Goal: Task Accomplishment & Management: Use online tool/utility

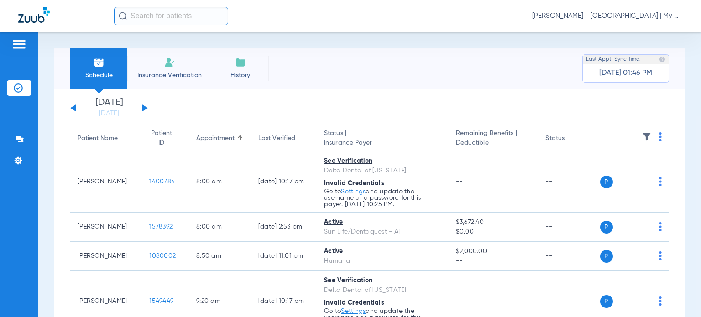
click at [596, 15] on span "[PERSON_NAME] - [GEOGRAPHIC_DATA] | My Community Dental Centers" at bounding box center [607, 15] width 151 height 9
click at [640, 29] on span "Account Selection" at bounding box center [648, 32] width 51 height 6
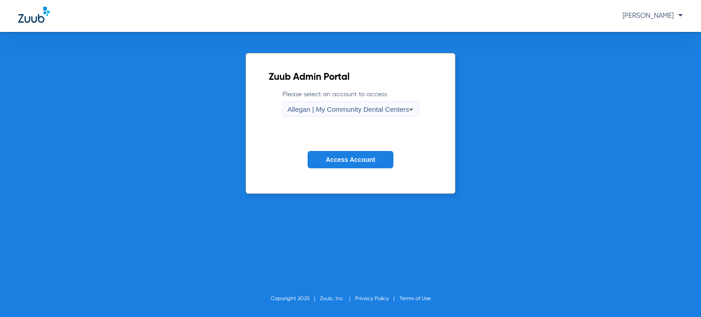
click at [372, 113] on div "Allegan | My Community Dental Centers" at bounding box center [349, 110] width 122 height 16
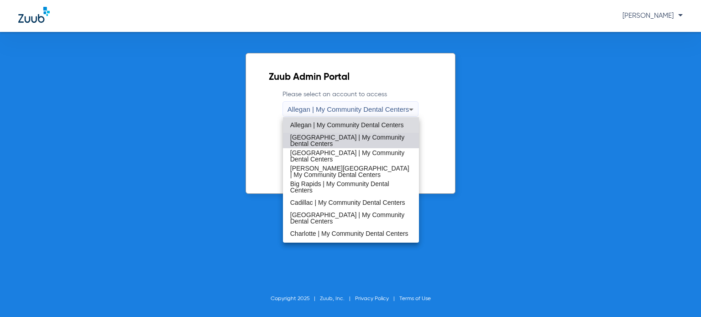
click at [353, 136] on span "[GEOGRAPHIC_DATA] | My Community Dental Centers" at bounding box center [350, 140] width 121 height 13
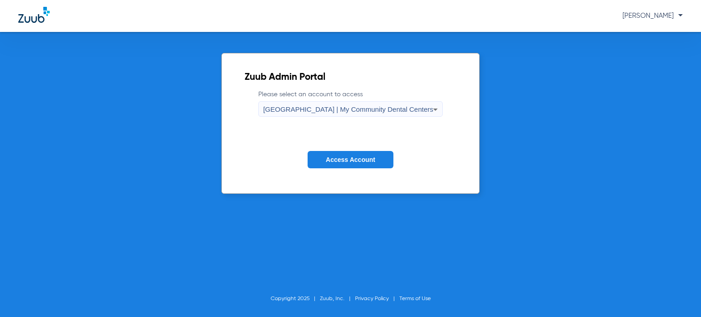
click at [347, 159] on span "Access Account" at bounding box center [350, 159] width 49 height 7
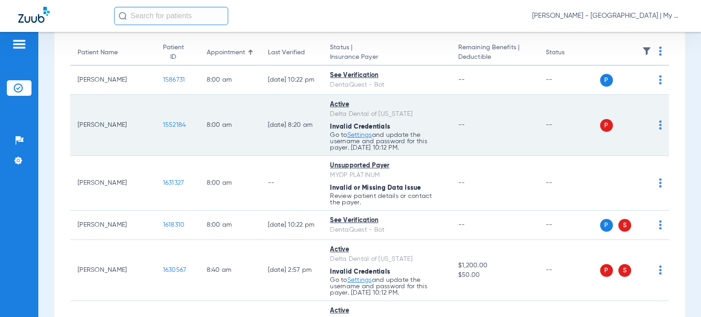
scroll to position [91, 0]
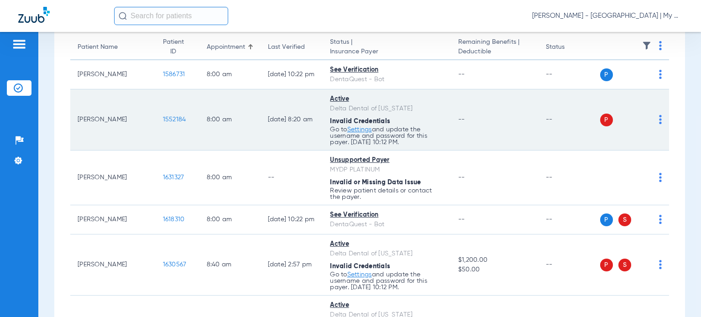
click at [655, 121] on td "P S" at bounding box center [634, 119] width 69 height 61
click at [659, 122] on img at bounding box center [660, 119] width 3 height 9
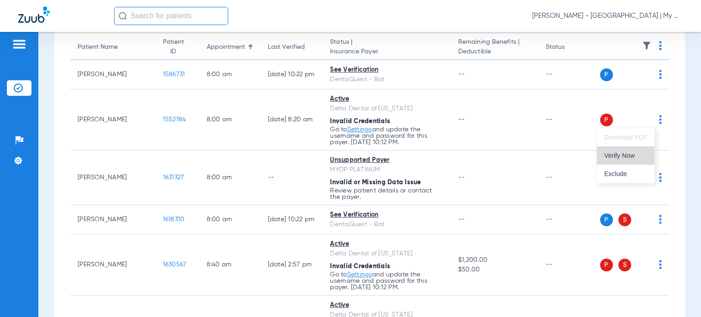
click at [629, 160] on button "Verify Now" at bounding box center [626, 155] width 58 height 18
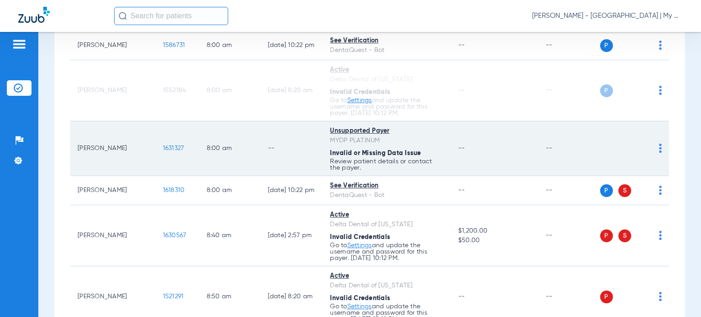
scroll to position [137, 0]
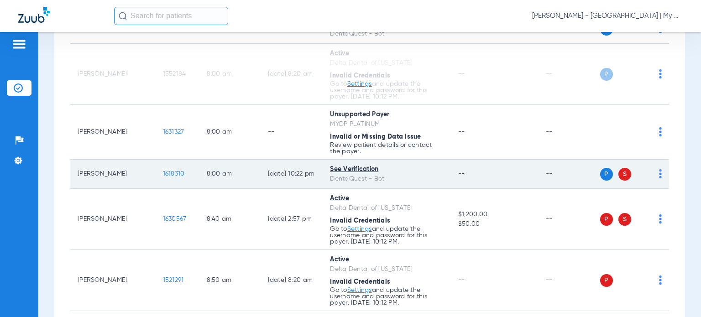
click at [659, 176] on img at bounding box center [660, 173] width 3 height 9
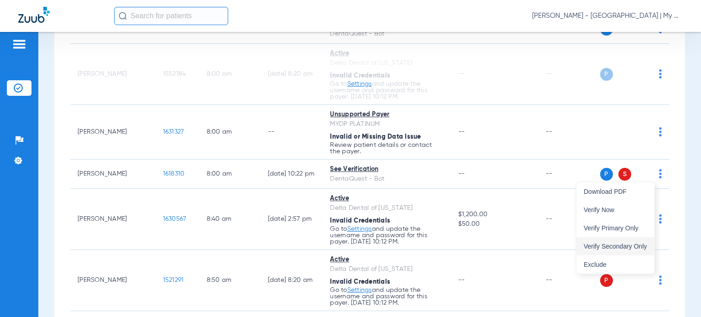
click at [649, 247] on button "Verify Secondary Only" at bounding box center [615, 246] width 78 height 18
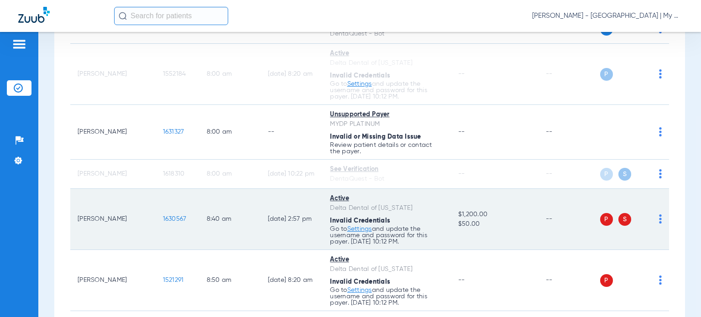
click at [652, 220] on div "P S" at bounding box center [631, 219] width 62 height 13
click at [655, 218] on td "P S" at bounding box center [634, 219] width 69 height 61
click at [659, 219] on img at bounding box center [660, 218] width 3 height 9
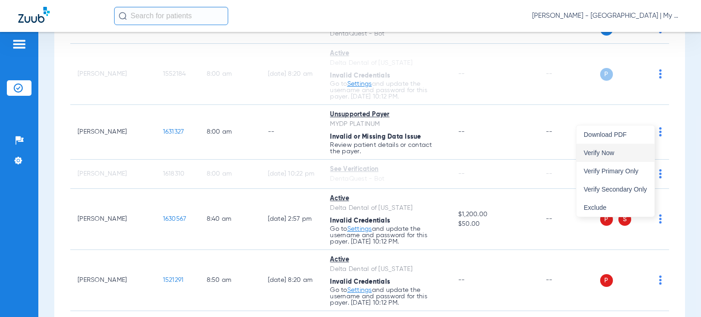
click at [627, 146] on button "Verify Now" at bounding box center [615, 153] width 78 height 18
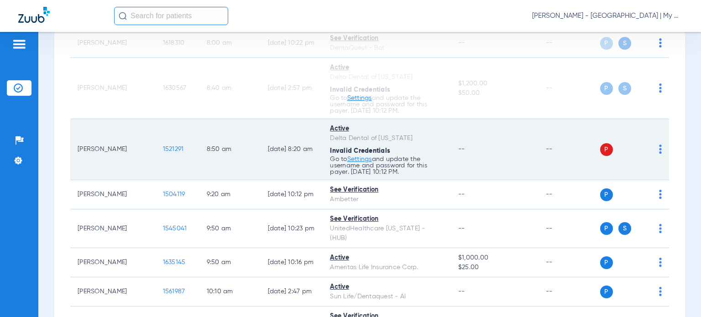
scroll to position [274, 0]
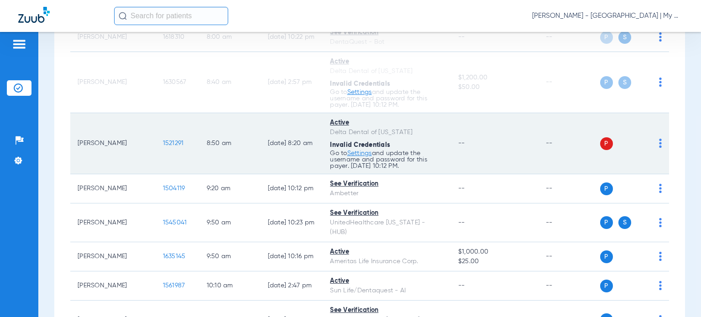
click at [659, 146] on img at bounding box center [660, 143] width 3 height 9
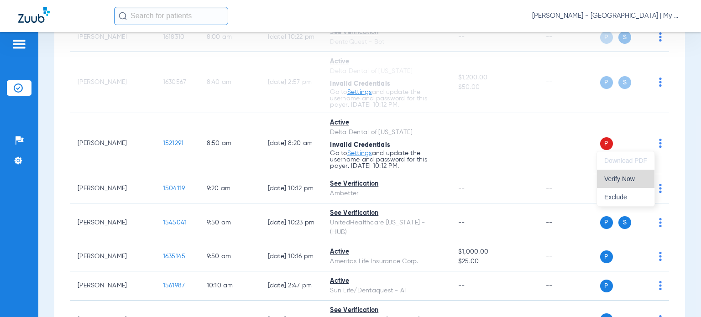
click at [637, 171] on button "Verify Now" at bounding box center [626, 179] width 58 height 18
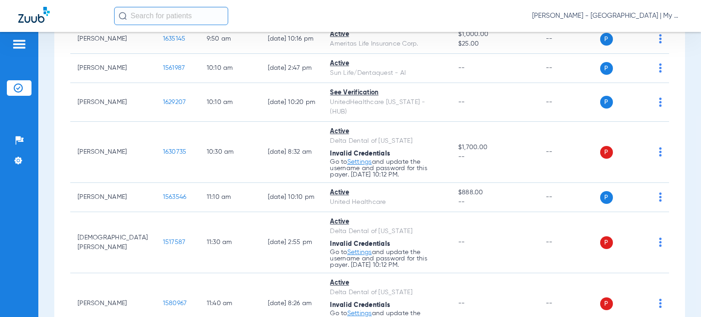
scroll to position [548, 0]
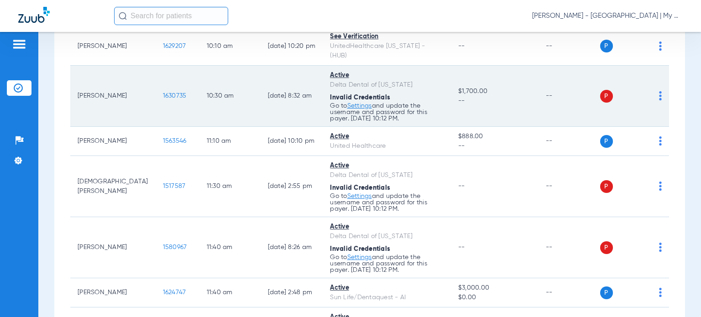
click at [659, 91] on img at bounding box center [660, 95] width 3 height 9
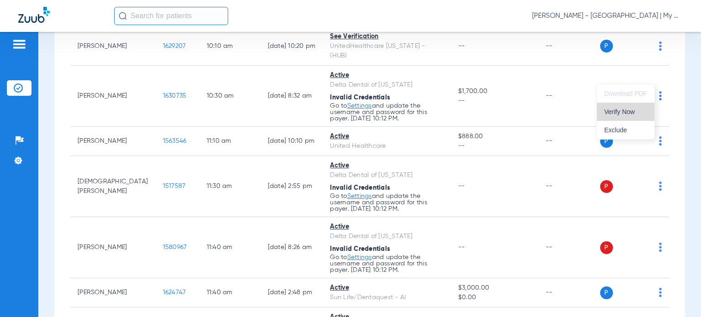
click at [621, 110] on span "Verify Now" at bounding box center [625, 112] width 43 height 6
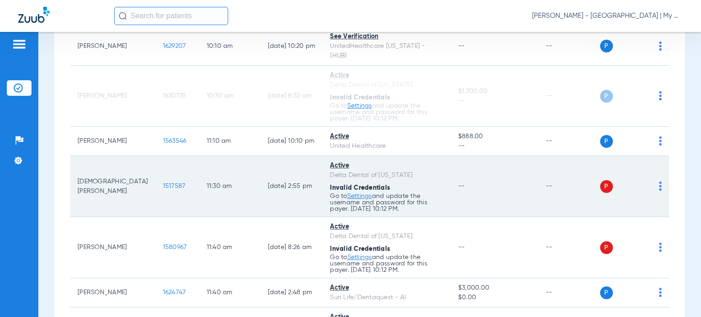
click at [659, 182] on img at bounding box center [660, 186] width 3 height 9
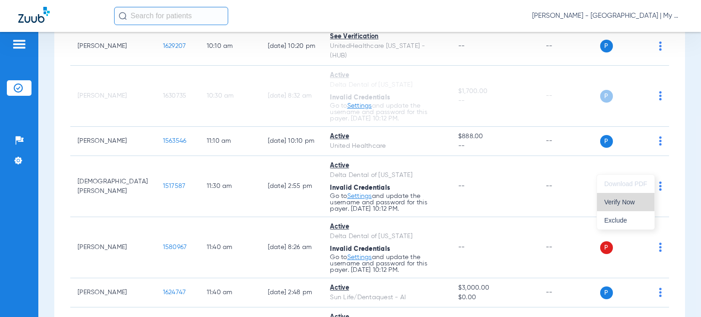
click at [639, 204] on span "Verify Now" at bounding box center [625, 202] width 43 height 6
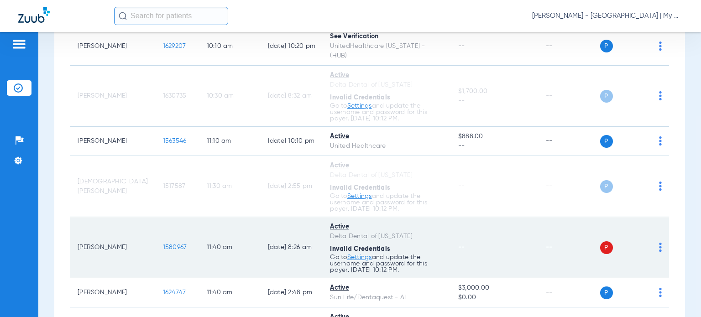
click at [659, 243] on img at bounding box center [660, 247] width 3 height 9
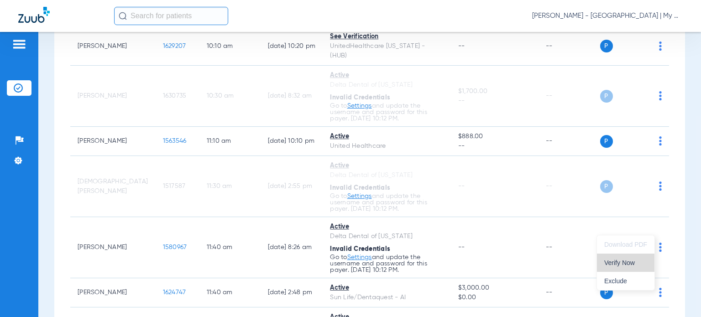
click at [637, 259] on button "Verify Now" at bounding box center [626, 263] width 58 height 18
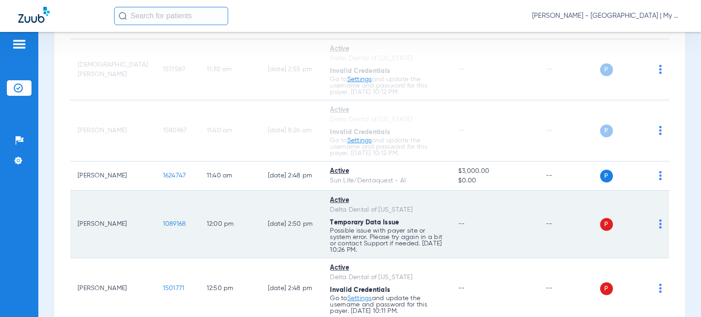
scroll to position [685, 0]
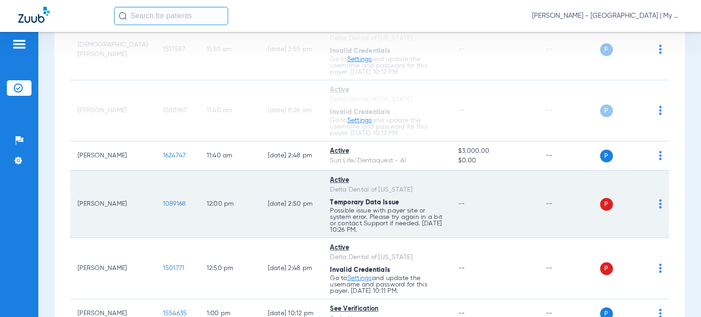
click at [659, 199] on img at bounding box center [660, 203] width 3 height 9
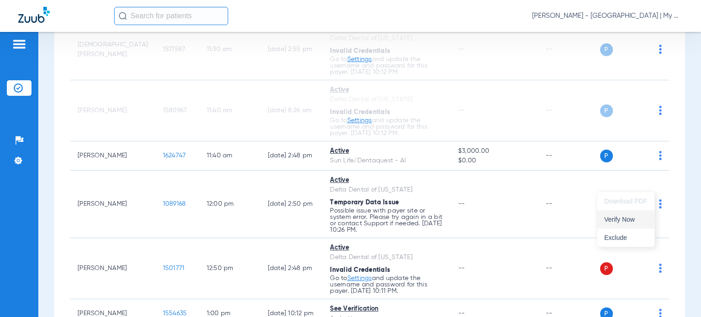
click at [635, 215] on button "Verify Now" at bounding box center [626, 219] width 58 height 18
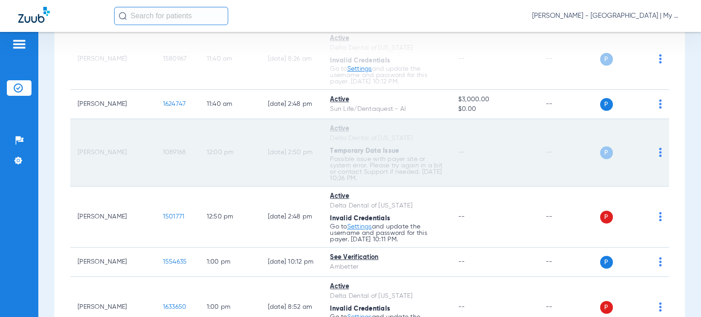
scroll to position [776, 0]
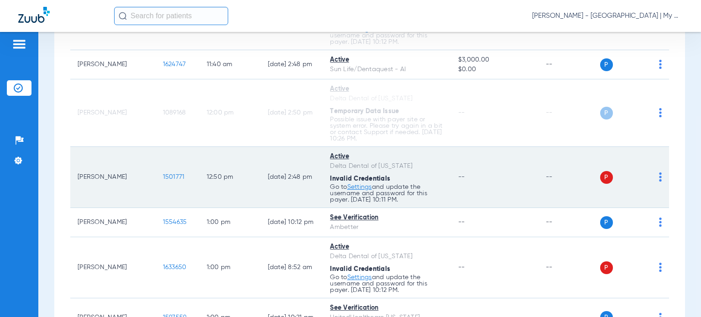
click at [659, 173] on img at bounding box center [660, 177] width 3 height 9
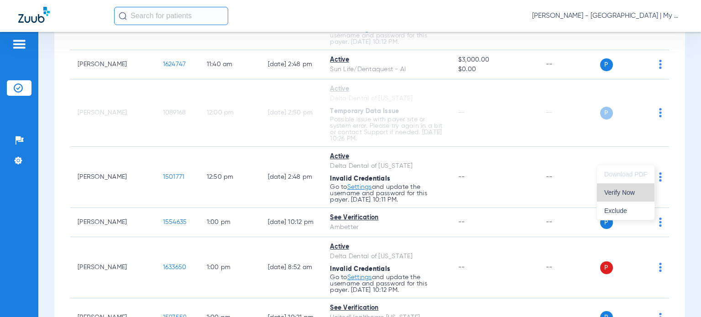
click at [638, 193] on span "Verify Now" at bounding box center [625, 192] width 43 height 6
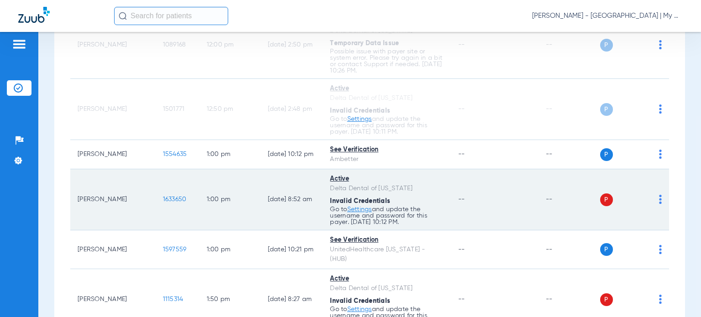
scroll to position [867, 0]
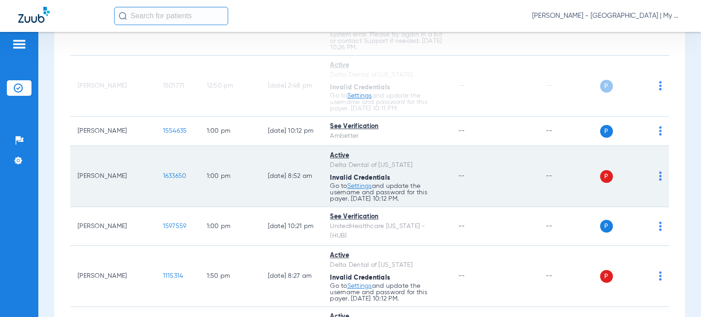
click at [659, 172] on img at bounding box center [660, 176] width 3 height 9
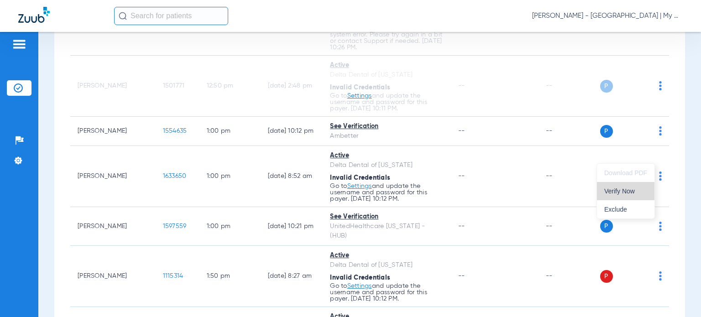
click at [634, 196] on button "Verify Now" at bounding box center [626, 191] width 58 height 18
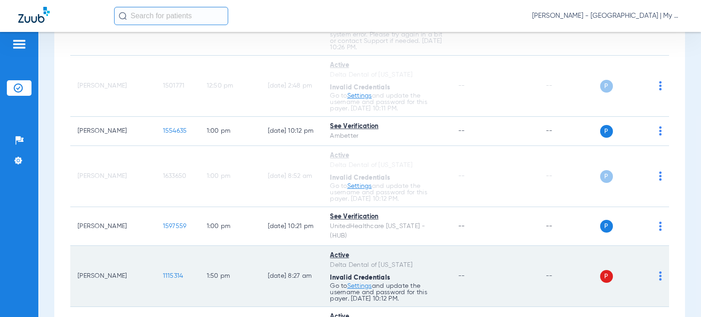
click at [659, 272] on img at bounding box center [660, 276] width 3 height 9
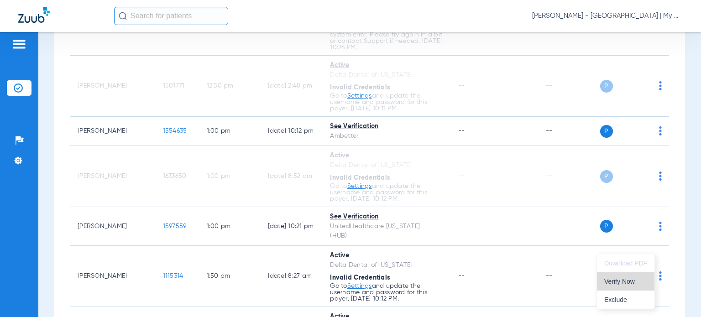
click at [644, 286] on button "Verify Now" at bounding box center [626, 281] width 58 height 18
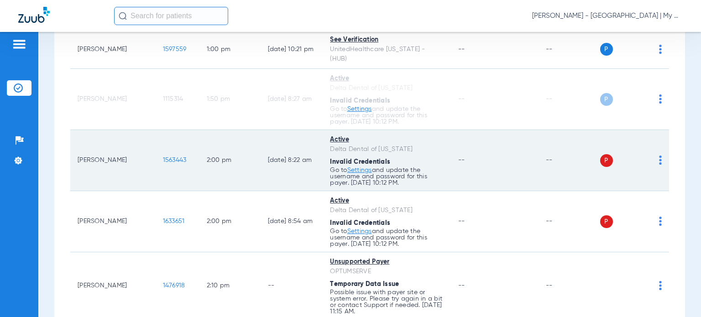
scroll to position [1050, 0]
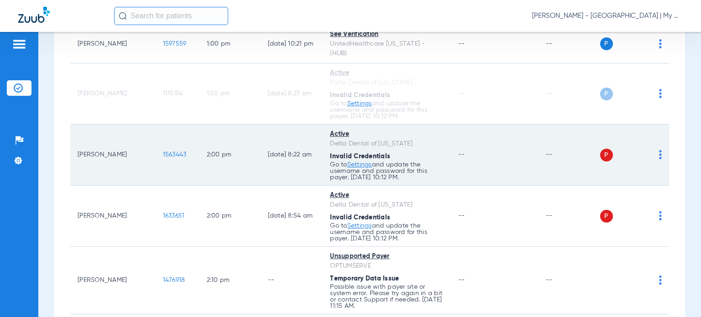
click at [659, 150] on img at bounding box center [660, 154] width 3 height 9
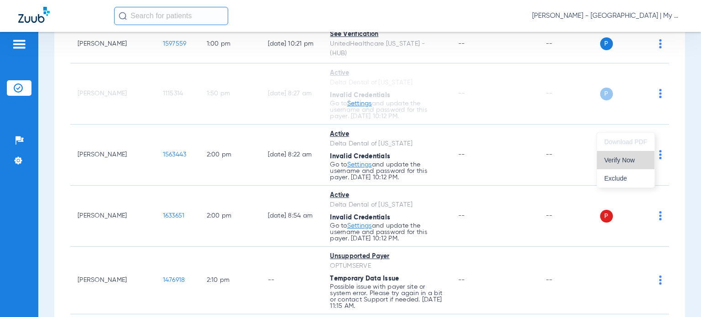
click at [636, 157] on span "Verify Now" at bounding box center [625, 160] width 43 height 6
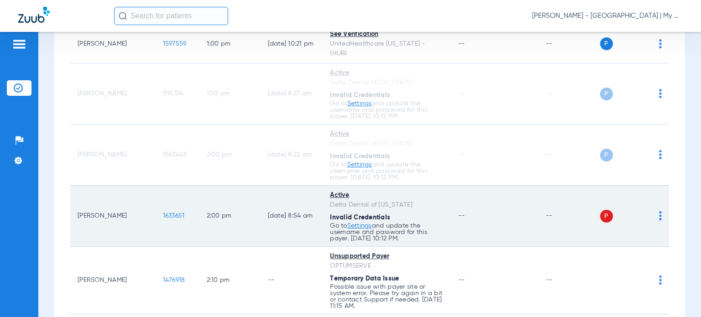
click at [659, 211] on img at bounding box center [660, 215] width 3 height 9
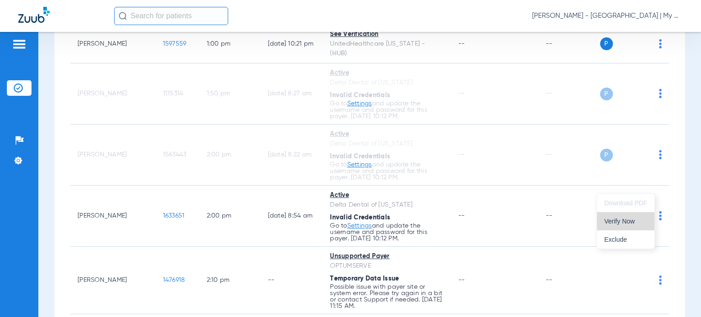
click at [637, 222] on span "Verify Now" at bounding box center [625, 221] width 43 height 6
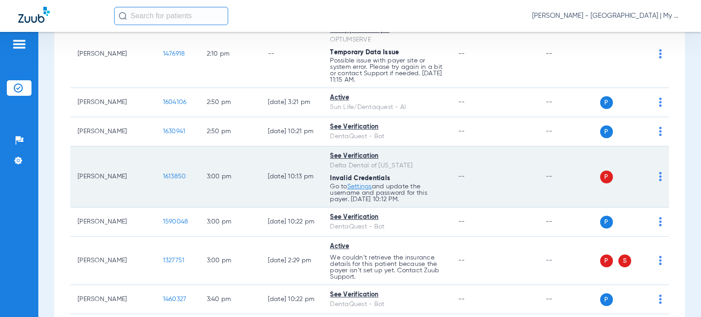
scroll to position [1278, 0]
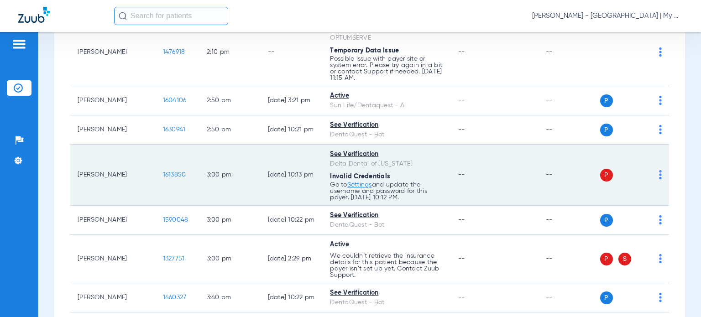
click at [659, 170] on img at bounding box center [660, 174] width 3 height 9
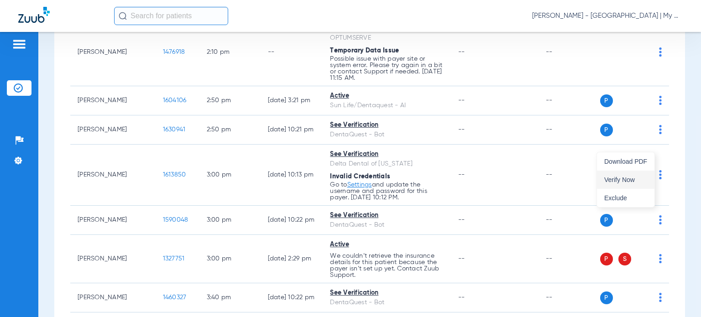
click at [642, 178] on span "Verify Now" at bounding box center [625, 180] width 43 height 6
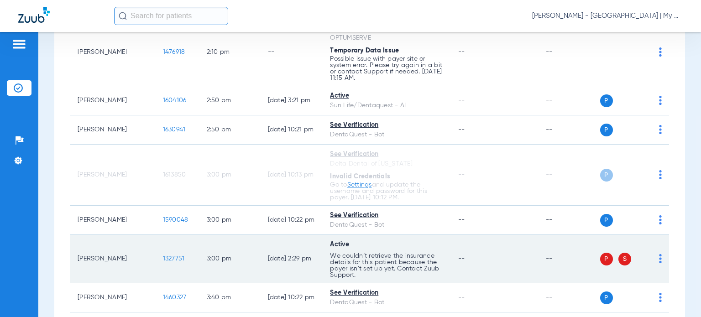
click at [659, 254] on img at bounding box center [660, 258] width 3 height 9
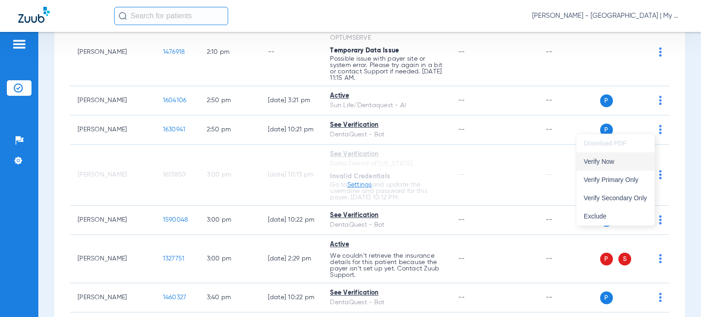
click at [620, 165] on button "Verify Now" at bounding box center [615, 161] width 78 height 18
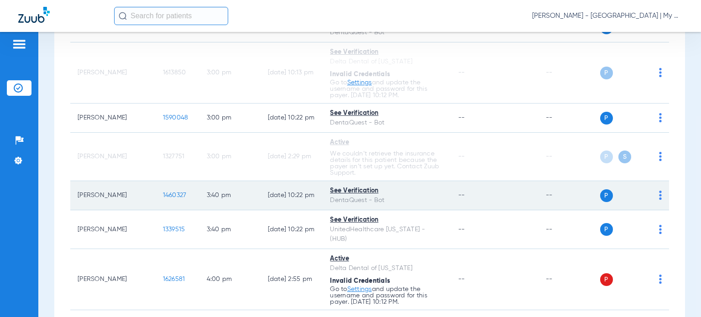
scroll to position [1390, 0]
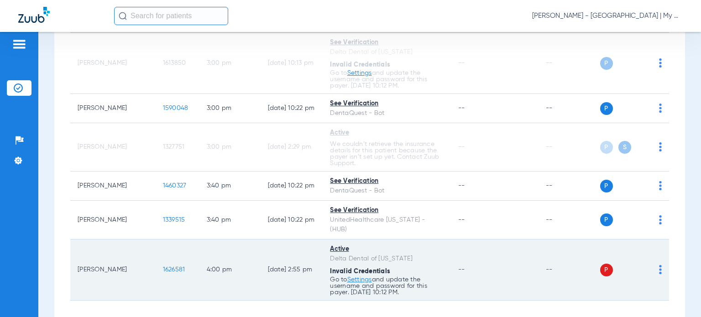
click at [659, 265] on img at bounding box center [660, 269] width 3 height 9
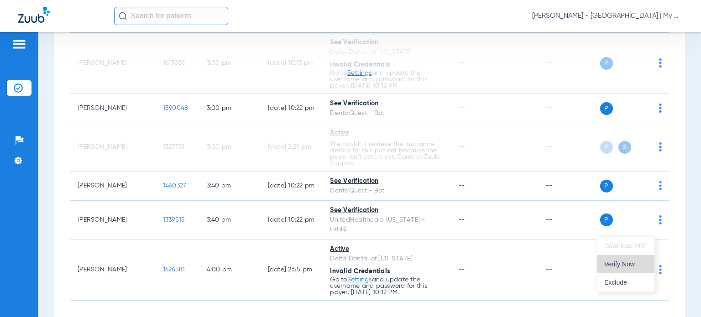
click at [637, 262] on span "Verify Now" at bounding box center [625, 264] width 43 height 6
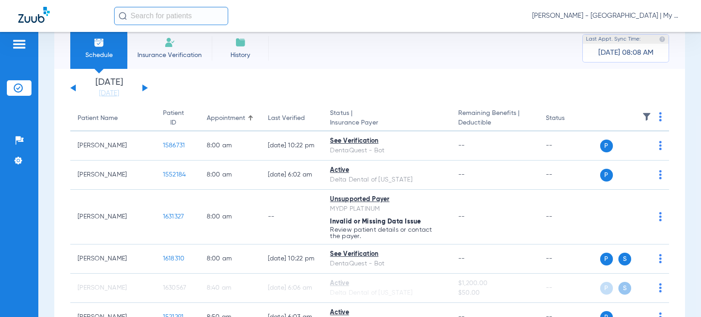
scroll to position [0, 0]
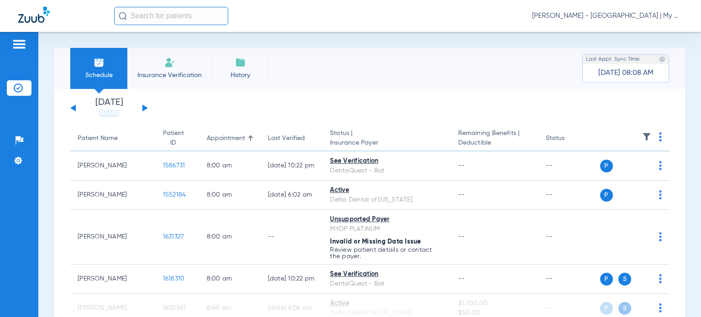
click at [207, 142] on div "Appointment" at bounding box center [226, 139] width 38 height 10
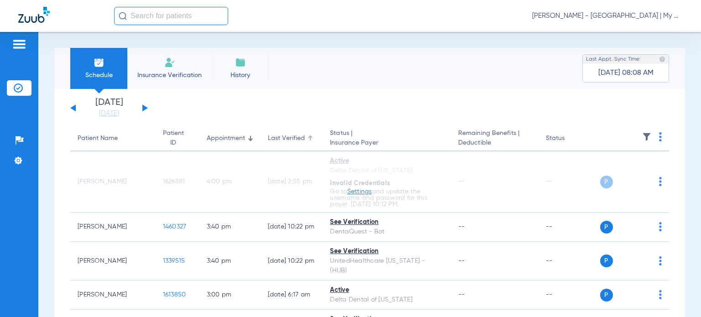
click at [275, 139] on div "Last Verified" at bounding box center [286, 139] width 37 height 10
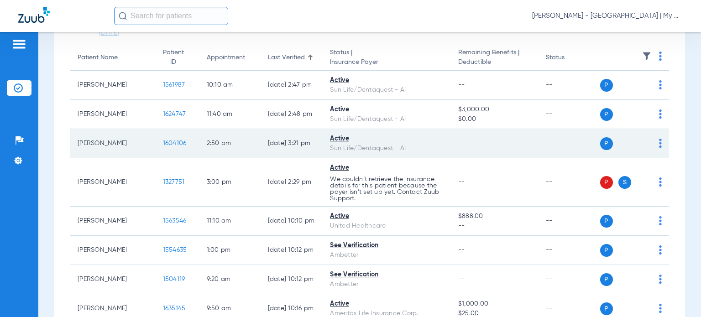
scroll to position [137, 0]
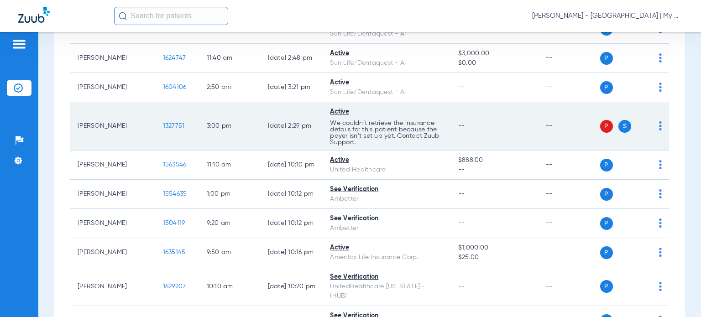
drag, startPoint x: 98, startPoint y: 129, endPoint x: 74, endPoint y: 123, distance: 24.5
click at [74, 123] on td "Madison Eldridge" at bounding box center [112, 126] width 85 height 48
copy td "Madison Eldridge"
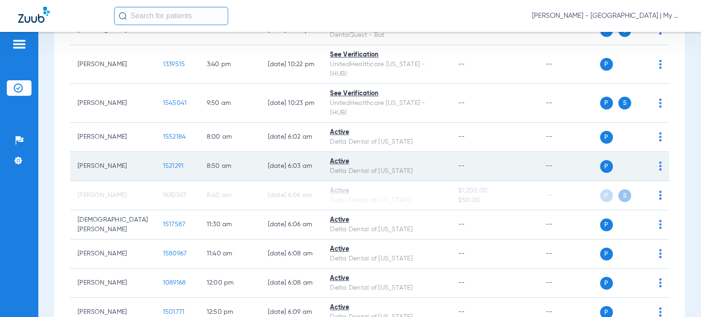
scroll to position [593, 0]
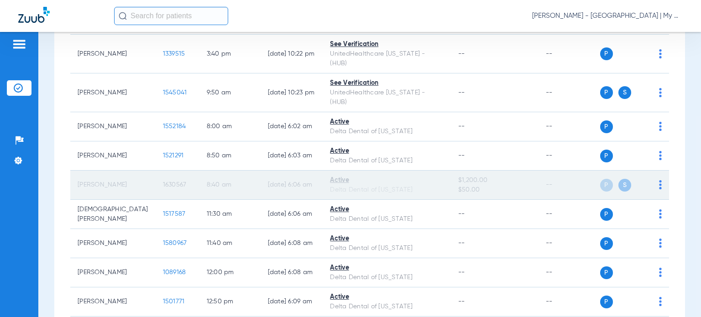
drag, startPoint x: 101, startPoint y: 150, endPoint x: 73, endPoint y: 139, distance: 30.3
click at [73, 171] on td "Maegan Schultz" at bounding box center [112, 185] width 85 height 29
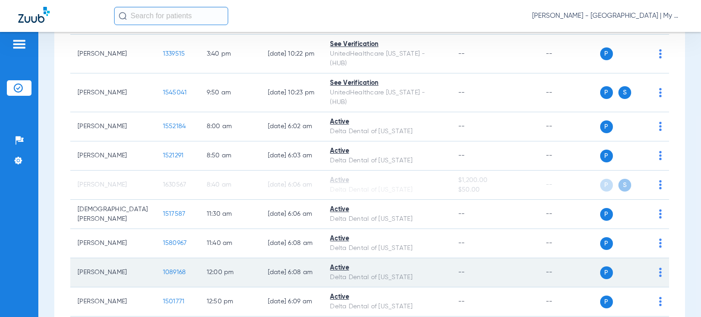
copy td "Maegan Schultz"
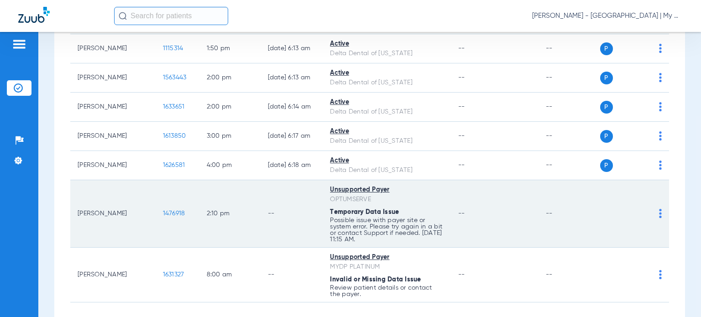
scroll to position [946, 0]
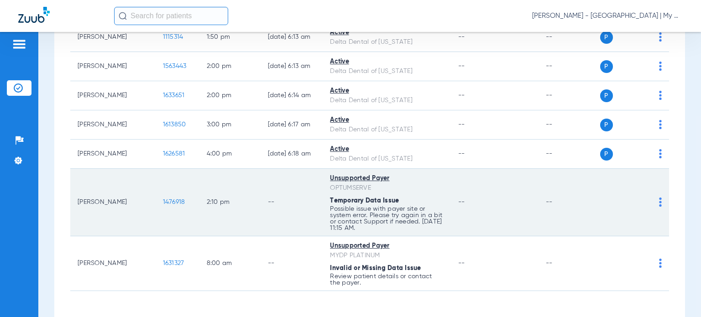
drag, startPoint x: 113, startPoint y: 175, endPoint x: 74, endPoint y: 165, distance: 39.5
click at [74, 169] on td "Shawn Gammons" at bounding box center [112, 203] width 85 height 68
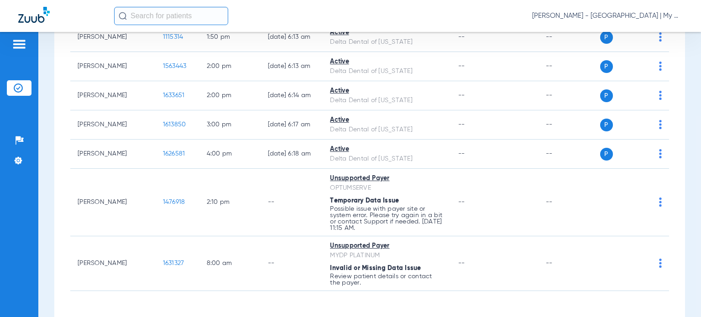
copy td "Shawn Gammons"
drag, startPoint x: 443, startPoint y: 277, endPoint x: 428, endPoint y: 277, distance: 14.6
click at [443, 304] on div "Loading" at bounding box center [369, 308] width 599 height 9
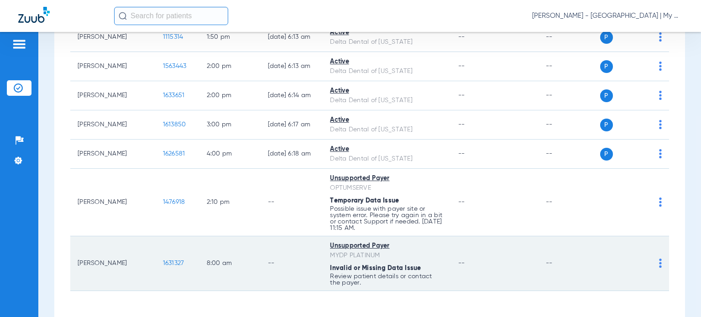
drag, startPoint x: 101, startPoint y: 231, endPoint x: 78, endPoint y: 226, distance: 23.0
click at [78, 236] on td "Reginald Williams" at bounding box center [112, 263] width 85 height 55
drag, startPoint x: 102, startPoint y: 235, endPoint x: 74, endPoint y: 225, distance: 30.2
click at [74, 236] on td "Reginald Williams" at bounding box center [112, 263] width 85 height 55
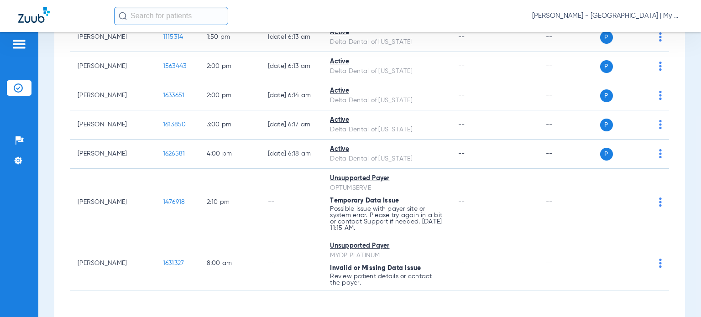
copy td "Reginald Williams"
drag, startPoint x: 423, startPoint y: 277, endPoint x: 418, endPoint y: 272, distance: 7.7
click at [423, 304] on div "Loading" at bounding box center [369, 308] width 599 height 9
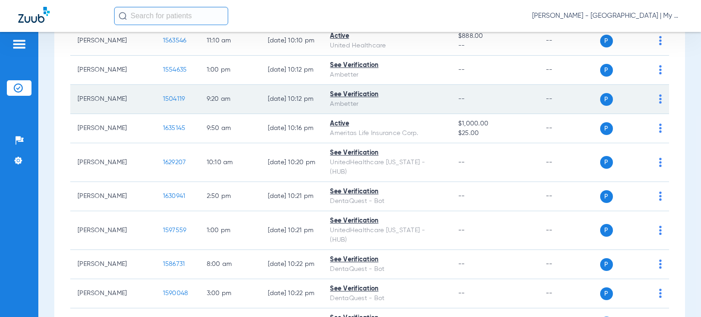
scroll to position [0, 0]
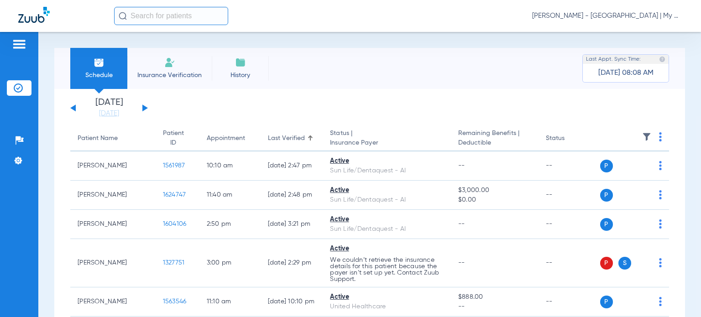
click at [101, 140] on div "Patient Name" at bounding box center [98, 139] width 40 height 10
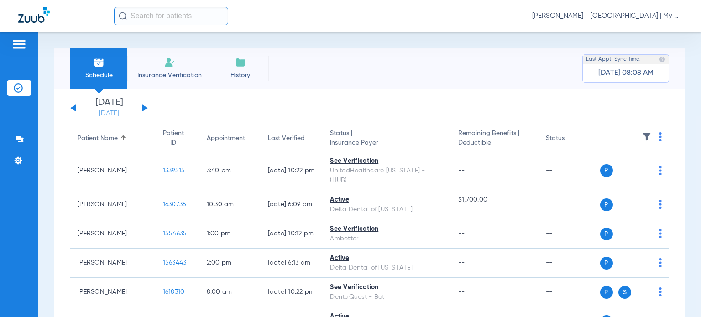
click at [99, 111] on link "[DATE]" at bounding box center [109, 113] width 55 height 9
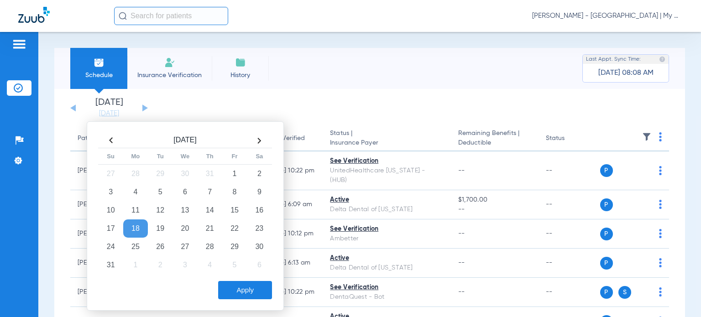
drag, startPoint x: 164, startPoint y: 244, endPoint x: 197, endPoint y: 260, distance: 36.7
click at [163, 244] on td "26" at bounding box center [160, 247] width 25 height 18
drag, startPoint x: 250, startPoint y: 285, endPoint x: 248, endPoint y: 279, distance: 6.1
click at [250, 286] on button "Apply" at bounding box center [245, 290] width 54 height 18
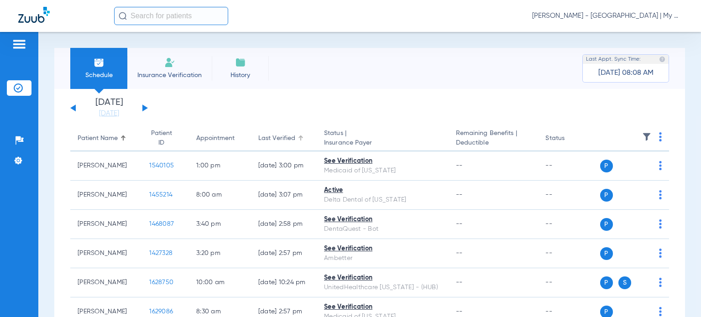
click at [258, 134] on div "Last Verified" at bounding box center [276, 139] width 37 height 10
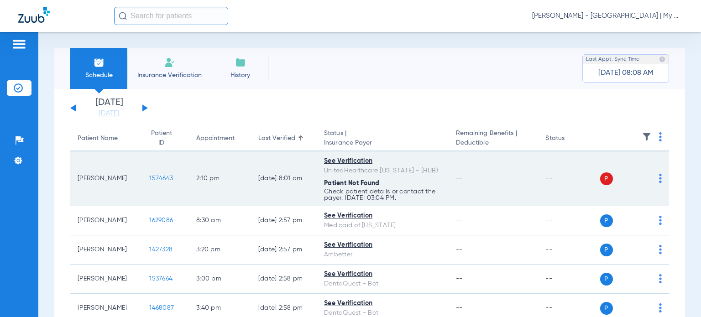
click at [659, 178] on img at bounding box center [660, 178] width 3 height 9
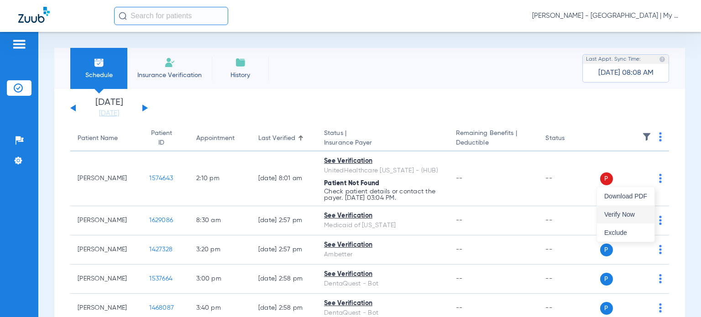
click at [644, 209] on button "Verify Now" at bounding box center [626, 214] width 58 height 18
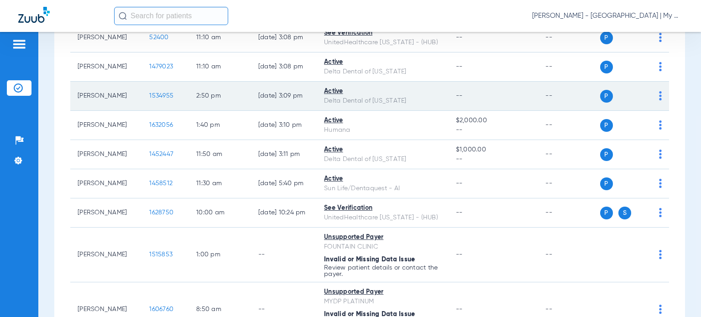
scroll to position [755, 0]
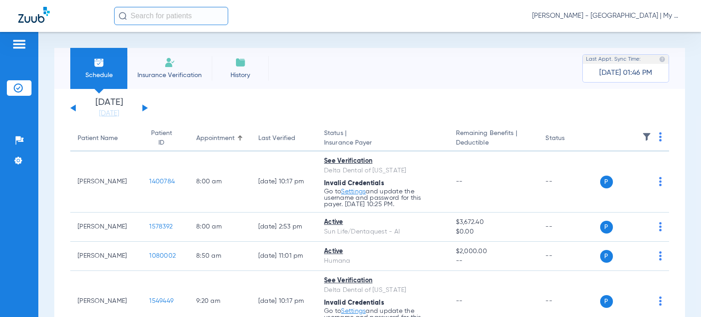
click at [623, 15] on span "[PERSON_NAME] - [GEOGRAPHIC_DATA] | My Community Dental Centers" at bounding box center [607, 15] width 151 height 9
click at [642, 25] on button "Account Selection" at bounding box center [649, 32] width 66 height 18
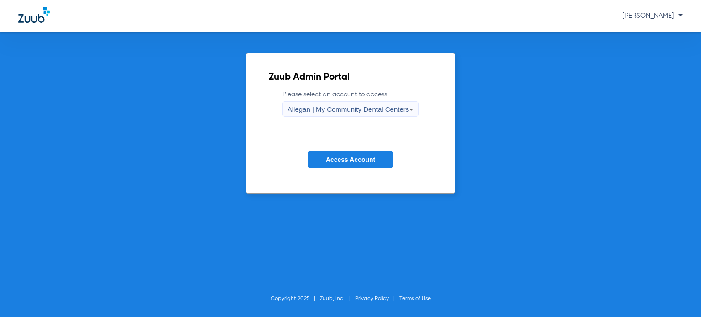
click at [290, 108] on span "Allegan | My Community Dental Centers" at bounding box center [349, 109] width 122 height 8
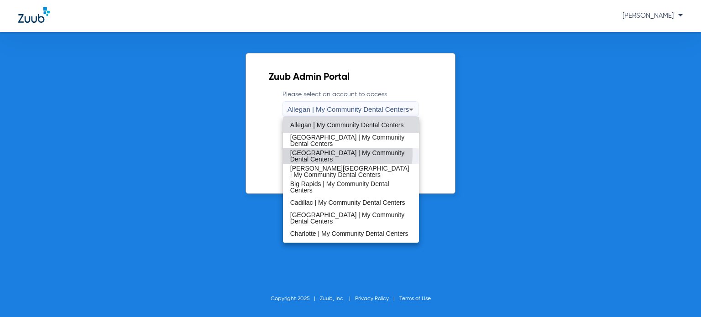
click at [307, 153] on span "[GEOGRAPHIC_DATA] | My Community Dental Centers" at bounding box center [350, 156] width 121 height 13
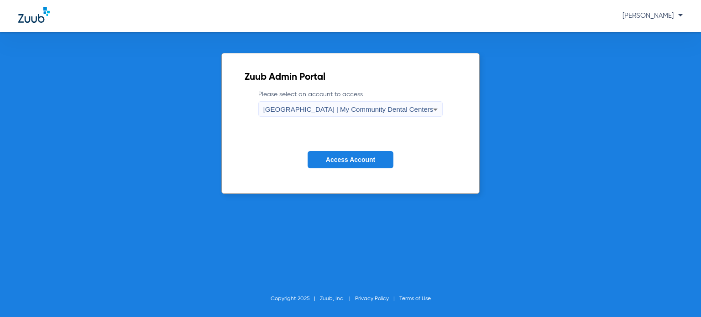
click at [349, 165] on button "Access Account" at bounding box center [351, 160] width 86 height 18
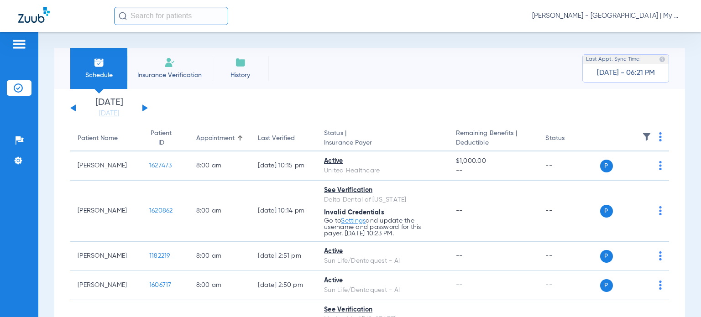
scroll to position [46, 0]
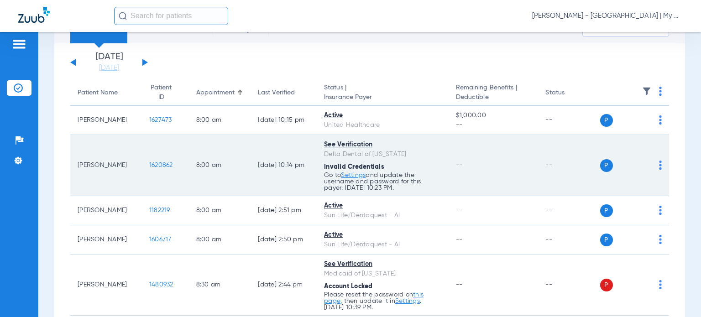
click at [650, 165] on div "P S" at bounding box center [631, 165] width 62 height 13
click at [652, 168] on div "P S" at bounding box center [631, 165] width 62 height 13
click at [655, 169] on td "P S" at bounding box center [634, 165] width 69 height 61
click at [651, 167] on div "P S" at bounding box center [631, 165] width 62 height 13
click at [659, 169] on img at bounding box center [660, 165] width 3 height 9
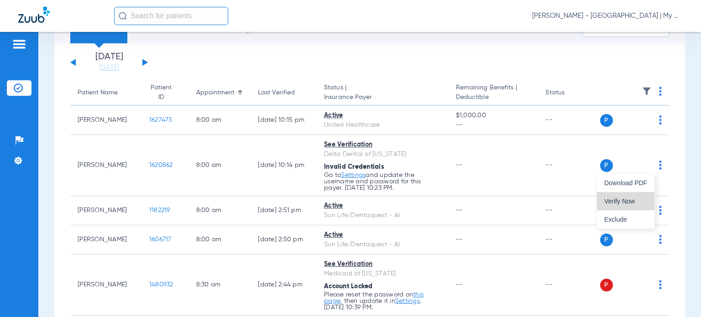
click at [637, 197] on button "Verify Now" at bounding box center [626, 201] width 58 height 18
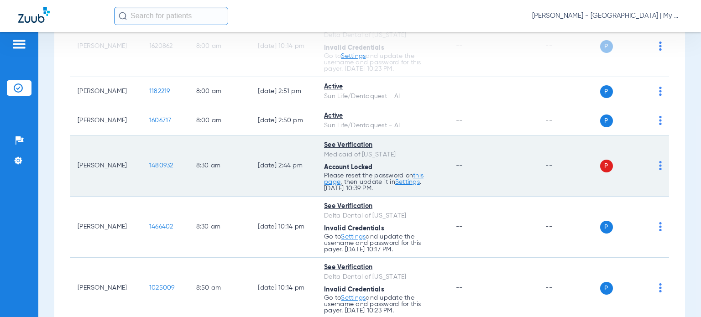
scroll to position [183, 0]
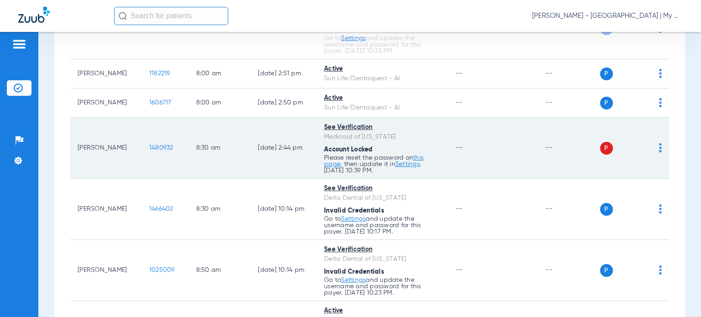
click at [659, 148] on img at bounding box center [660, 147] width 3 height 9
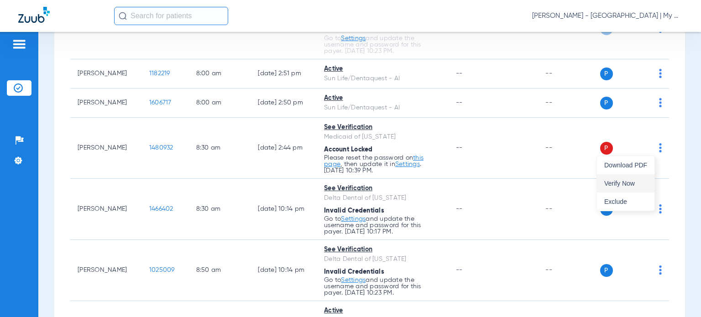
click at [643, 182] on span "Verify Now" at bounding box center [625, 183] width 43 height 6
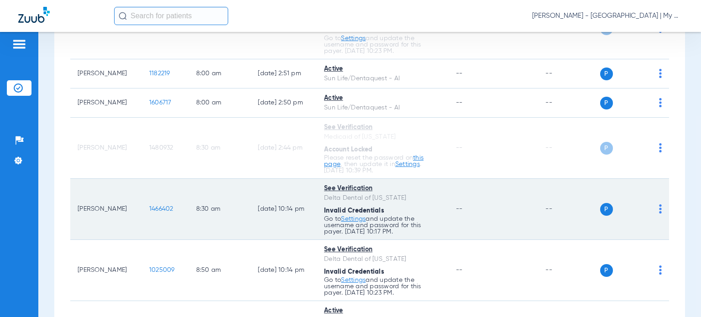
click at [659, 210] on img at bounding box center [660, 208] width 3 height 9
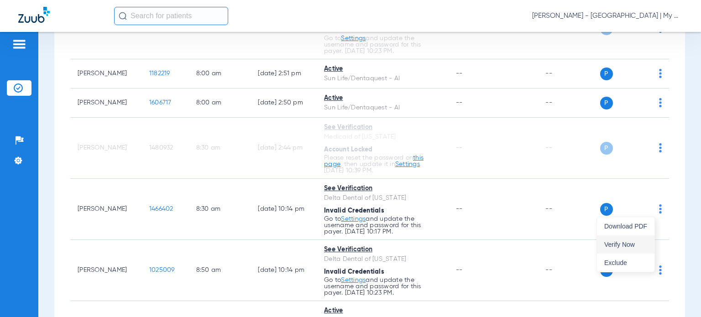
click at [636, 243] on span "Verify Now" at bounding box center [625, 244] width 43 height 6
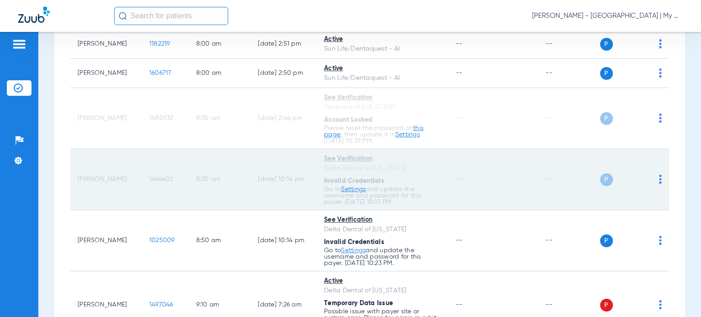
scroll to position [274, 0]
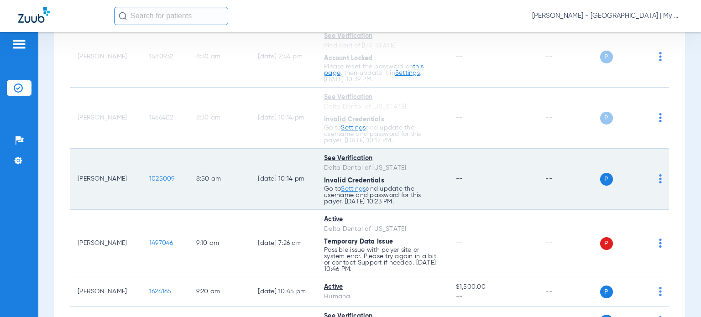
click at [650, 179] on div "P S" at bounding box center [631, 179] width 62 height 13
click at [659, 182] on img at bounding box center [660, 178] width 3 height 9
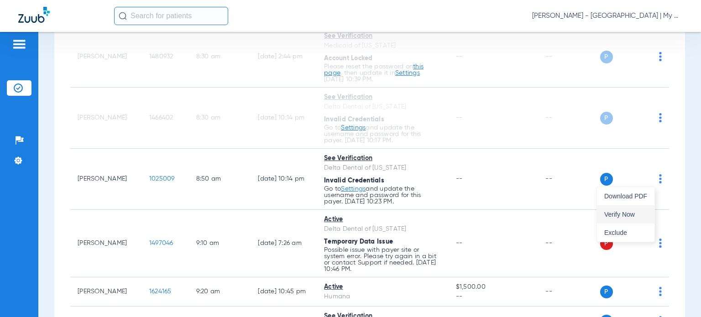
click at [648, 209] on button "Verify Now" at bounding box center [626, 214] width 58 height 18
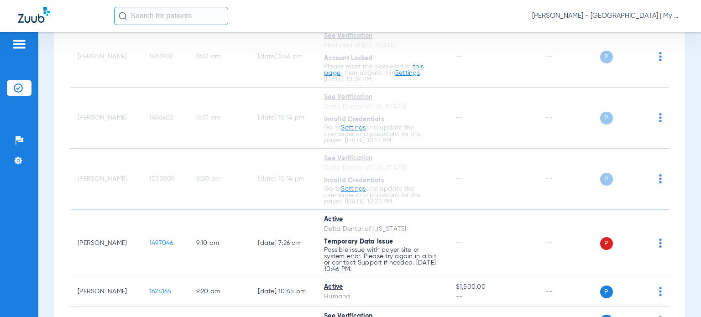
scroll to position [365, 0]
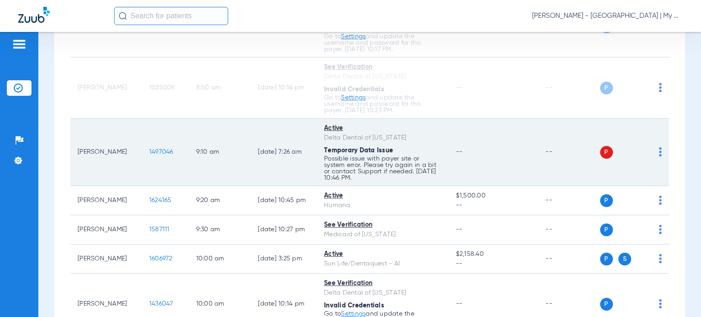
click at [659, 154] on img at bounding box center [660, 151] width 3 height 9
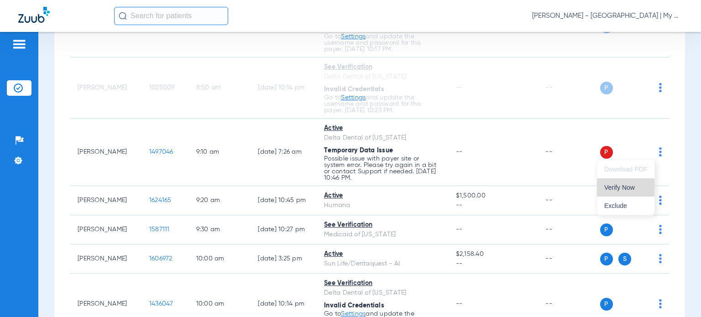
click at [643, 183] on button "Verify Now" at bounding box center [626, 187] width 58 height 18
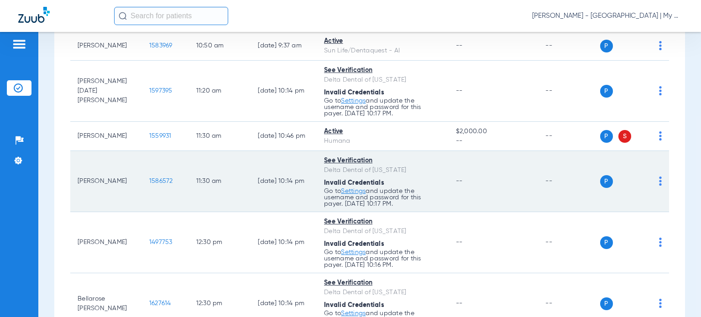
scroll to position [730, 0]
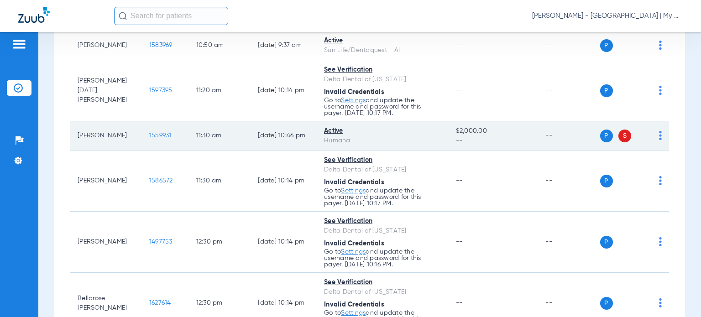
click at [659, 136] on img at bounding box center [660, 135] width 3 height 9
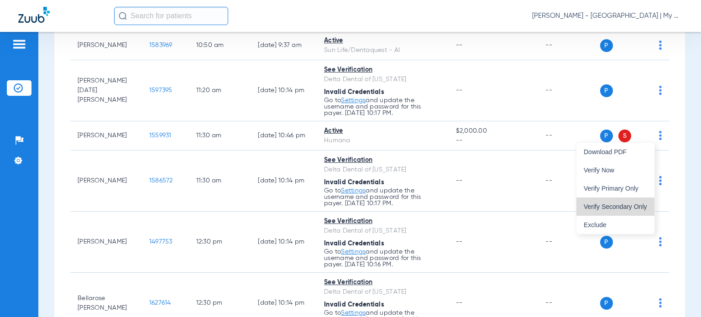
click at [644, 204] on span "Verify Secondary Only" at bounding box center [615, 207] width 63 height 6
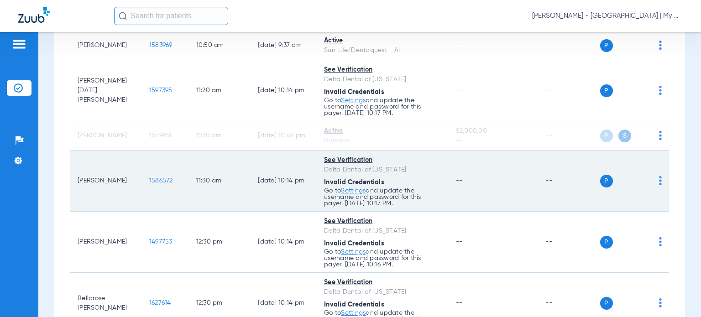
scroll to position [776, 0]
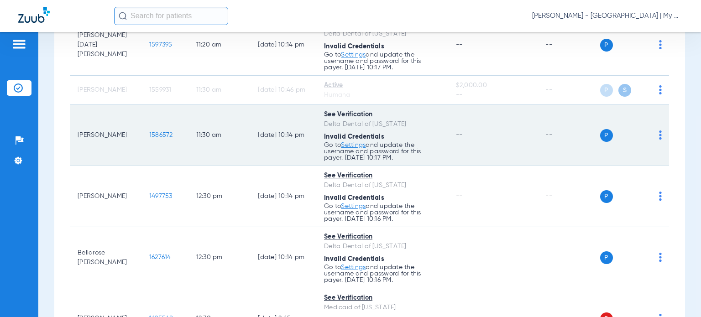
click at [659, 138] on img at bounding box center [660, 135] width 3 height 9
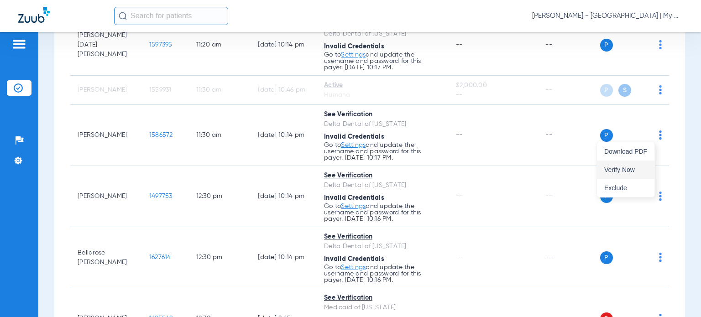
click at [638, 172] on span "Verify Now" at bounding box center [625, 170] width 43 height 6
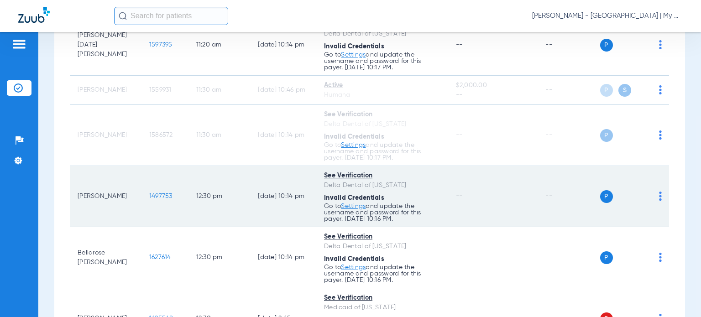
click at [659, 195] on img at bounding box center [660, 196] width 3 height 9
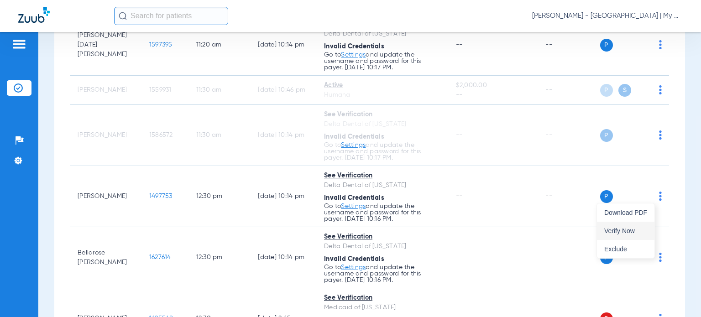
click at [633, 230] on span "Verify Now" at bounding box center [625, 231] width 43 height 6
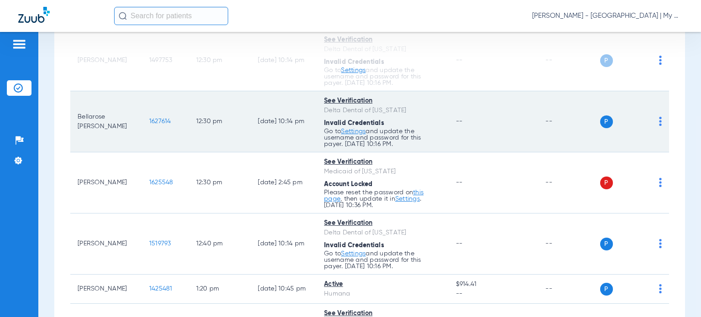
scroll to position [913, 0]
click at [659, 120] on img at bounding box center [660, 120] width 3 height 9
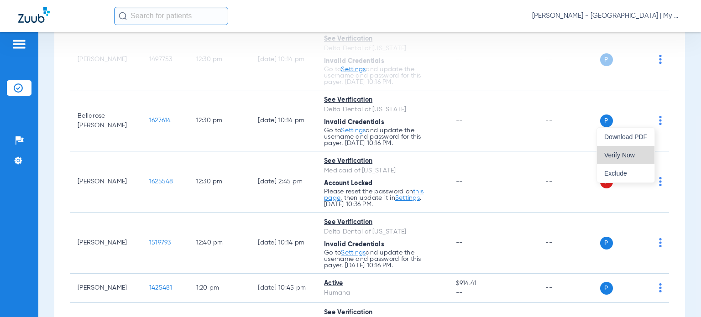
click at [639, 150] on button "Verify Now" at bounding box center [626, 155] width 58 height 18
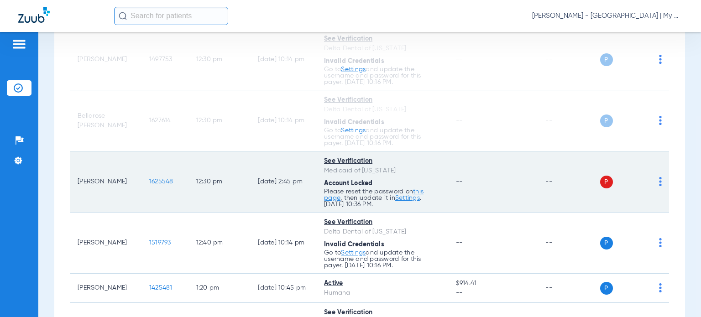
click at [659, 181] on img at bounding box center [660, 181] width 3 height 9
drag, startPoint x: 644, startPoint y: 214, endPoint x: 640, endPoint y: 204, distance: 10.4
click at [644, 214] on span "Verify Now" at bounding box center [625, 216] width 43 height 6
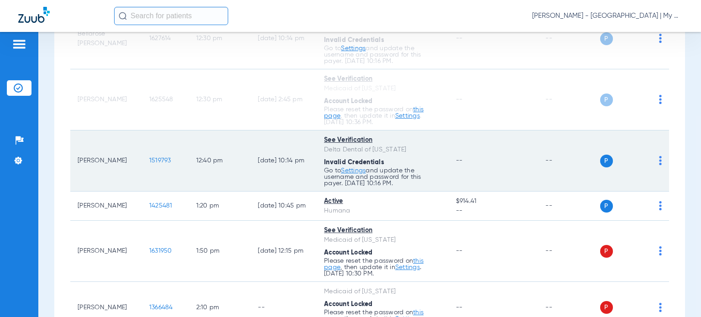
scroll to position [1004, 0]
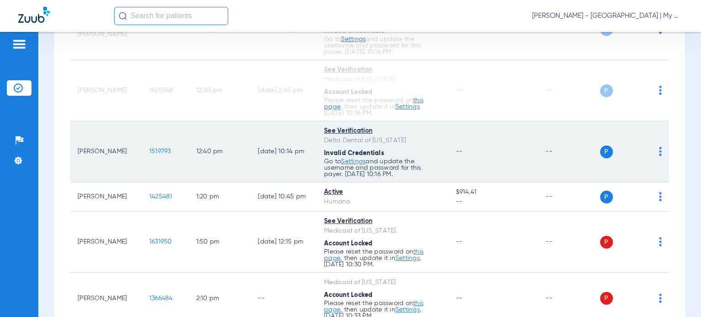
click at [659, 151] on img at bounding box center [660, 151] width 3 height 9
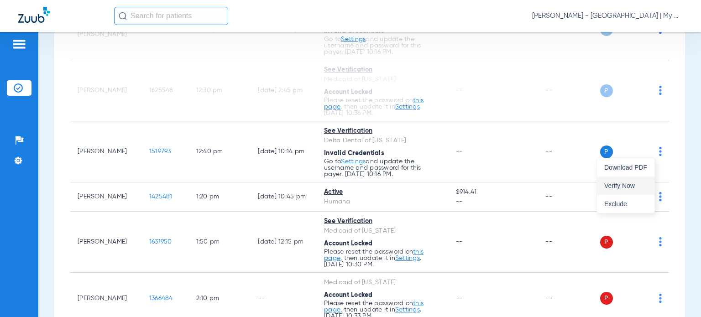
click at [647, 183] on button "Verify Now" at bounding box center [626, 186] width 58 height 18
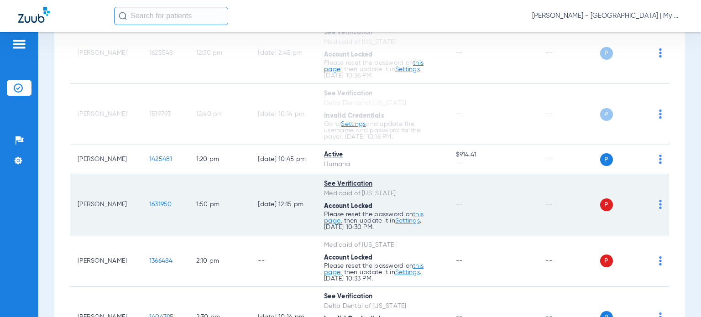
scroll to position [1095, 0]
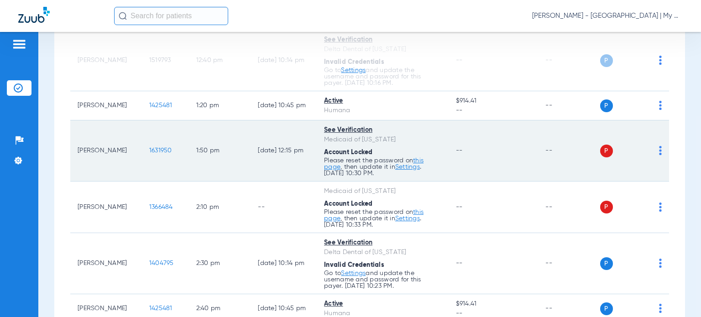
click at [659, 152] on img at bounding box center [660, 150] width 3 height 9
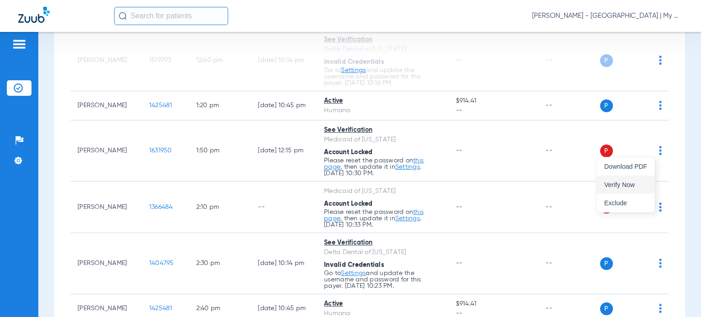
click at [643, 182] on span "Verify Now" at bounding box center [625, 185] width 43 height 6
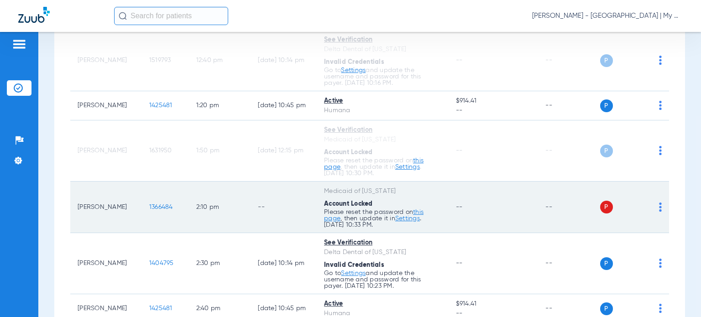
click at [652, 209] on div "P S" at bounding box center [631, 207] width 62 height 13
click at [659, 206] on img at bounding box center [660, 207] width 3 height 9
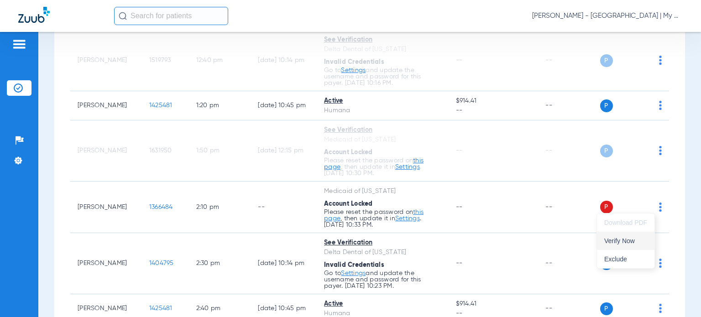
click at [640, 238] on span "Verify Now" at bounding box center [625, 241] width 43 height 6
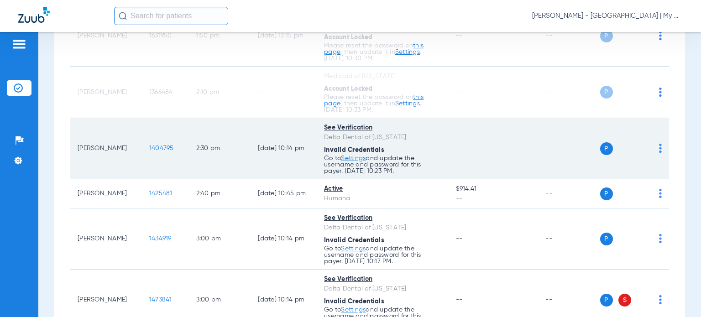
scroll to position [1232, 0]
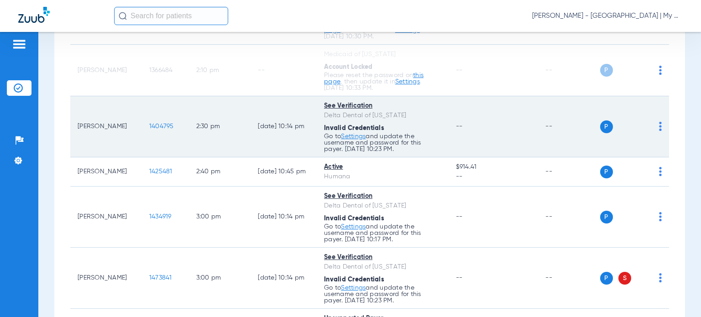
click at [659, 126] on img at bounding box center [660, 126] width 3 height 9
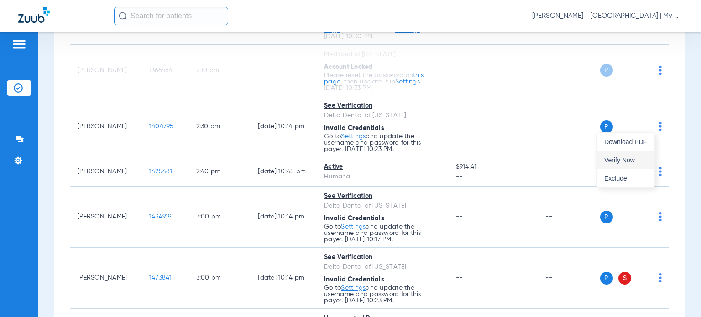
click at [627, 158] on span "Verify Now" at bounding box center [625, 160] width 43 height 6
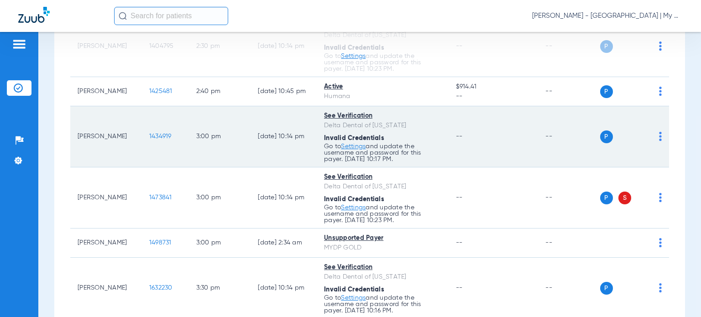
scroll to position [1323, 0]
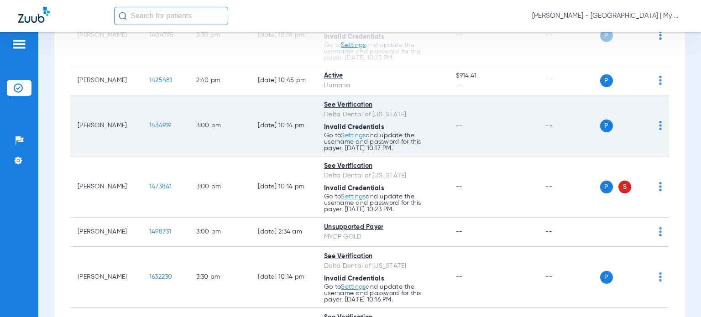
click at [650, 123] on div "P S" at bounding box center [631, 126] width 62 height 13
click at [659, 129] on span at bounding box center [660, 128] width 3 height 6
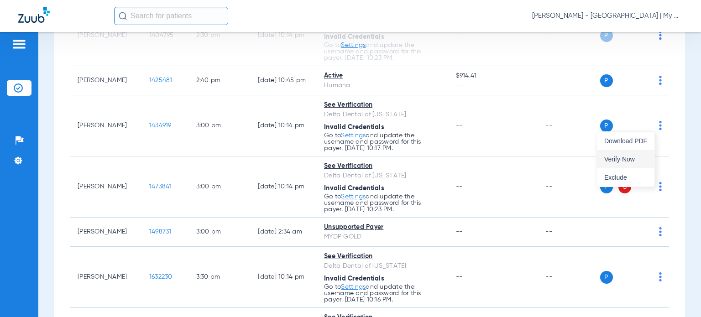
click at [644, 161] on span "Verify Now" at bounding box center [625, 159] width 43 height 6
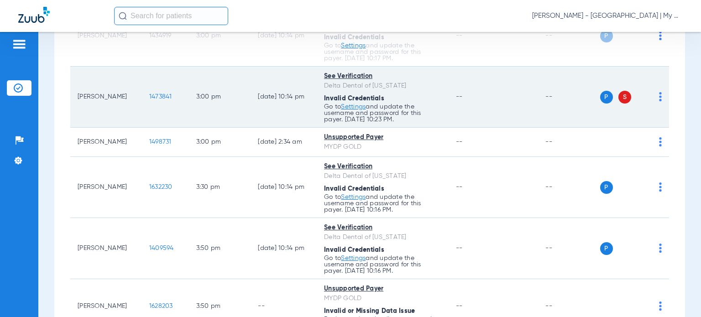
scroll to position [1415, 0]
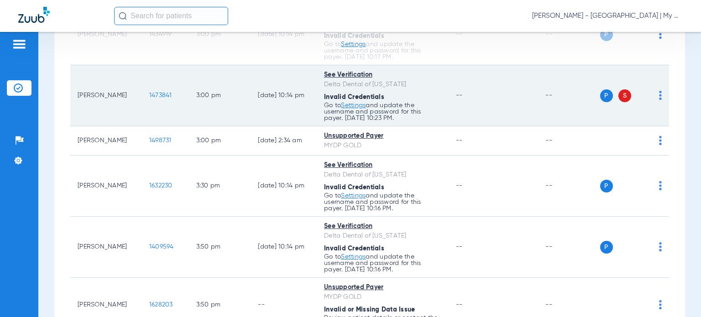
click at [659, 93] on img at bounding box center [660, 95] width 3 height 9
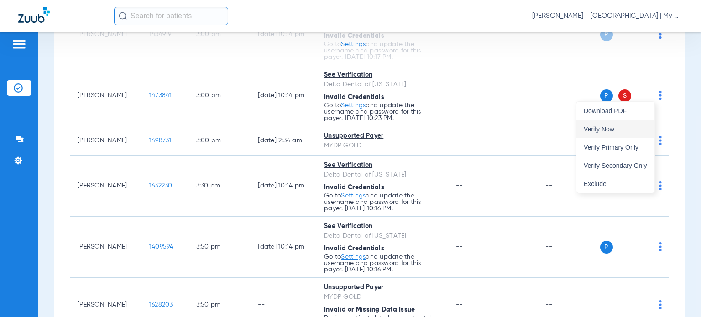
click at [641, 129] on span "Verify Now" at bounding box center [615, 129] width 63 height 6
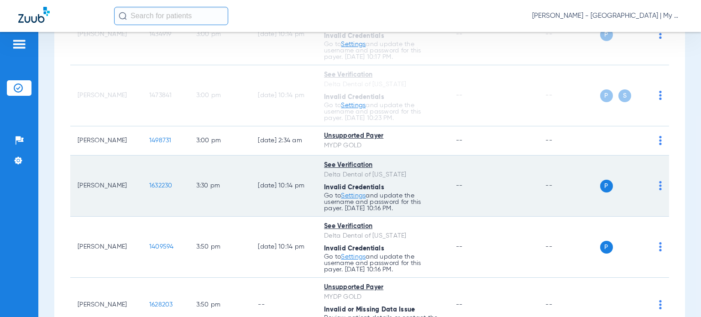
click at [651, 184] on div "P S" at bounding box center [631, 186] width 62 height 13
click at [659, 187] on img at bounding box center [660, 185] width 3 height 9
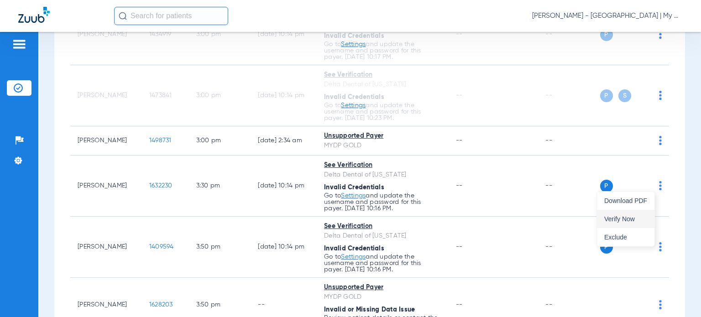
click at [627, 216] on span "Verify Now" at bounding box center [625, 219] width 43 height 6
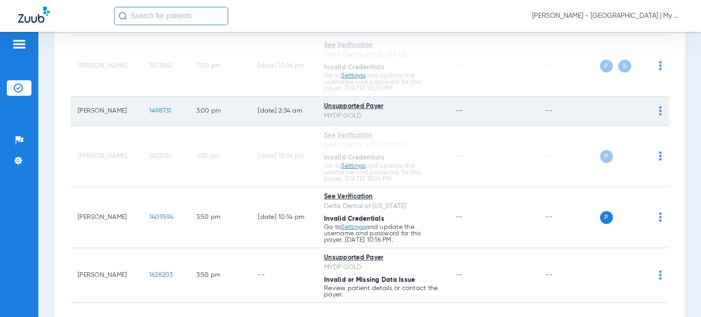
scroll to position [1460, 0]
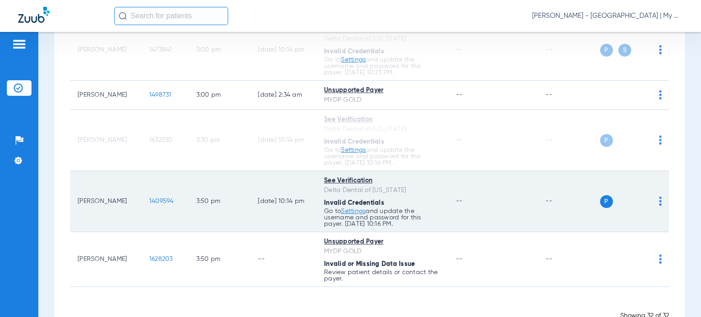
click at [659, 202] on img at bounding box center [660, 201] width 3 height 9
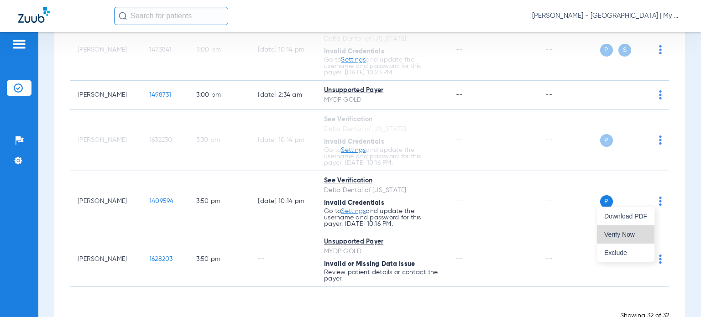
click at [643, 230] on button "Verify Now" at bounding box center [626, 234] width 58 height 18
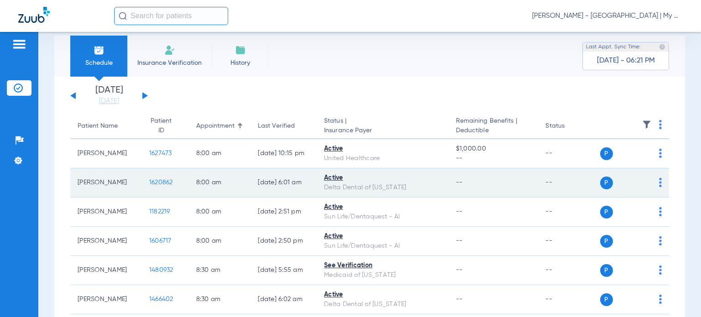
scroll to position [0, 0]
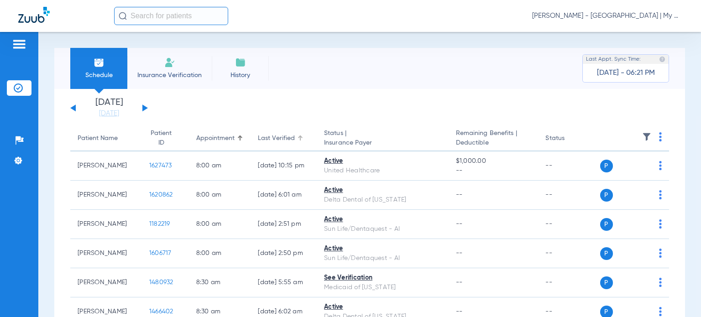
click at [260, 140] on div "Last Verified" at bounding box center [276, 139] width 37 height 10
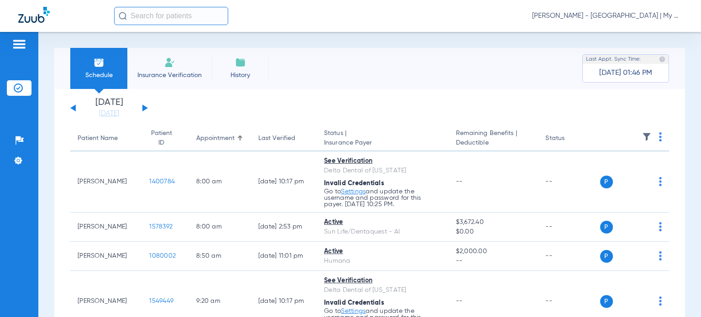
click at [608, 15] on span "[PERSON_NAME] - [GEOGRAPHIC_DATA] | My Community Dental Centers" at bounding box center [607, 15] width 151 height 9
click at [632, 31] on span "Account Selection" at bounding box center [648, 32] width 51 height 6
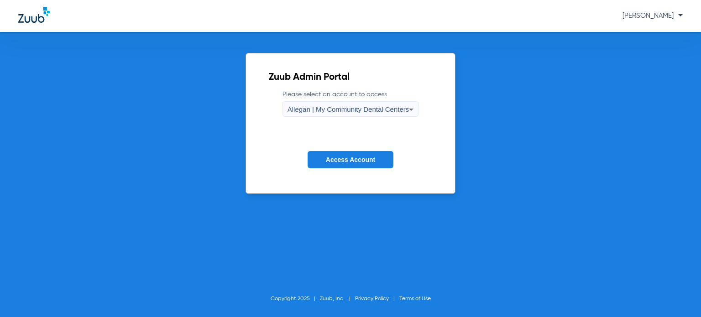
click at [357, 115] on div "Allegan | My Community Dental Centers" at bounding box center [349, 110] width 122 height 16
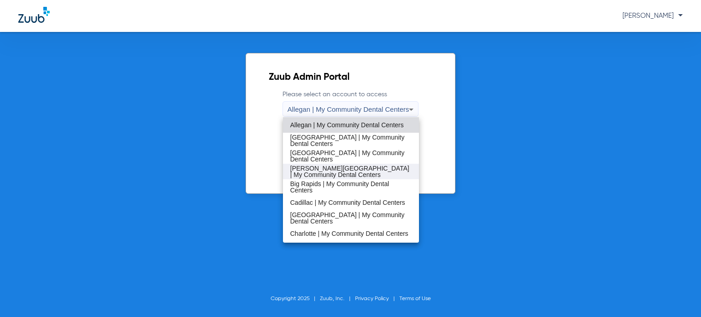
click at [312, 167] on span "[PERSON_NAME][GEOGRAPHIC_DATA] | My Community Dental Centers" at bounding box center [350, 171] width 121 height 13
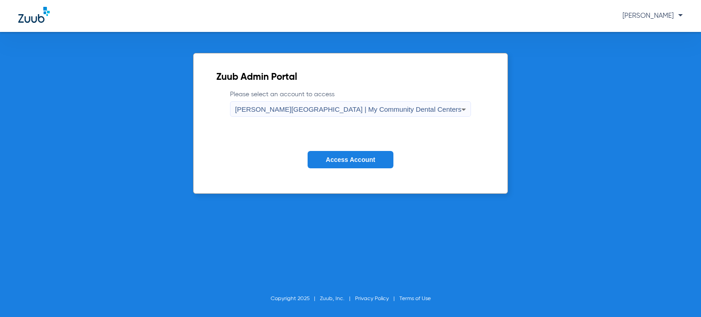
click at [322, 163] on button "Access Account" at bounding box center [351, 160] width 86 height 18
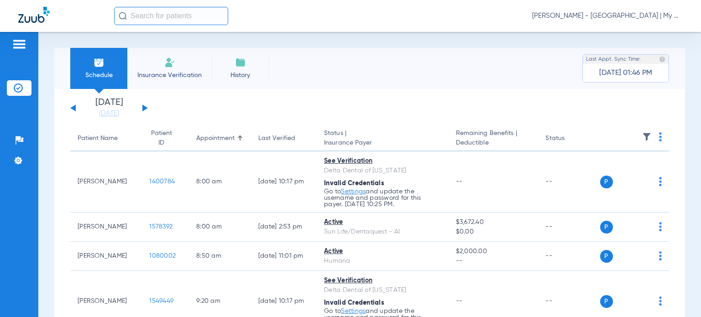
click at [610, 13] on span "[PERSON_NAME] - [GEOGRAPHIC_DATA] | My Community Dental Centers" at bounding box center [607, 15] width 151 height 9
click at [655, 32] on span "Account Selection" at bounding box center [648, 32] width 51 height 6
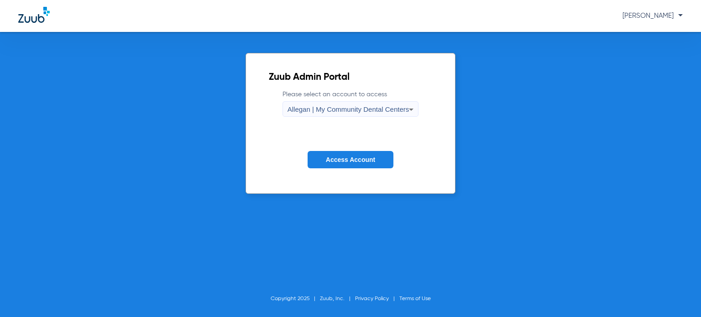
click at [352, 103] on div "Allegan | My Community Dental Centers" at bounding box center [349, 110] width 122 height 16
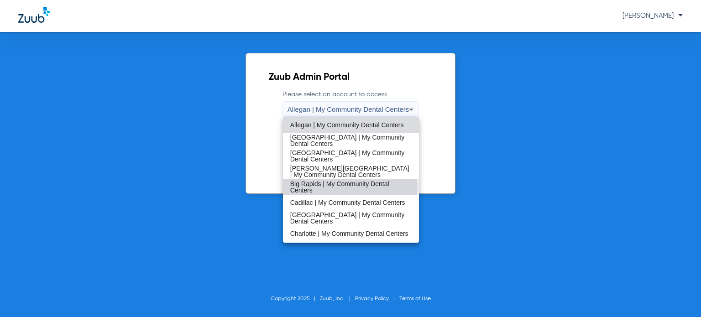
click at [350, 187] on span "Big Rapids | My Community Dental Centers" at bounding box center [350, 187] width 121 height 13
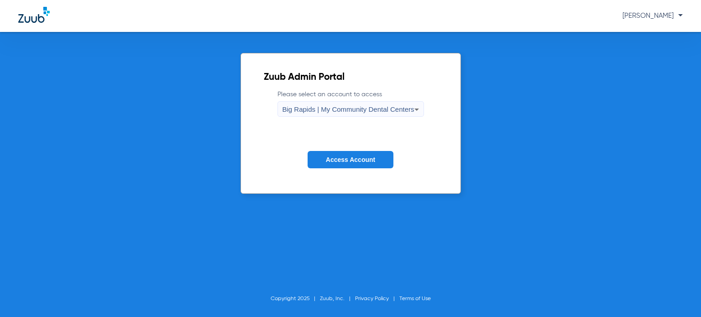
click at [343, 157] on span "Access Account" at bounding box center [350, 159] width 49 height 7
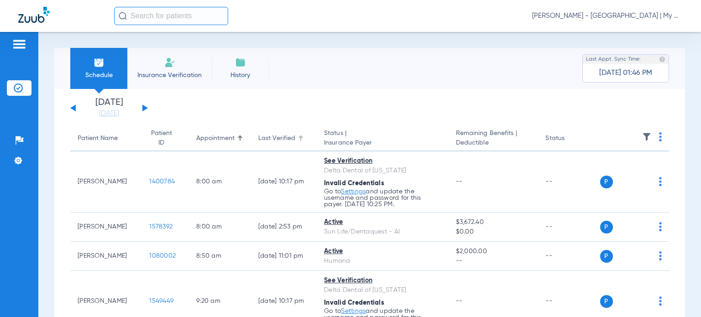
click at [273, 137] on div "Last Verified" at bounding box center [276, 139] width 37 height 10
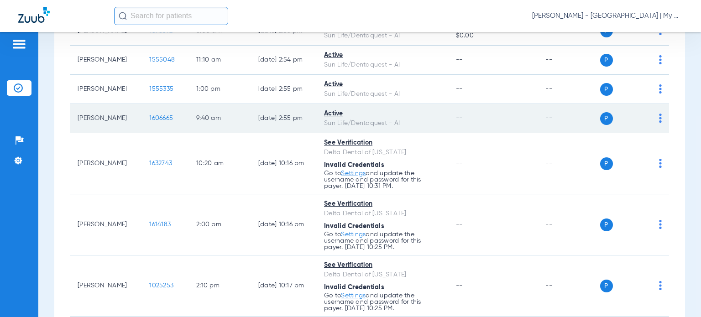
scroll to position [137, 0]
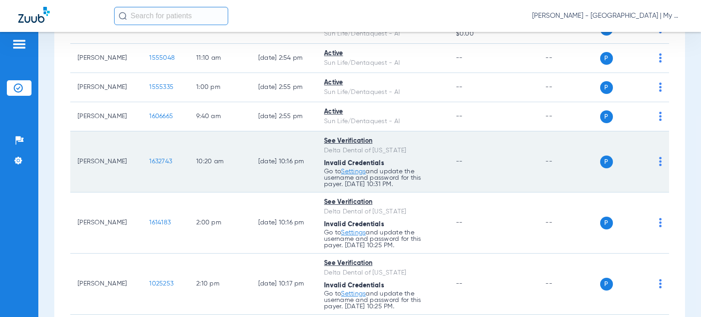
click at [659, 164] on img at bounding box center [660, 161] width 3 height 9
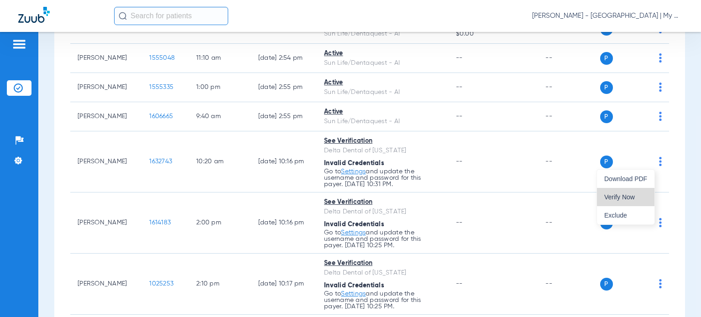
click at [651, 193] on button "Verify Now" at bounding box center [626, 197] width 58 height 18
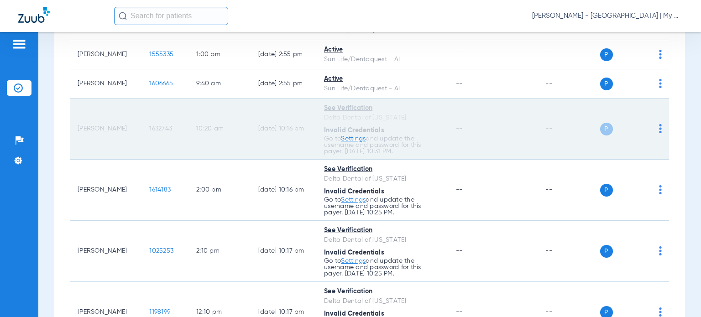
scroll to position [228, 0]
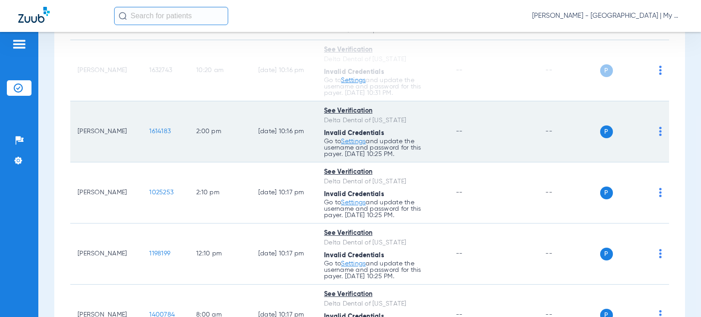
click at [659, 129] on img at bounding box center [660, 131] width 3 height 9
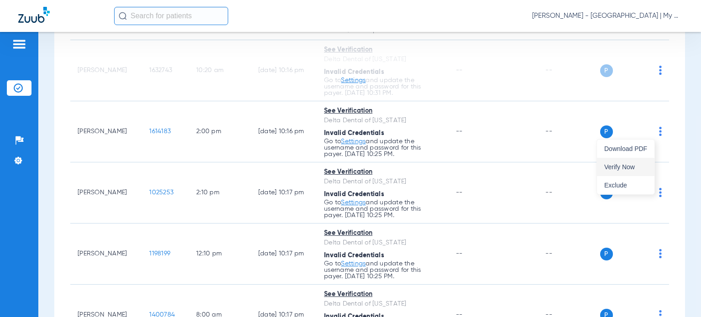
click at [642, 165] on span "Verify Now" at bounding box center [625, 167] width 43 height 6
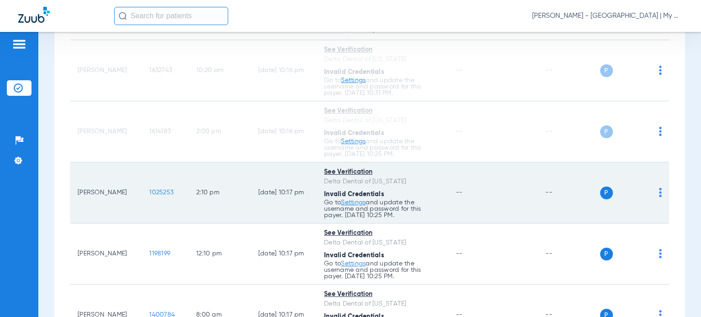
click at [659, 197] on span at bounding box center [660, 195] width 3 height 6
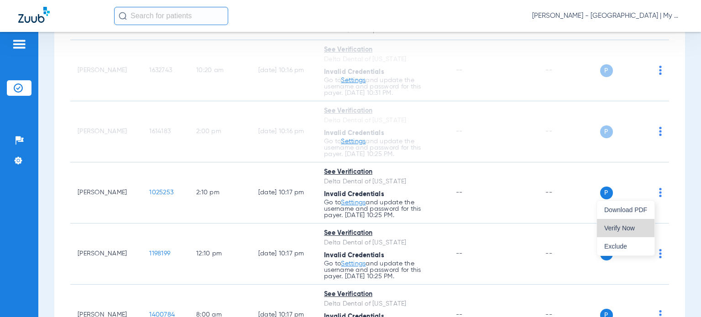
click at [647, 223] on button "Verify Now" at bounding box center [626, 228] width 58 height 18
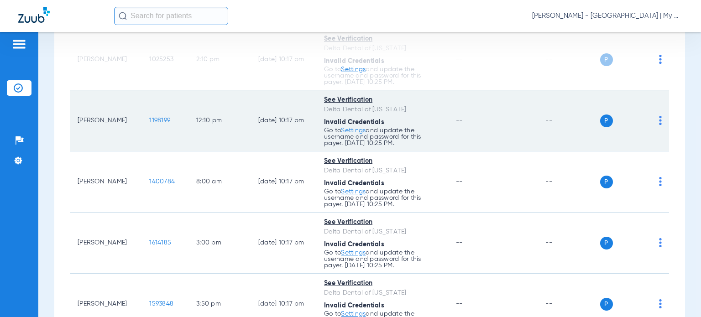
scroll to position [365, 0]
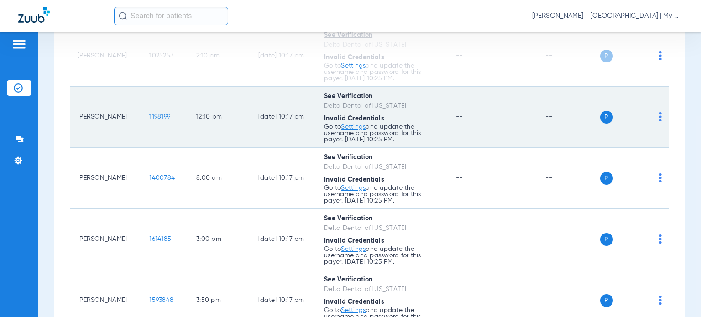
click at [659, 119] on img at bounding box center [660, 116] width 3 height 9
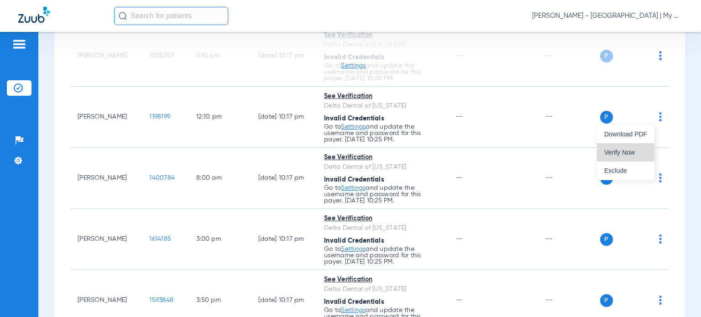
click at [643, 152] on span "Verify Now" at bounding box center [625, 152] width 43 height 6
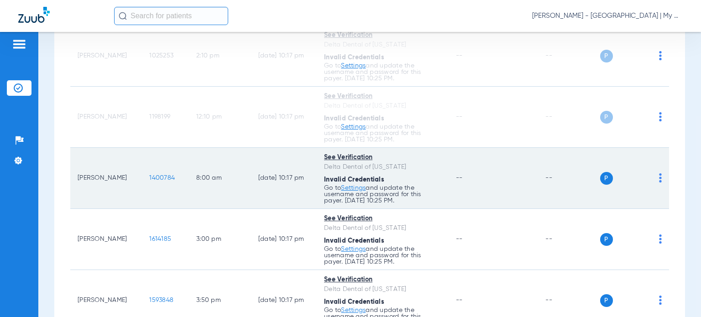
click at [659, 178] on img at bounding box center [660, 177] width 3 height 9
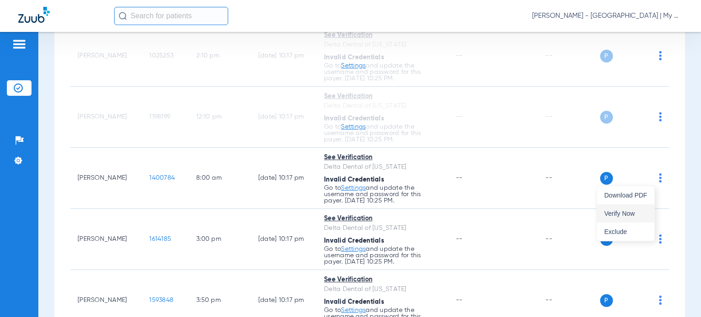
click at [650, 220] on button "Verify Now" at bounding box center [626, 213] width 58 height 18
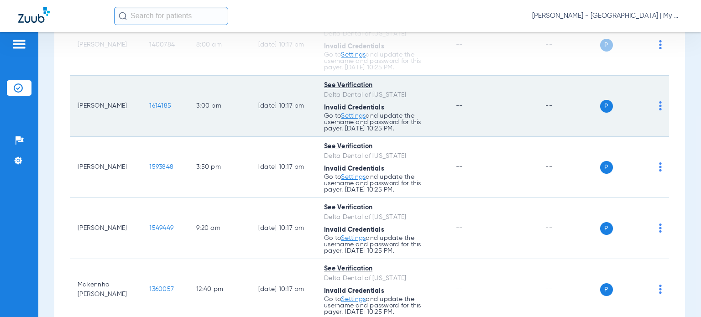
scroll to position [502, 0]
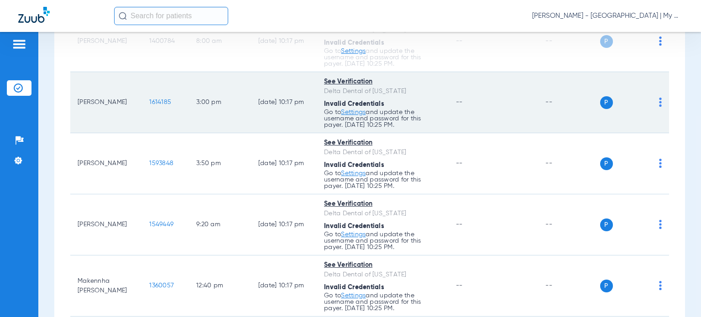
click at [659, 103] on img at bounding box center [660, 102] width 3 height 9
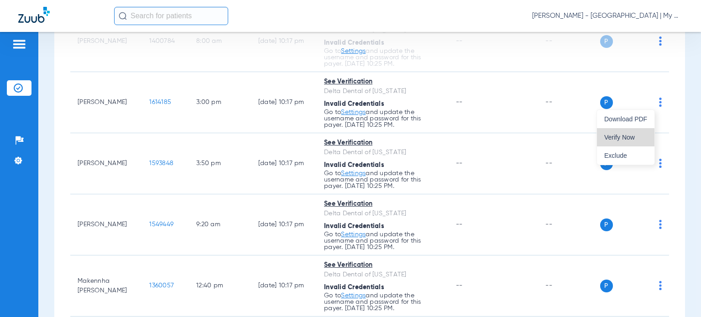
click at [651, 135] on button "Verify Now" at bounding box center [626, 137] width 58 height 18
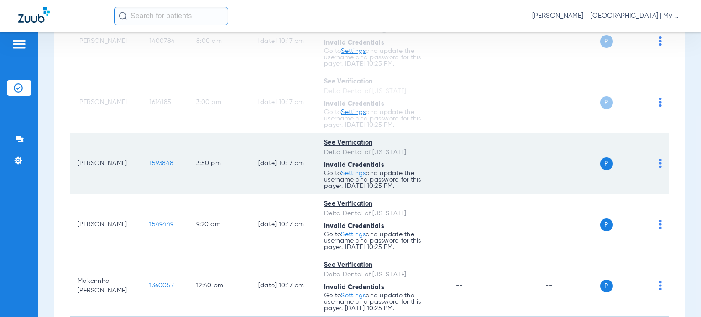
click at [659, 164] on img at bounding box center [660, 163] width 3 height 9
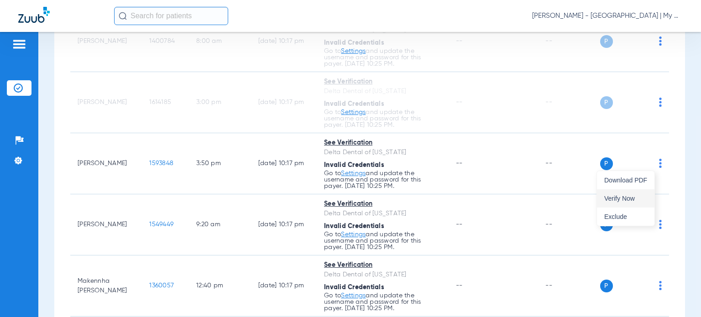
click at [635, 195] on span "Verify Now" at bounding box center [625, 198] width 43 height 6
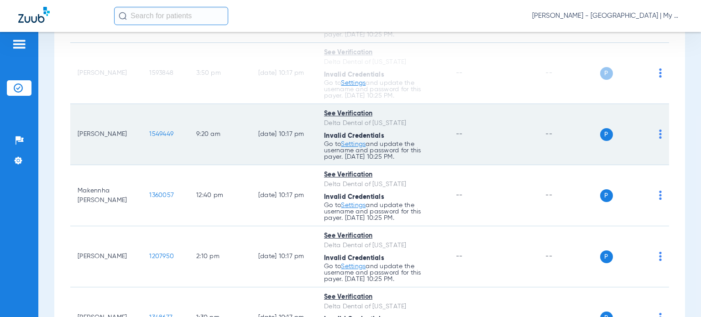
scroll to position [593, 0]
click at [659, 133] on img at bounding box center [660, 133] width 3 height 9
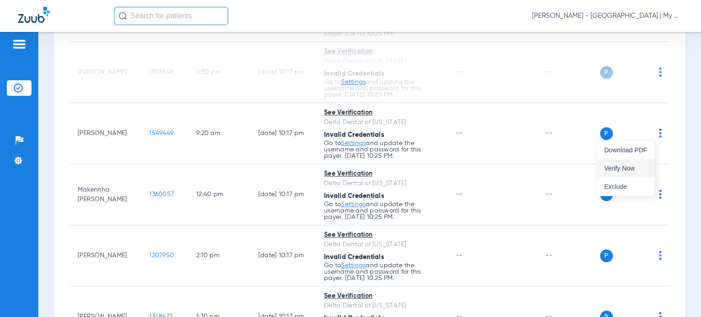
click at [651, 167] on button "Verify Now" at bounding box center [626, 168] width 58 height 18
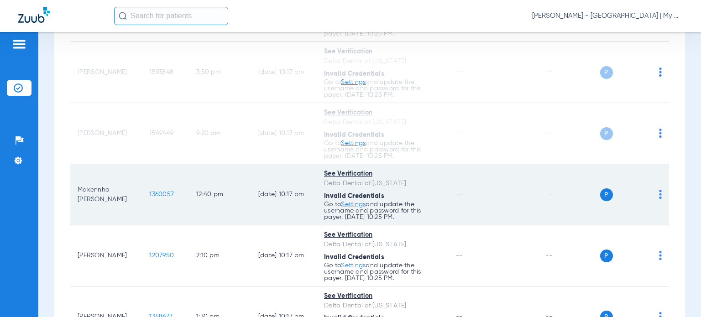
click at [659, 199] on span at bounding box center [660, 197] width 3 height 6
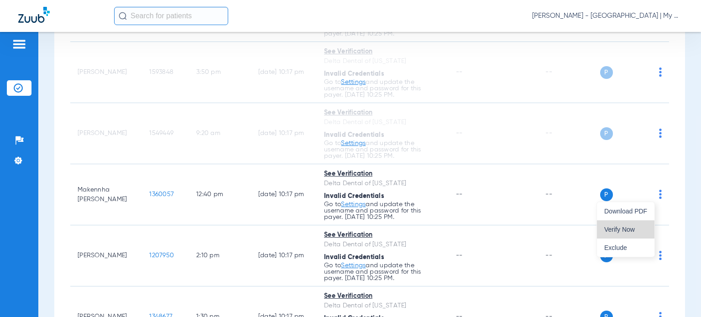
click at [647, 225] on button "Verify Now" at bounding box center [626, 229] width 58 height 18
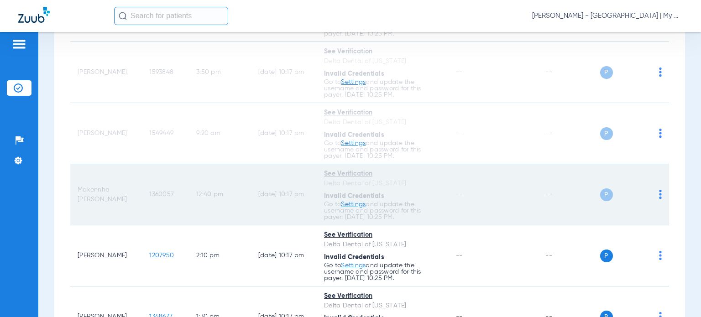
scroll to position [685, 0]
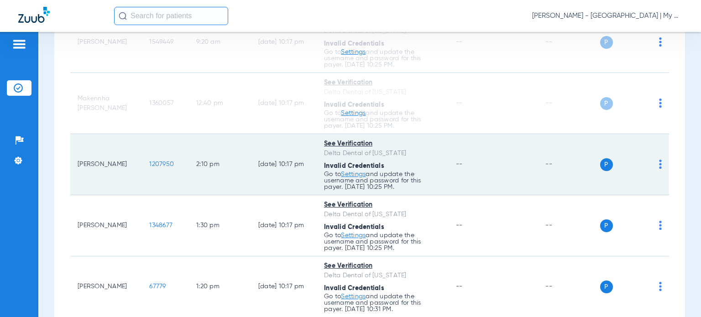
click at [659, 162] on img at bounding box center [660, 164] width 3 height 9
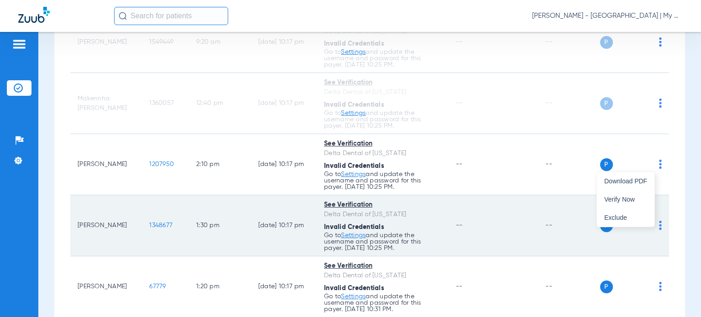
click at [643, 196] on span "Verify Now" at bounding box center [625, 199] width 43 height 6
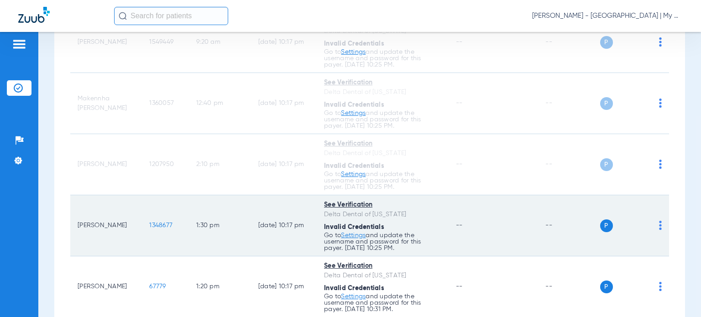
click at [659, 225] on img at bounding box center [660, 225] width 3 height 9
drag, startPoint x: 642, startPoint y: 255, endPoint x: 637, endPoint y: 217, distance: 38.2
click at [642, 255] on button "Verify Now" at bounding box center [626, 260] width 58 height 18
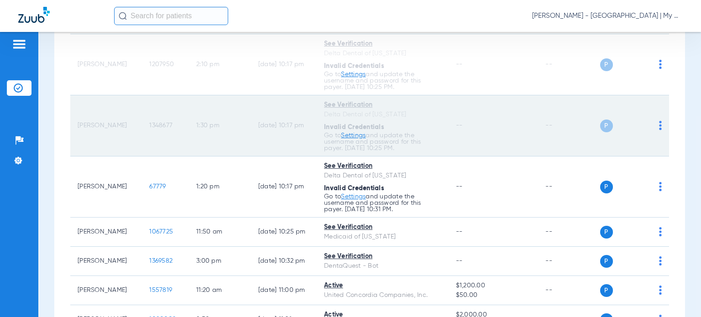
scroll to position [821, 0]
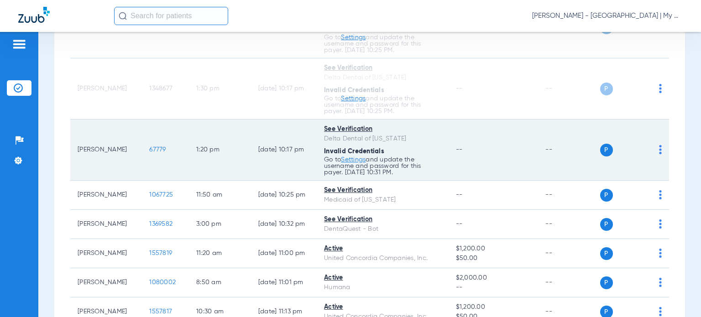
click at [659, 149] on img at bounding box center [660, 149] width 3 height 9
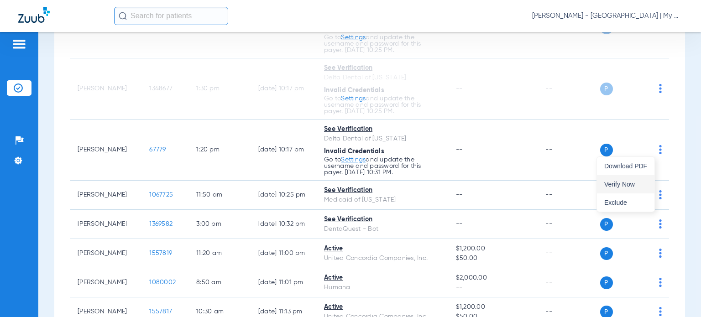
click at [633, 190] on button "Verify Now" at bounding box center [626, 184] width 58 height 18
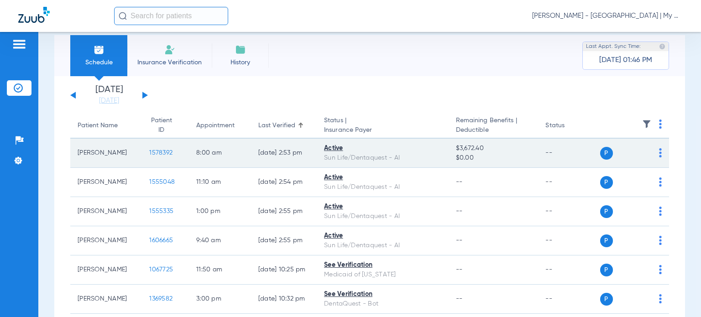
scroll to position [0, 0]
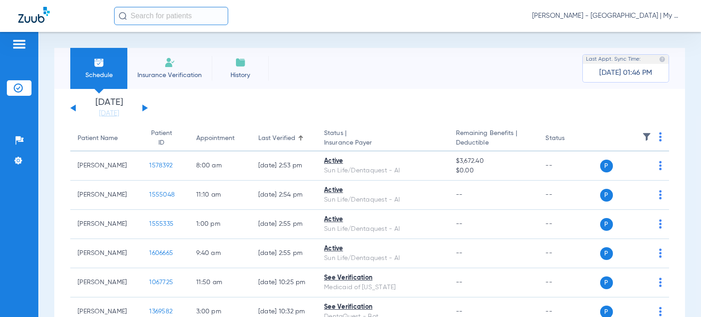
click at [204, 134] on div "Appointment" at bounding box center [215, 139] width 38 height 10
click at [283, 138] on div "Last Verified" at bounding box center [276, 139] width 37 height 10
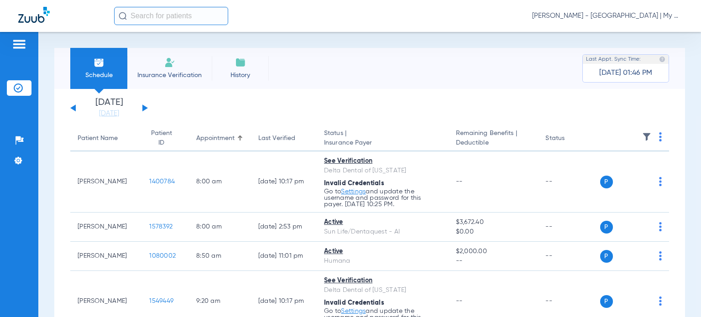
click at [610, 11] on span "[PERSON_NAME] - [GEOGRAPHIC_DATA] | My Community Dental Centers" at bounding box center [607, 15] width 151 height 9
click at [652, 31] on span "Account Selection" at bounding box center [648, 32] width 51 height 6
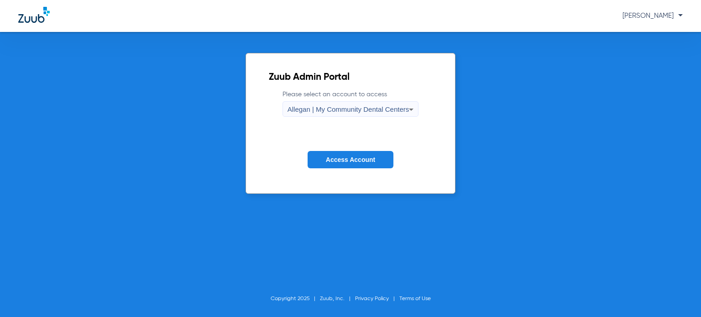
click at [391, 110] on span "Allegan | My Community Dental Centers" at bounding box center [349, 109] width 122 height 8
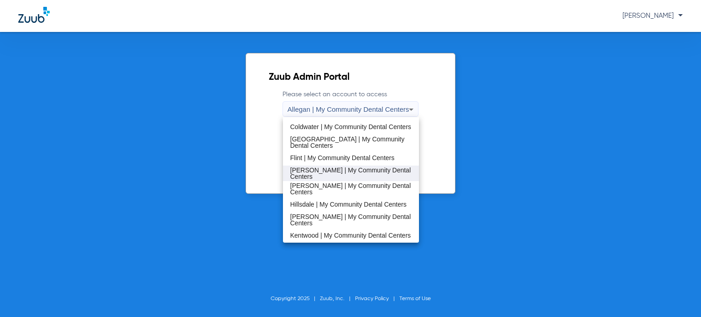
scroll to position [137, 0]
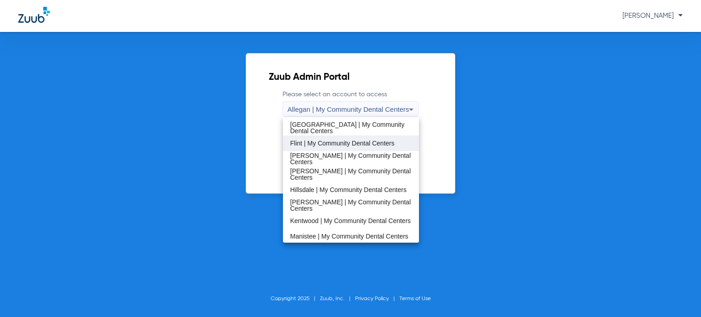
click at [332, 147] on mat-option "Flint | My Community Dental Centers" at bounding box center [351, 144] width 136 height 16
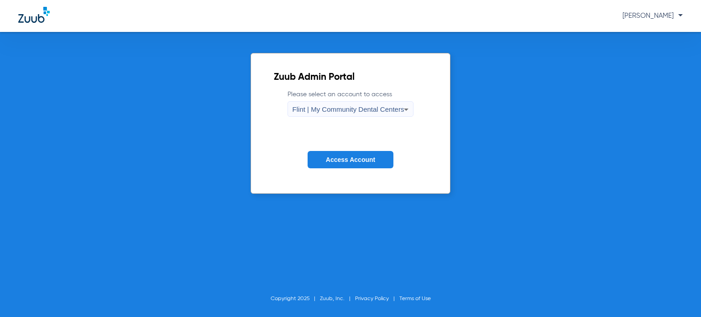
click at [340, 163] on span "Access Account" at bounding box center [350, 159] width 49 height 7
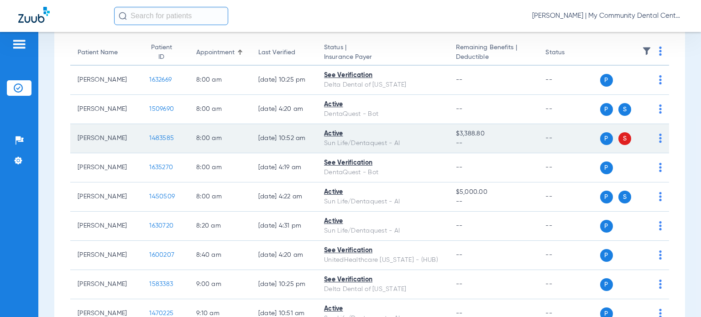
scroll to position [91, 0]
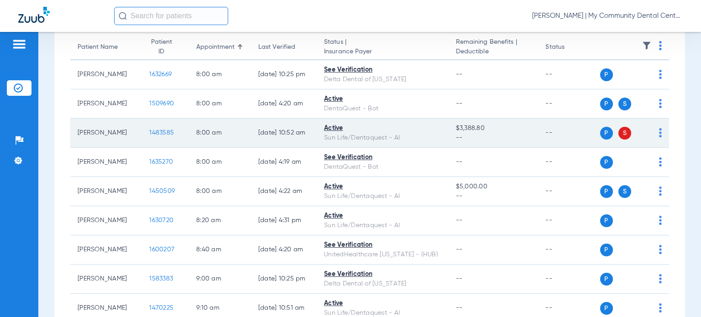
click at [659, 135] on img at bounding box center [660, 132] width 3 height 9
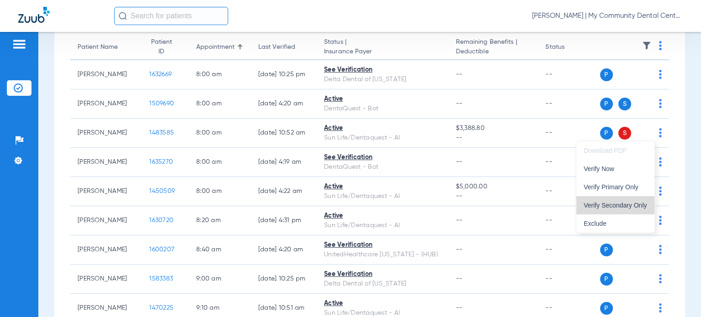
click at [631, 200] on button "Verify Secondary Only" at bounding box center [615, 205] width 78 height 18
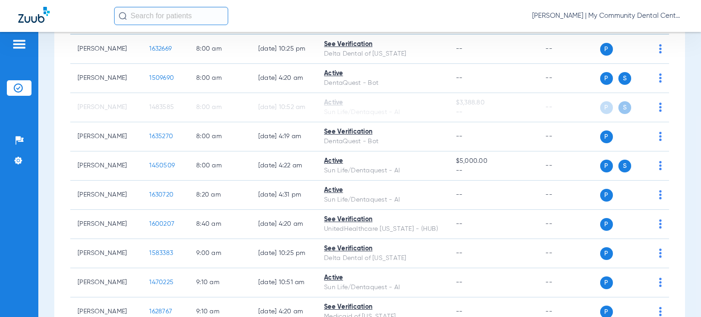
scroll to position [0, 0]
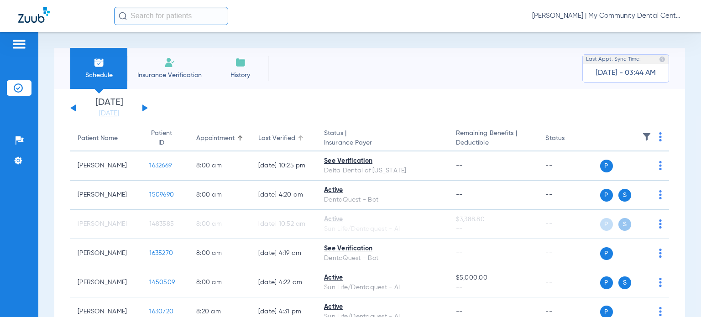
click at [260, 140] on div "Last Verified" at bounding box center [276, 139] width 37 height 10
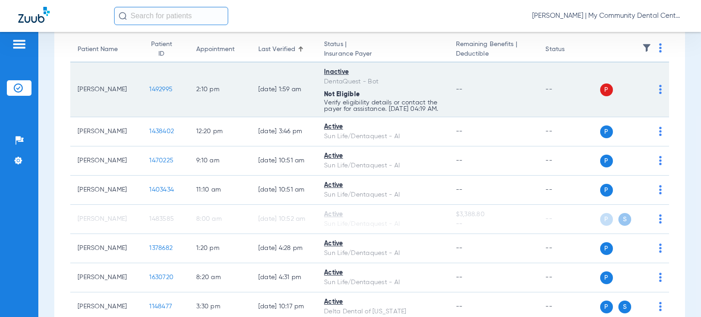
scroll to position [91, 0]
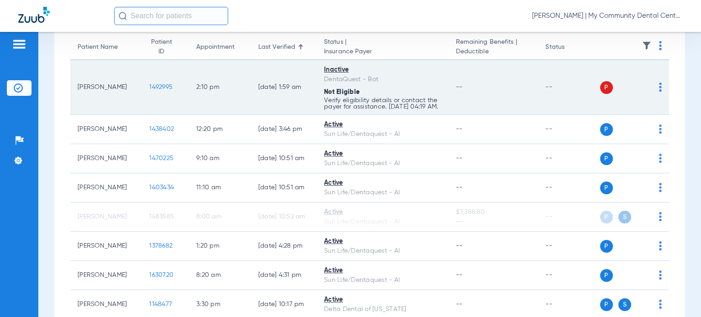
click at [659, 92] on img at bounding box center [660, 87] width 3 height 9
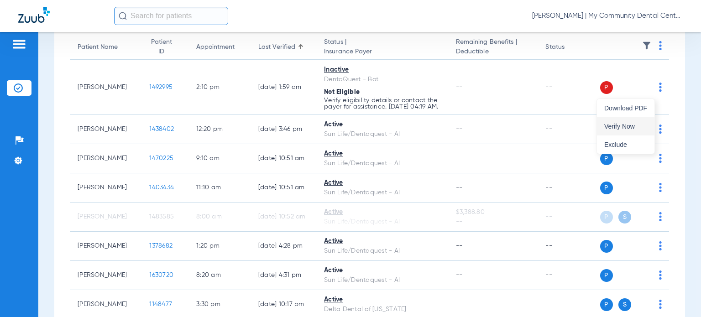
click at [633, 122] on button "Verify Now" at bounding box center [626, 126] width 58 height 18
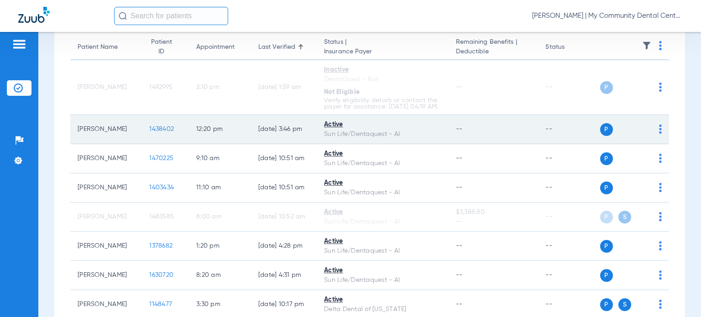
click at [659, 134] on img at bounding box center [660, 129] width 3 height 9
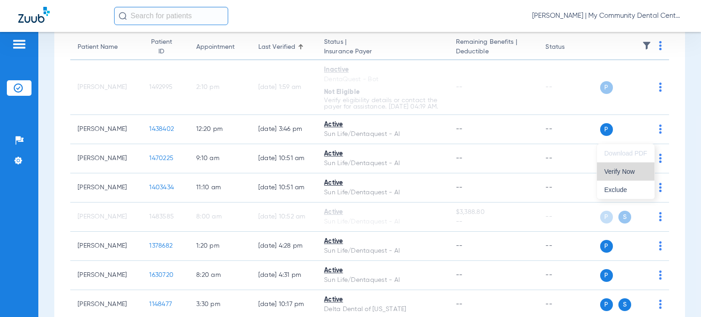
click at [636, 173] on span "Verify Now" at bounding box center [625, 171] width 43 height 6
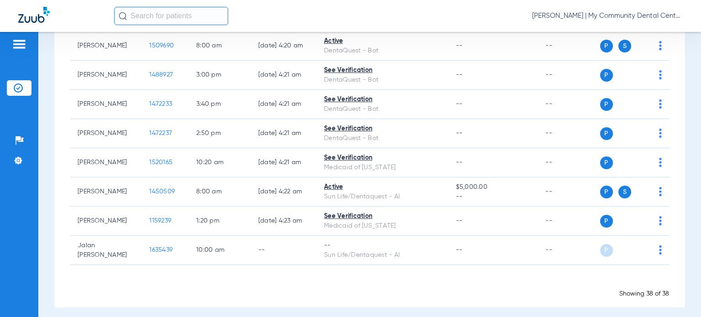
scroll to position [1030, 0]
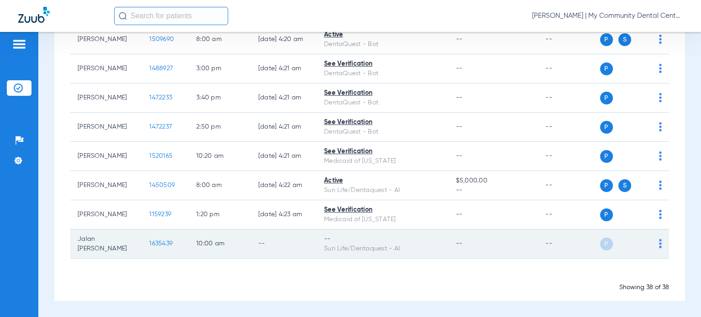
click at [655, 247] on td "P S" at bounding box center [634, 244] width 69 height 29
click at [659, 246] on img at bounding box center [660, 243] width 3 height 9
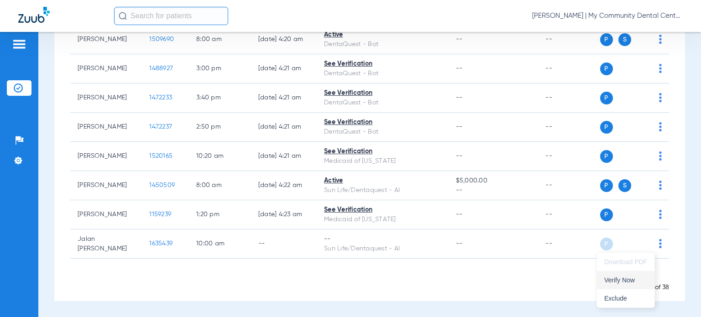
click at [639, 281] on span "Verify Now" at bounding box center [625, 280] width 43 height 6
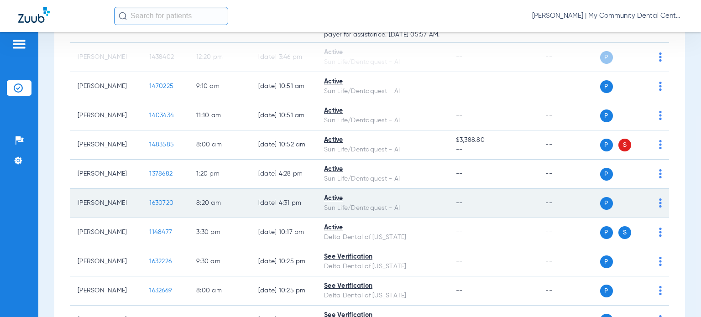
scroll to position [0, 0]
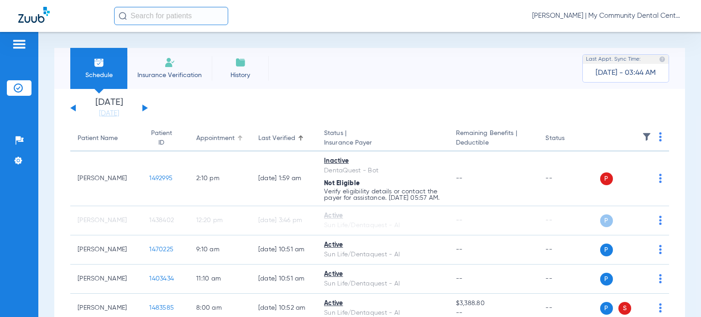
click at [203, 139] on div "Appointment" at bounding box center [215, 139] width 38 height 10
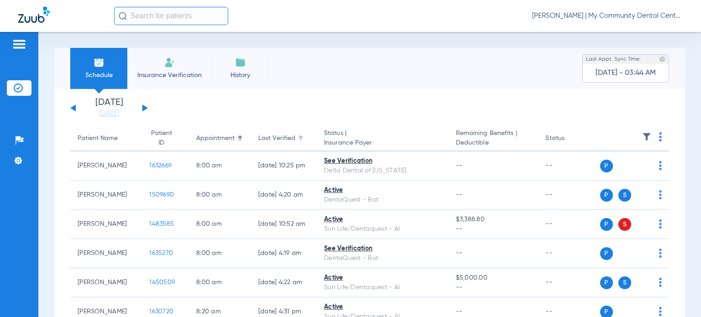
click at [259, 134] on div "Last Verified" at bounding box center [276, 139] width 37 height 10
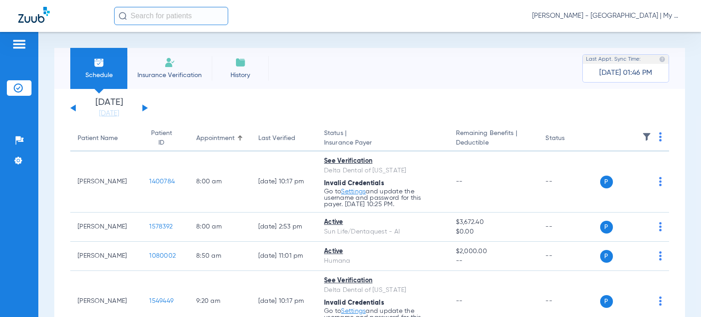
click at [598, 16] on span "[PERSON_NAME] - [GEOGRAPHIC_DATA] | My Community Dental Centers" at bounding box center [607, 15] width 151 height 9
click at [622, 35] on button "Account Selection" at bounding box center [649, 32] width 66 height 18
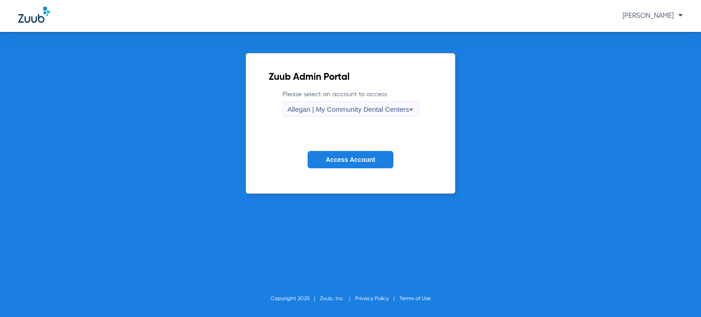
click at [361, 104] on div "Allegan | My Community Dental Centers" at bounding box center [349, 110] width 122 height 16
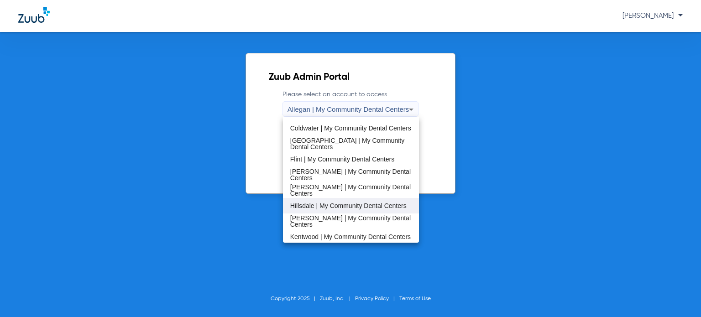
scroll to position [137, 0]
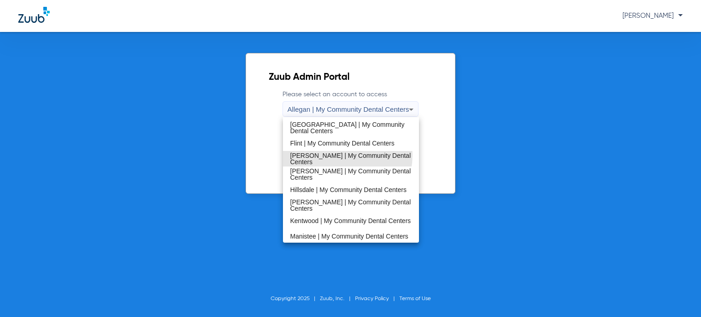
click at [329, 155] on span "[PERSON_NAME] | My Community Dental Centers" at bounding box center [350, 158] width 121 height 13
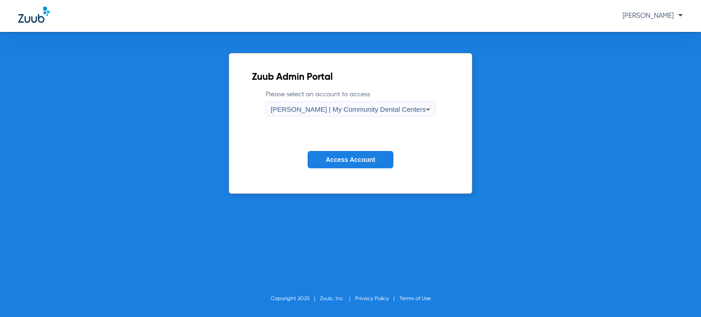
click at [337, 162] on span "Access Account" at bounding box center [350, 159] width 49 height 7
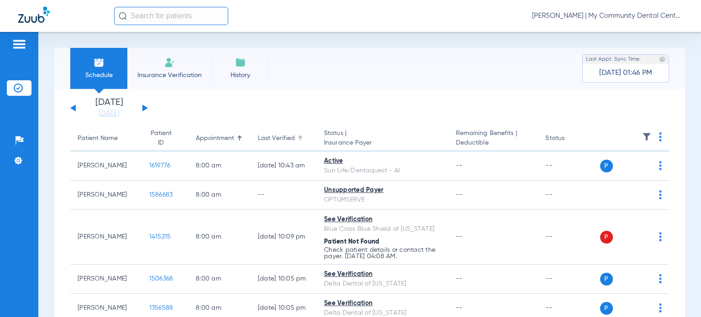
click at [263, 138] on div "Last Verified" at bounding box center [276, 139] width 37 height 10
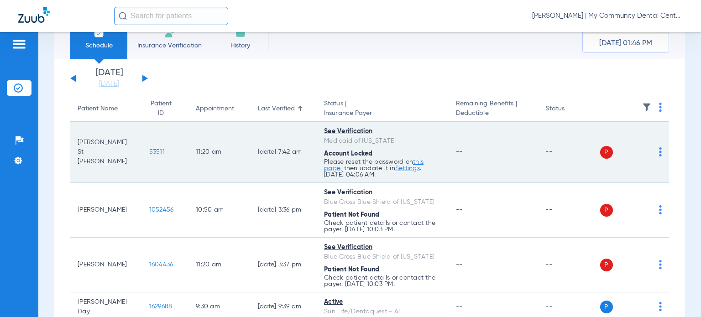
scroll to position [46, 0]
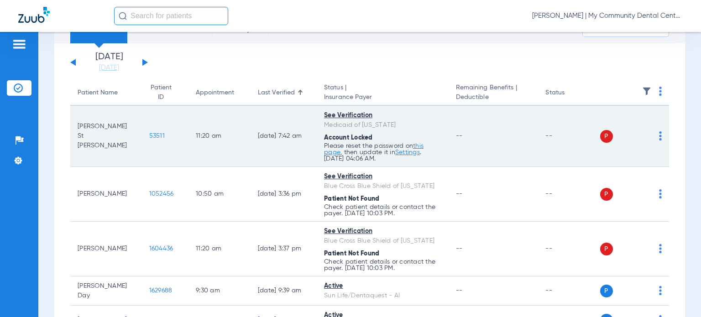
click at [659, 136] on img at bounding box center [660, 135] width 3 height 9
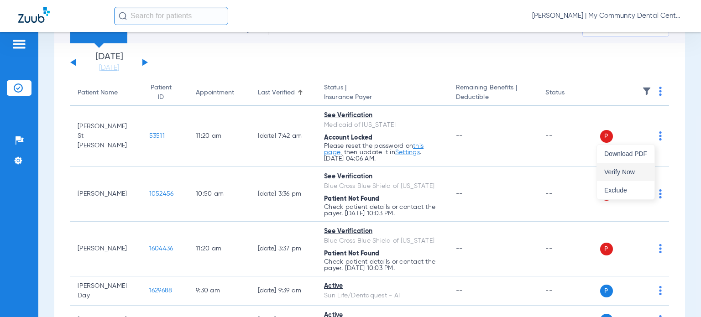
click at [643, 169] on span "Verify Now" at bounding box center [625, 172] width 43 height 6
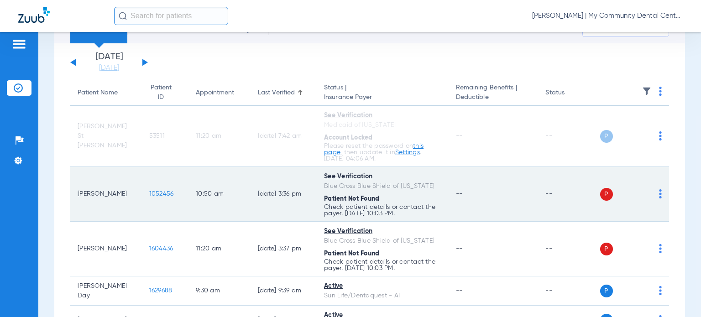
click at [650, 193] on div "P S" at bounding box center [631, 194] width 62 height 13
click at [659, 195] on img at bounding box center [660, 193] width 3 height 9
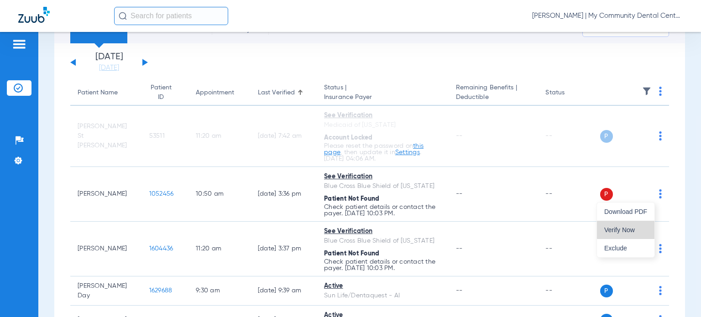
click at [635, 225] on button "Verify Now" at bounding box center [626, 230] width 58 height 18
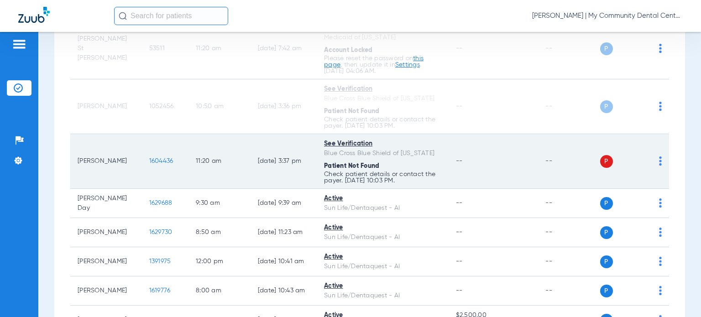
scroll to position [137, 0]
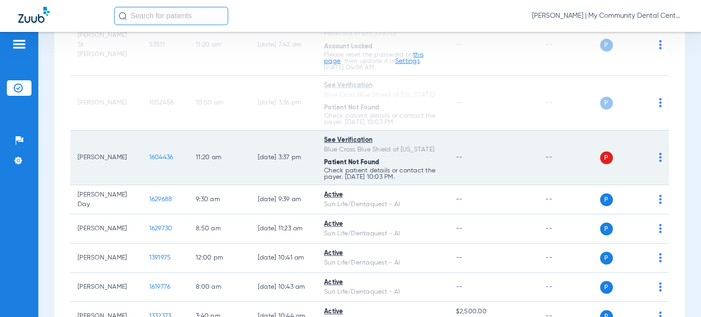
click at [659, 159] on img at bounding box center [660, 157] width 3 height 9
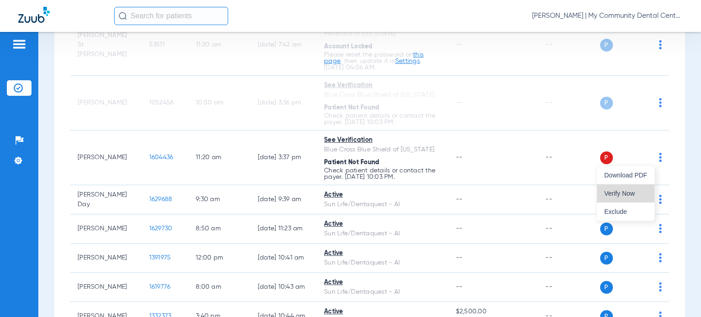
click at [632, 191] on span "Verify Now" at bounding box center [625, 193] width 43 height 6
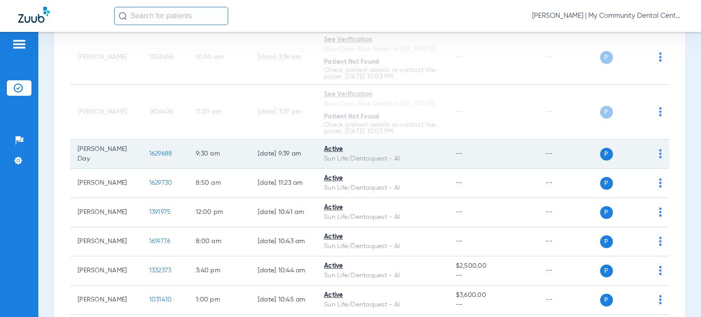
scroll to position [228, 0]
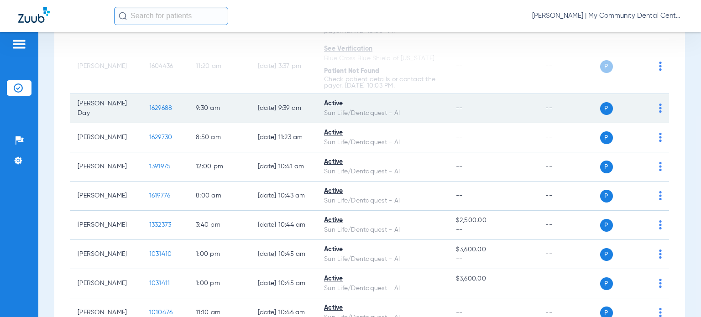
click at [659, 109] on img at bounding box center [660, 108] width 3 height 9
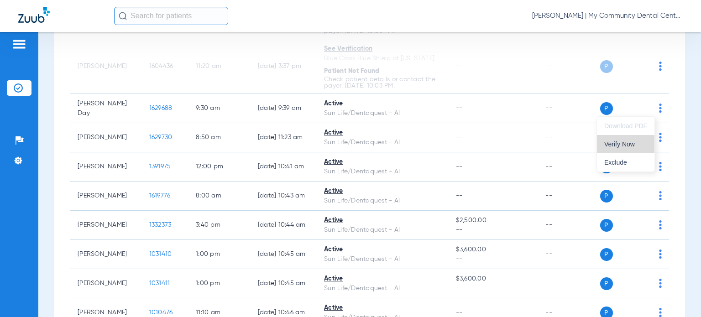
click at [633, 144] on span "Verify Now" at bounding box center [625, 144] width 43 height 6
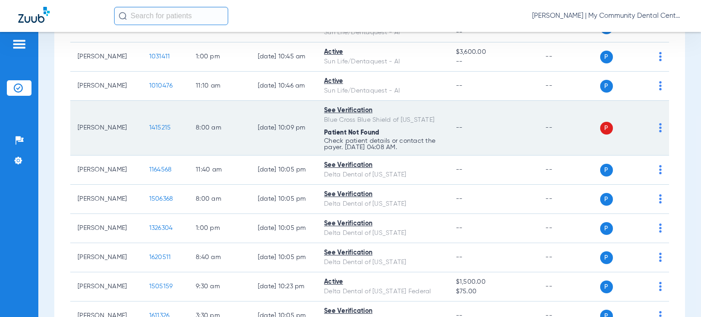
scroll to position [456, 0]
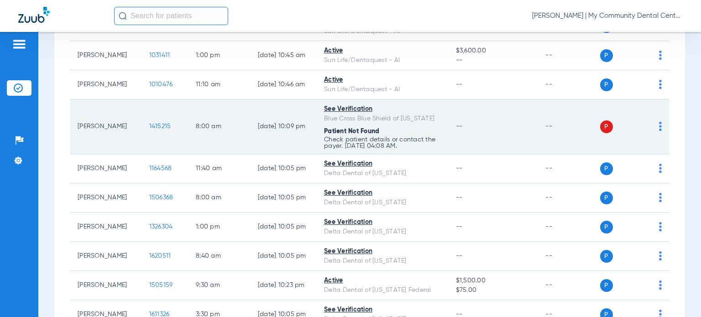
click at [659, 124] on img at bounding box center [660, 126] width 3 height 9
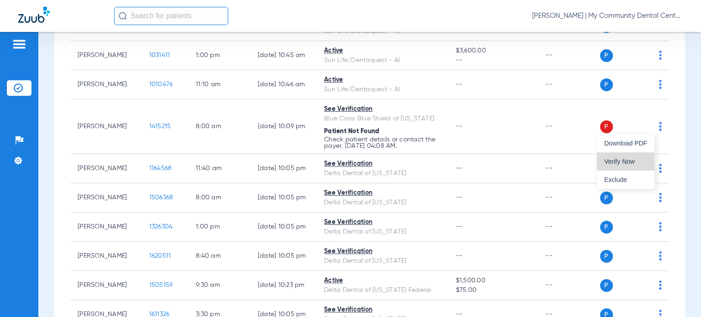
click at [630, 158] on span "Verify Now" at bounding box center [625, 161] width 43 height 6
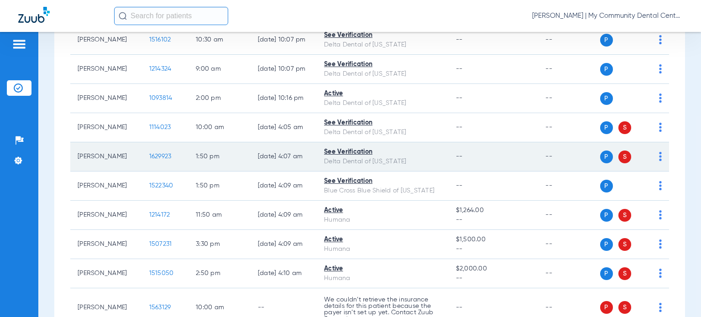
scroll to position [1004, 0]
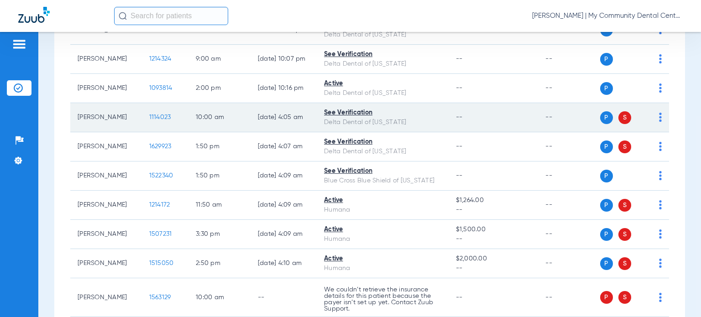
click at [659, 115] on img at bounding box center [660, 117] width 3 height 9
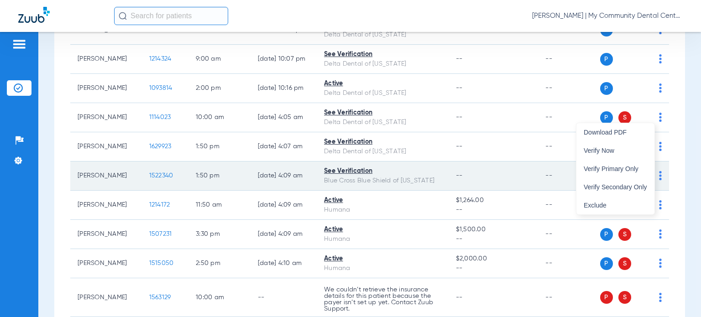
drag, startPoint x: 637, startPoint y: 180, endPoint x: 644, endPoint y: 175, distance: 9.1
click at [637, 181] on button "Verify Secondary Only" at bounding box center [615, 187] width 78 height 18
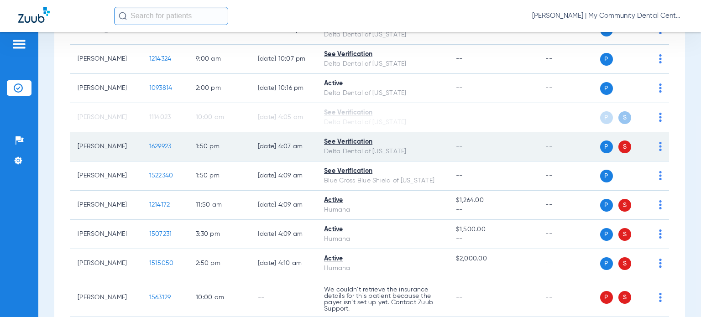
click at [659, 143] on img at bounding box center [660, 146] width 3 height 9
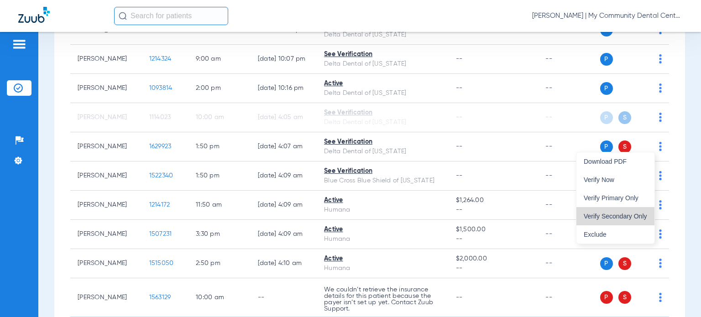
click at [633, 217] on span "Verify Secondary Only" at bounding box center [615, 216] width 63 height 6
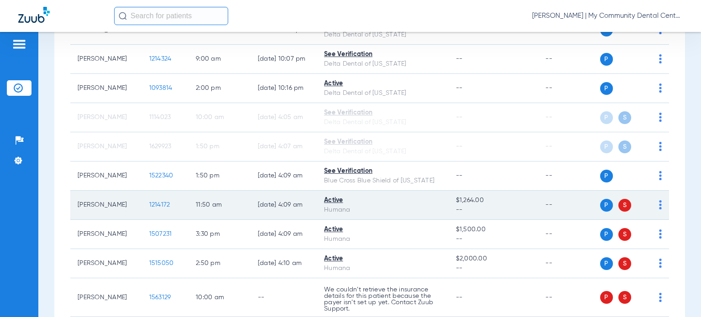
click at [659, 204] on img at bounding box center [660, 204] width 3 height 9
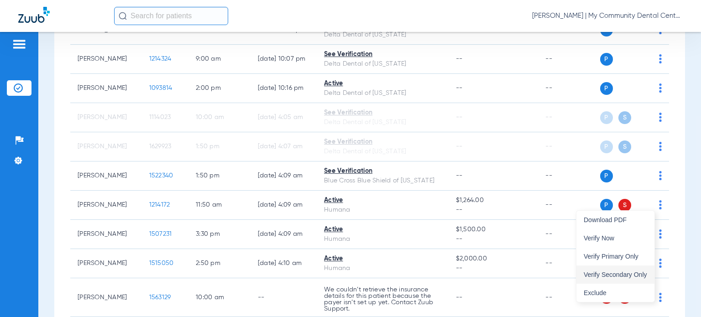
click at [635, 272] on span "Verify Secondary Only" at bounding box center [615, 275] width 63 height 6
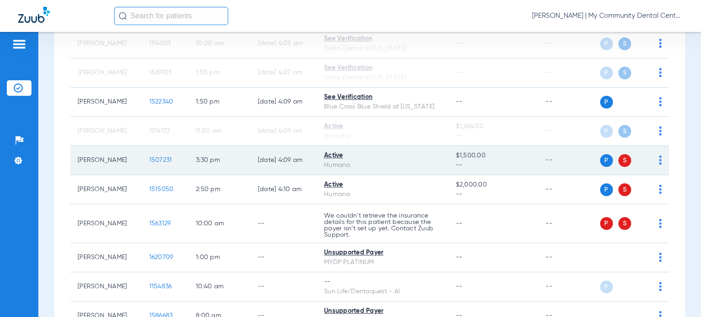
scroll to position [1095, 0]
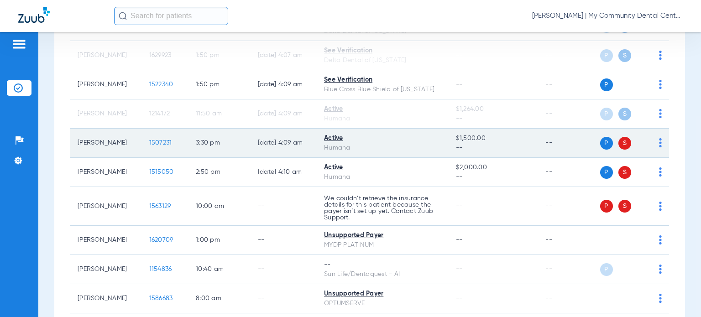
click at [659, 141] on img at bounding box center [660, 142] width 3 height 9
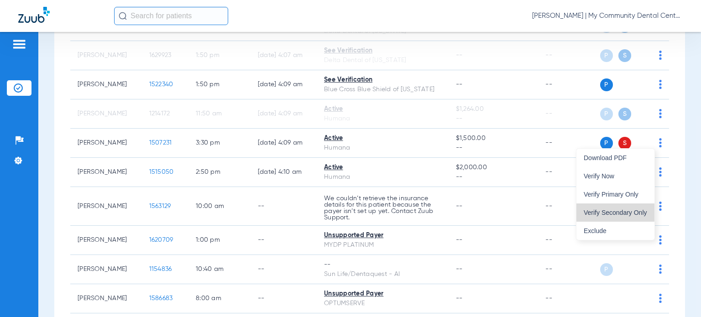
click at [639, 213] on span "Verify Secondary Only" at bounding box center [615, 212] width 63 height 6
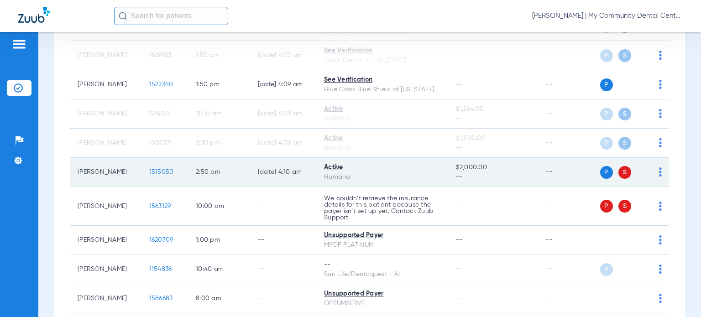
click at [659, 169] on img at bounding box center [660, 171] width 3 height 9
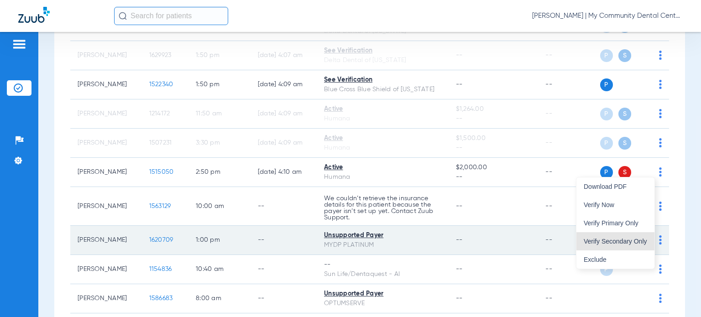
drag, startPoint x: 644, startPoint y: 243, endPoint x: 653, endPoint y: 234, distance: 12.6
click at [644, 243] on span "Verify Secondary Only" at bounding box center [615, 241] width 63 height 6
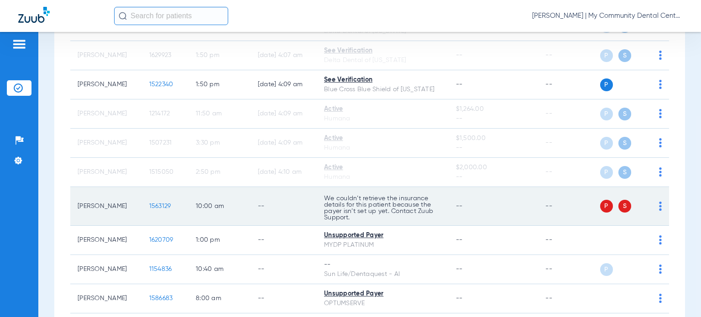
click at [652, 201] on div "P S" at bounding box center [631, 206] width 62 height 13
click at [659, 202] on img at bounding box center [660, 206] width 3 height 9
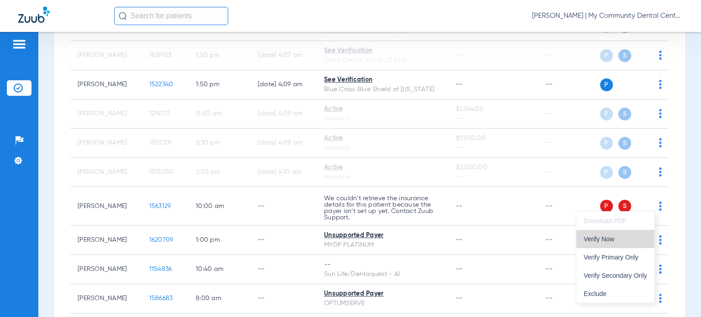
click at [630, 237] on span "Verify Now" at bounding box center [615, 239] width 63 height 6
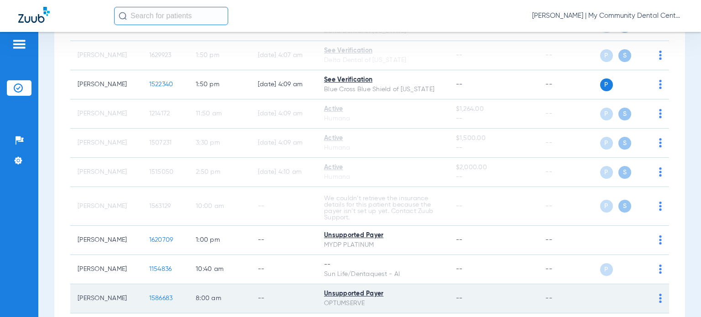
scroll to position [1187, 0]
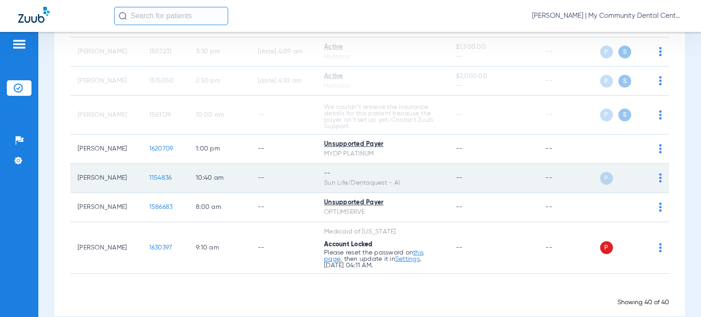
click at [659, 175] on img at bounding box center [660, 177] width 3 height 9
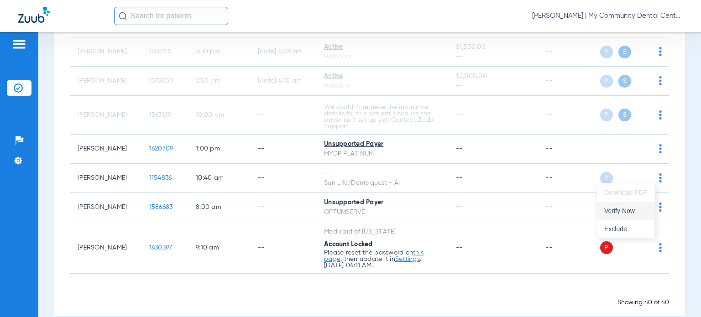
click at [617, 212] on span "Verify Now" at bounding box center [625, 211] width 43 height 6
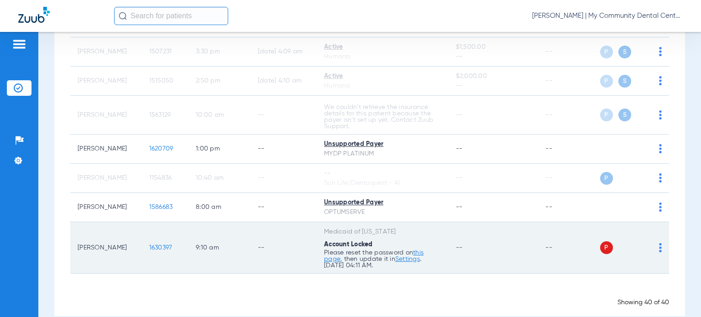
click at [659, 244] on img at bounding box center [660, 247] width 3 height 9
click at [642, 278] on span "Verify Now" at bounding box center [625, 280] width 43 height 6
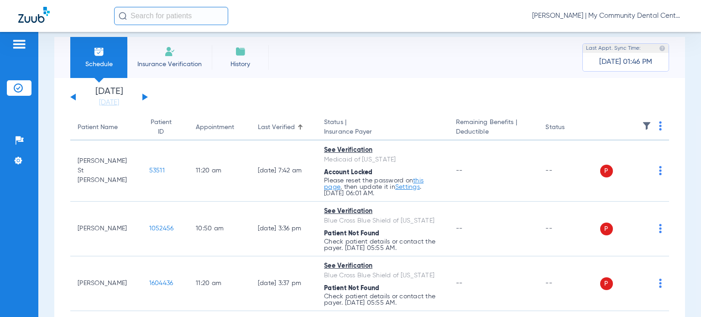
scroll to position [0, 0]
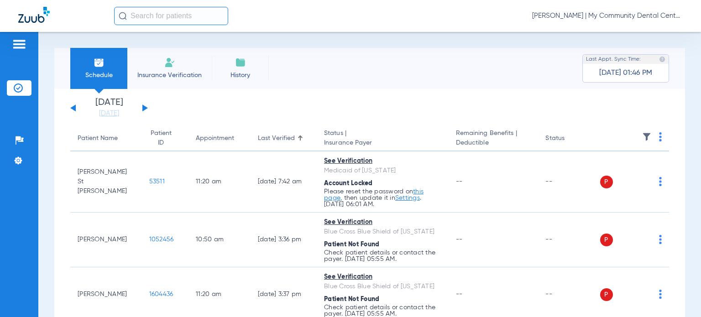
click at [196, 138] on div "Appointment" at bounding box center [215, 139] width 38 height 10
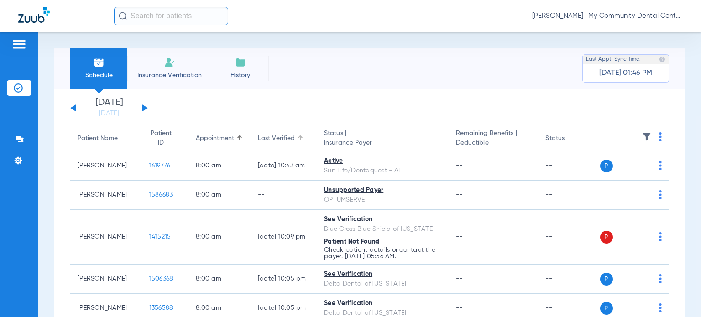
click at [280, 141] on div "Last Verified" at bounding box center [276, 139] width 37 height 10
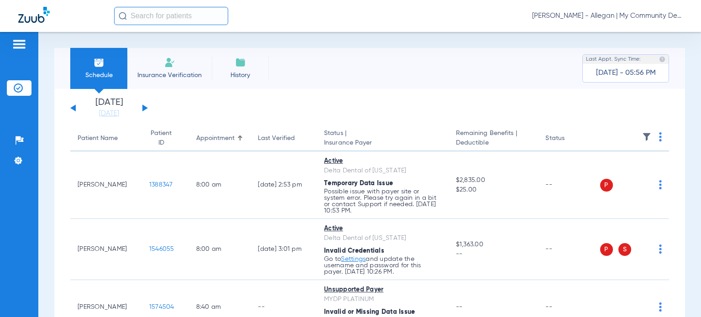
click at [666, 16] on span "Donna Thiel - Allegan | My Community Dental Centers" at bounding box center [607, 15] width 151 height 9
click at [624, 33] on span "Account Selection" at bounding box center [648, 32] width 51 height 6
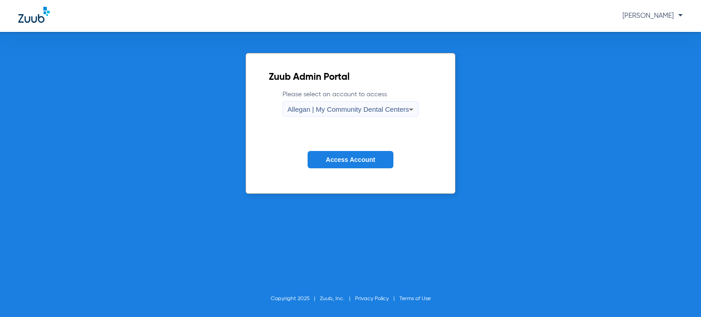
click at [322, 105] on span "Allegan | My Community Dental Centers" at bounding box center [349, 109] width 122 height 8
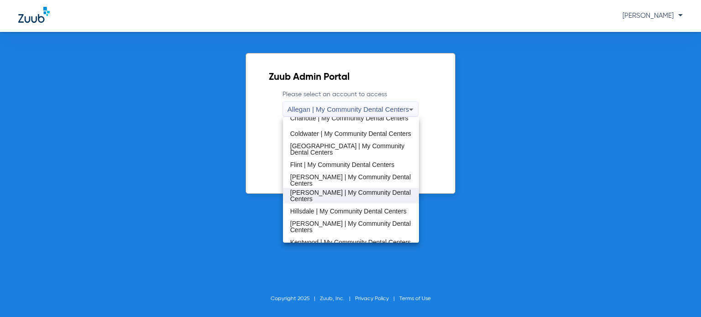
scroll to position [137, 0]
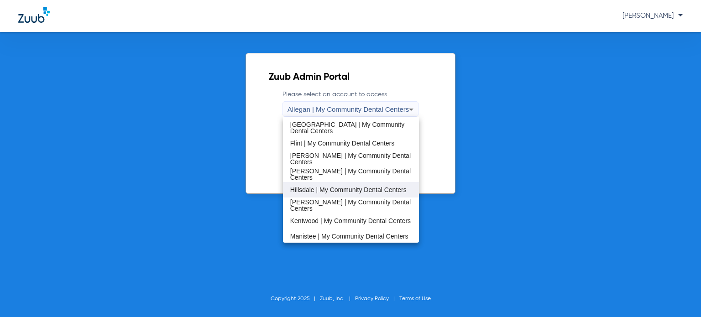
click at [332, 193] on span "Hillsdale | My Community Dental Centers" at bounding box center [348, 190] width 116 height 6
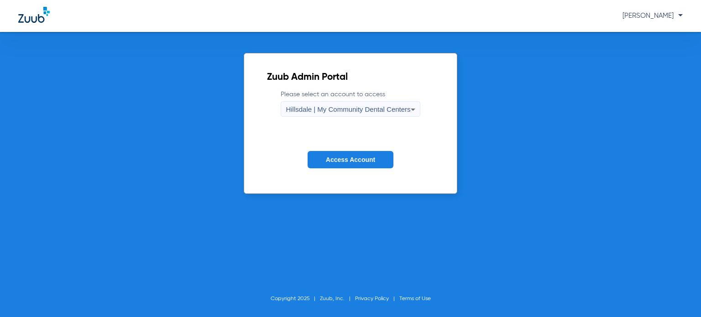
click at [339, 161] on span "Access Account" at bounding box center [350, 159] width 49 height 7
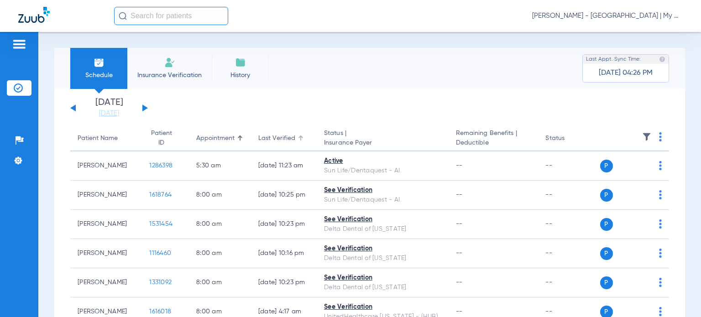
click at [260, 136] on div "Last Verified" at bounding box center [276, 139] width 37 height 10
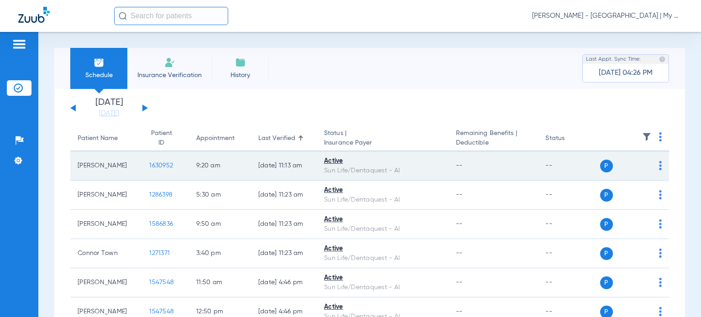
click at [651, 166] on div "P S" at bounding box center [631, 166] width 62 height 13
click at [659, 167] on img at bounding box center [660, 165] width 3 height 9
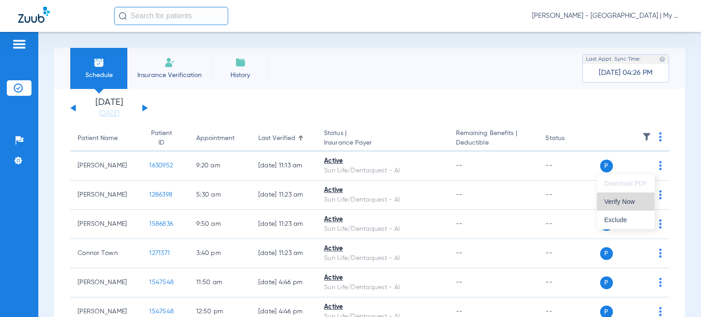
click at [638, 200] on span "Verify Now" at bounding box center [625, 202] width 43 height 6
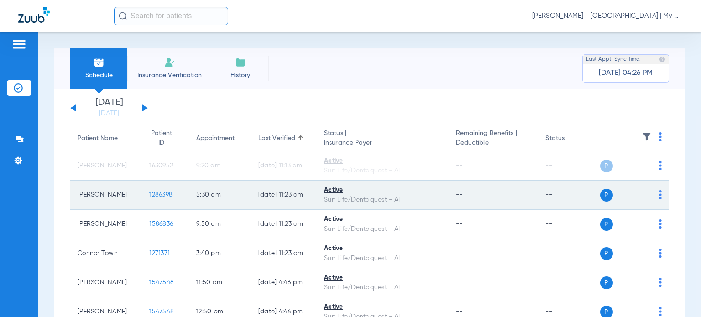
click at [659, 193] on img at bounding box center [660, 194] width 3 height 9
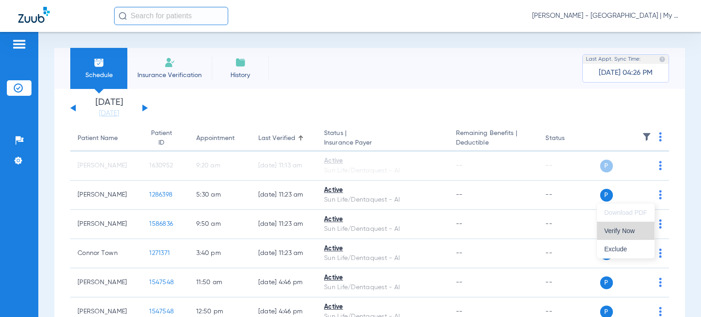
click at [634, 228] on span "Verify Now" at bounding box center [625, 231] width 43 height 6
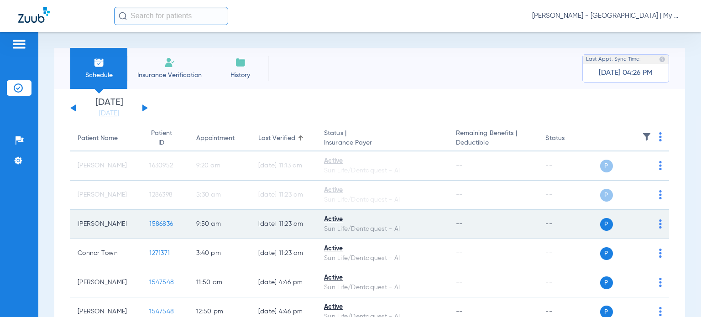
click at [659, 226] on img at bounding box center [660, 224] width 3 height 9
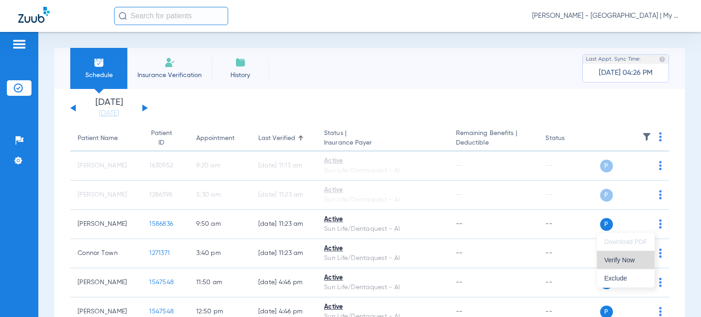
click at [628, 259] on span "Verify Now" at bounding box center [625, 260] width 43 height 6
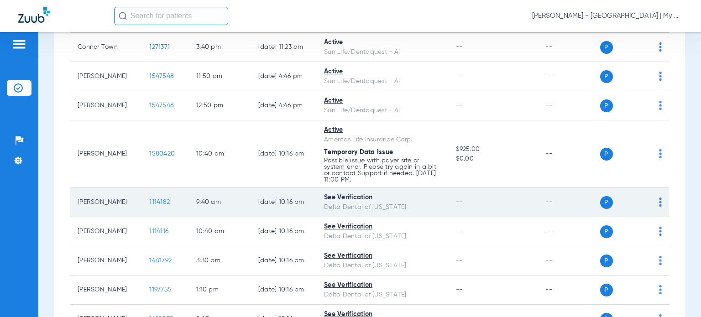
scroll to position [228, 0]
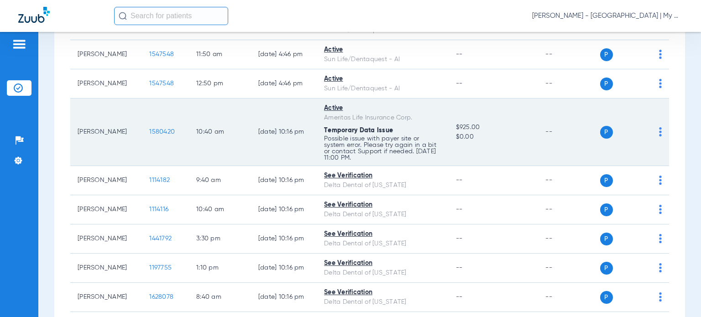
click at [659, 133] on img at bounding box center [660, 131] width 3 height 9
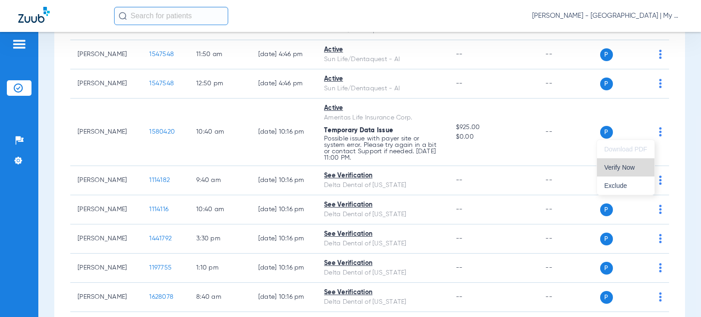
click at [639, 166] on span "Verify Now" at bounding box center [625, 167] width 43 height 6
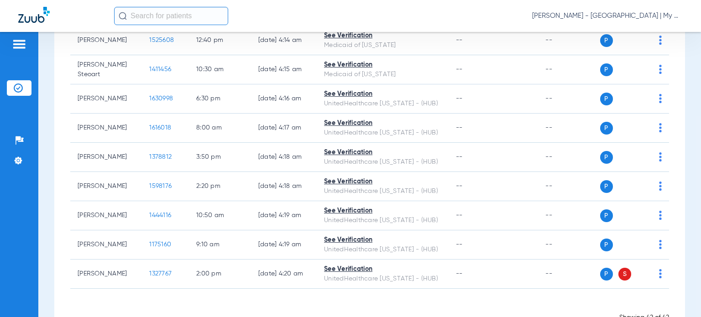
scroll to position [1141, 0]
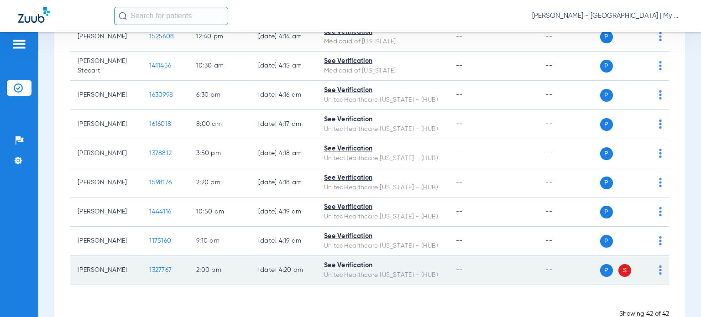
click at [659, 266] on img at bounding box center [660, 270] width 3 height 9
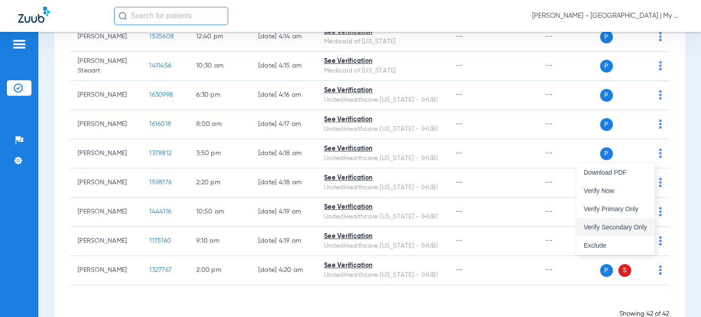
click at [629, 231] on button "Verify Secondary Only" at bounding box center [615, 227] width 78 height 18
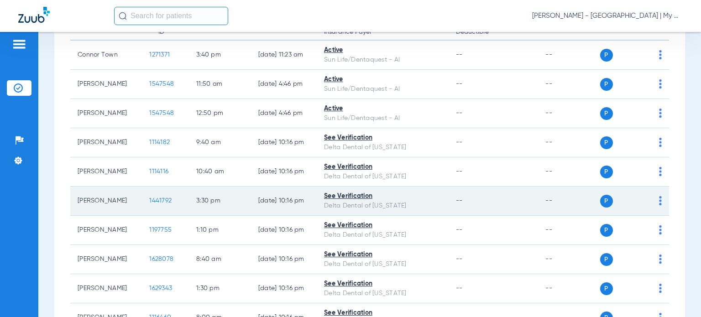
scroll to position [0, 0]
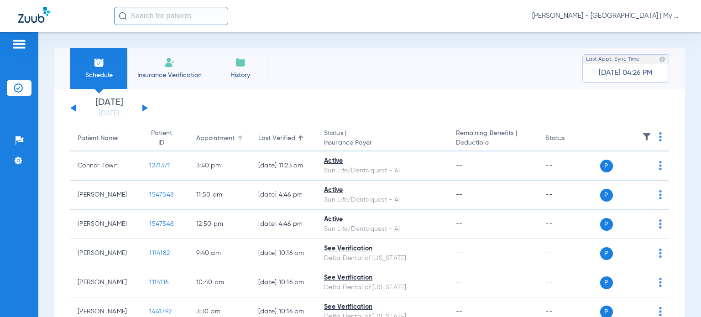
click at [224, 140] on div "Appointment" at bounding box center [215, 139] width 38 height 10
click at [285, 139] on div "Last Verified" at bounding box center [283, 139] width 51 height 10
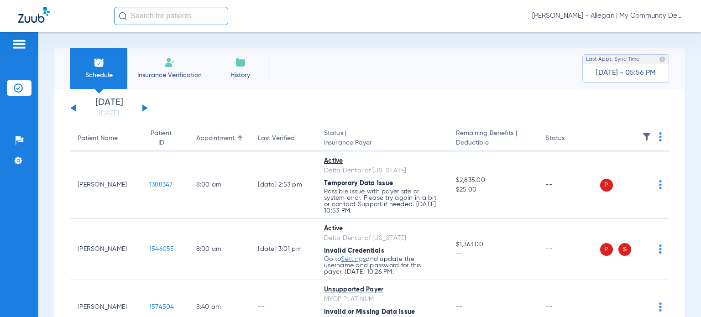
click at [598, 17] on span "[PERSON_NAME] - Allegan | My Community Dental Centers" at bounding box center [607, 15] width 151 height 9
click at [635, 34] on span "Account Selection" at bounding box center [648, 32] width 51 height 6
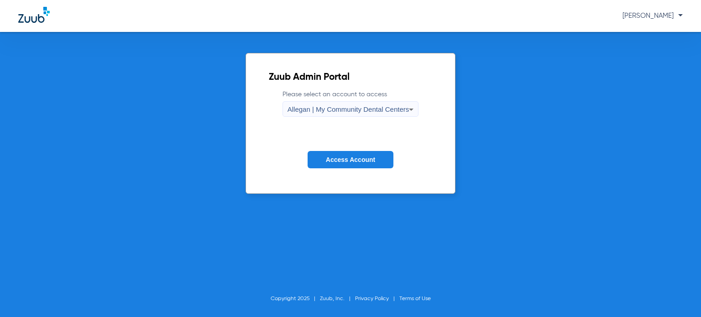
click at [339, 106] on span "Allegan | My Community Dental Centers" at bounding box center [349, 109] width 122 height 8
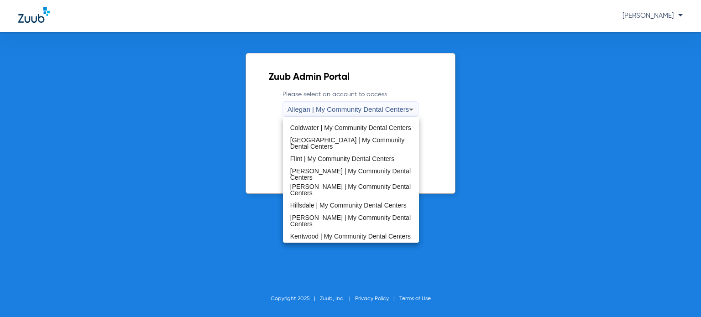
scroll to position [137, 0]
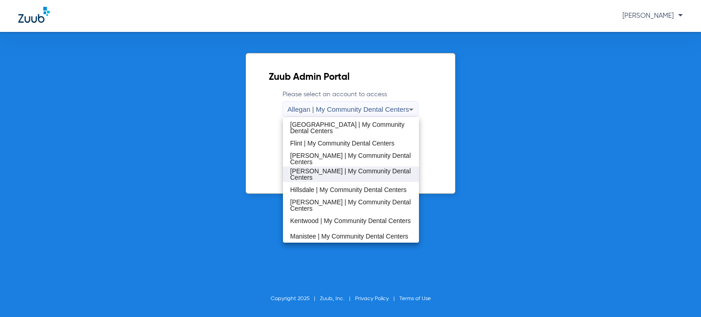
click at [332, 177] on span "[PERSON_NAME] | My Community Dental Centers" at bounding box center [350, 174] width 121 height 13
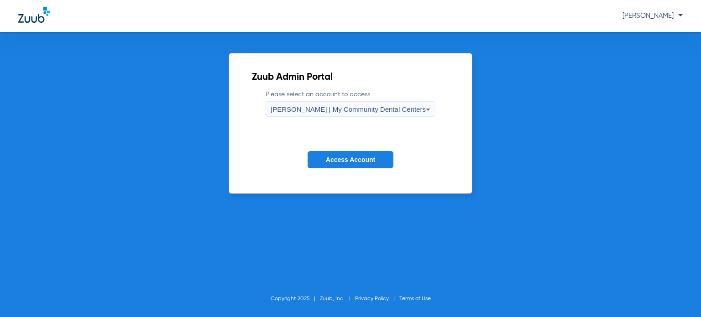
click at [346, 160] on span "Access Account" at bounding box center [350, 159] width 49 height 7
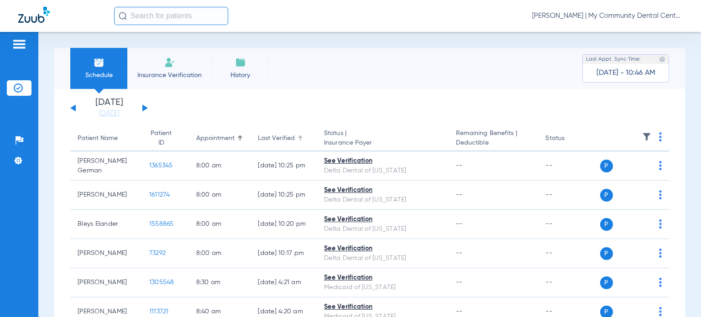
click at [269, 143] on div "Last Verified" at bounding box center [276, 139] width 37 height 10
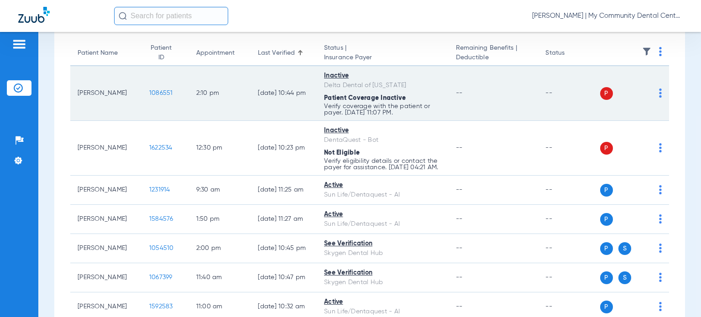
scroll to position [91, 0]
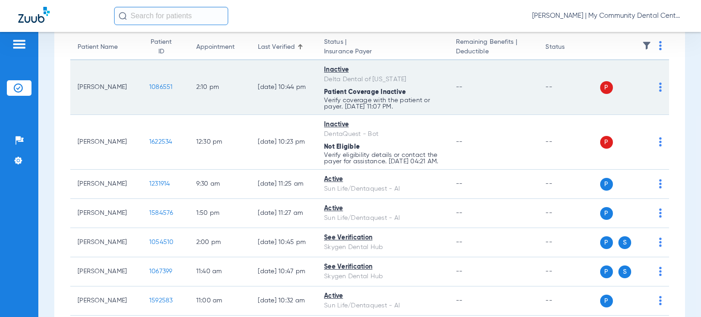
click at [652, 88] on div "P S" at bounding box center [631, 87] width 62 height 13
click at [659, 87] on img at bounding box center [660, 87] width 3 height 9
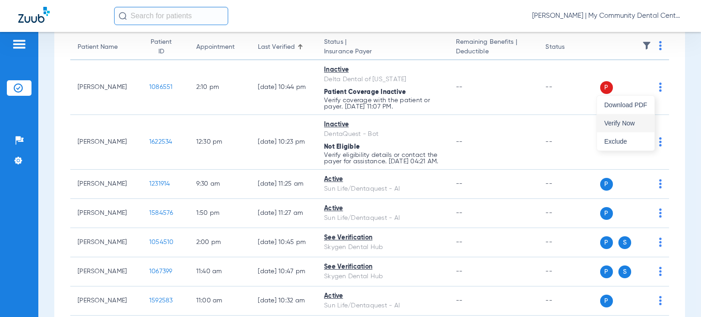
click at [630, 116] on button "Verify Now" at bounding box center [626, 123] width 58 height 18
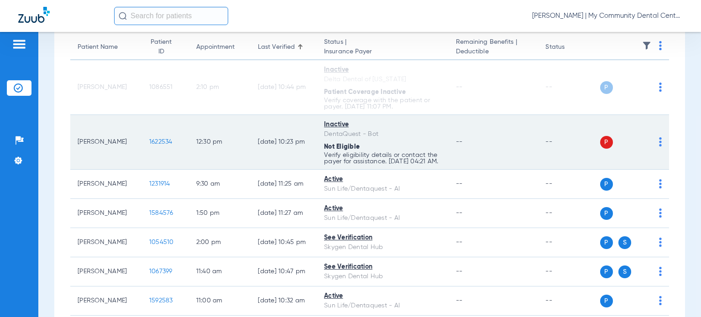
click at [655, 147] on td "P S" at bounding box center [634, 142] width 69 height 55
click at [659, 146] on img at bounding box center [660, 141] width 3 height 9
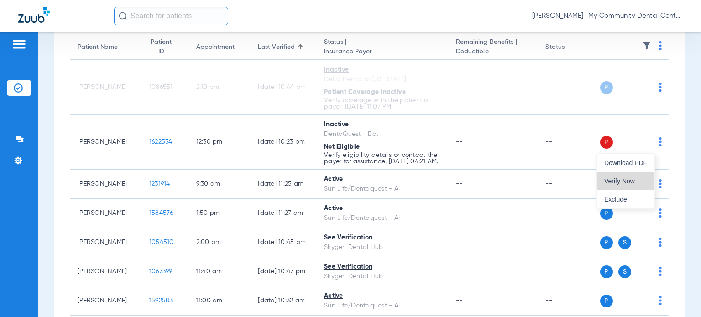
click at [619, 184] on span "Verify Now" at bounding box center [625, 181] width 43 height 6
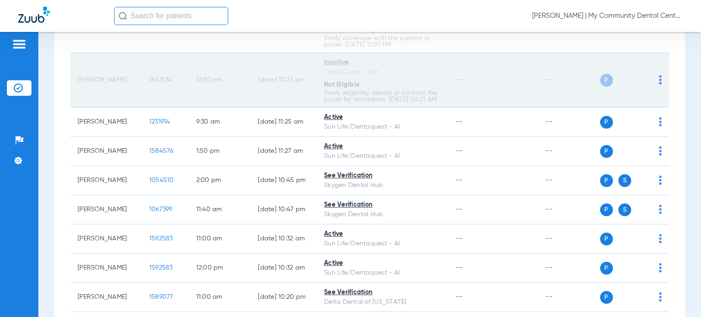
scroll to position [183, 0]
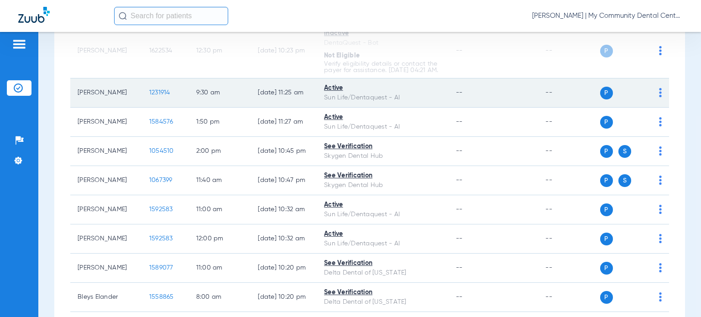
click at [659, 97] on img at bounding box center [660, 92] width 3 height 9
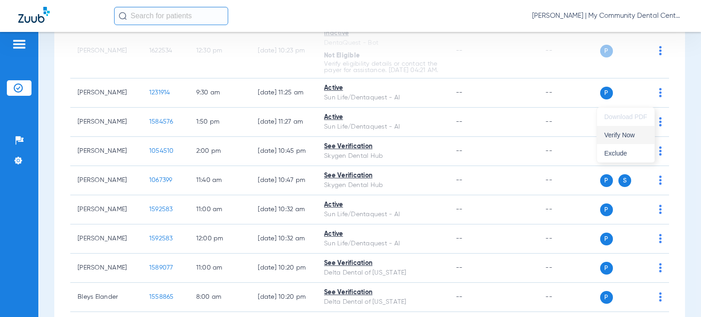
click at [639, 136] on span "Verify Now" at bounding box center [625, 135] width 43 height 6
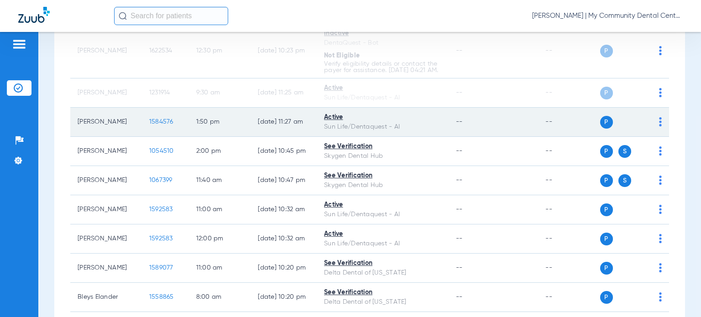
click at [659, 126] on img at bounding box center [660, 121] width 3 height 9
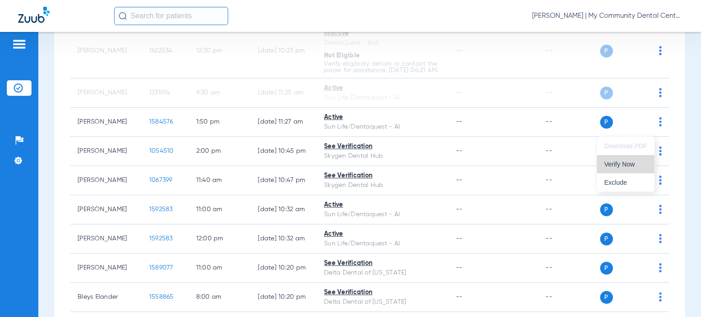
click at [633, 167] on span "Verify Now" at bounding box center [625, 164] width 43 height 6
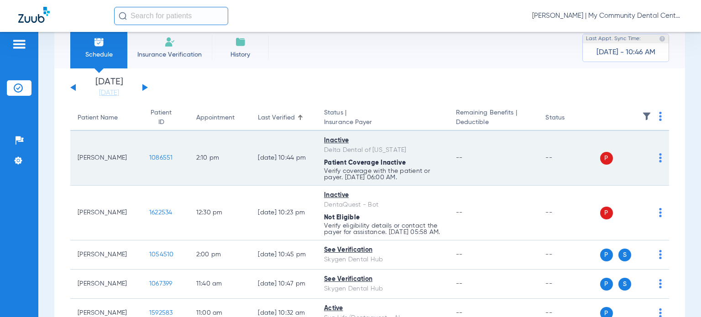
scroll to position [0, 0]
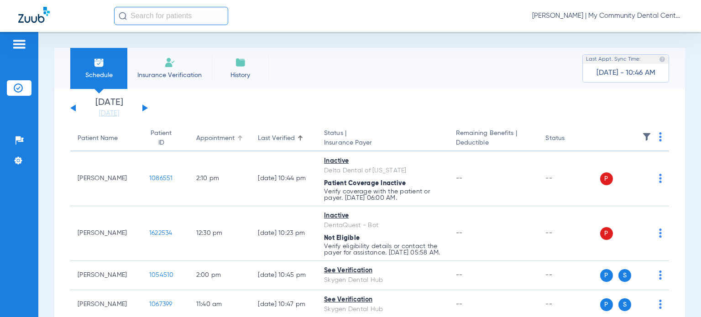
click at [203, 141] on div "Appointment" at bounding box center [215, 139] width 38 height 10
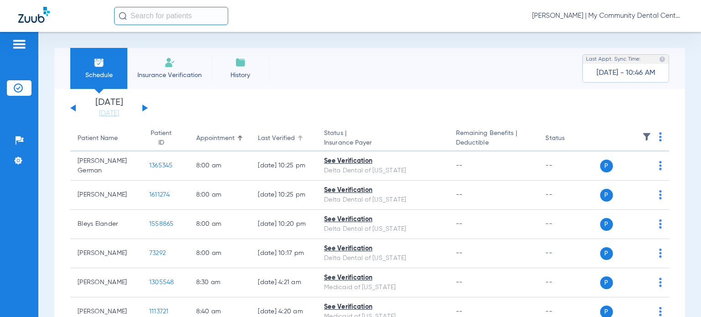
click at [282, 137] on div "Last Verified" at bounding box center [276, 139] width 37 height 10
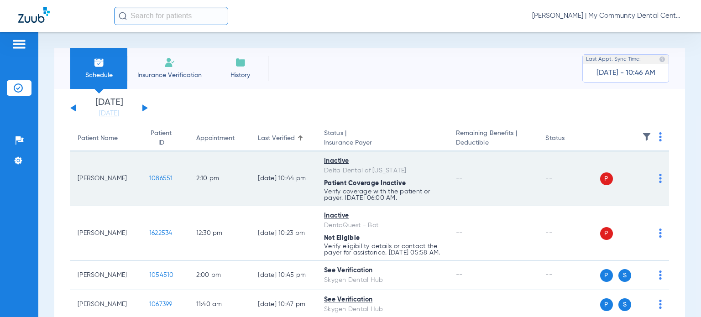
scroll to position [46, 0]
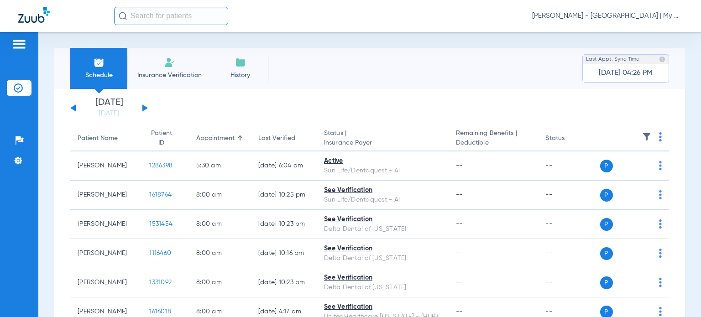
click at [660, 13] on span "[PERSON_NAME] - [GEOGRAPHIC_DATA] | My Community Dental Centers" at bounding box center [607, 15] width 151 height 9
click at [639, 32] on span "Account Selection" at bounding box center [648, 32] width 51 height 6
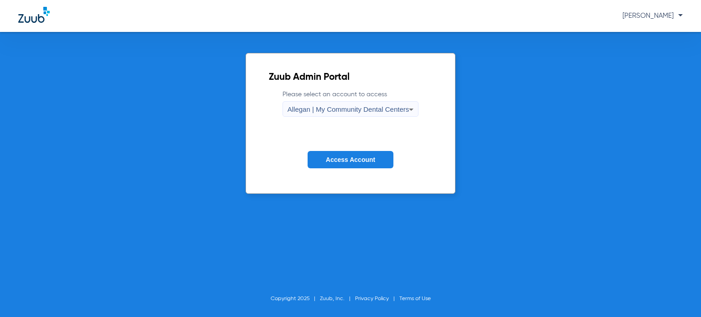
click at [397, 109] on span "Allegan | My Community Dental Centers" at bounding box center [349, 109] width 122 height 8
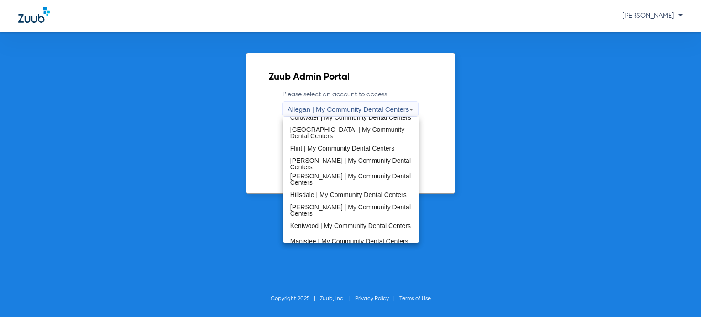
scroll to position [293, 0]
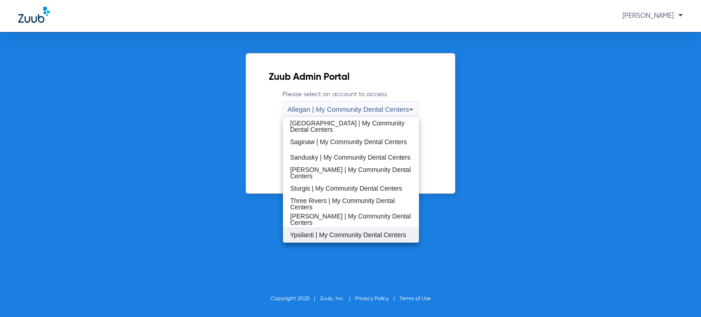
click at [327, 232] on span "Ypsilanti | My Community Dental Centers" at bounding box center [348, 235] width 116 height 6
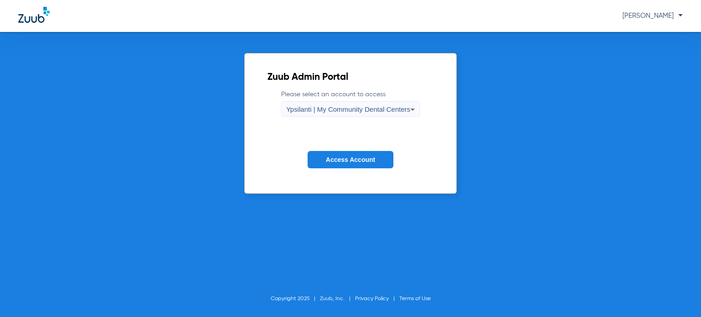
click at [336, 159] on span "Access Account" at bounding box center [350, 159] width 49 height 7
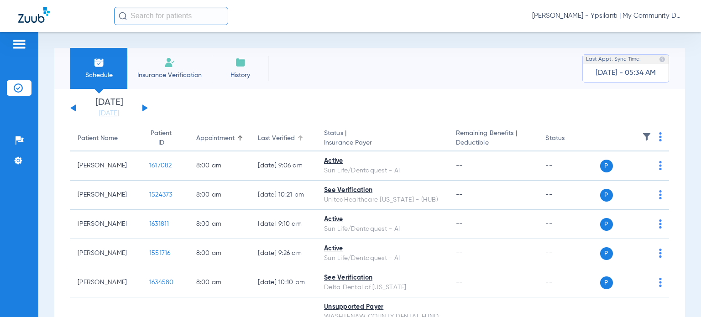
click at [267, 138] on div "Last Verified" at bounding box center [276, 139] width 37 height 10
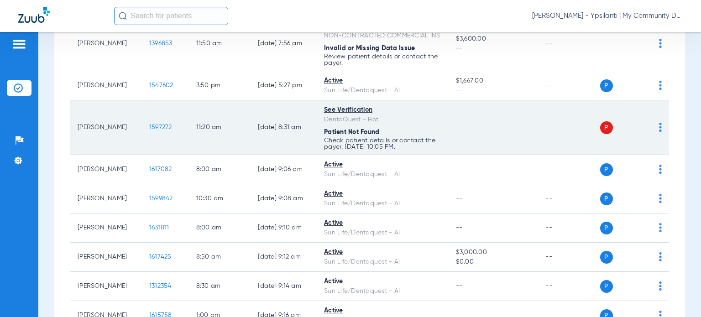
scroll to position [137, 0]
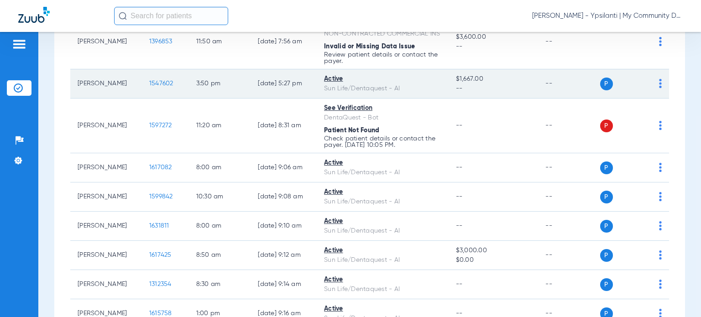
click at [659, 88] on img at bounding box center [660, 83] width 3 height 9
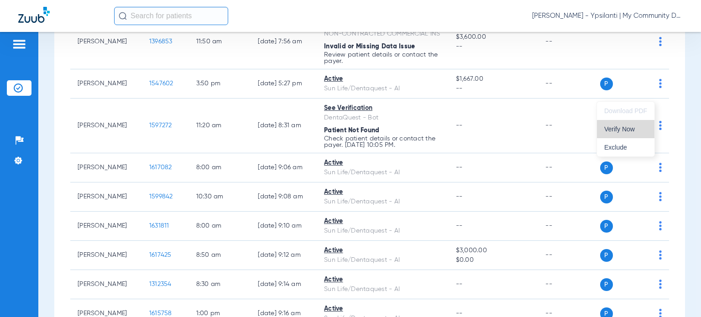
click at [639, 130] on span "Verify Now" at bounding box center [625, 129] width 43 height 6
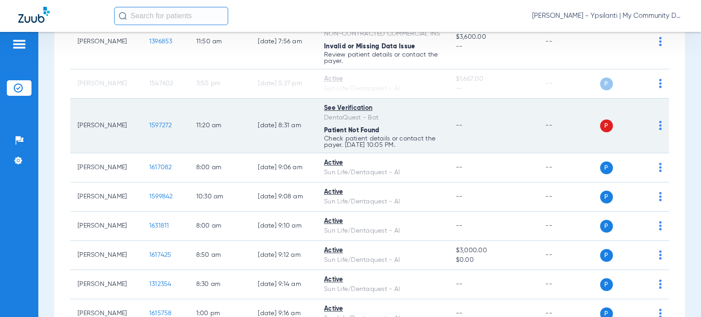
click at [659, 130] on img at bounding box center [660, 125] width 3 height 9
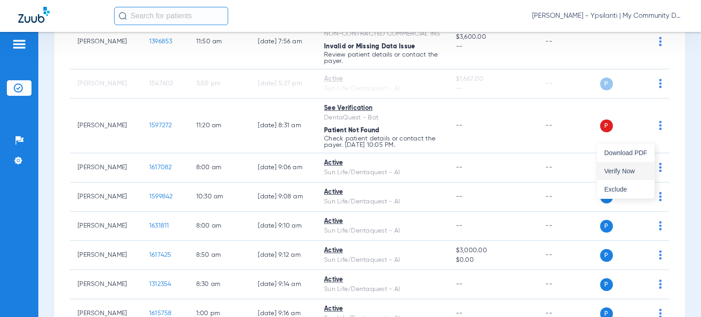
click at [643, 168] on span "Verify Now" at bounding box center [625, 171] width 43 height 6
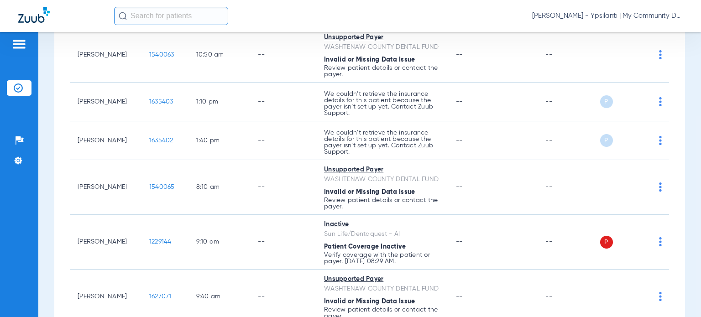
scroll to position [1146, 0]
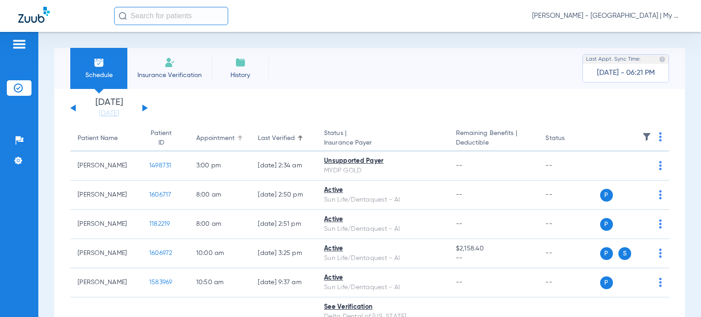
click at [202, 138] on div "Appointment" at bounding box center [215, 139] width 38 height 10
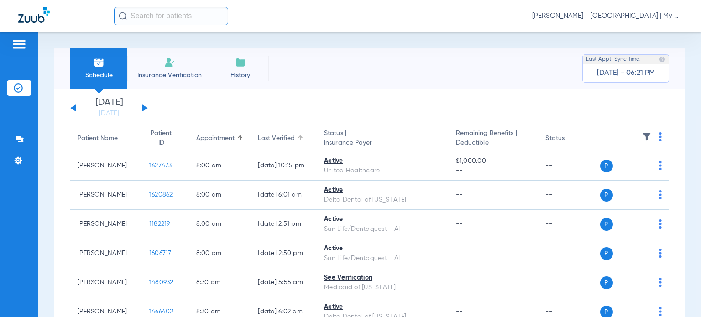
click at [274, 140] on div "Last Verified" at bounding box center [276, 139] width 37 height 10
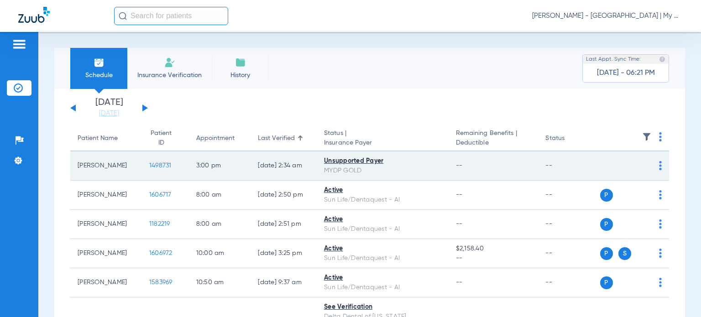
drag, startPoint x: 126, startPoint y: 167, endPoint x: 75, endPoint y: 166, distance: 51.6
click at [75, 166] on td "[PERSON_NAME]" at bounding box center [106, 166] width 72 height 29
copy td "[PERSON_NAME]"
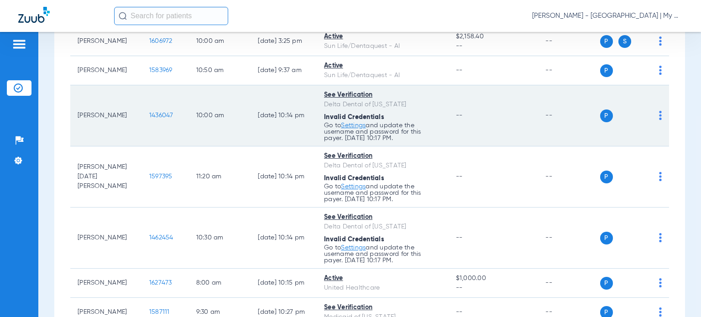
scroll to position [228, 0]
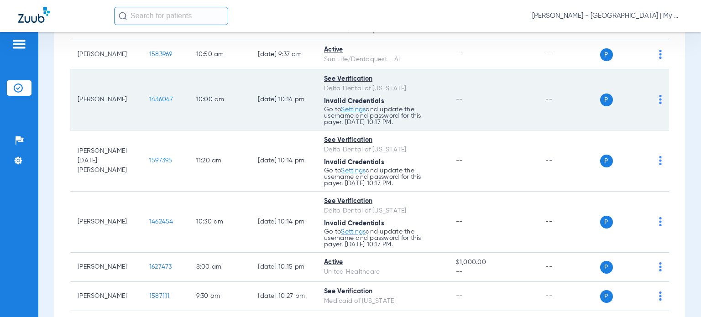
drag, startPoint x: 123, startPoint y: 100, endPoint x: 73, endPoint y: 99, distance: 49.8
click at [73, 99] on td "[PERSON_NAME]" at bounding box center [106, 99] width 72 height 61
copy td "[PERSON_NAME]"
click at [154, 99] on span "1436047" at bounding box center [161, 99] width 24 height 6
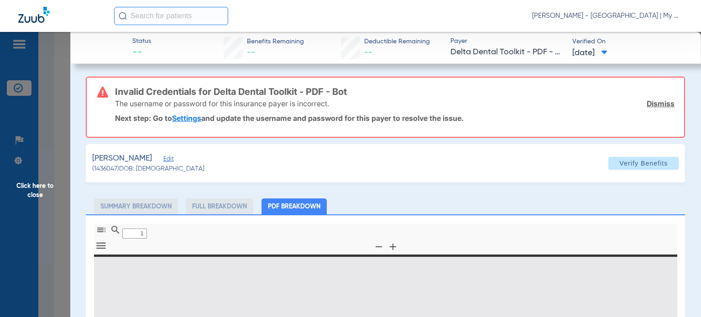
type input "0"
select select "page-width"
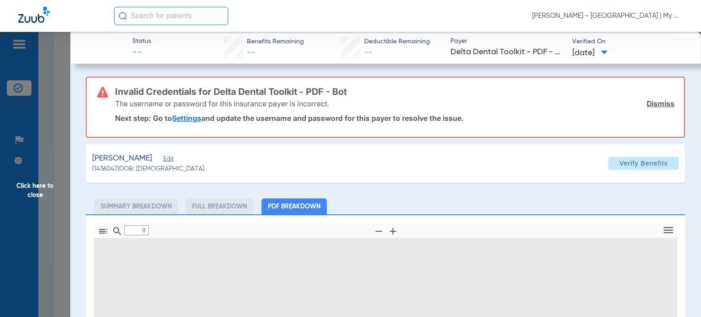
type input "1"
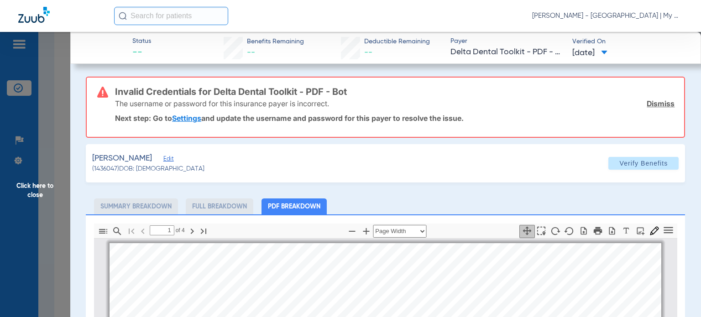
scroll to position [5, 0]
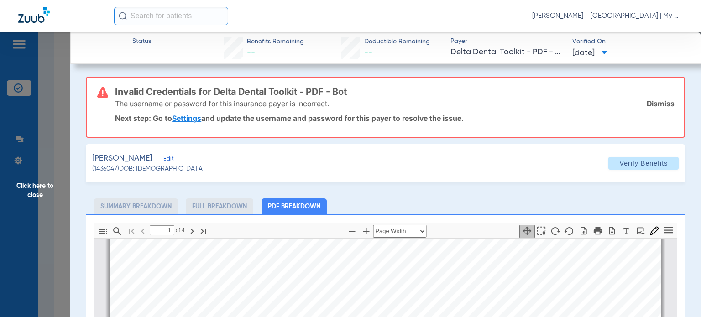
click at [420, 198] on div "Invalid Credentials for Delta Dental Toolkit - PDF - Bot The username or passwo…" at bounding box center [385, 313] width 599 height 472
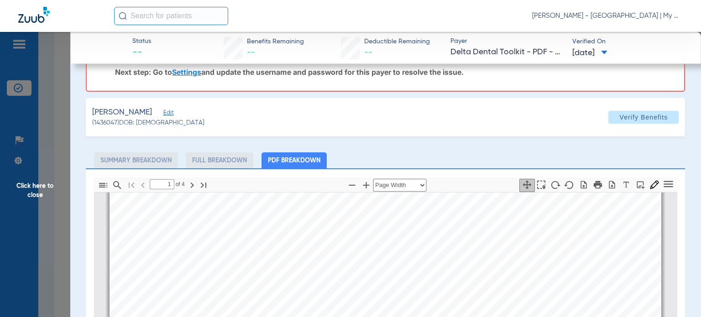
scroll to position [91, 0]
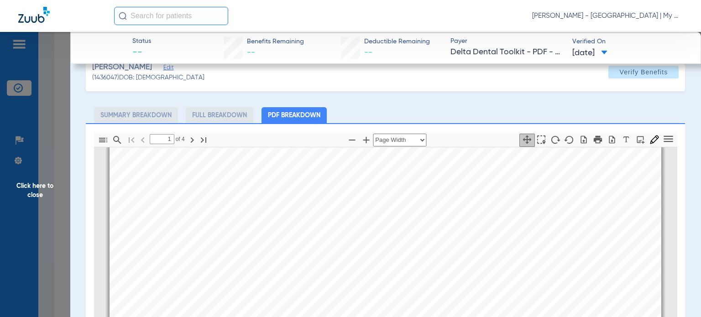
click at [398, 105] on div "Invalid Credentials for Delta Dental Toolkit - PDF - Bot The username or passwo…" at bounding box center [385, 221] width 599 height 472
click at [37, 193] on span "Click here to close" at bounding box center [35, 190] width 70 height 317
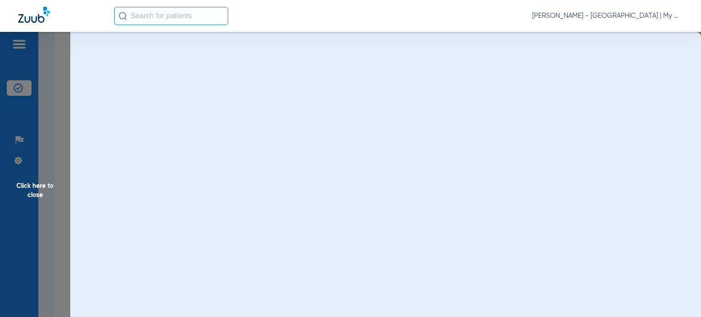
scroll to position [0, 0]
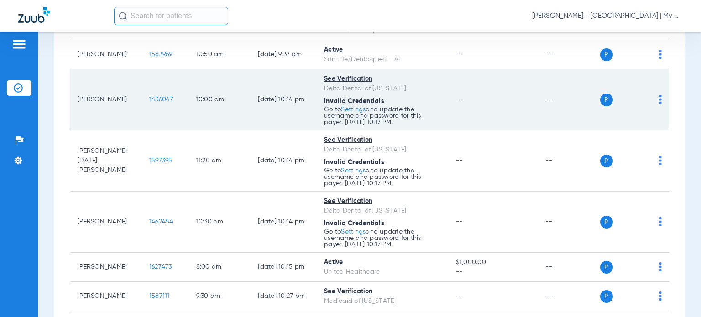
click at [151, 100] on span "1436047" at bounding box center [161, 99] width 24 height 6
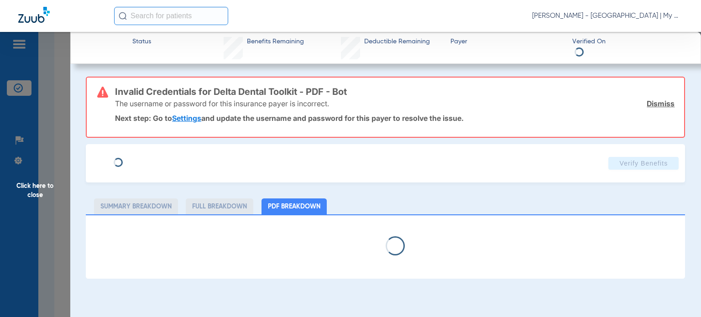
select select "page-width"
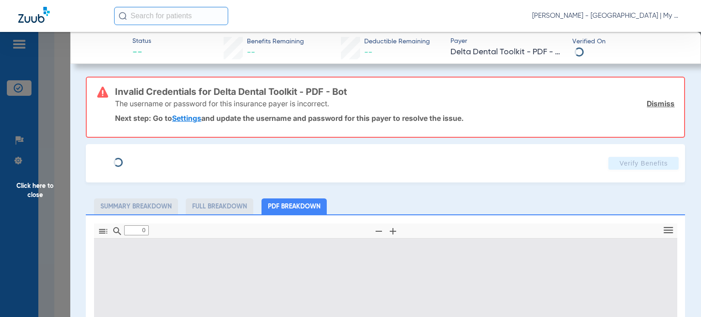
type input "1"
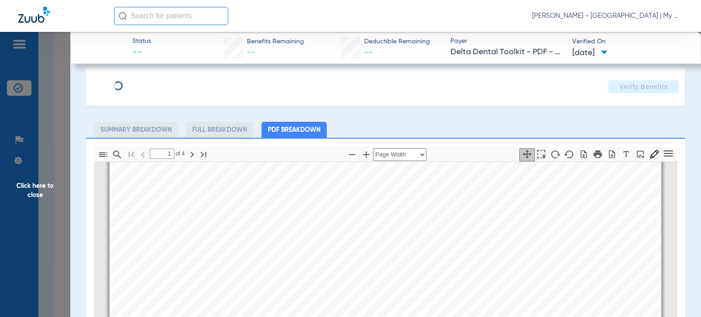
scroll to position [91, 0]
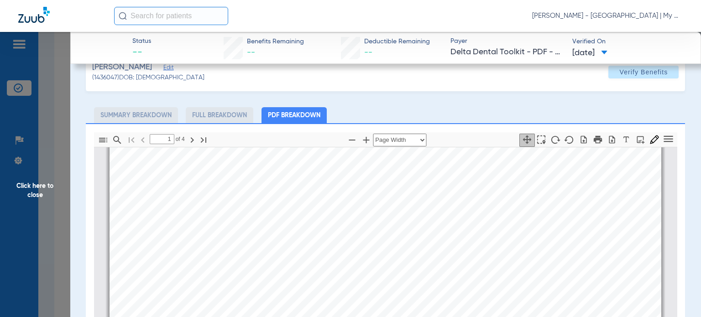
drag, startPoint x: 626, startPoint y: 105, endPoint x: 615, endPoint y: 106, distance: 11.4
click at [626, 105] on div "Invalid Credentials for Delta Dental Toolkit - PDF - Bot The username or passwo…" at bounding box center [385, 221] width 599 height 472
click at [53, 191] on span "Click here to close" at bounding box center [35, 190] width 70 height 317
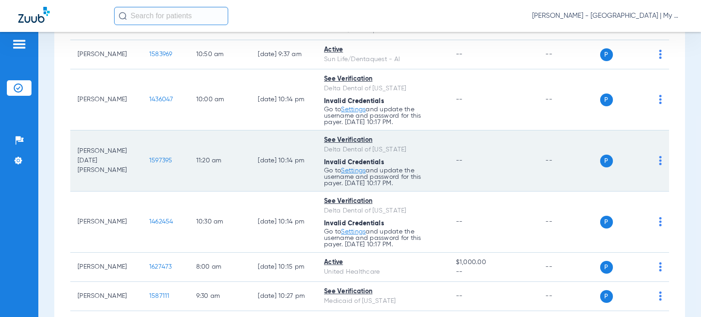
drag, startPoint x: 105, startPoint y: 165, endPoint x: 78, endPoint y: 157, distance: 28.3
click at [78, 157] on td "[PERSON_NAME] [DATE][PERSON_NAME]" at bounding box center [106, 161] width 72 height 61
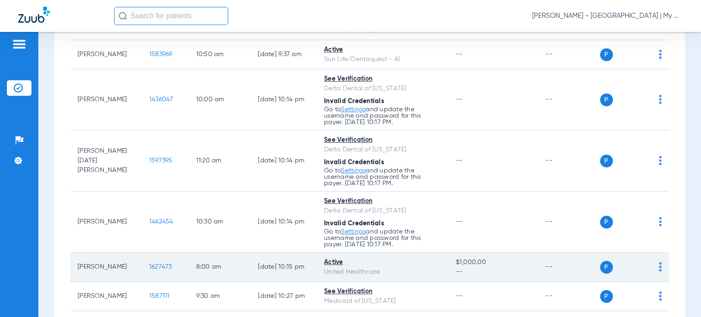
copy td "[PERSON_NAME] [DATE][PERSON_NAME]"
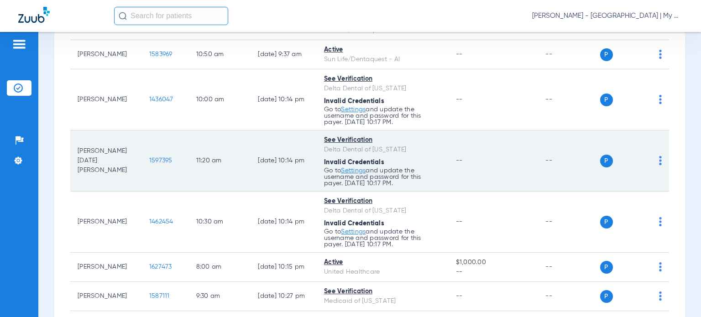
click at [403, 125] on p "Go to Settings and update the username and password for this payer. [DATE] 10:1…" at bounding box center [382, 115] width 117 height 19
click at [157, 158] on span "1597395" at bounding box center [160, 160] width 23 height 6
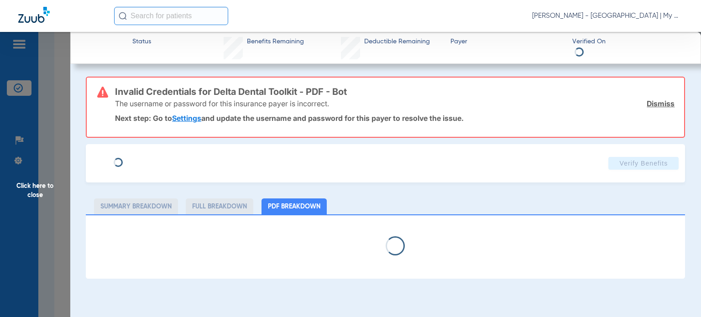
select select "page-width"
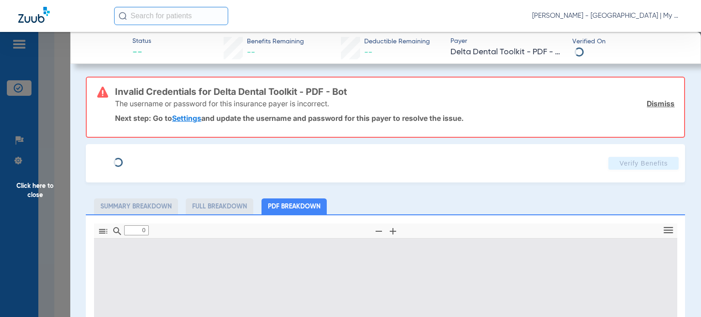
type input "1"
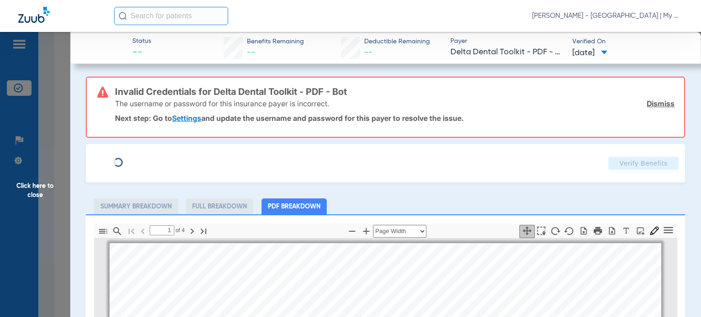
scroll to position [5, 0]
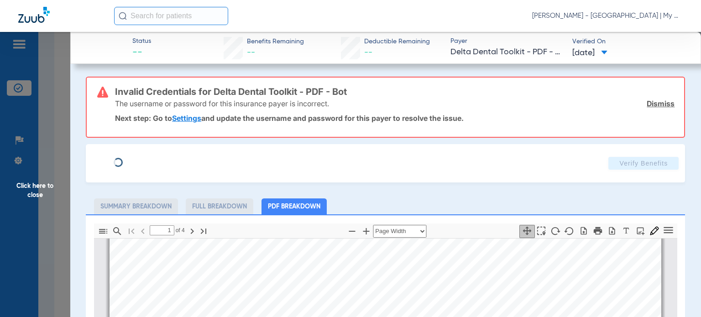
click at [464, 198] on div "Invalid Credentials for Delta Dental Toolkit - PDF - Bot The username or passwo…" at bounding box center [385, 313] width 599 height 472
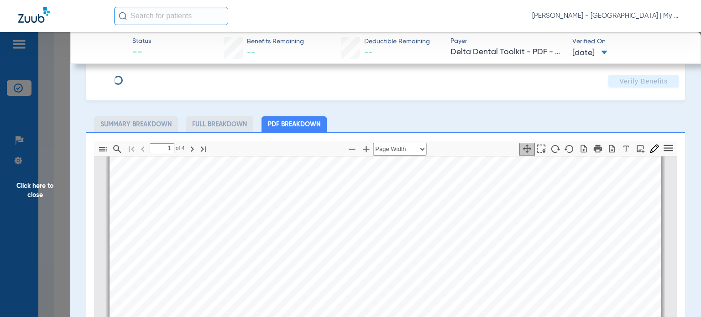
scroll to position [91, 0]
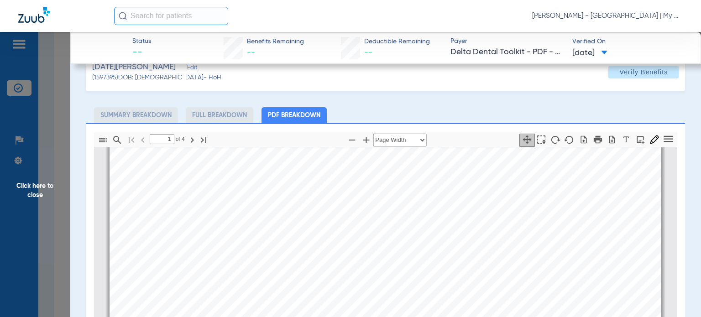
drag, startPoint x: 388, startPoint y: 219, endPoint x: 378, endPoint y: 220, distance: 10.1
click at [40, 182] on span "Click here to close" at bounding box center [35, 190] width 70 height 317
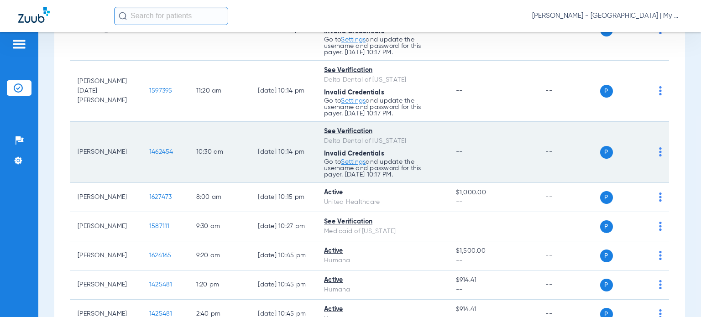
scroll to position [319, 0]
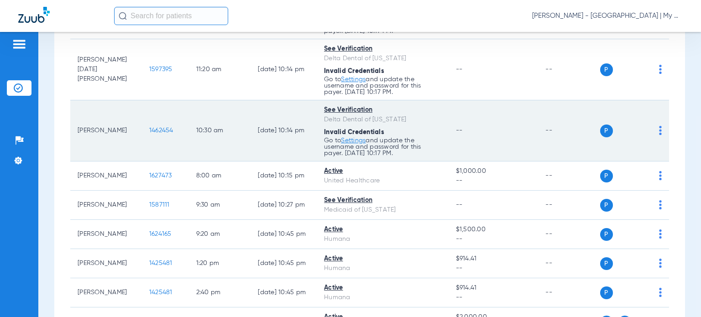
drag, startPoint x: 108, startPoint y: 135, endPoint x: 73, endPoint y: 121, distance: 38.1
click at [73, 121] on td "Karleen Lauchner" at bounding box center [106, 130] width 72 height 61
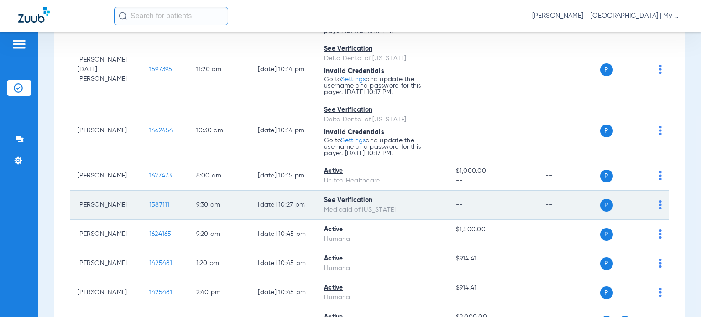
copy td "Karleen Lauchner"
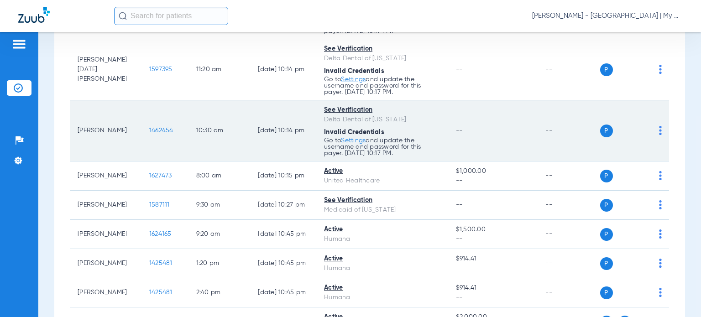
drag, startPoint x: 427, startPoint y: 136, endPoint x: 421, endPoint y: 136, distance: 6.4
click at [427, 136] on div "Invalid Credentials" at bounding box center [382, 133] width 117 height 10
click at [149, 130] on span "1462454" at bounding box center [161, 130] width 24 height 6
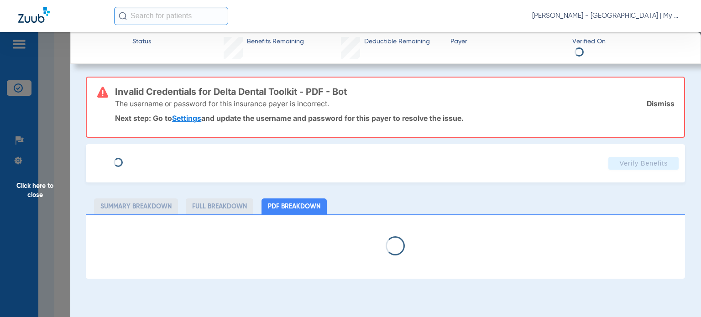
select select "page-width"
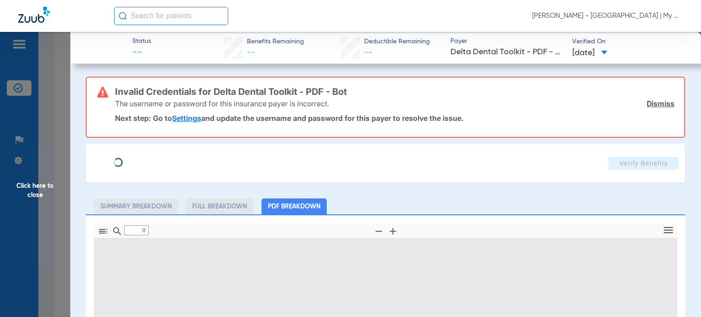
type input "1"
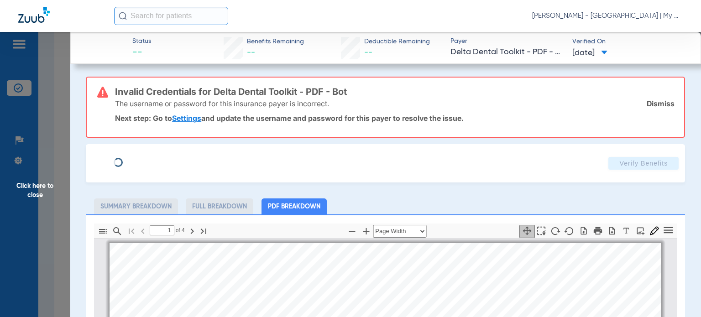
scroll to position [5, 0]
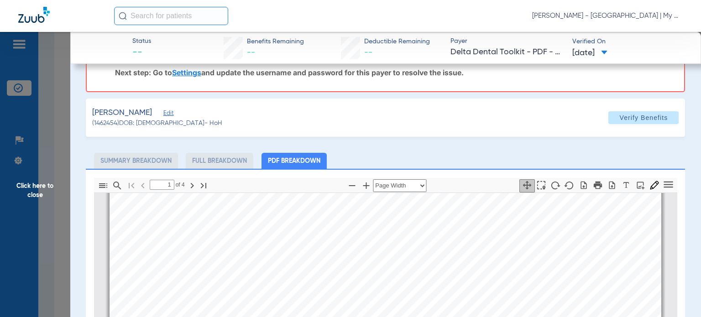
drag, startPoint x: 26, startPoint y: 189, endPoint x: 41, endPoint y: 184, distance: 15.4
click at [27, 189] on span "Click here to close" at bounding box center [35, 190] width 70 height 317
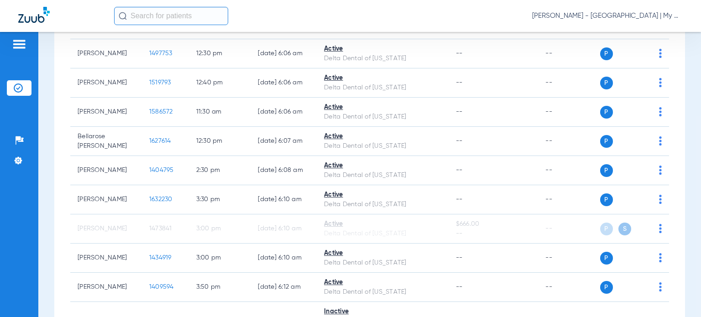
scroll to position [867, 0]
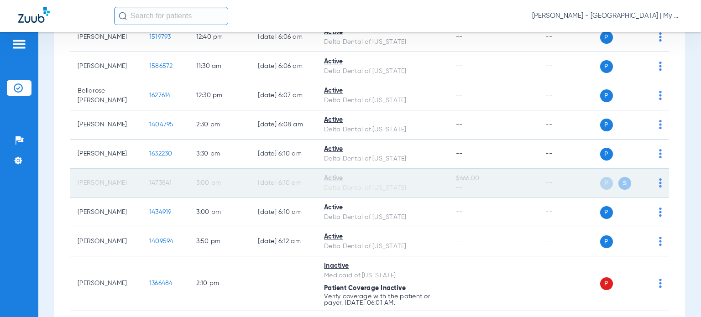
drag, startPoint x: 119, startPoint y: 180, endPoint x: 77, endPoint y: 181, distance: 42.4
click at [77, 181] on td "Sam Mcgowan" at bounding box center [106, 183] width 72 height 29
copy td "Sam Mcgowa"
click at [155, 181] on span "1473841" at bounding box center [160, 183] width 23 height 6
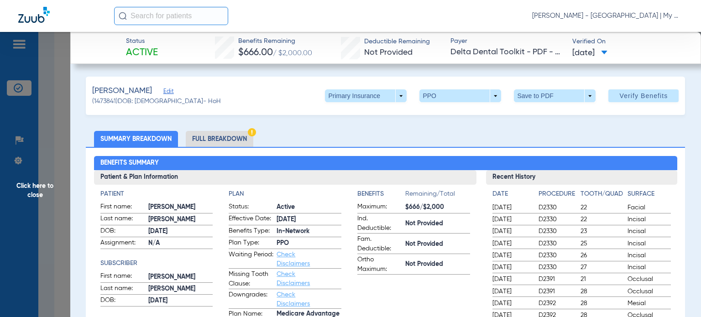
click at [229, 135] on li "Full Breakdown" at bounding box center [220, 139] width 68 height 16
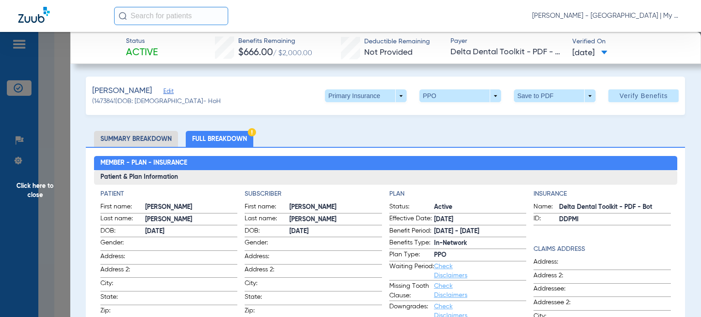
click at [40, 191] on span "Click here to close" at bounding box center [35, 190] width 70 height 317
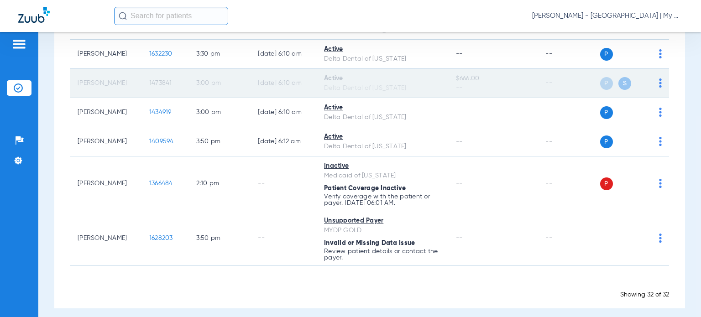
scroll to position [971, 0]
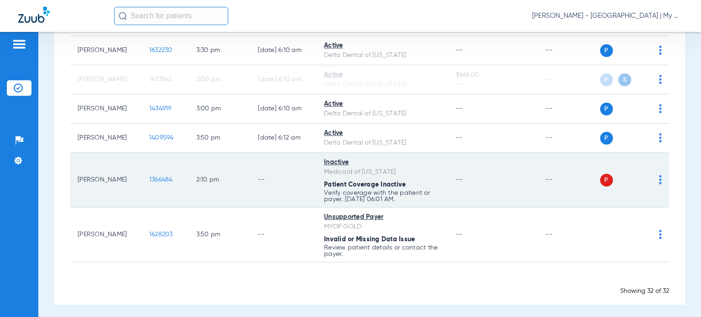
drag, startPoint x: 101, startPoint y: 185, endPoint x: 78, endPoint y: 169, distance: 27.9
click at [78, 169] on td "Tiyawna Becker" at bounding box center [106, 180] width 72 height 55
copy td "Tiyawna Becker"
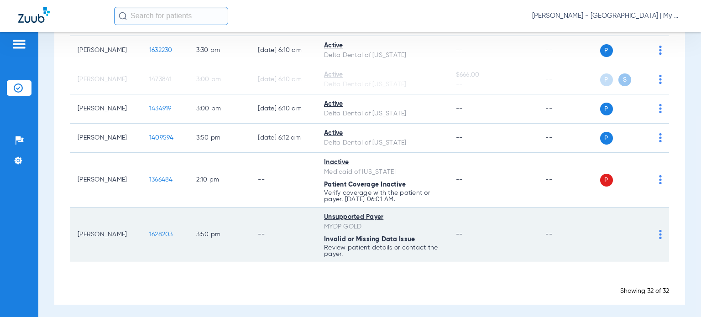
drag, startPoint x: 108, startPoint y: 235, endPoint x: 77, endPoint y: 230, distance: 31.5
click at [77, 230] on td "Tammy Leiberger" at bounding box center [106, 235] width 72 height 55
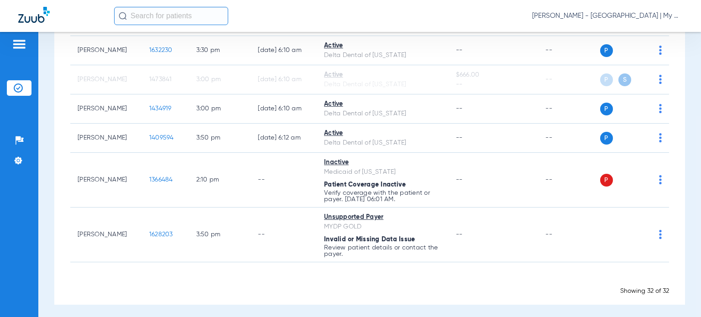
copy td "Tammy Leiberger"
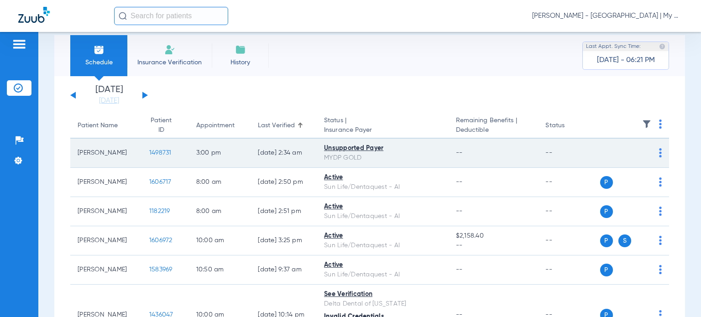
scroll to position [0, 0]
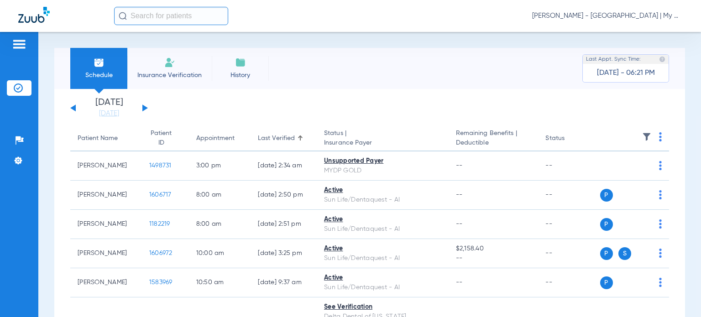
click at [98, 143] on div "Patient Name" at bounding box center [98, 139] width 40 height 10
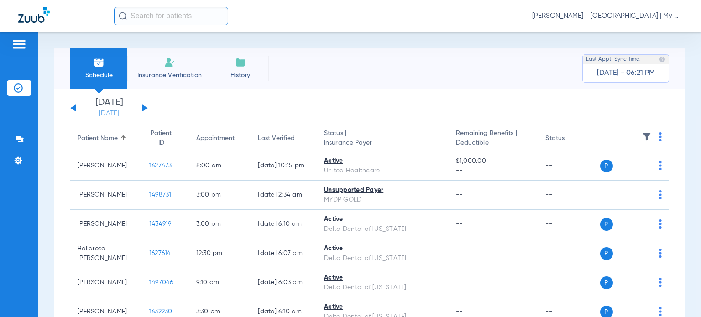
click at [104, 112] on link "[DATE]" at bounding box center [109, 113] width 55 height 9
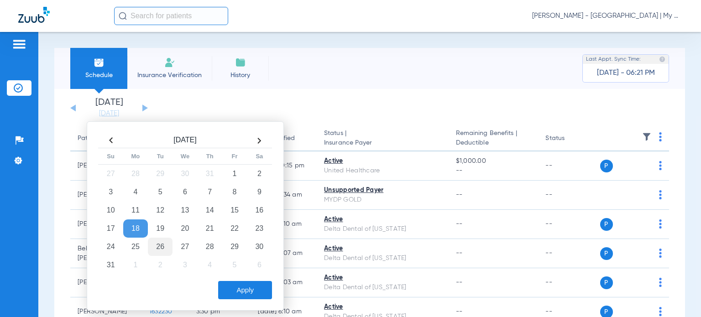
click at [164, 246] on td "26" at bounding box center [160, 247] width 25 height 18
click at [240, 288] on button "Apply" at bounding box center [245, 290] width 54 height 18
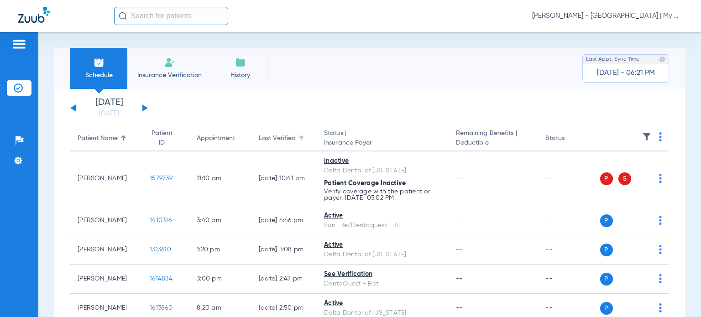
click at [263, 134] on div "Last Verified" at bounding box center [277, 139] width 37 height 10
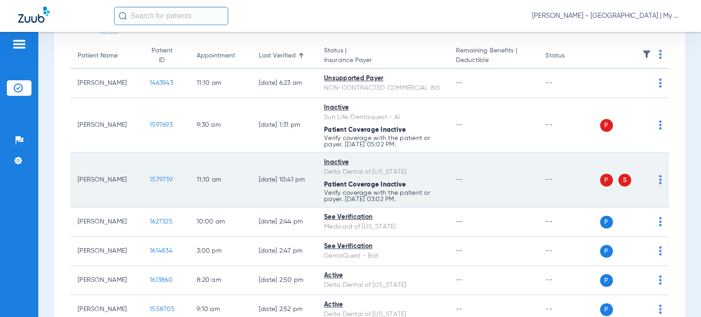
scroll to position [91, 0]
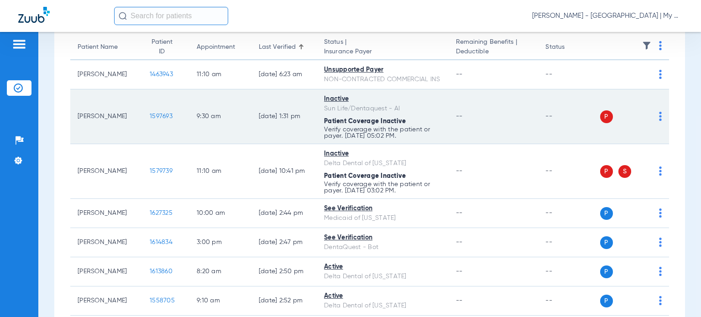
click at [659, 121] on img at bounding box center [660, 116] width 3 height 9
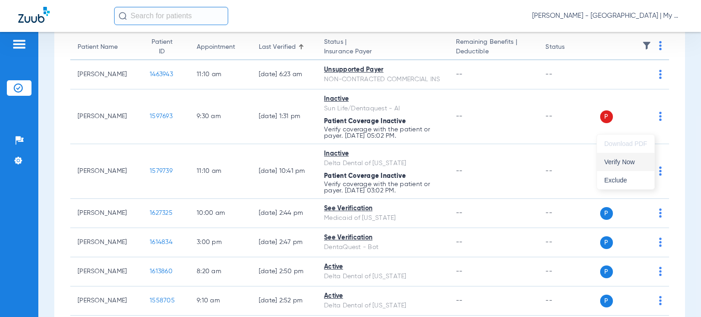
click at [638, 158] on button "Verify Now" at bounding box center [626, 162] width 58 height 18
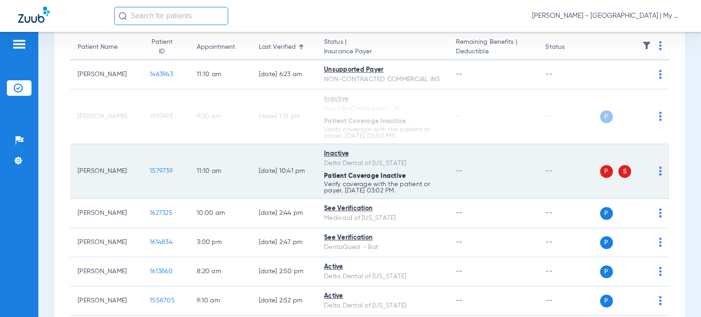
click at [659, 176] on img at bounding box center [660, 171] width 3 height 9
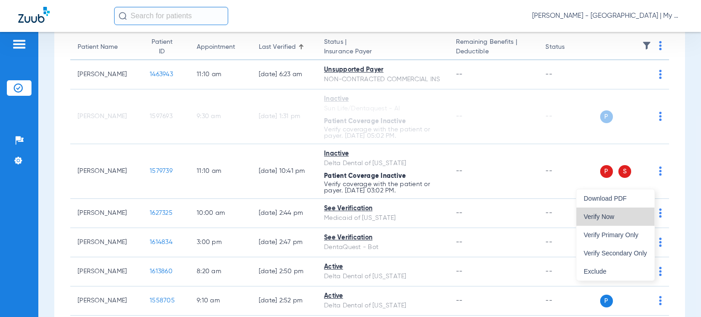
click at [635, 214] on span "Verify Now" at bounding box center [615, 217] width 63 height 6
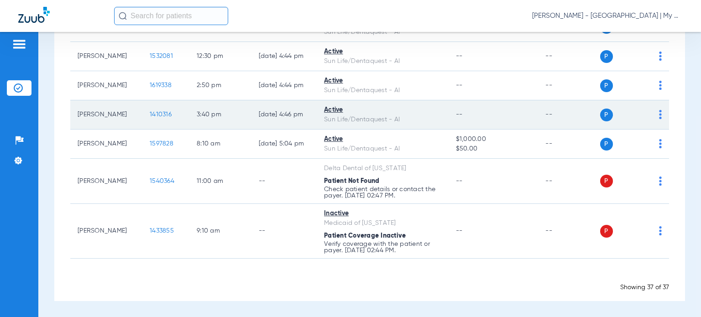
scroll to position [1072, 0]
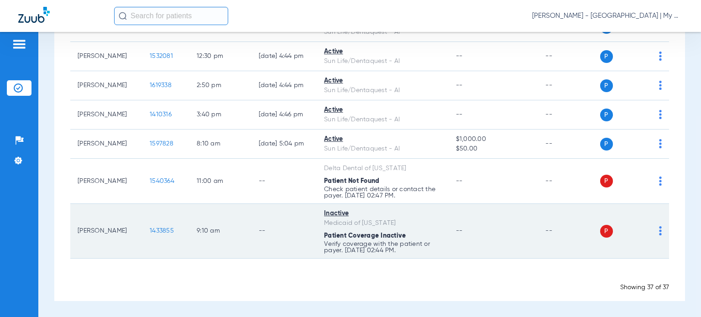
click at [659, 234] on img at bounding box center [660, 230] width 3 height 9
click at [633, 266] on span "Verify Now" at bounding box center [625, 267] width 43 height 6
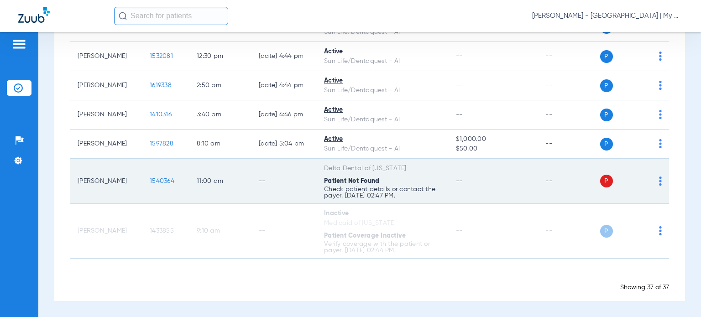
click at [659, 180] on img at bounding box center [660, 181] width 3 height 9
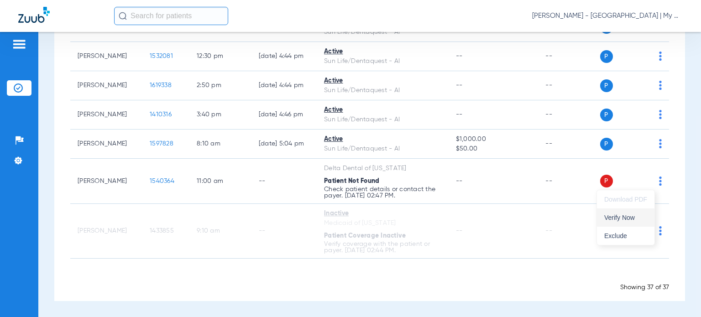
click at [633, 217] on span "Verify Now" at bounding box center [625, 217] width 43 height 6
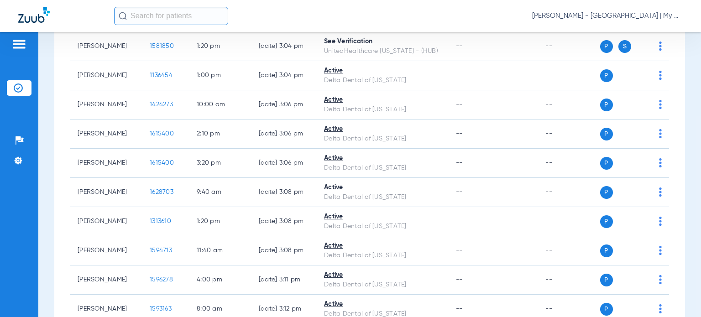
scroll to position [570, 0]
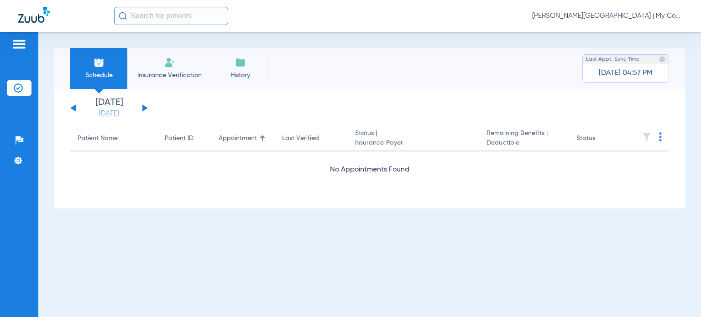
click at [116, 115] on link "[DATE]" at bounding box center [109, 113] width 55 height 9
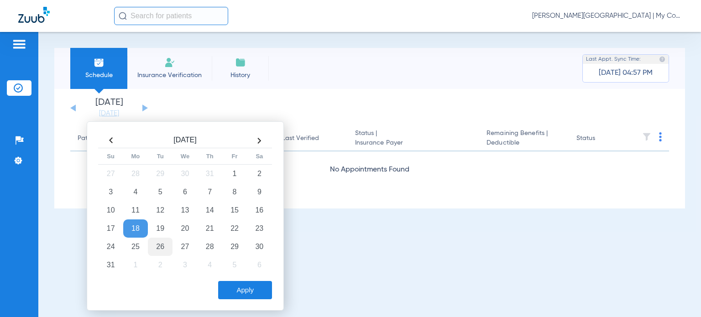
click at [161, 246] on td "26" at bounding box center [160, 247] width 25 height 18
click at [243, 282] on button "Apply" at bounding box center [245, 290] width 54 height 18
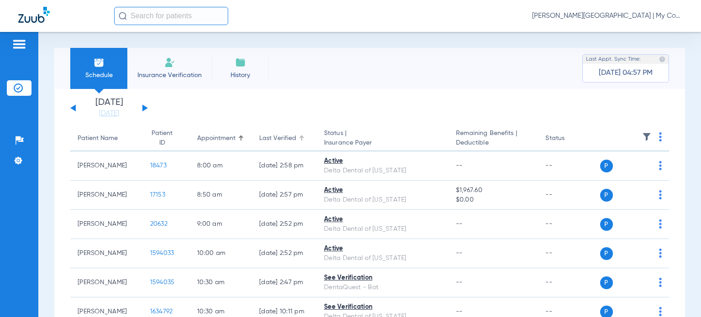
click at [299, 138] on div at bounding box center [301, 138] width 5 height 5
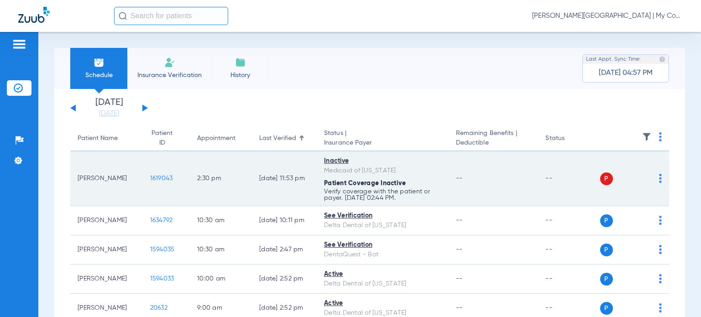
click at [659, 179] on img at bounding box center [660, 178] width 3 height 9
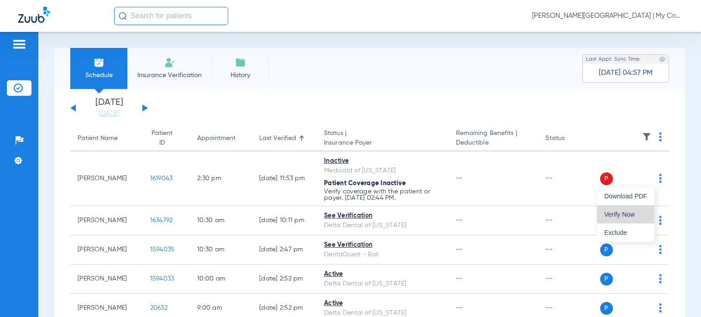
click at [635, 212] on span "Verify Now" at bounding box center [625, 214] width 43 height 6
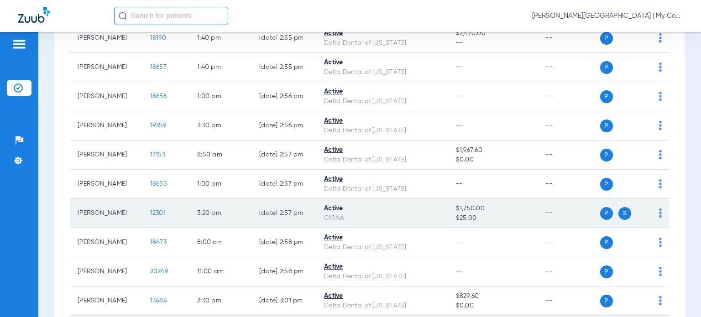
scroll to position [383, 0]
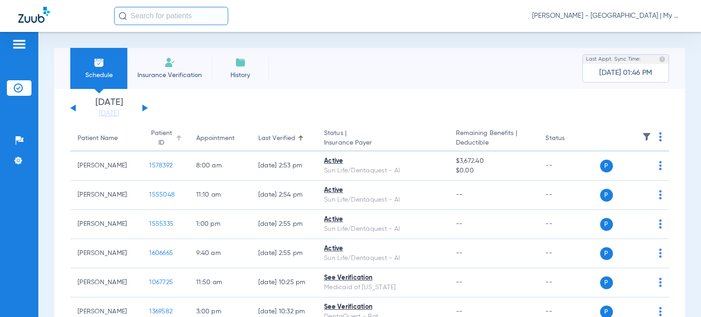
scroll to position [46, 0]
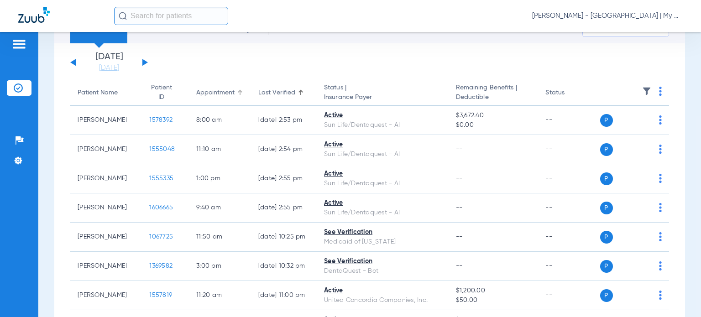
click at [199, 95] on div "Appointment" at bounding box center [215, 93] width 38 height 10
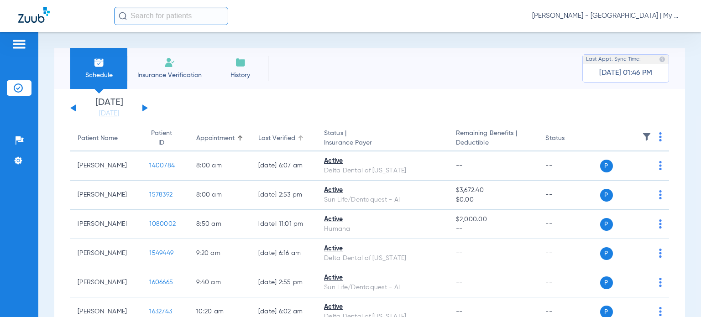
click at [273, 140] on div "Last Verified" at bounding box center [276, 139] width 37 height 10
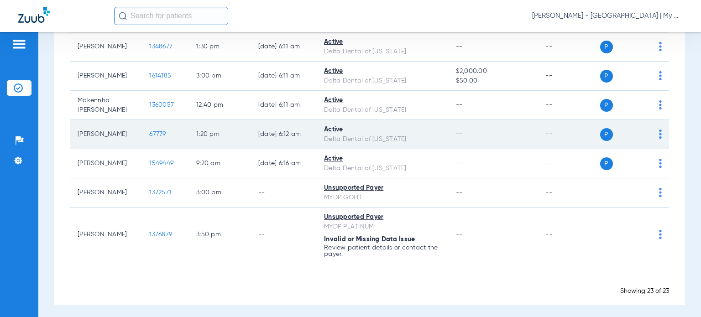
scroll to position [587, 0]
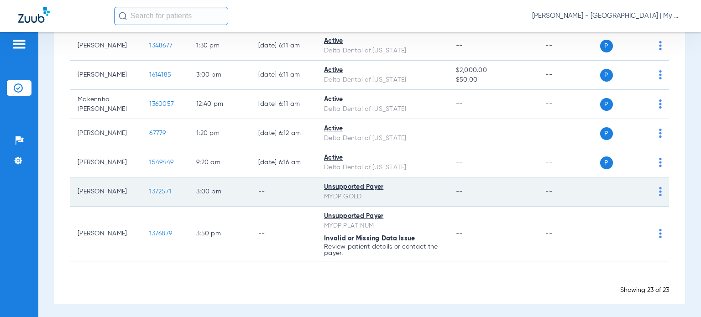
drag, startPoint x: 123, startPoint y: 190, endPoint x: 75, endPoint y: 189, distance: 47.9
click at [75, 189] on td "Susan Wimmer" at bounding box center [106, 192] width 72 height 29
copy td "Susan Wimmer"
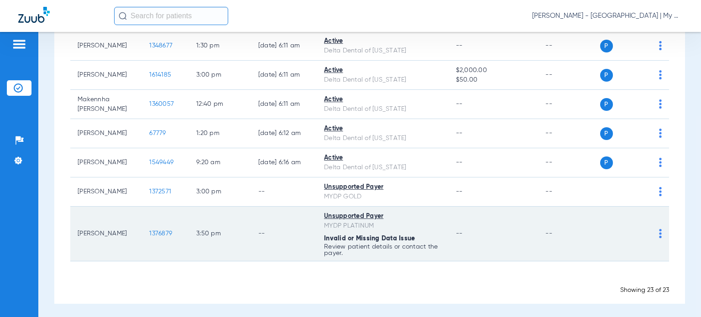
drag, startPoint x: 108, startPoint y: 237, endPoint x: 75, endPoint y: 233, distance: 33.5
click at [75, 233] on td "Lois Dyer" at bounding box center [106, 234] width 72 height 55
copy td "Lois Dyer"
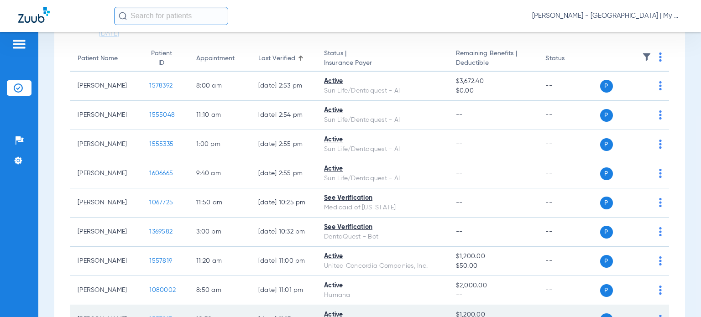
scroll to position [0, 0]
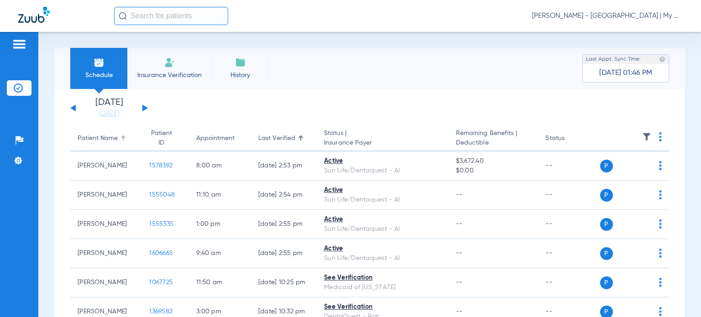
click at [105, 137] on div "Patient Name" at bounding box center [98, 139] width 40 height 10
click at [95, 113] on link "[DATE]" at bounding box center [109, 113] width 55 height 9
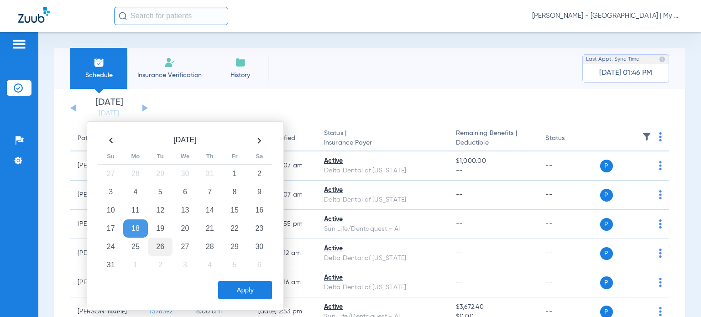
click at [161, 244] on td "26" at bounding box center [160, 247] width 25 height 18
click at [236, 285] on button "Apply" at bounding box center [245, 290] width 54 height 18
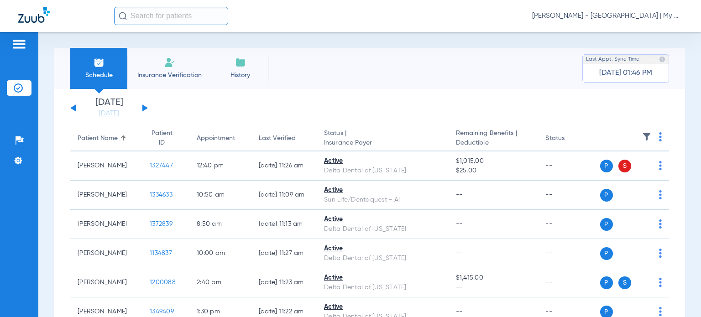
click at [681, 133] on div "Schedule Insurance Verification History Last Appt. Sync Time: 08/15/25 - 01:46 …" at bounding box center [369, 174] width 663 height 285
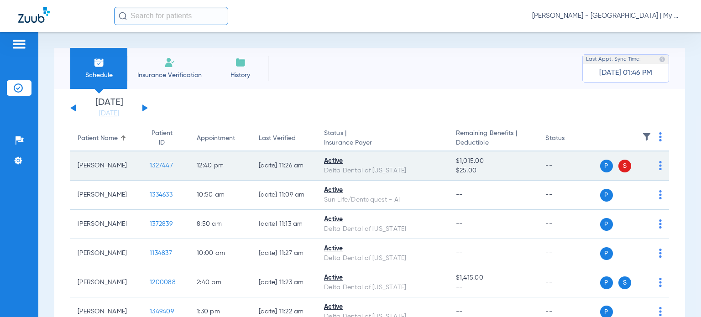
click at [659, 166] on img at bounding box center [660, 165] width 3 height 9
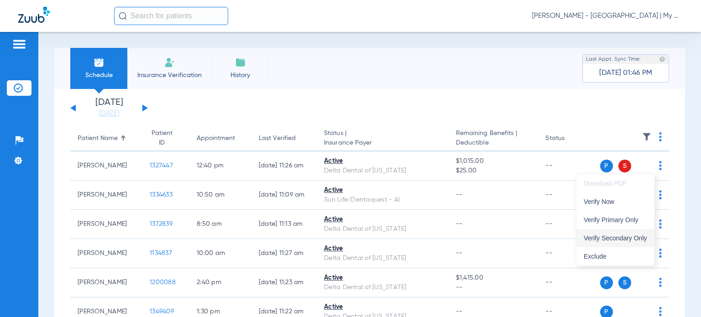
click at [646, 237] on span "Verify Secondary Only" at bounding box center [615, 238] width 63 height 6
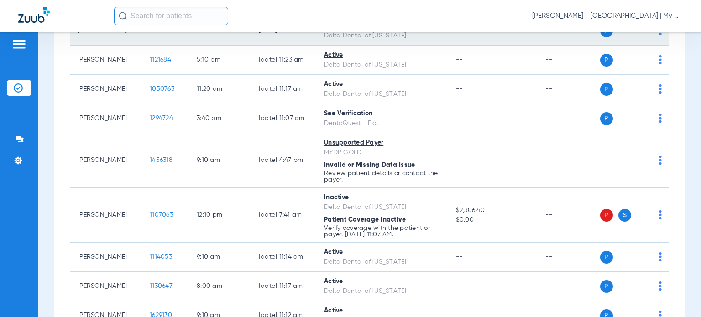
scroll to position [502, 0]
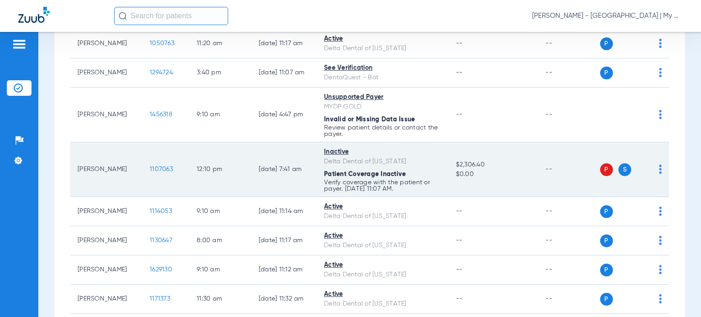
click at [652, 168] on div "P S" at bounding box center [631, 169] width 62 height 13
click at [659, 168] on img at bounding box center [660, 169] width 3 height 9
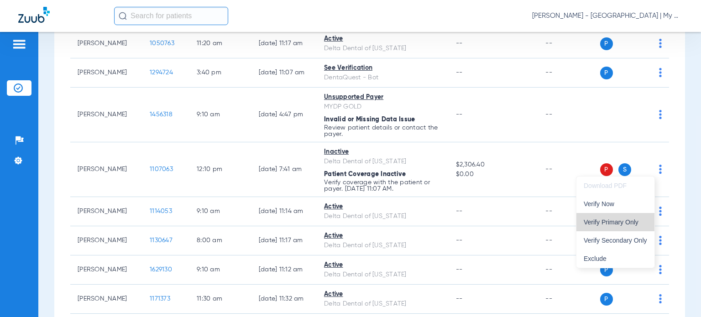
click at [636, 223] on span "Verify Primary Only" at bounding box center [615, 222] width 63 height 6
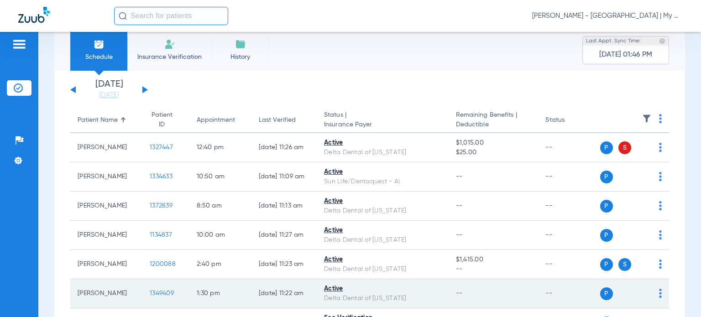
scroll to position [0, 0]
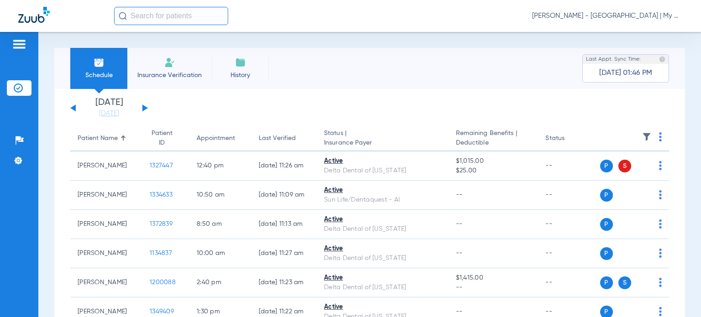
click at [114, 116] on link "[DATE]" at bounding box center [109, 113] width 55 height 9
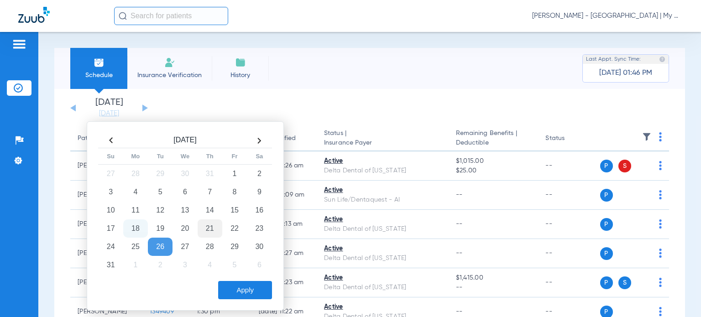
click at [207, 227] on td "21" at bounding box center [210, 229] width 25 height 18
click at [237, 281] on button "Apply" at bounding box center [245, 290] width 54 height 18
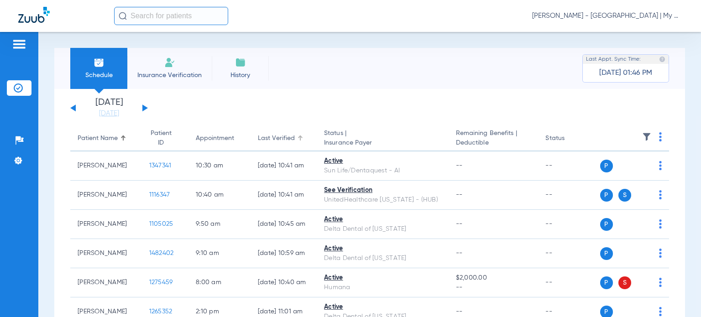
click at [271, 142] on div "Last Verified" at bounding box center [276, 139] width 37 height 10
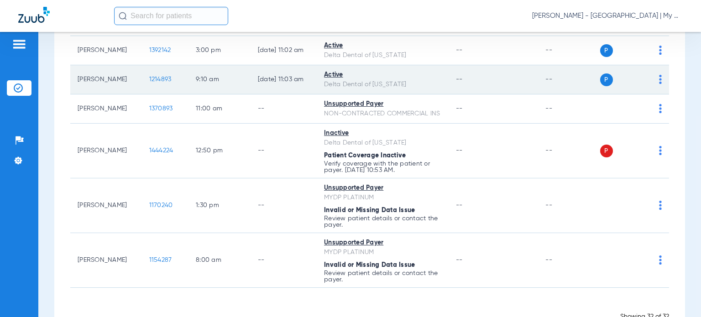
scroll to position [910, 0]
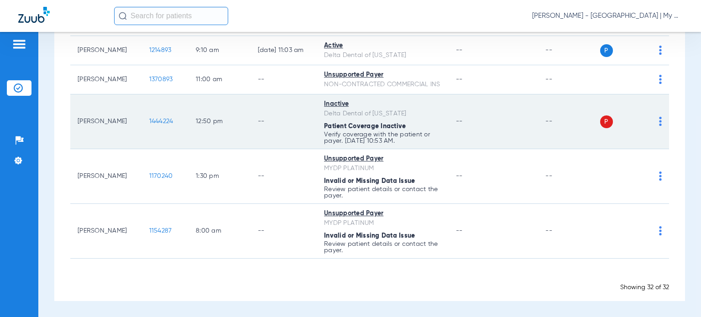
click at [659, 123] on img at bounding box center [660, 121] width 3 height 9
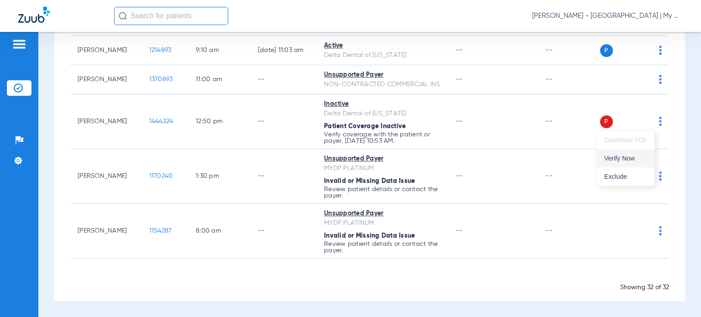
click at [637, 158] on span "Verify Now" at bounding box center [625, 158] width 43 height 6
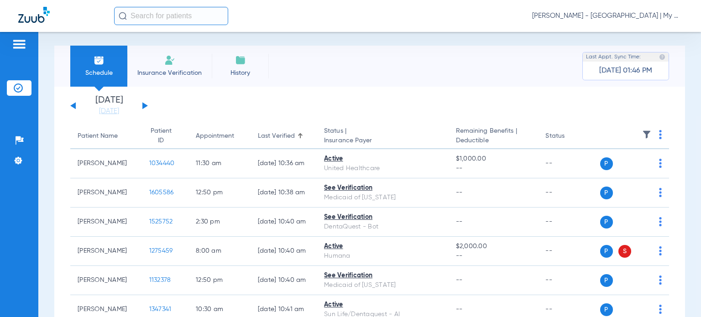
scroll to position [0, 0]
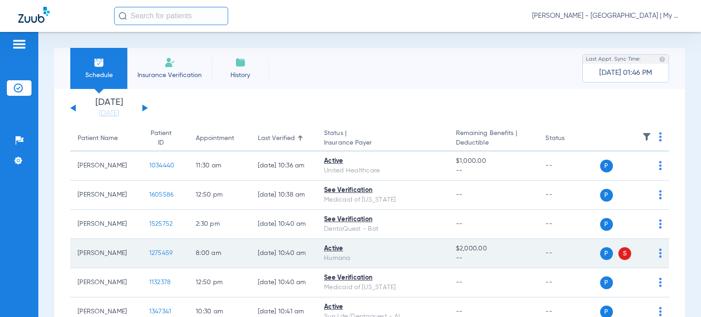
click at [659, 254] on img at bounding box center [660, 253] width 3 height 9
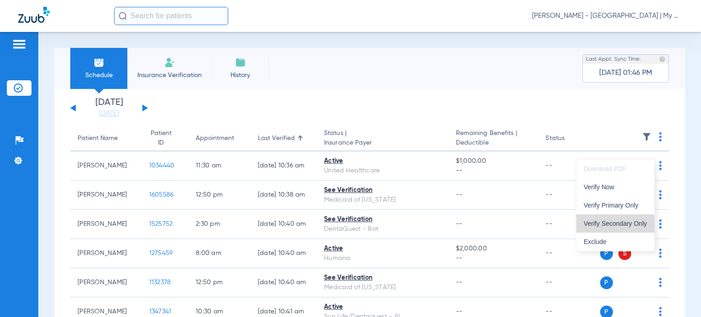
click at [631, 226] on span "Verify Secondary Only" at bounding box center [615, 223] width 63 height 6
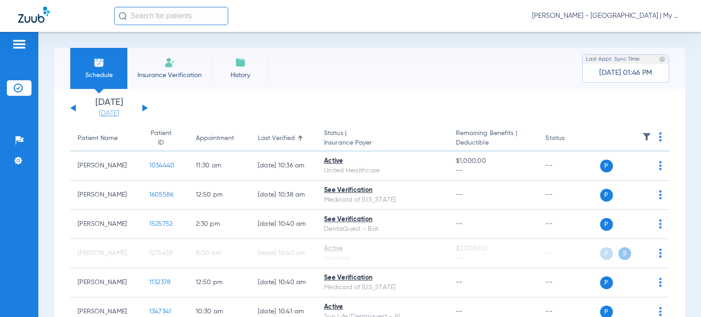
click at [106, 113] on link "[DATE]" at bounding box center [109, 113] width 55 height 9
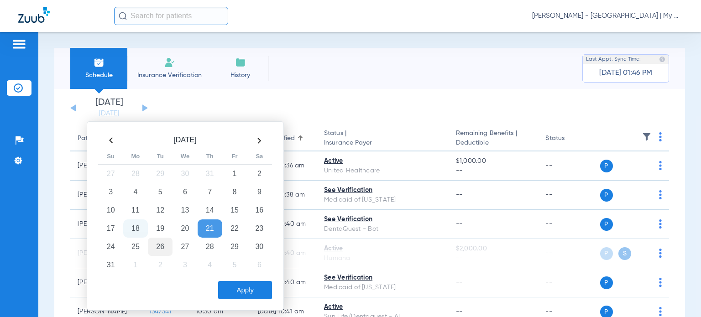
click at [161, 246] on td "26" at bounding box center [160, 247] width 25 height 18
click at [239, 288] on button "Apply" at bounding box center [245, 290] width 54 height 18
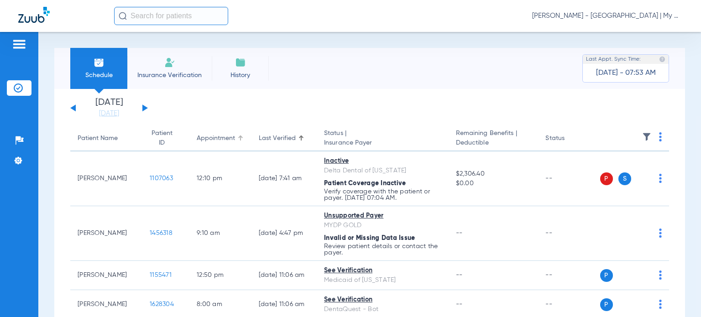
click at [209, 140] on div "Appointment" at bounding box center [216, 139] width 38 height 10
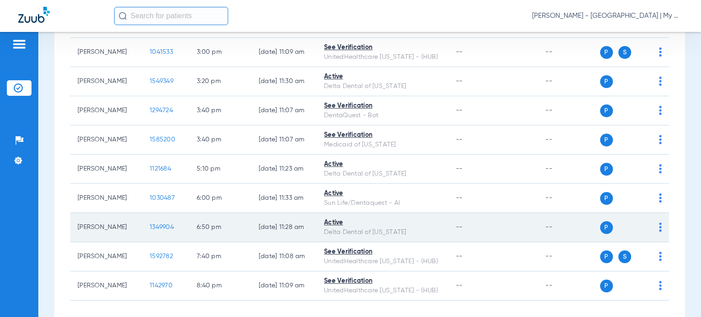
scroll to position [904, 0]
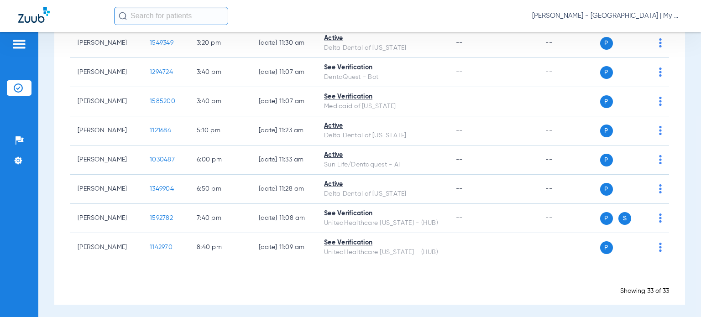
drag, startPoint x: 675, startPoint y: 170, endPoint x: 670, endPoint y: 172, distance: 5.3
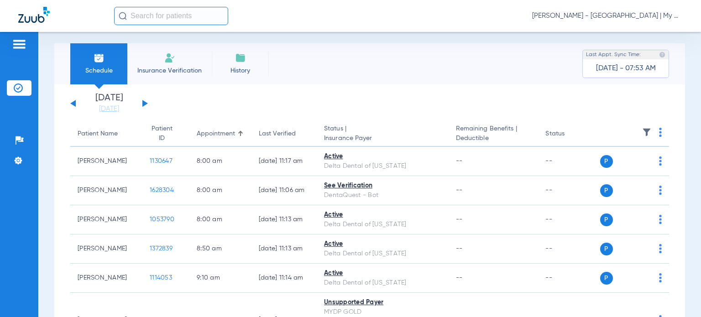
scroll to position [0, 0]
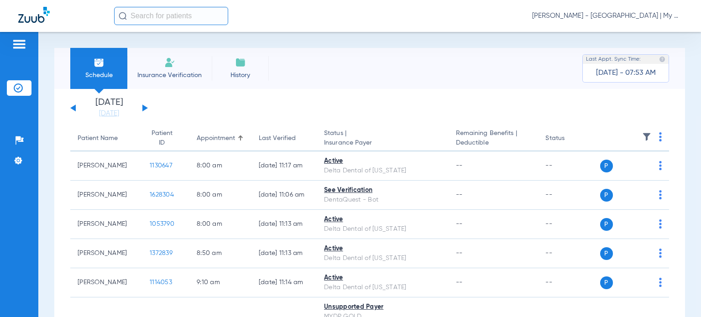
click at [260, 140] on div "Last Verified" at bounding box center [277, 139] width 37 height 10
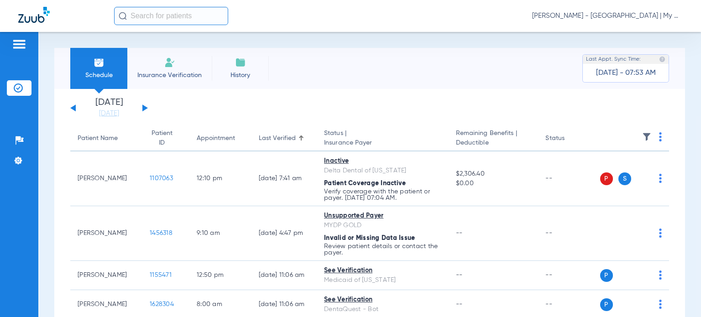
click at [208, 138] on div "Appointment" at bounding box center [216, 139] width 38 height 10
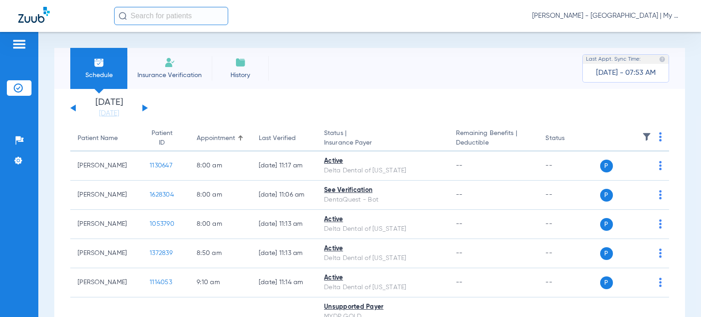
click at [143, 108] on button at bounding box center [144, 108] width 5 height 7
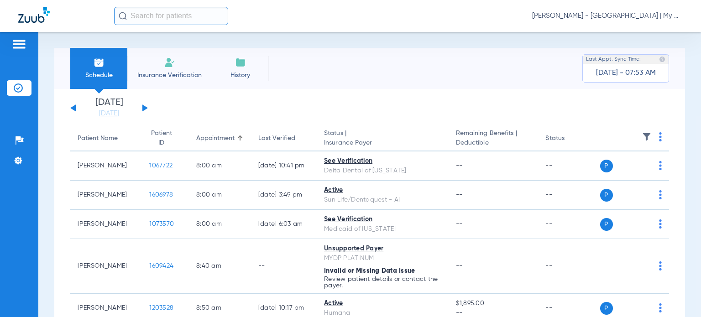
click at [659, 138] on img at bounding box center [660, 136] width 3 height 9
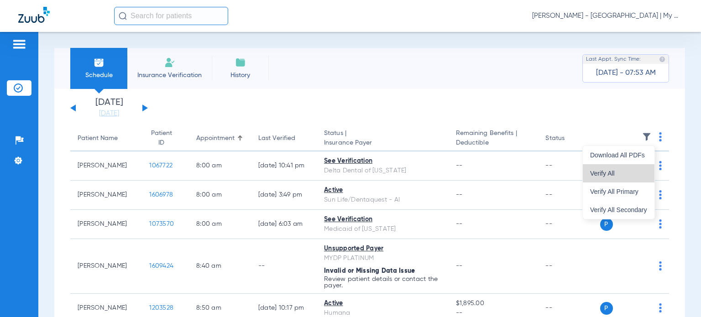
click at [636, 171] on span "Verify All" at bounding box center [618, 173] width 57 height 6
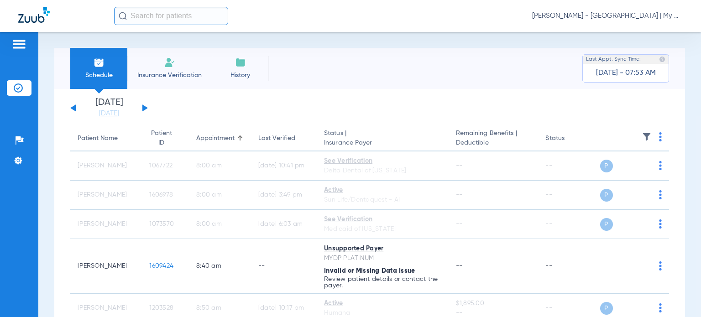
click at [74, 110] on button at bounding box center [72, 108] width 5 height 7
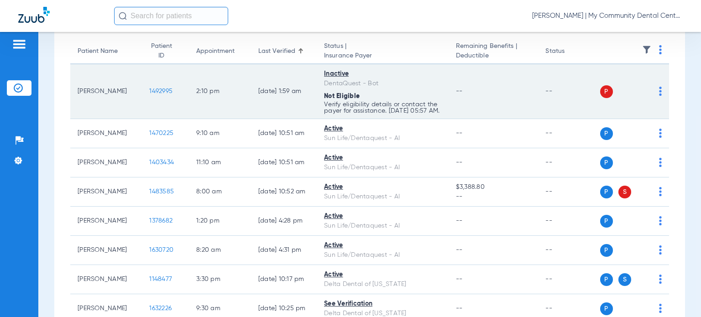
scroll to position [91, 0]
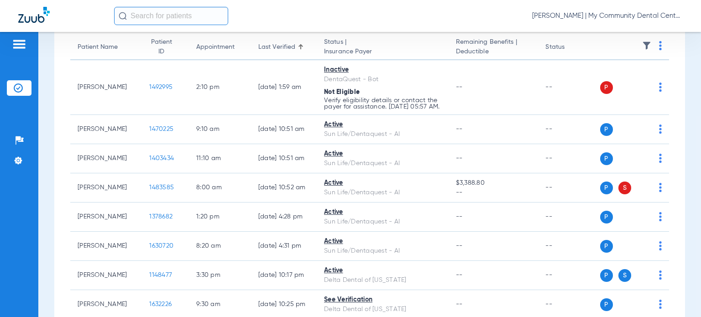
click at [196, 44] on div "Appointment" at bounding box center [215, 47] width 38 height 10
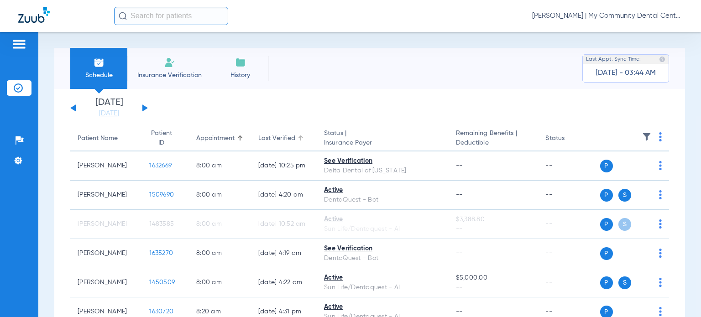
click at [279, 140] on div "Last Verified" at bounding box center [276, 139] width 37 height 10
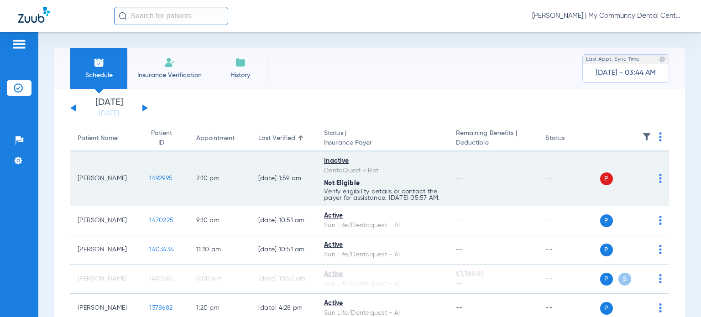
drag, startPoint x: 120, startPoint y: 179, endPoint x: 71, endPoint y: 182, distance: 48.9
click at [71, 182] on td "[PERSON_NAME]" at bounding box center [106, 179] width 72 height 55
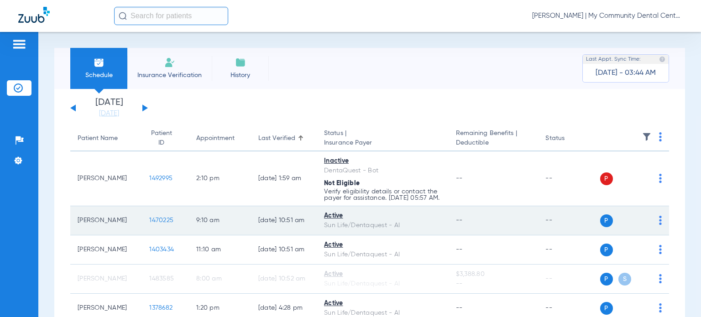
copy td "[PERSON_NAME]"
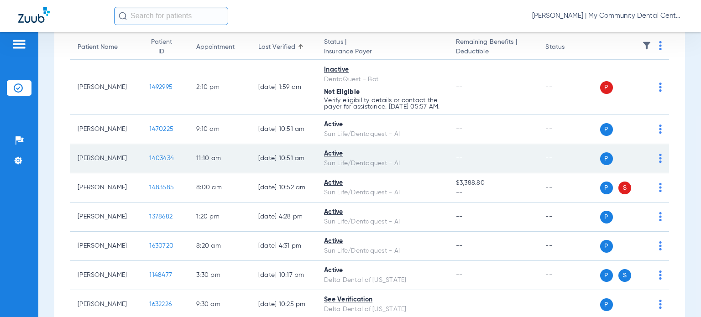
scroll to position [137, 0]
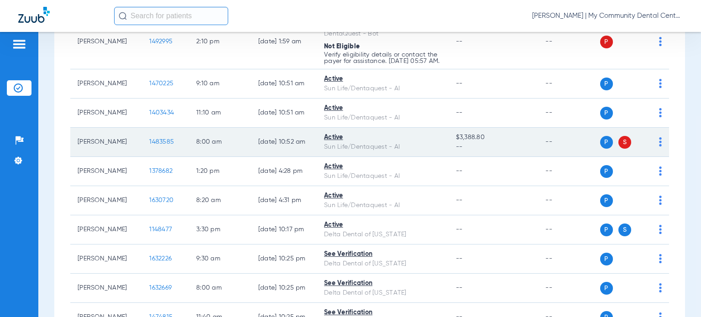
drag, startPoint x: 119, startPoint y: 146, endPoint x: 77, endPoint y: 151, distance: 42.3
click at [77, 151] on td "[PERSON_NAME]" at bounding box center [106, 142] width 72 height 29
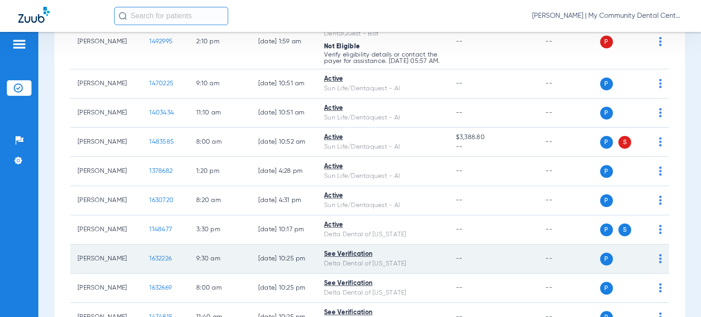
copy td "[PERSON_NAME]"
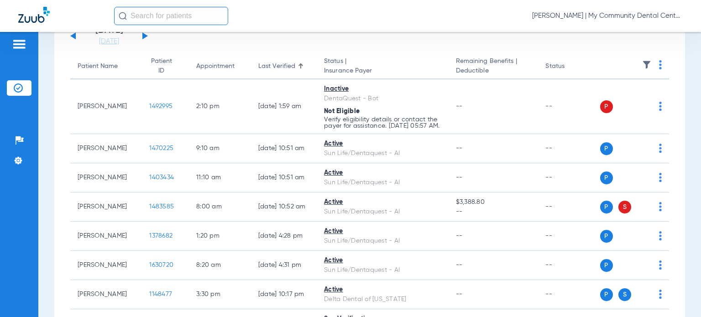
scroll to position [0, 0]
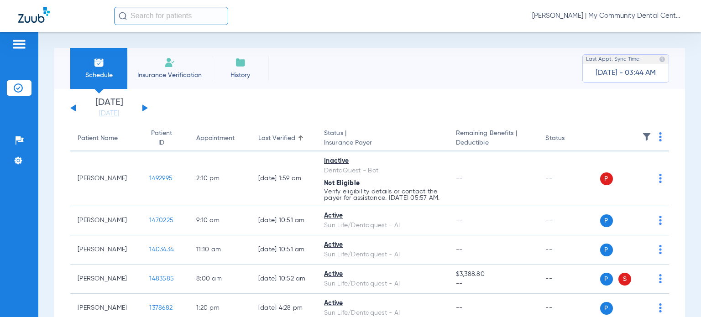
click at [99, 140] on div "Patient Name" at bounding box center [98, 139] width 40 height 10
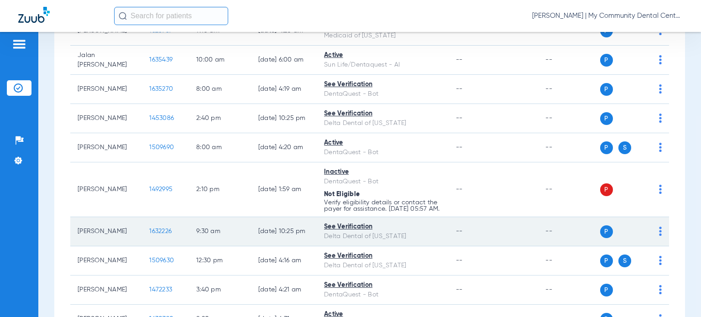
scroll to position [502, 0]
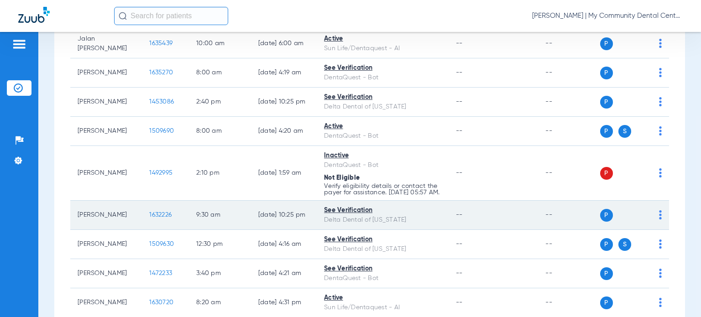
click at [149, 217] on span "1632226" at bounding box center [160, 215] width 22 height 6
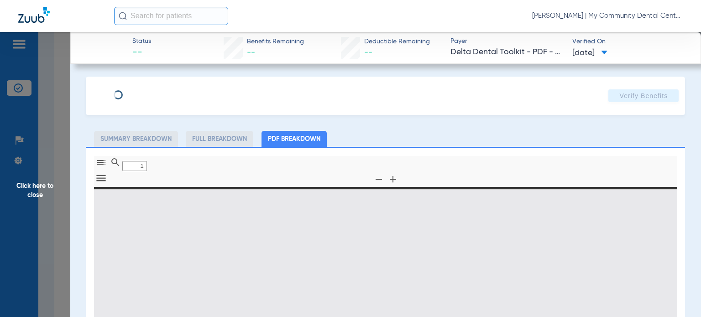
type input "0"
select select "page-width"
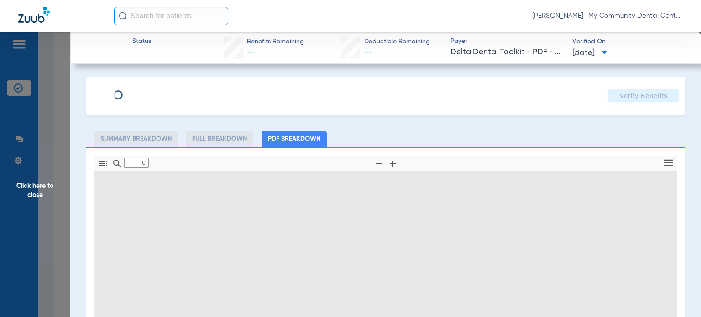
type input "1"
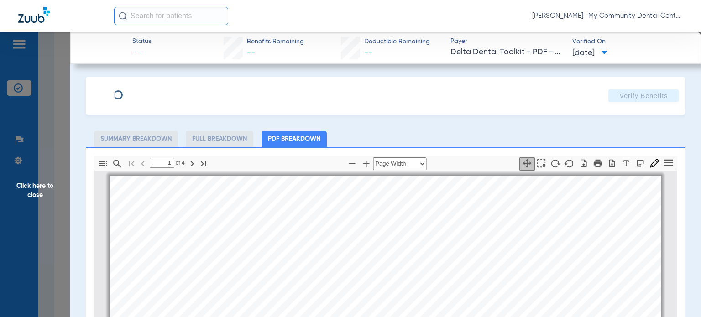
scroll to position [5, 0]
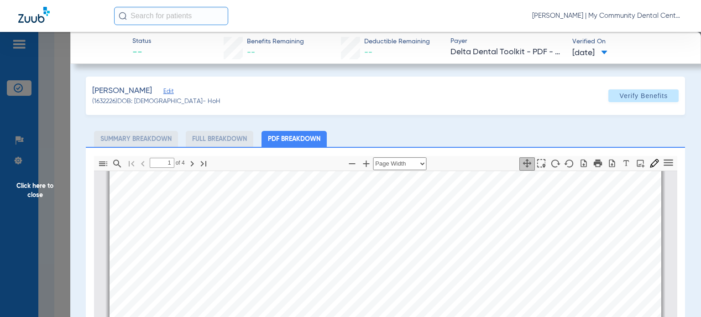
click at [419, 237] on span "Claims Mailing Address" at bounding box center [448, 235] width 84 height 8
drag, startPoint x: 48, startPoint y: 187, endPoint x: 124, endPoint y: 199, distance: 76.6
click at [48, 187] on span "Click here to close" at bounding box center [35, 190] width 70 height 317
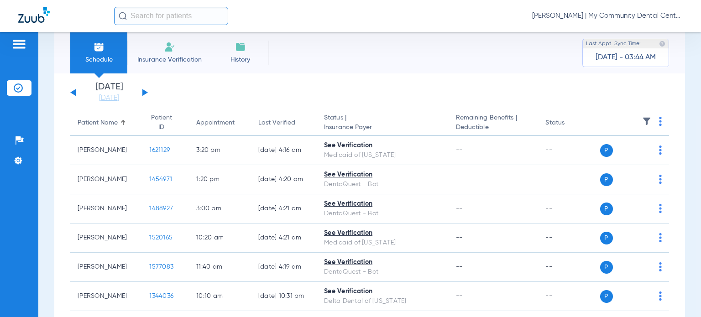
scroll to position [0, 0]
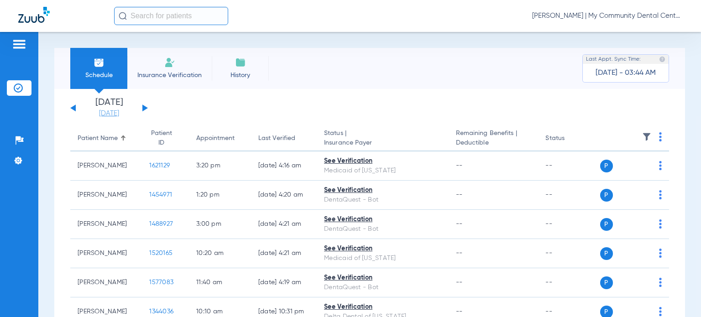
click at [110, 113] on link "[DATE]" at bounding box center [109, 113] width 55 height 9
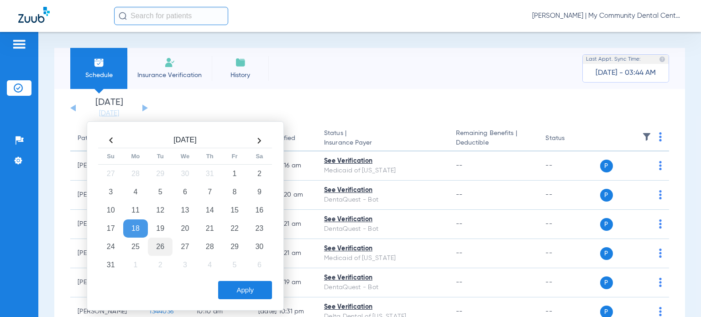
click at [166, 245] on td "26" at bounding box center [160, 247] width 25 height 18
click at [252, 295] on button "Apply" at bounding box center [245, 290] width 54 height 18
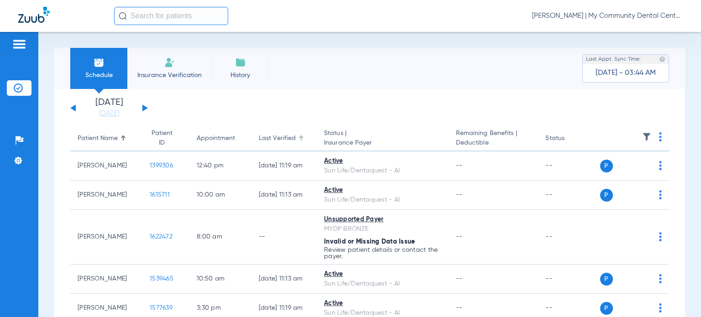
click at [282, 136] on div "Last Verified" at bounding box center [277, 139] width 37 height 10
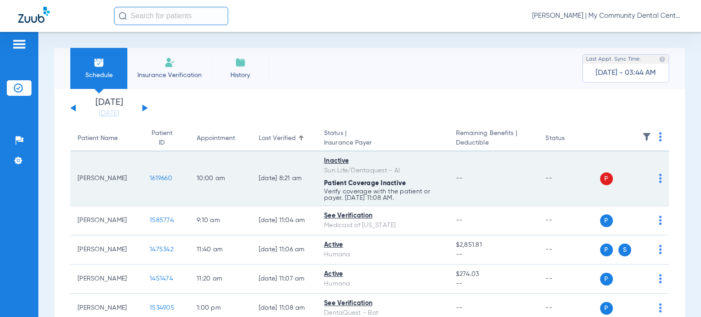
click at [659, 178] on img at bounding box center [660, 178] width 3 height 9
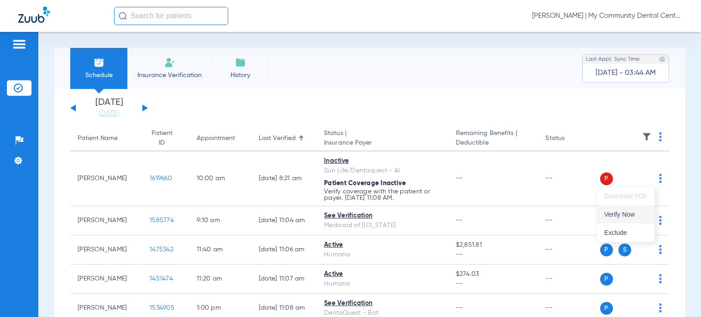
click at [632, 214] on span "Verify Now" at bounding box center [625, 214] width 43 height 6
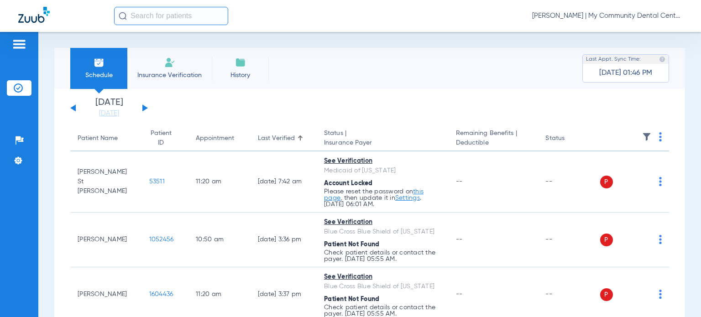
click at [200, 140] on div "Appointment" at bounding box center [215, 139] width 38 height 10
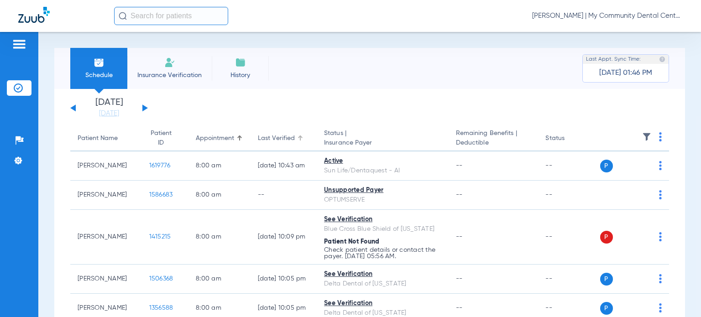
click at [283, 135] on div "Last Verified" at bounding box center [276, 139] width 37 height 10
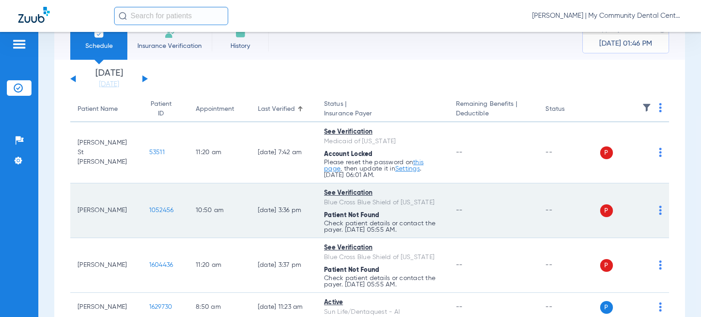
scroll to position [46, 0]
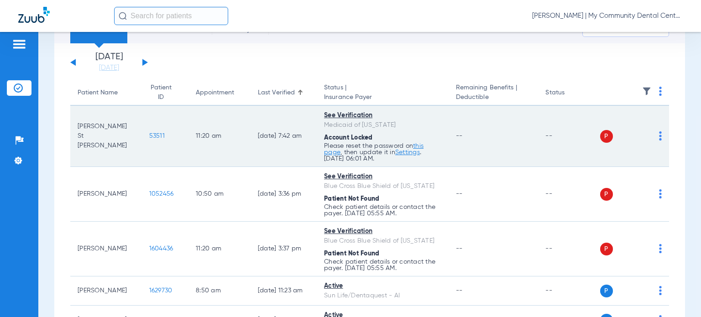
drag, startPoint x: 124, startPoint y: 136, endPoint x: 77, endPoint y: 134, distance: 47.1
click at [77, 134] on td "[PERSON_NAME] St [PERSON_NAME]" at bounding box center [106, 136] width 72 height 61
copy td "[PERSON_NAME] St [PERSON_NAME]"
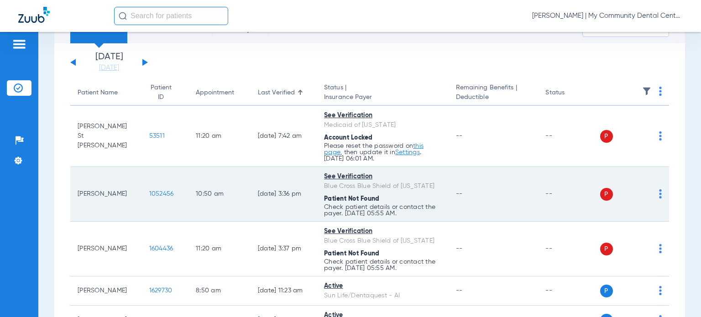
drag, startPoint x: 107, startPoint y: 195, endPoint x: 76, endPoint y: 192, distance: 31.2
click at [76, 192] on td "[PERSON_NAME]" at bounding box center [106, 194] width 72 height 55
copy td "[PERSON_NAME]"
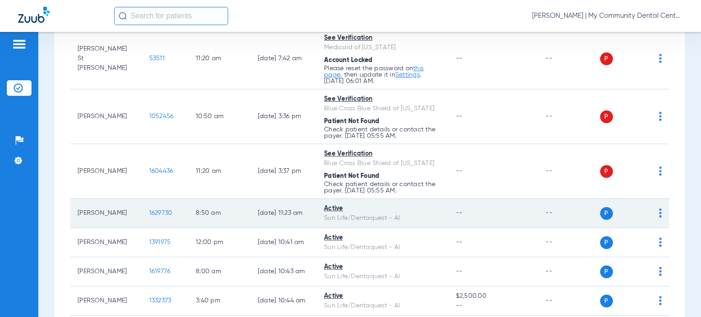
scroll to position [137, 0]
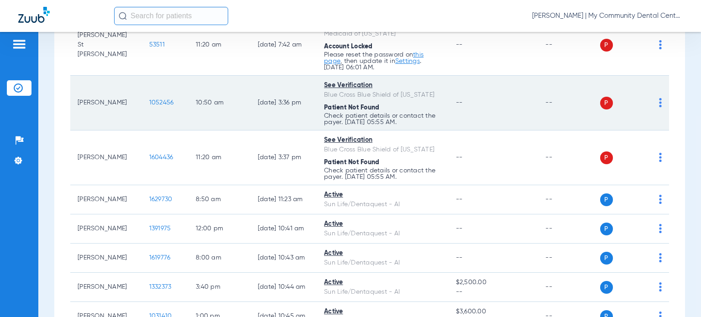
click at [390, 94] on div "Blue Cross Blue Shield of [US_STATE]" at bounding box center [382, 95] width 117 height 10
click at [149, 100] on span "1052456" at bounding box center [161, 102] width 25 height 6
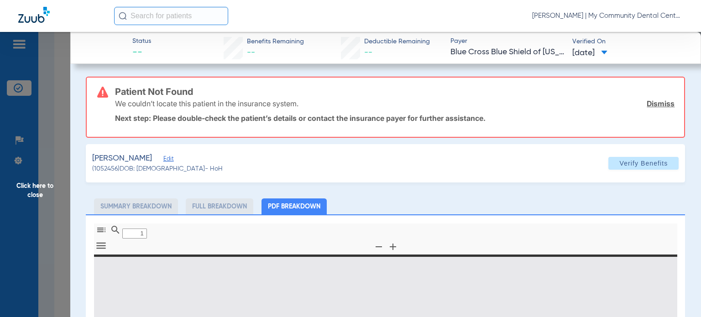
type input "0"
select select "page-width"
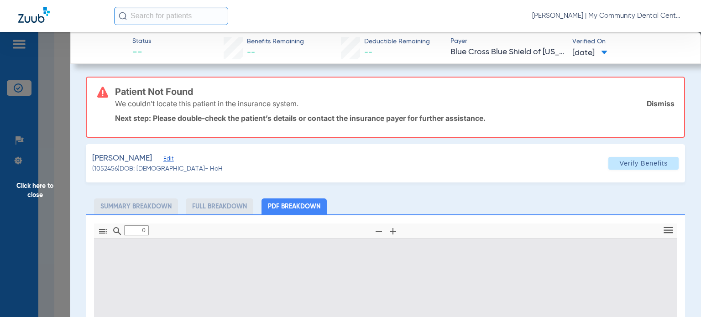
type input "1"
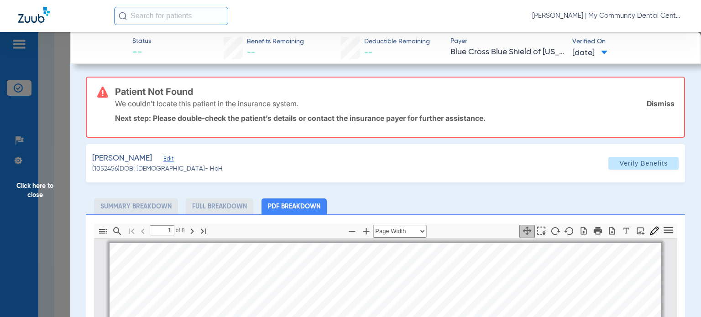
scroll to position [5, 0]
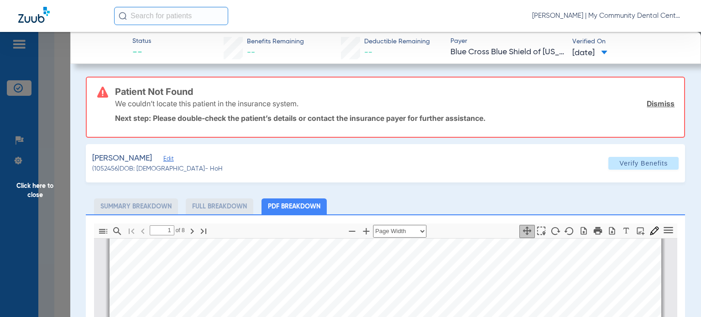
click at [58, 190] on span "Click here to close" at bounding box center [35, 190] width 70 height 317
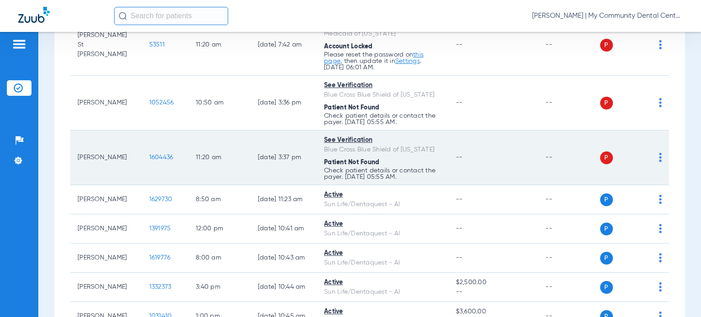
drag, startPoint x: 106, startPoint y: 162, endPoint x: 76, endPoint y: 150, distance: 32.1
click at [76, 150] on td "Jordan Anthony" at bounding box center [106, 158] width 72 height 55
copy td "Jordan Anthony"
click at [157, 155] on span "1604436" at bounding box center [161, 157] width 24 height 6
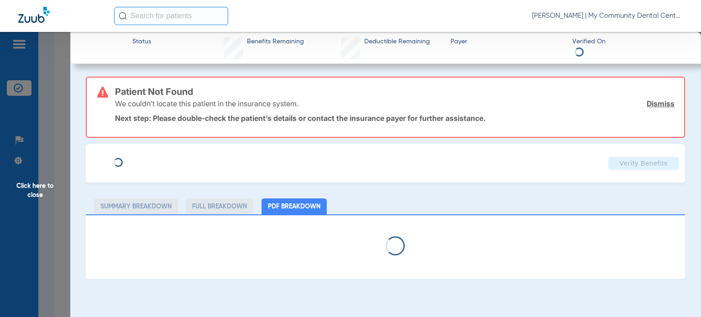
select select "page-width"
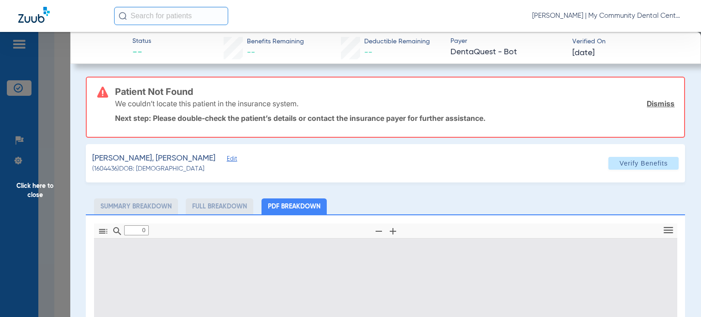
type input "1"
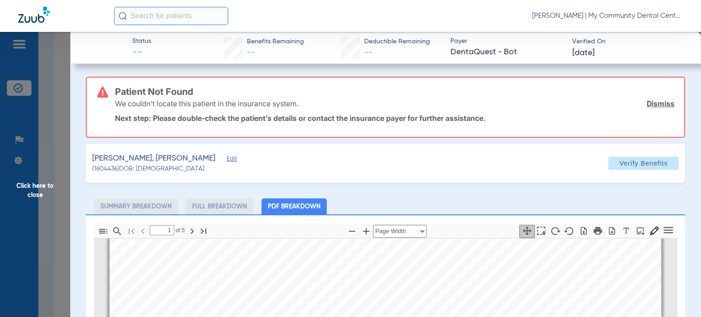
click at [47, 185] on span "Click here to close" at bounding box center [35, 190] width 70 height 317
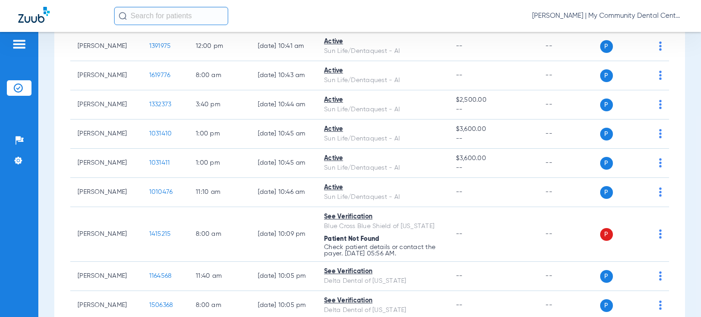
scroll to position [365, 0]
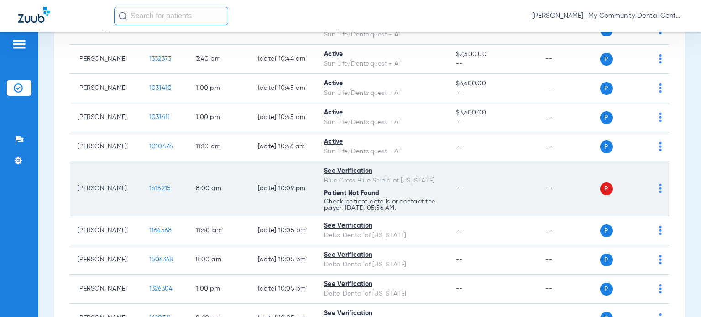
drag, startPoint x: 107, startPoint y: 192, endPoint x: 76, endPoint y: 186, distance: 31.1
click at [76, 186] on td "Hannah Kimball" at bounding box center [106, 189] width 72 height 55
copy td "Hannah Kimball"
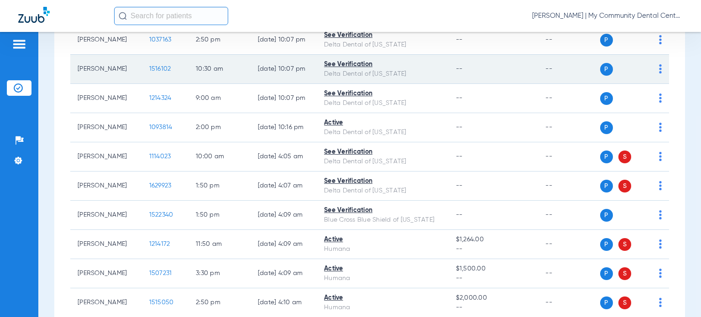
scroll to position [958, 0]
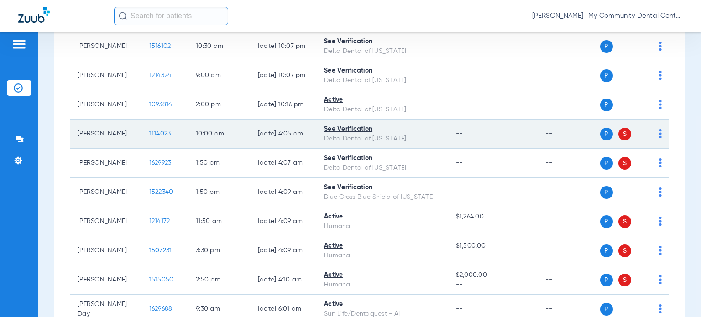
drag, startPoint x: 118, startPoint y: 131, endPoint x: 71, endPoint y: 131, distance: 47.0
click at [71, 131] on td "Amy Shukait" at bounding box center [106, 134] width 72 height 29
copy td "Amy Shukait"
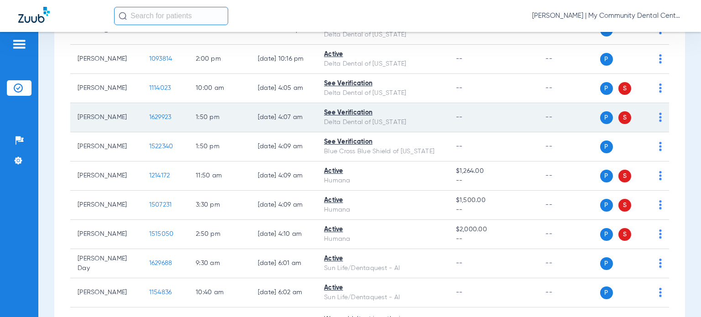
scroll to position [1050, 0]
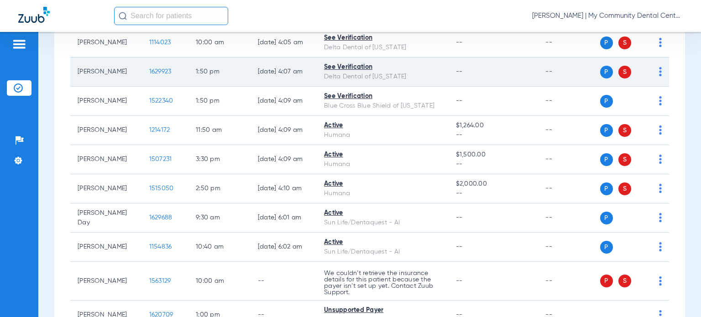
drag, startPoint x: 102, startPoint y: 73, endPoint x: 76, endPoint y: 63, distance: 27.7
click at [76, 63] on td "Arlene Bauman" at bounding box center [106, 72] width 72 height 29
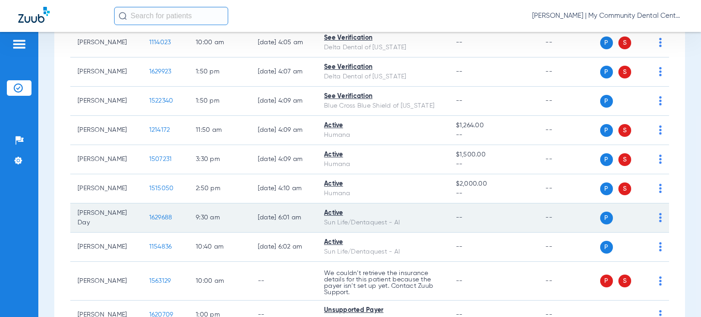
copy td "Arlene Bauman"
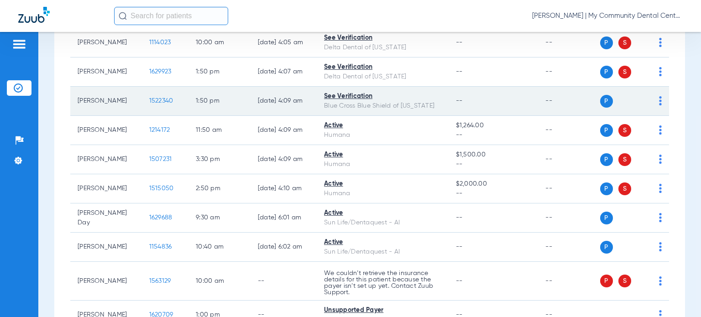
drag, startPoint x: 124, startPoint y: 99, endPoint x: 99, endPoint y: 99, distance: 25.1
click at [99, 99] on td "Caleb Vanica" at bounding box center [106, 101] width 72 height 29
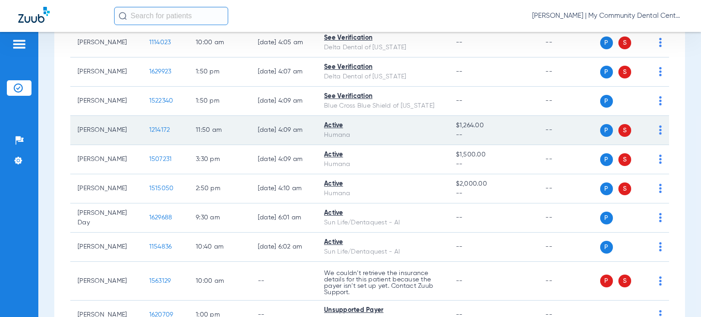
drag, startPoint x: 120, startPoint y: 128, endPoint x: 77, endPoint y: 128, distance: 43.4
click at [77, 128] on td "Brenda Povey" at bounding box center [106, 130] width 72 height 29
copy td "Brenda Povey"
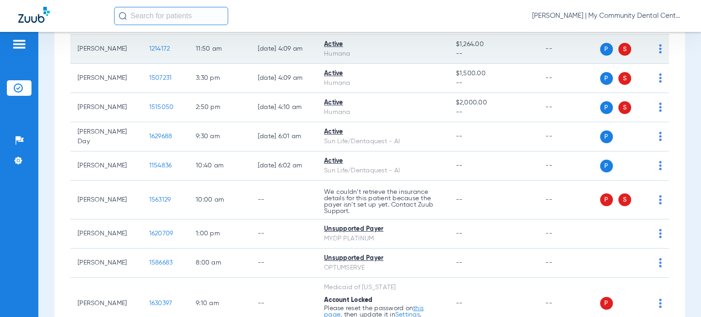
scroll to position [1141, 0]
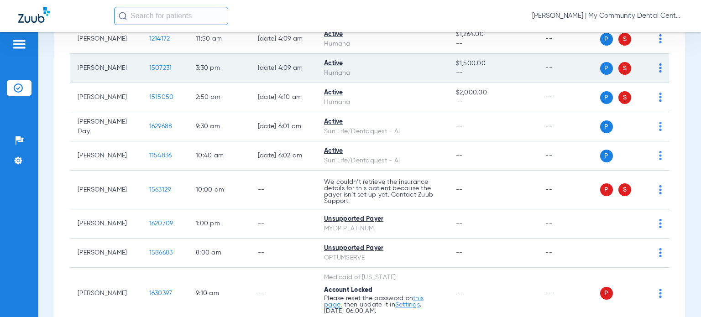
drag, startPoint x: 123, startPoint y: 66, endPoint x: 75, endPoint y: 64, distance: 47.5
click at [75, 64] on td "Jeffrey Wyeth" at bounding box center [106, 68] width 72 height 29
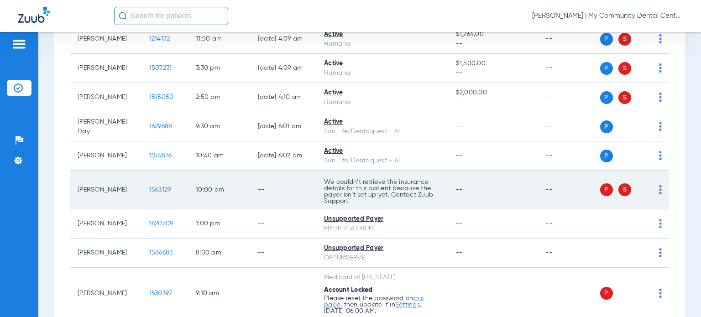
copy td "Jeffrey Wyeth"
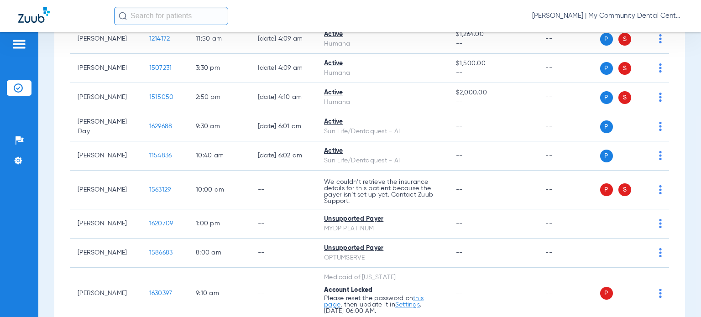
drag, startPoint x: 115, startPoint y: 94, endPoint x: 68, endPoint y: 93, distance: 47.0
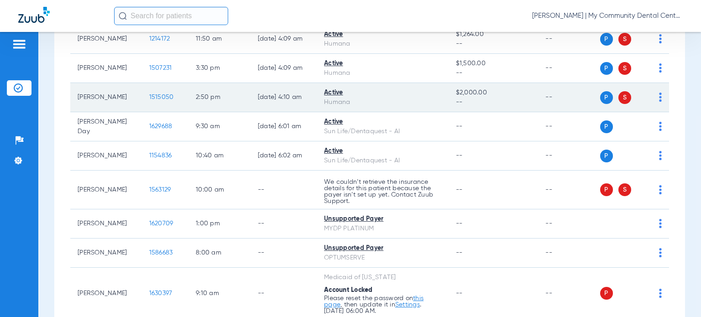
click at [92, 91] on td "Belva Barcia" at bounding box center [106, 97] width 72 height 29
drag, startPoint x: 117, startPoint y: 94, endPoint x: 78, endPoint y: 97, distance: 38.9
click at [78, 97] on td "Belva Barcia" at bounding box center [106, 97] width 72 height 29
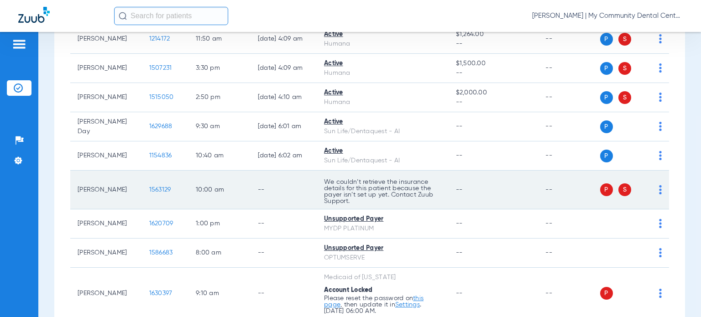
copy td "Belva Barcia"
drag, startPoint x: 109, startPoint y: 192, endPoint x: 74, endPoint y: 184, distance: 35.5
click at [74, 184] on td "Sharon Pleasant" at bounding box center [106, 190] width 72 height 39
copy td "Sharon Pleasant"
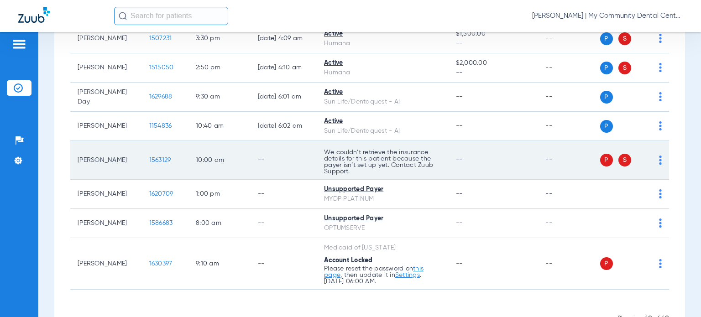
scroll to position [1197, 0]
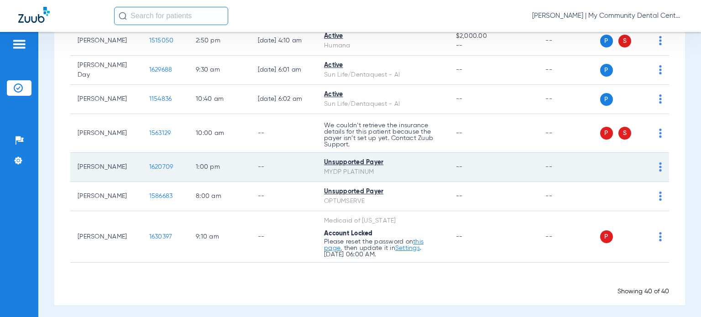
drag, startPoint x: 111, startPoint y: 166, endPoint x: 78, endPoint y: 159, distance: 33.5
click at [78, 159] on td "Sheila Mcelhaney" at bounding box center [106, 167] width 72 height 29
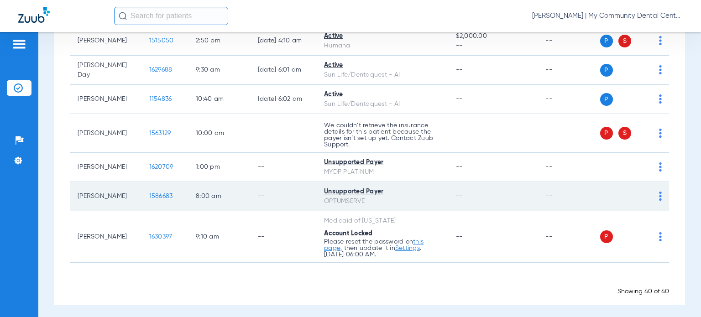
click at [391, 188] on div "Unsupported Payer" at bounding box center [382, 192] width 117 height 10
drag, startPoint x: 115, startPoint y: 193, endPoint x: 75, endPoint y: 192, distance: 39.7
click at [75, 192] on td "Bobby Gean Ii" at bounding box center [106, 196] width 72 height 29
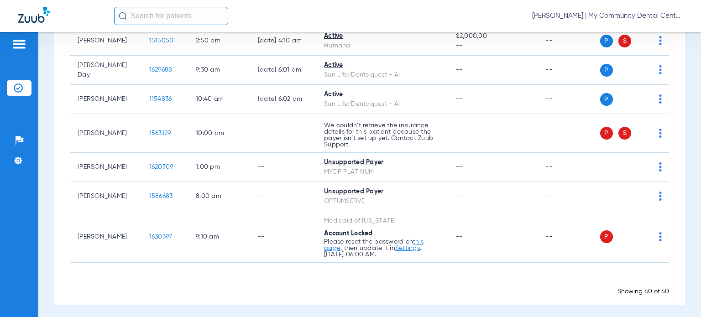
click at [405, 287] on div "Showing 40 of 40" at bounding box center [369, 291] width 599 height 9
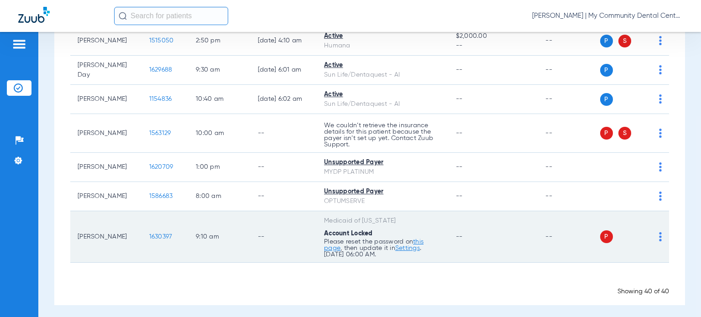
drag, startPoint x: 124, startPoint y: 235, endPoint x: 77, endPoint y: 234, distance: 47.5
click at [77, 234] on td "Catalina Ortiz" at bounding box center [106, 237] width 72 height 52
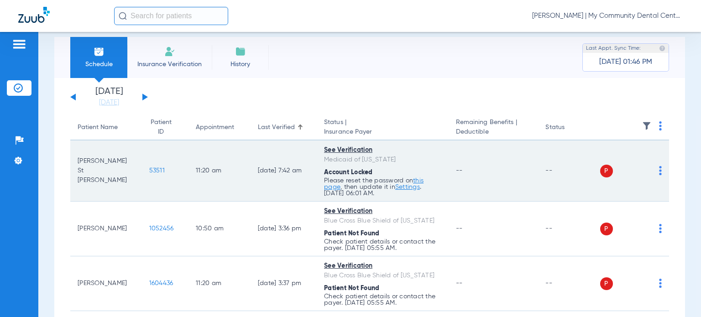
scroll to position [0, 0]
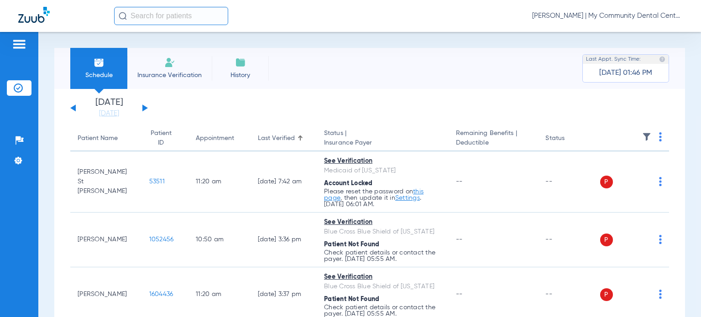
click at [105, 143] on div "Patient Name" at bounding box center [98, 139] width 40 height 10
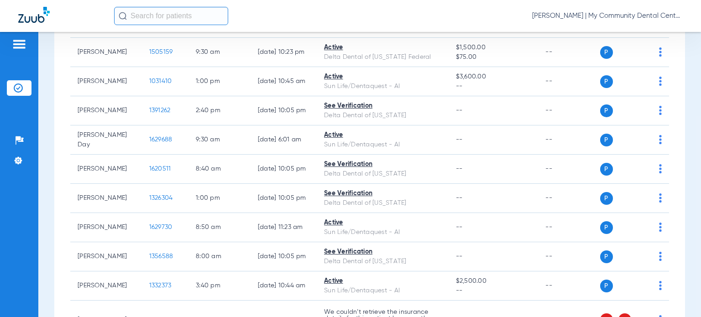
scroll to position [1050, 0]
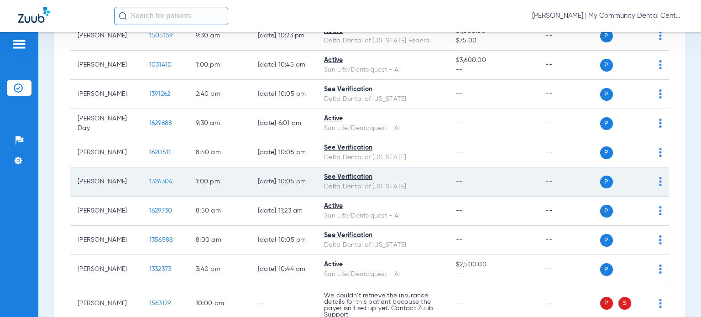
click at [149, 178] on span "1326304" at bounding box center [161, 181] width 24 height 6
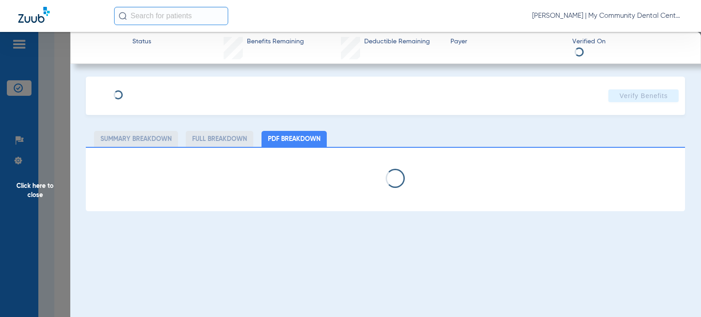
select select "page-width"
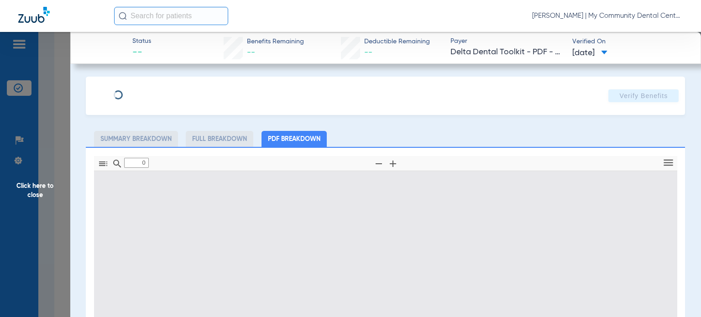
type input "1"
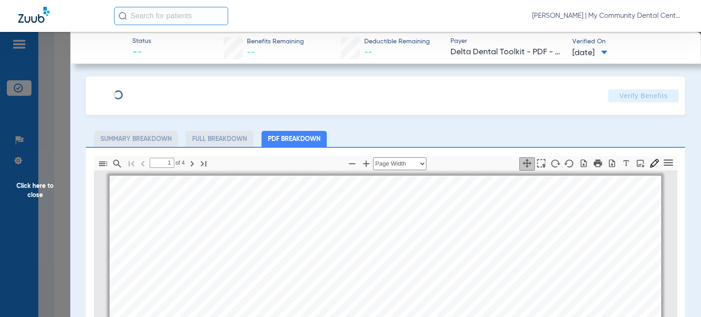
scroll to position [5, 0]
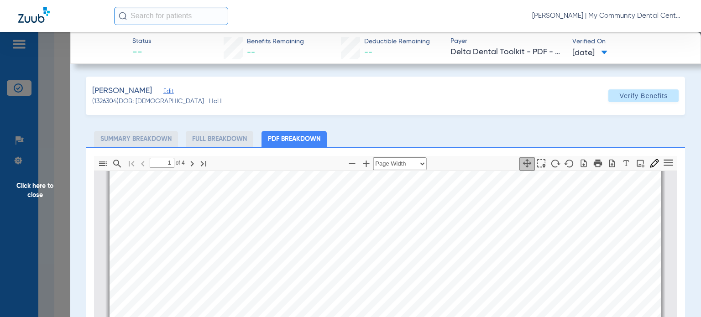
drag, startPoint x: 47, startPoint y: 200, endPoint x: 76, endPoint y: 173, distance: 40.7
click at [47, 200] on span "Click here to close" at bounding box center [35, 190] width 70 height 317
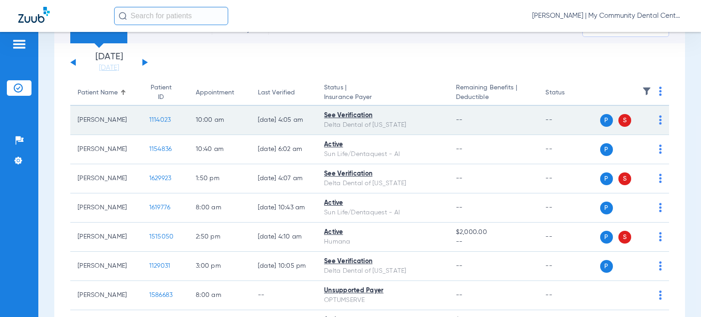
scroll to position [0, 0]
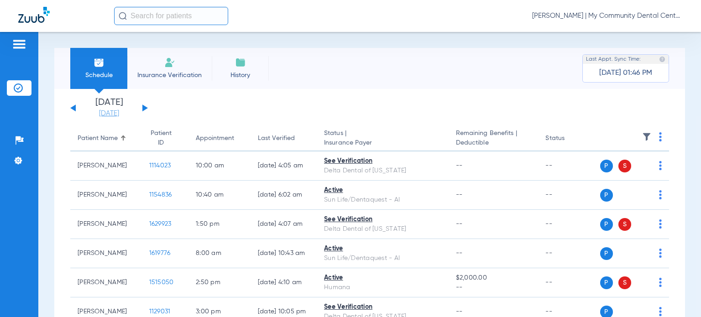
click at [125, 114] on link "[DATE]" at bounding box center [109, 113] width 55 height 9
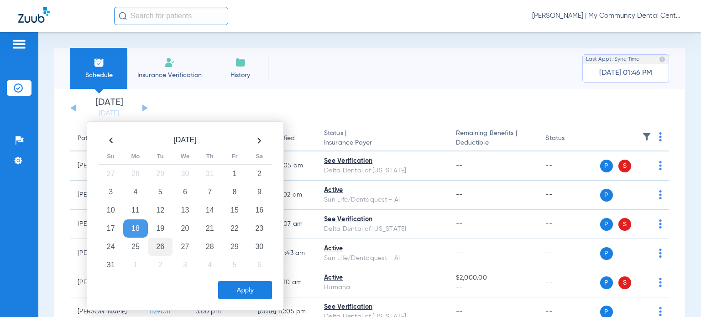
click at [162, 244] on td "26" at bounding box center [160, 247] width 25 height 18
click at [238, 288] on button "Apply" at bounding box center [245, 290] width 54 height 18
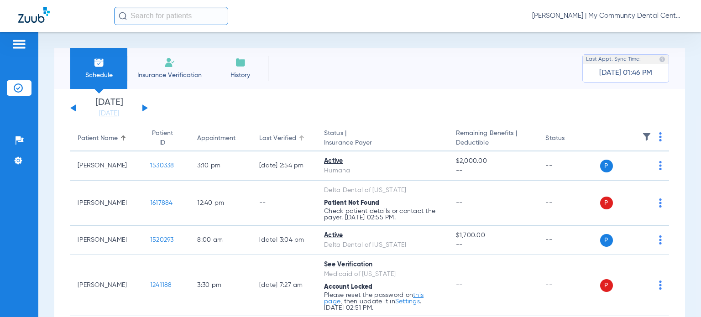
click at [270, 137] on div "Last Verified" at bounding box center [277, 139] width 37 height 10
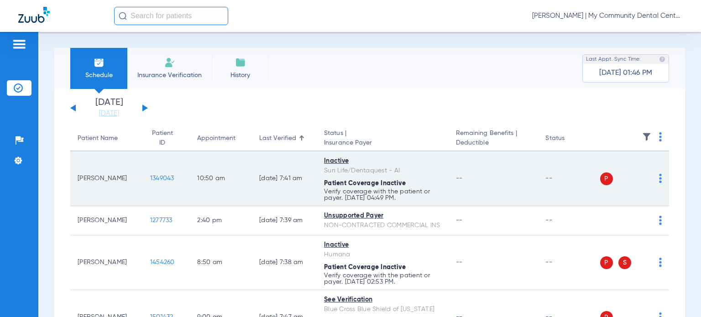
click at [659, 179] on img at bounding box center [660, 178] width 3 height 9
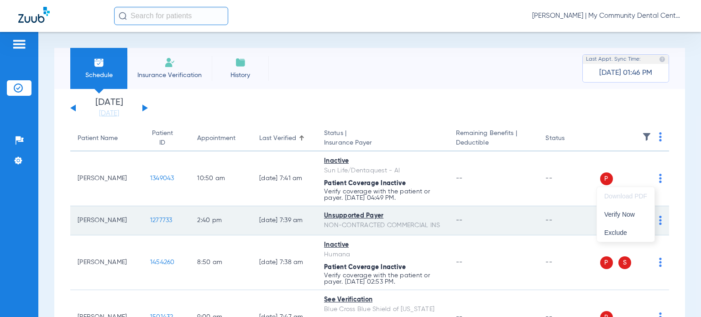
click at [635, 214] on span "Verify Now" at bounding box center [625, 214] width 43 height 6
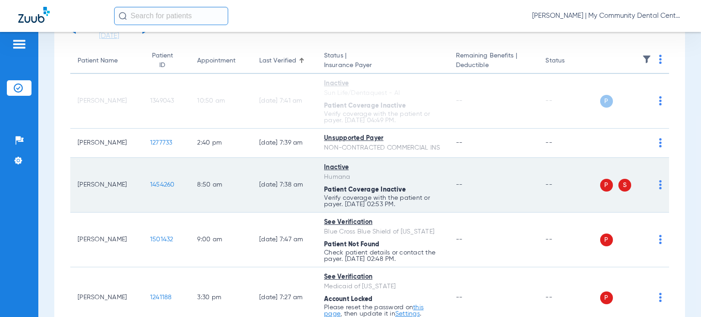
scroll to position [91, 0]
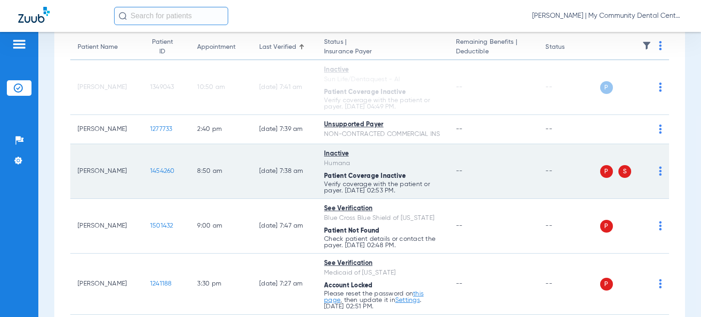
click at [659, 176] on img at bounding box center [660, 171] width 3 height 9
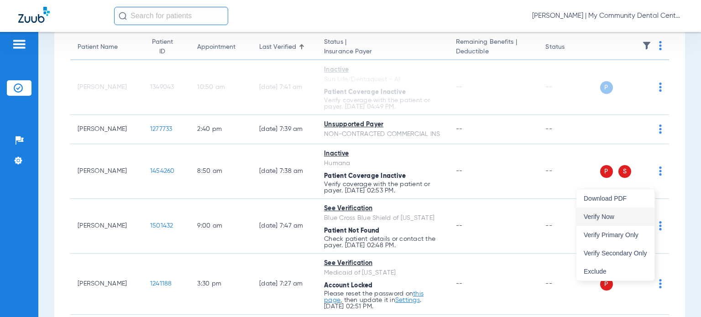
click at [638, 212] on button "Verify Now" at bounding box center [615, 217] width 78 height 18
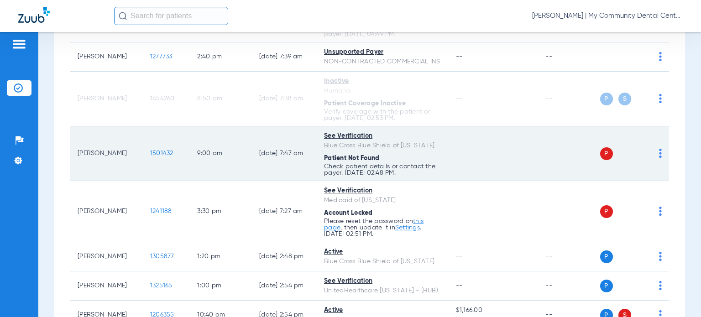
scroll to position [183, 0]
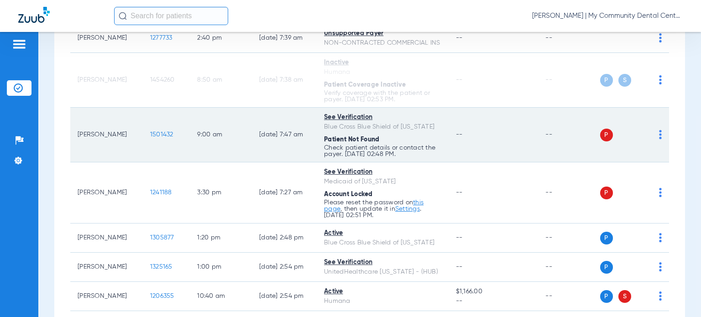
click at [659, 139] on img at bounding box center [660, 134] width 3 height 9
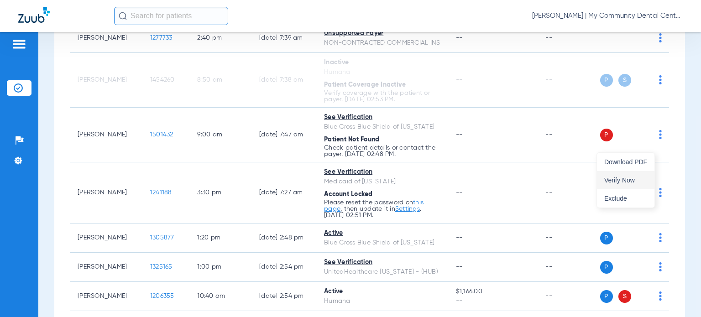
click at [643, 174] on button "Verify Now" at bounding box center [626, 180] width 58 height 18
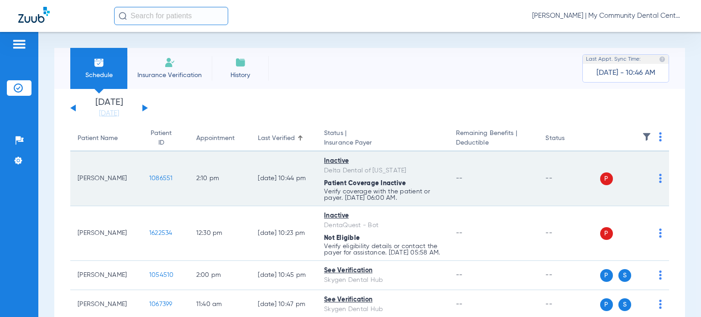
scroll to position [46, 0]
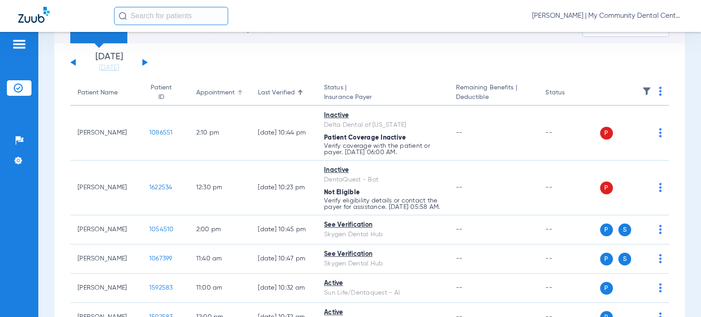
click at [201, 99] on th "Appointment" at bounding box center [220, 93] width 62 height 26
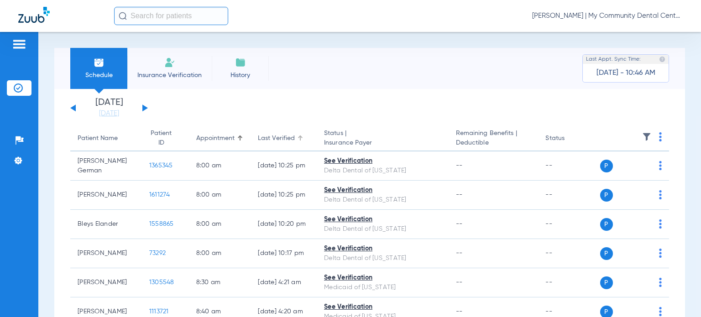
click at [276, 141] on div "Last Verified" at bounding box center [276, 139] width 37 height 10
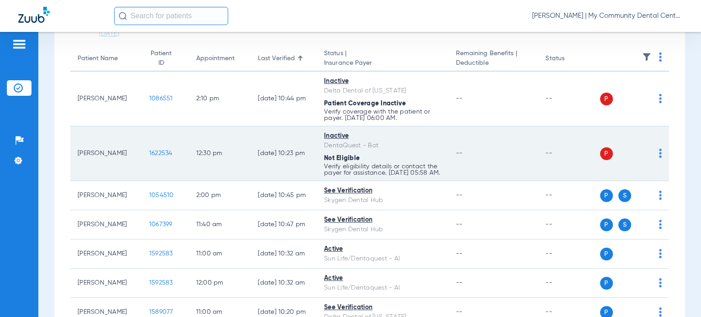
scroll to position [91, 0]
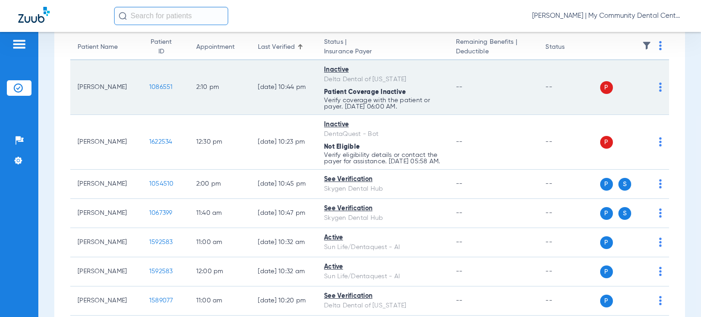
drag, startPoint x: 121, startPoint y: 89, endPoint x: 78, endPoint y: 87, distance: 43.0
click at [78, 87] on td "[PERSON_NAME]" at bounding box center [106, 87] width 72 height 55
copy td "[PERSON_NAME]"
click at [149, 86] on span "1086551" at bounding box center [161, 87] width 24 height 6
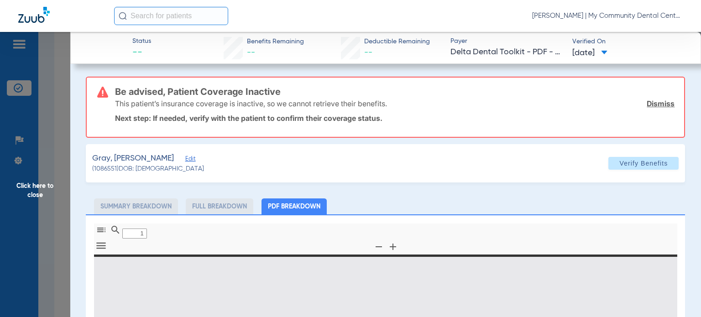
type input "0"
select select "page-width"
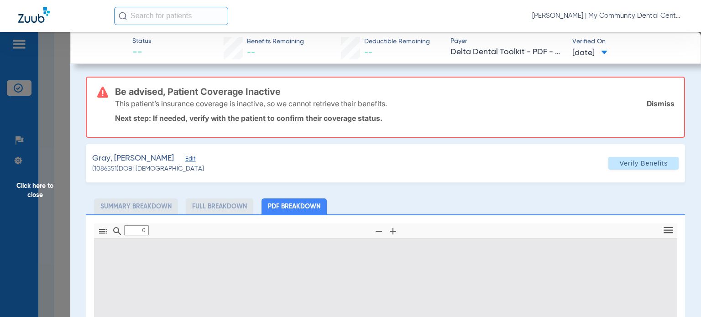
type input "1"
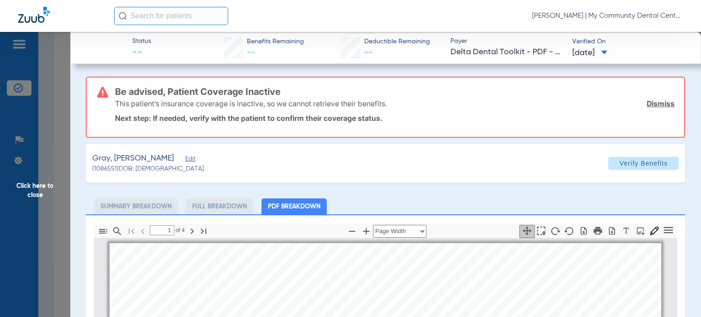
scroll to position [5, 0]
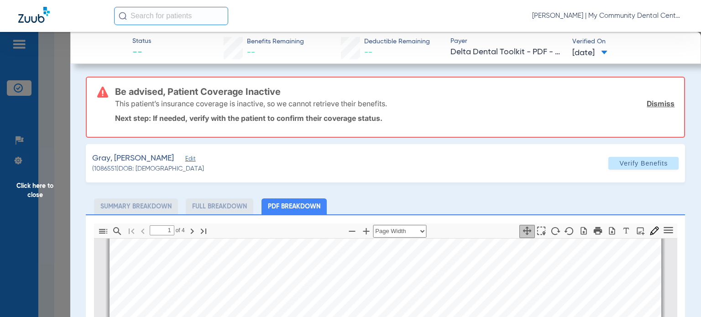
click at [428, 206] on ul "Summary Breakdown Full Breakdown PDF Breakdown" at bounding box center [385, 207] width 599 height 16
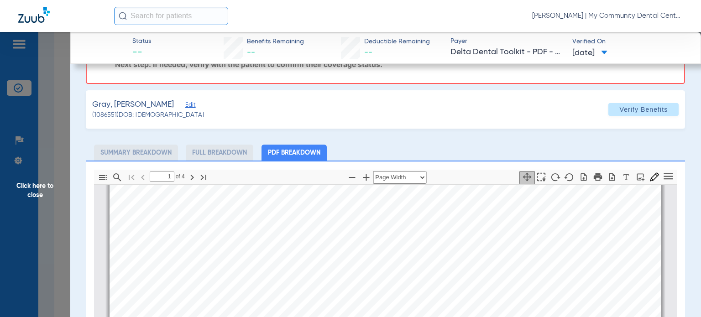
scroll to position [91, 0]
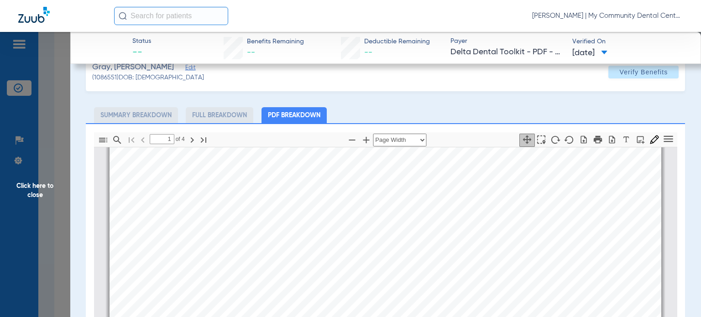
drag, startPoint x: 52, startPoint y: 192, endPoint x: 64, endPoint y: 173, distance: 23.0
click at [51, 191] on span "Click here to close" at bounding box center [35, 190] width 70 height 317
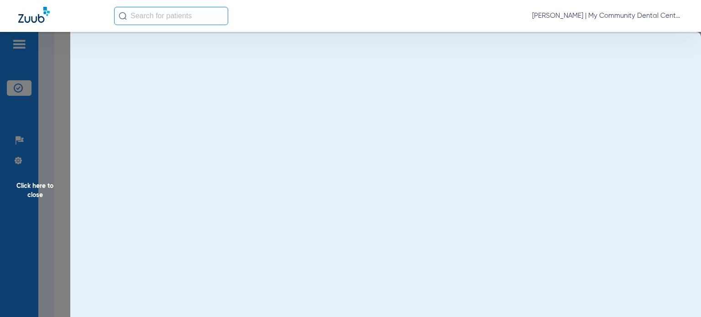
scroll to position [0, 0]
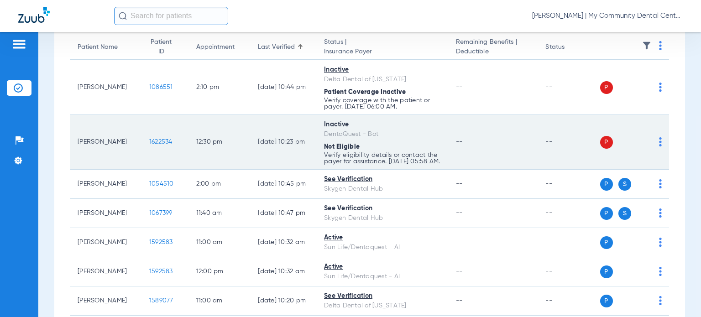
drag, startPoint x: 127, startPoint y: 148, endPoint x: 74, endPoint y: 144, distance: 53.1
click at [74, 144] on td "[PERSON_NAME]" at bounding box center [106, 142] width 72 height 55
copy td "[PERSON_NAME]"
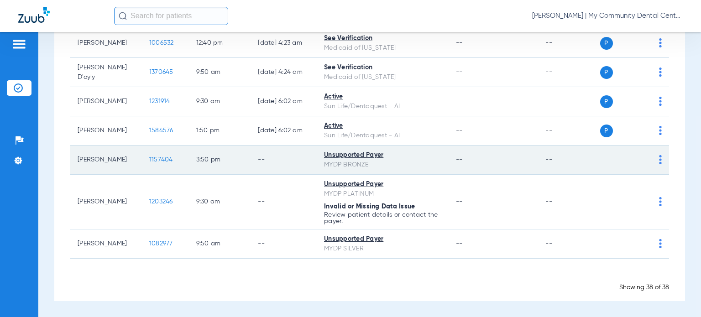
scroll to position [1110, 0]
drag, startPoint x: 111, startPoint y: 166, endPoint x: 72, endPoint y: 145, distance: 44.7
click at [72, 146] on td "[PERSON_NAME]" at bounding box center [106, 160] width 72 height 29
copy td "[PERSON_NAME]"
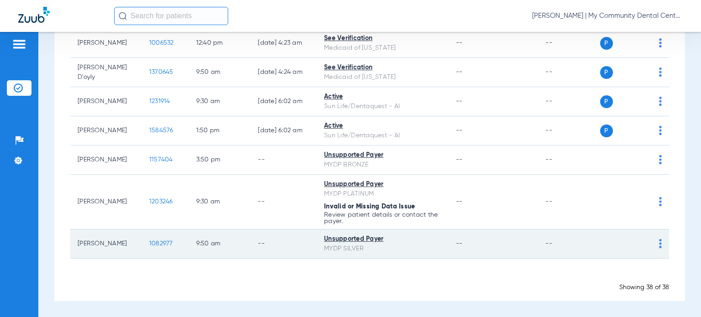
click at [449, 255] on td "--" at bounding box center [494, 244] width 90 height 29
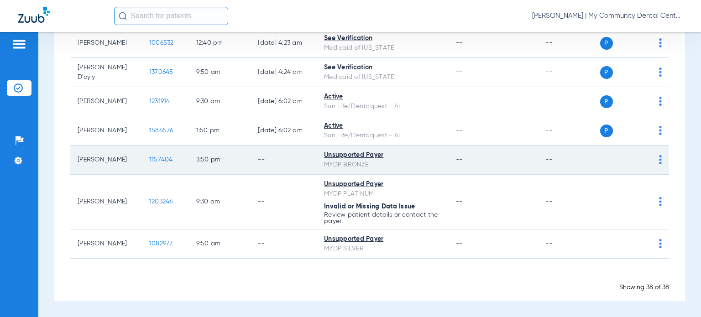
drag, startPoint x: 109, startPoint y: 162, endPoint x: 75, endPoint y: 147, distance: 36.8
click at [75, 147] on td "[PERSON_NAME]" at bounding box center [106, 160] width 72 height 29
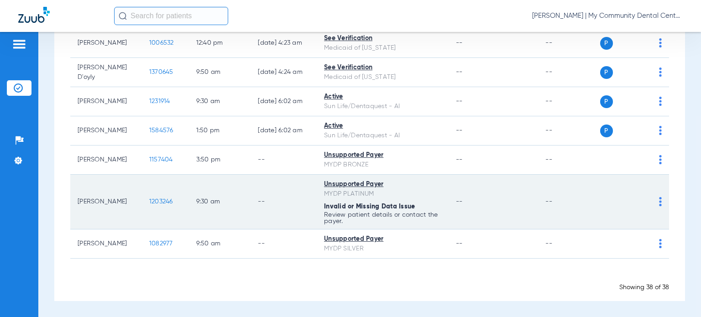
drag, startPoint x: 432, startPoint y: 208, endPoint x: 392, endPoint y: 199, distance: 41.5
click at [432, 208] on div "Invalid or Missing Data Issue" at bounding box center [382, 207] width 117 height 10
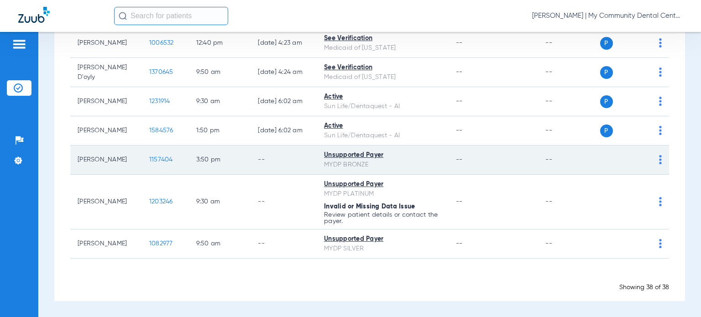
drag, startPoint x: 121, startPoint y: 167, endPoint x: 75, endPoint y: 147, distance: 49.9
click at [75, 147] on td "[PERSON_NAME]" at bounding box center [106, 160] width 72 height 29
copy td "[PERSON_NAME]"
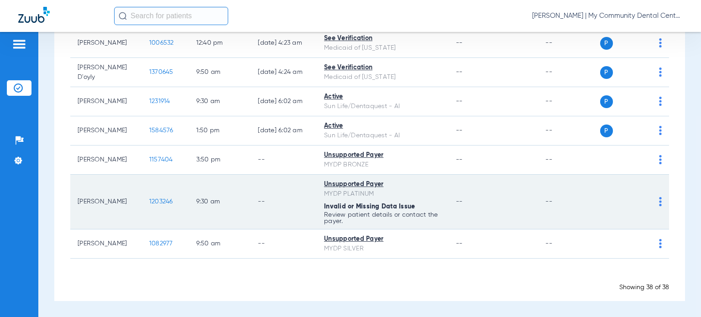
drag, startPoint x: 115, startPoint y: 203, endPoint x: 77, endPoint y: 204, distance: 37.9
click at [77, 204] on td "[PERSON_NAME]" at bounding box center [106, 202] width 72 height 55
copy td "[PERSON_NAME]"
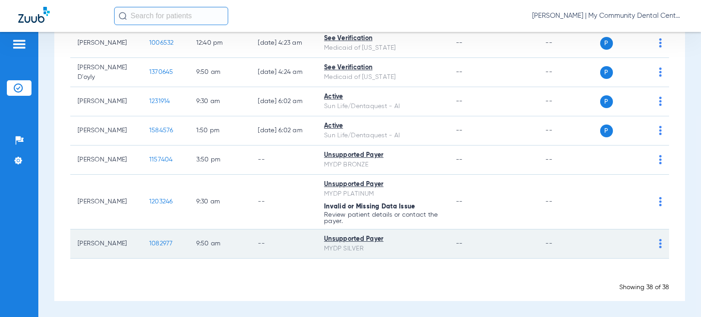
drag, startPoint x: 111, startPoint y: 242, endPoint x: 77, endPoint y: 246, distance: 34.0
click at [77, 246] on td "[PERSON_NAME]" at bounding box center [106, 244] width 72 height 29
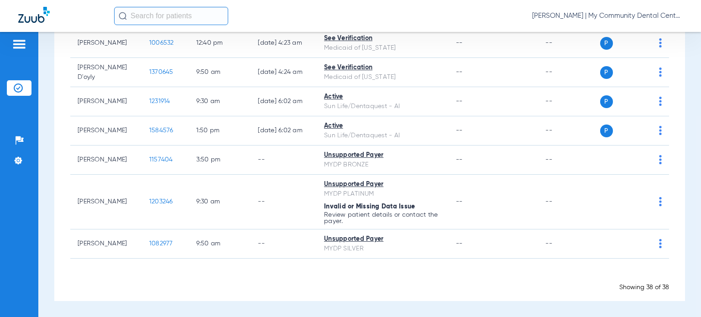
copy td "[PERSON_NAME]"
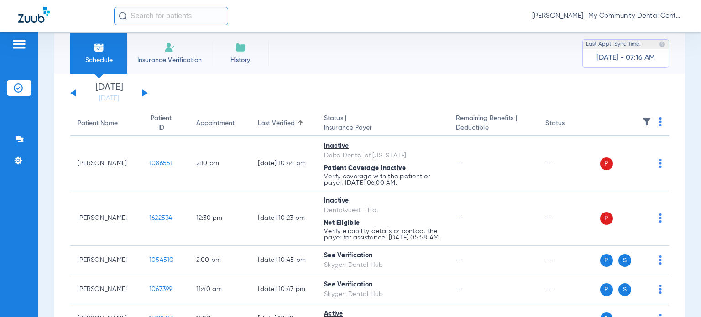
scroll to position [0, 0]
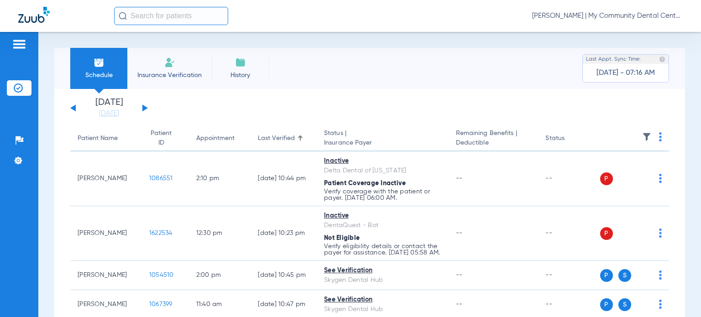
click at [107, 143] on div "Patient Name" at bounding box center [98, 139] width 40 height 10
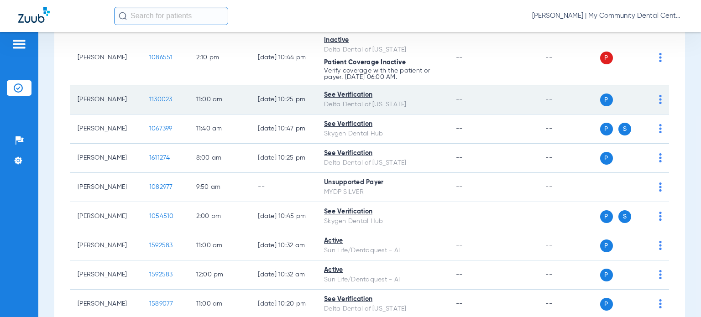
scroll to position [365, 0]
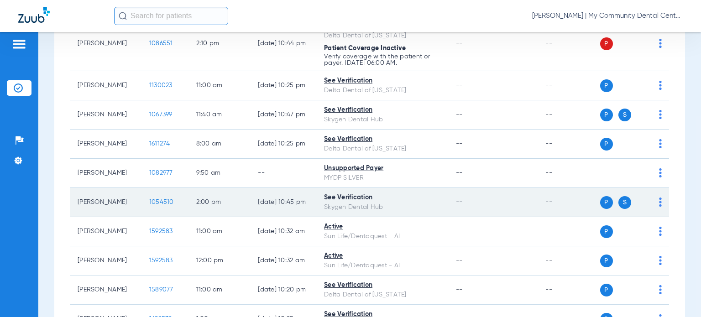
click at [155, 205] on span "1054510" at bounding box center [161, 202] width 25 height 6
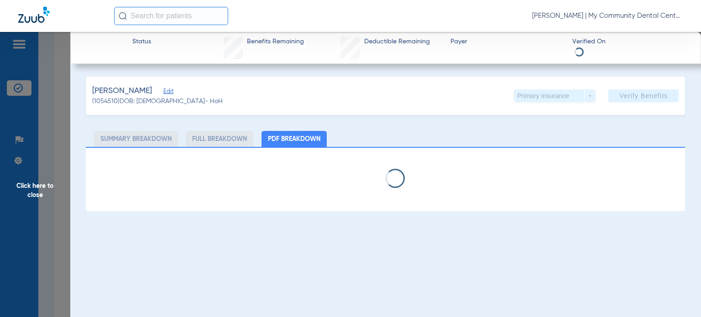
select select "page-width"
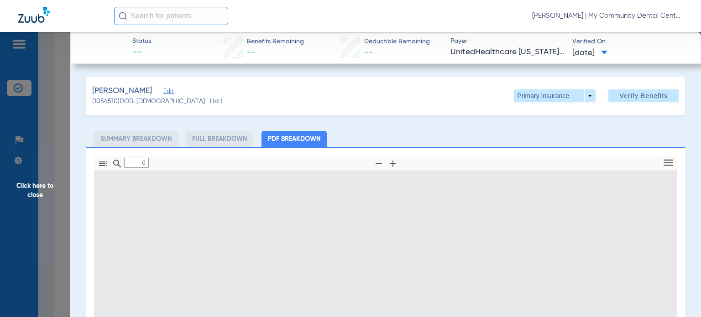
type input "1"
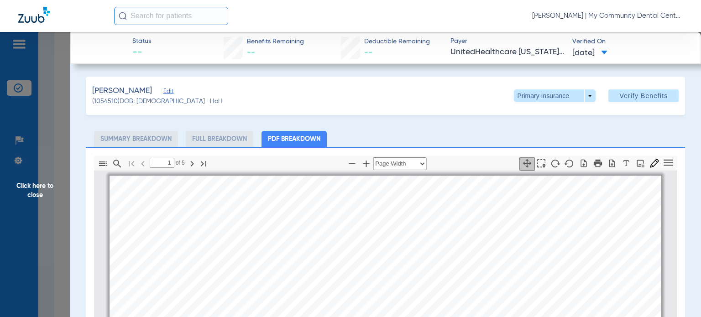
scroll to position [5, 0]
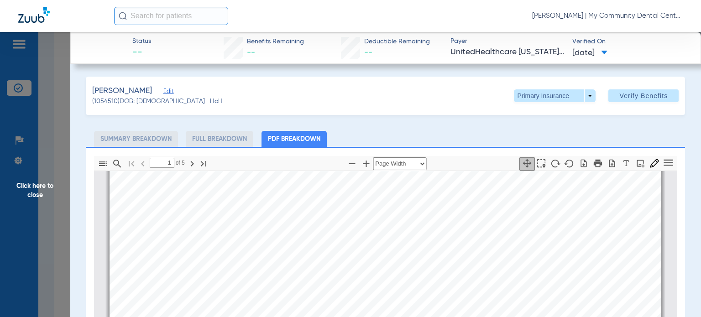
click at [350, 165] on icon "button" at bounding box center [351, 163] width 11 height 11
select select "custom"
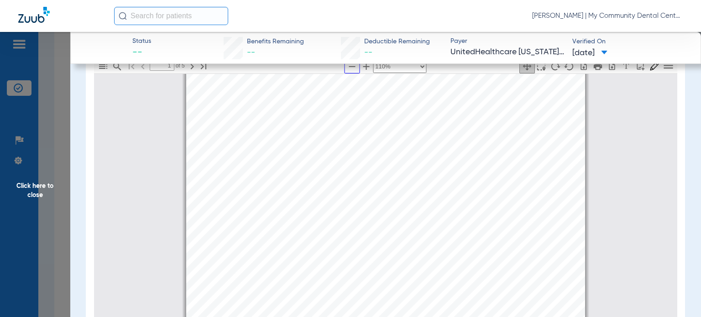
scroll to position [131, 0]
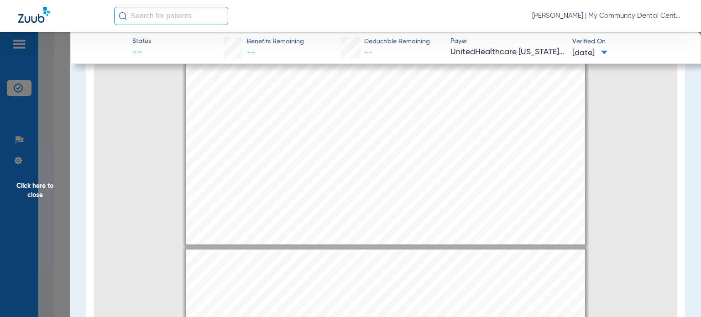
type input "2"
select select "custom"
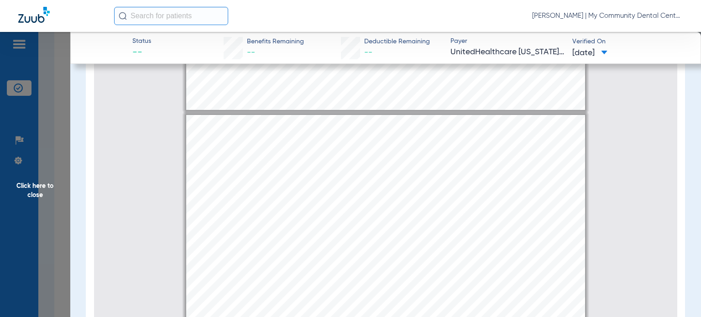
scroll to position [598, 0]
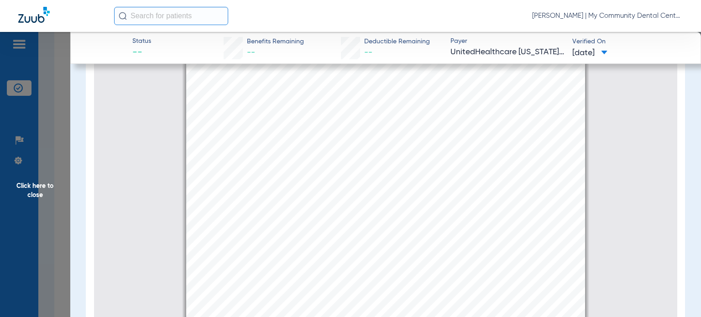
click at [46, 188] on span "Click here to close" at bounding box center [35, 190] width 70 height 317
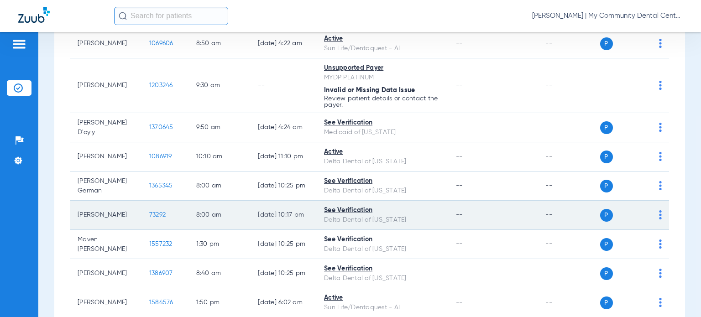
scroll to position [730, 0]
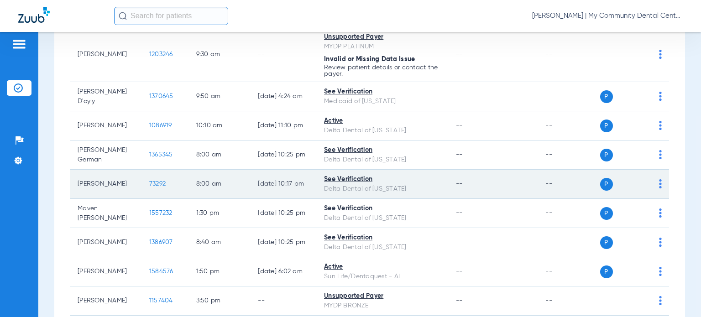
click at [149, 187] on span "73292" at bounding box center [157, 184] width 16 height 6
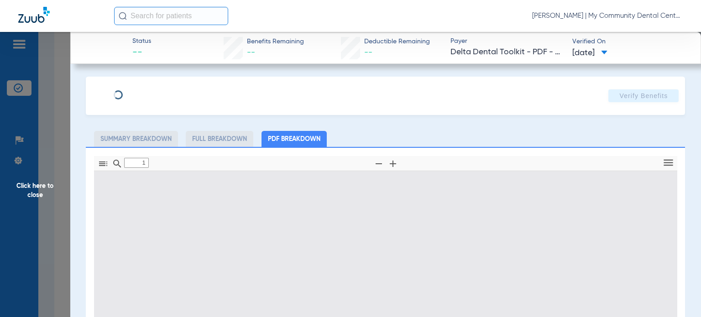
type input "0"
select select "page-width"
type input "1"
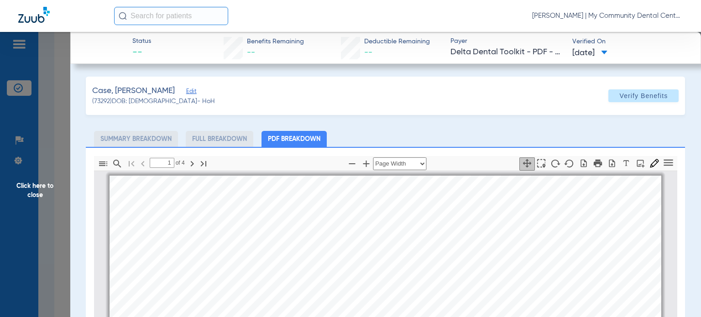
scroll to position [5, 0]
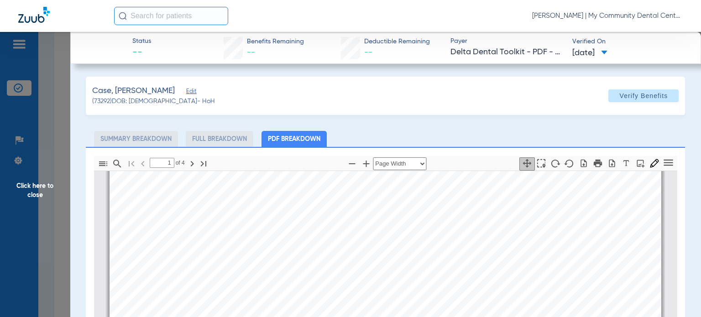
click at [47, 187] on span "Click here to close" at bounding box center [35, 190] width 70 height 317
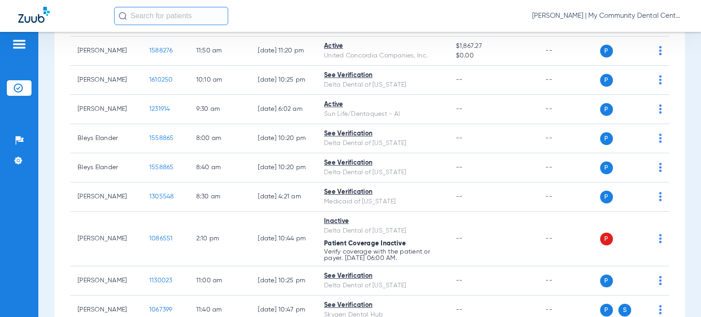
scroll to position [137, 0]
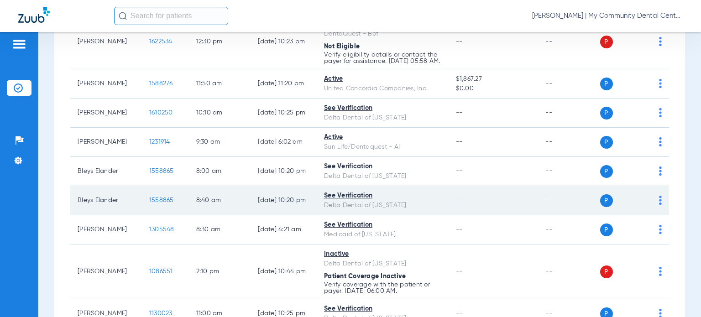
click at [151, 204] on span "1558865" at bounding box center [161, 200] width 25 height 6
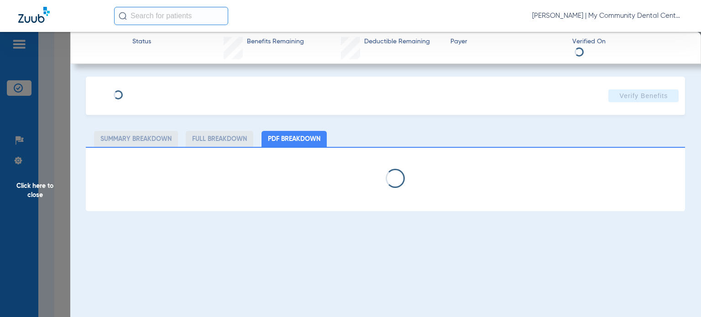
select select "page-width"
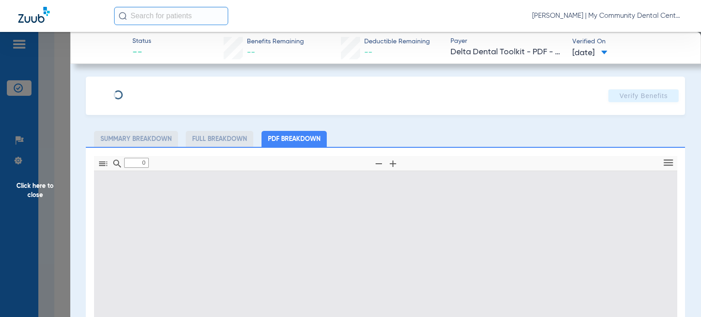
type input "1"
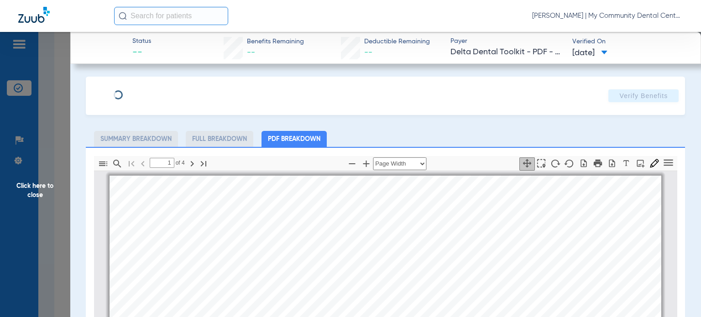
scroll to position [5, 0]
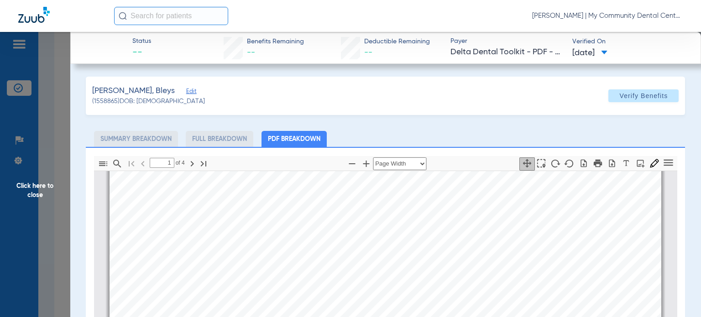
drag, startPoint x: 456, startPoint y: 133, endPoint x: 236, endPoint y: 158, distance: 221.4
click at [455, 133] on ul "Summary Breakdown Full Breakdown PDF Breakdown" at bounding box center [385, 139] width 599 height 16
click at [30, 186] on span "Click here to close" at bounding box center [35, 190] width 70 height 317
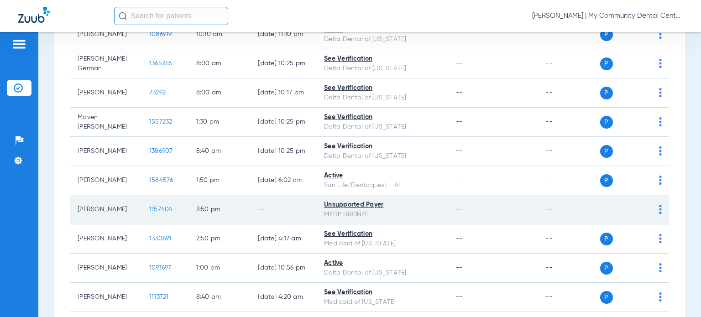
scroll to position [1081, 0]
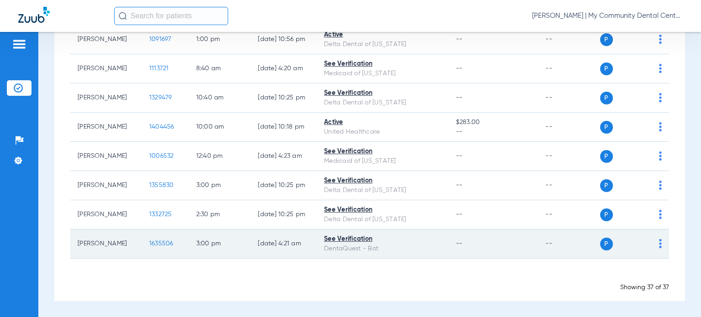
click at [153, 242] on span "1635506" at bounding box center [161, 243] width 24 height 6
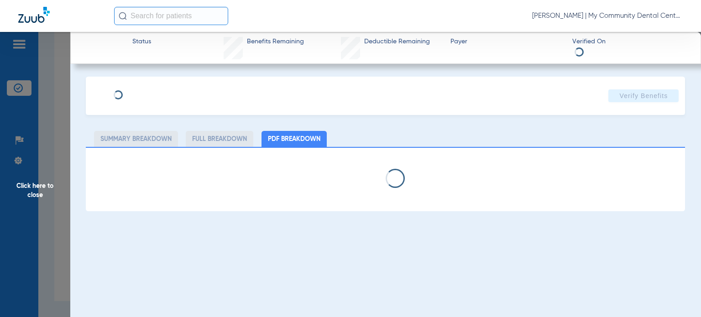
select select "page-width"
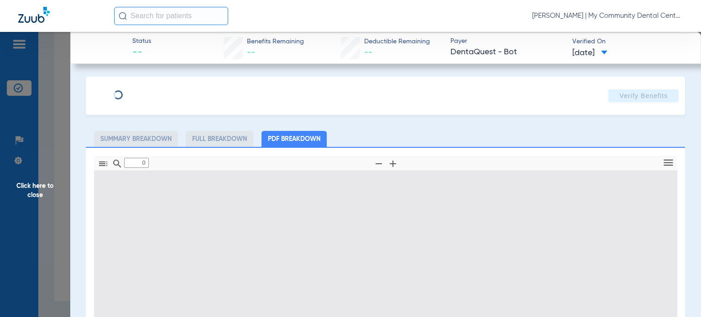
type input "1"
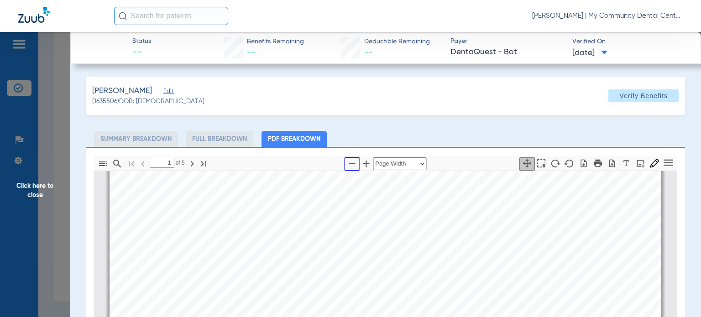
click at [344, 163] on button "button" at bounding box center [352, 163] width 16 height 13
select select "custom"
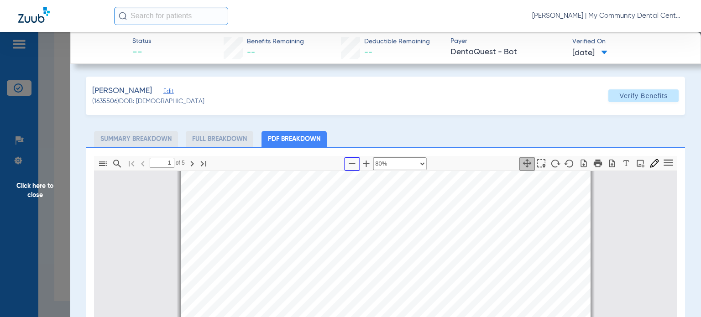
scroll to position [95, 0]
drag, startPoint x: 25, startPoint y: 188, endPoint x: 77, endPoint y: 182, distance: 52.4
click at [28, 189] on span "Click here to close" at bounding box center [35, 190] width 70 height 317
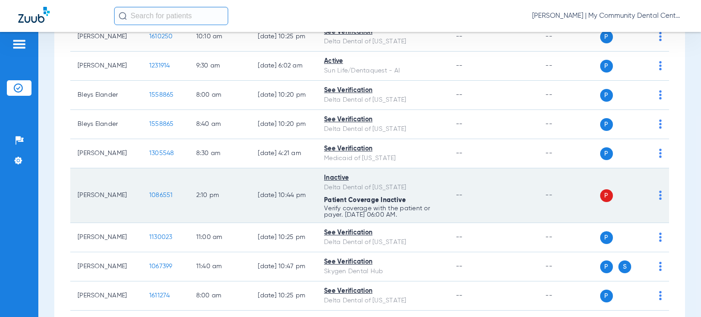
scroll to position [0, 0]
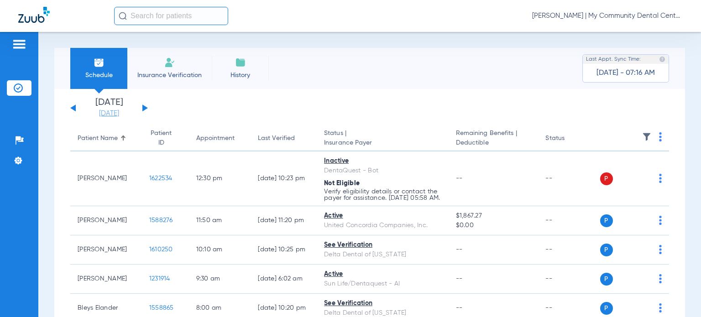
click at [120, 113] on link "[DATE]" at bounding box center [109, 113] width 55 height 9
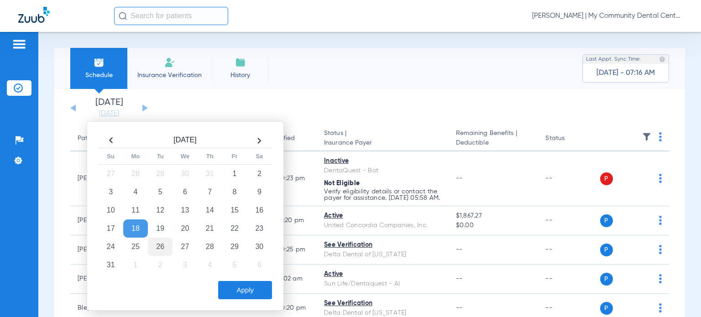
click at [159, 246] on td "26" at bounding box center [160, 247] width 25 height 18
click at [240, 286] on button "Apply" at bounding box center [245, 290] width 54 height 18
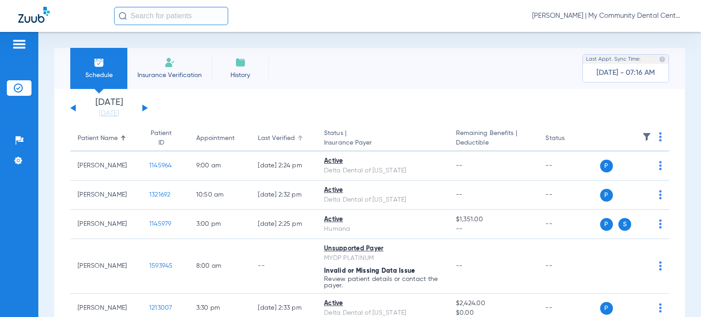
click at [298, 140] on div at bounding box center [300, 138] width 5 height 5
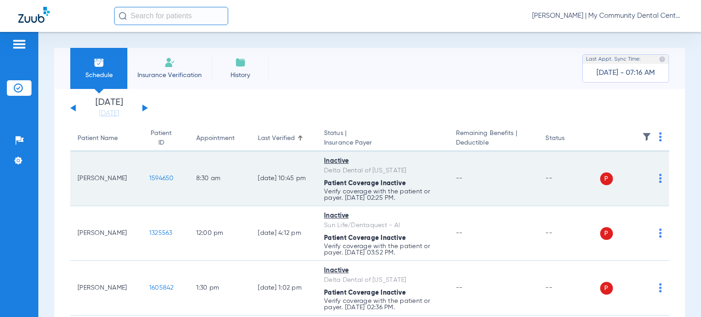
click at [659, 180] on img at bounding box center [660, 178] width 3 height 9
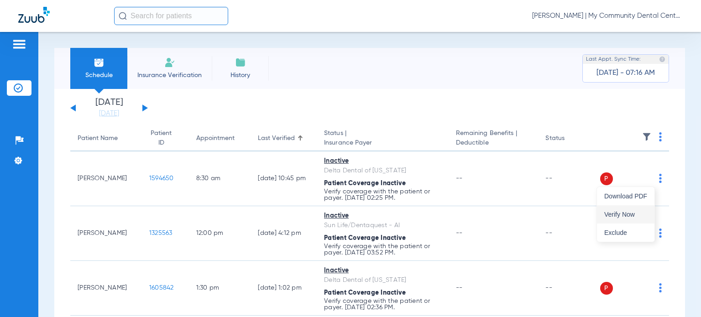
click at [638, 215] on span "Verify Now" at bounding box center [625, 214] width 43 height 6
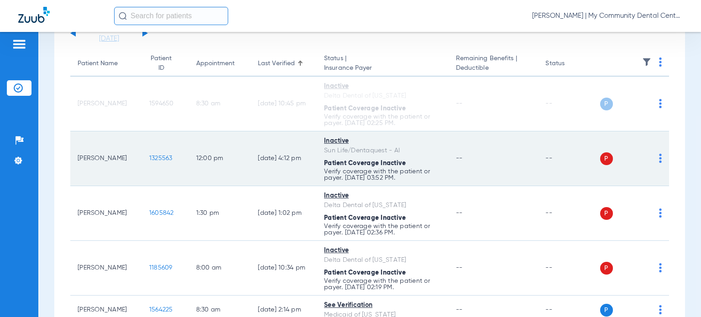
scroll to position [91, 0]
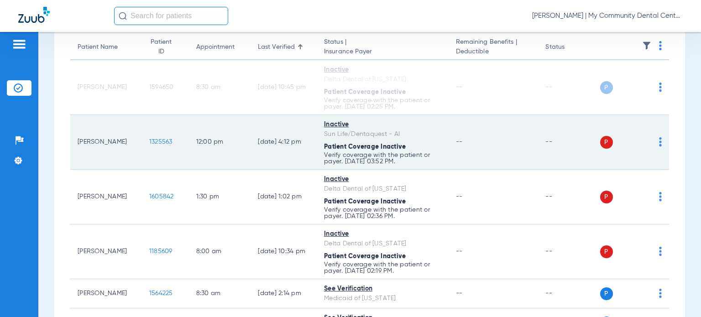
click at [659, 141] on img at bounding box center [660, 141] width 3 height 9
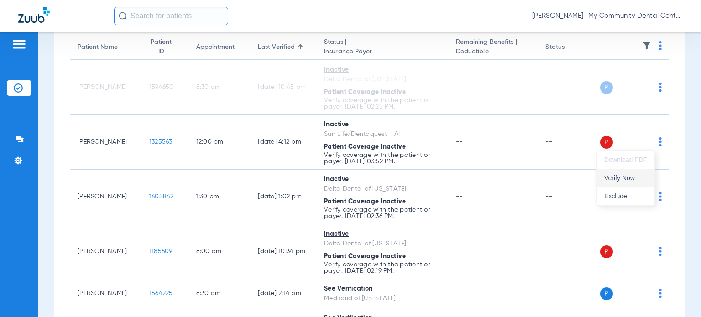
click at [648, 176] on button "Verify Now" at bounding box center [626, 178] width 58 height 18
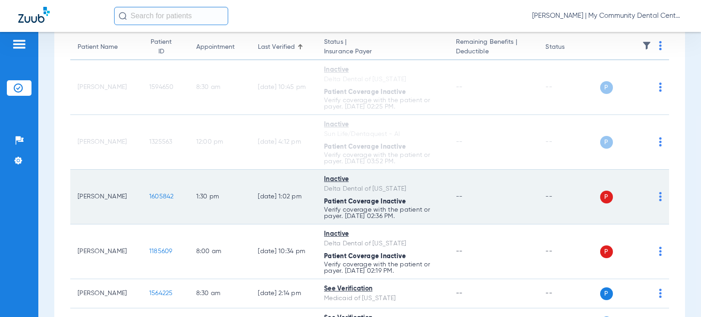
click at [659, 198] on img at bounding box center [660, 196] width 3 height 9
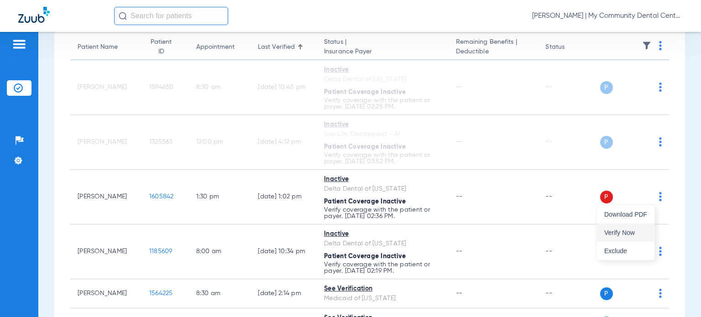
click at [634, 231] on span "Verify Now" at bounding box center [625, 233] width 43 height 6
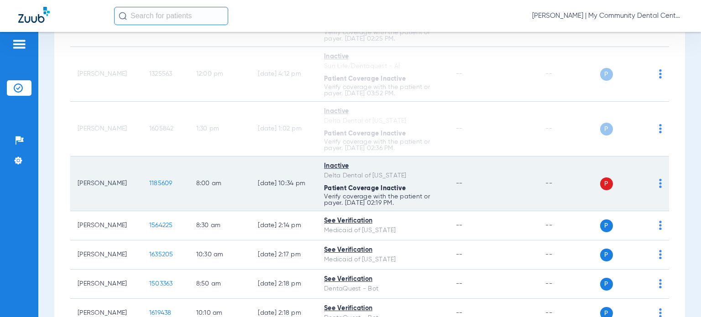
scroll to position [183, 0]
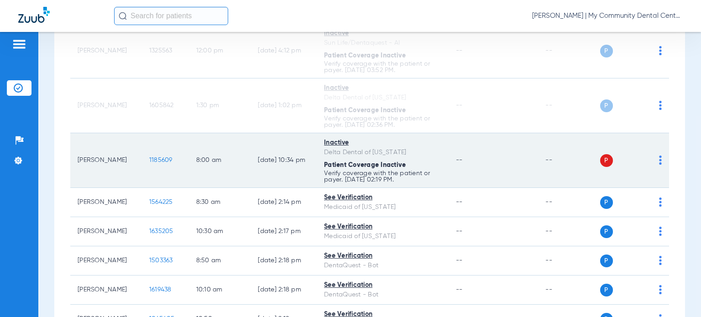
click at [659, 162] on img at bounding box center [660, 160] width 3 height 9
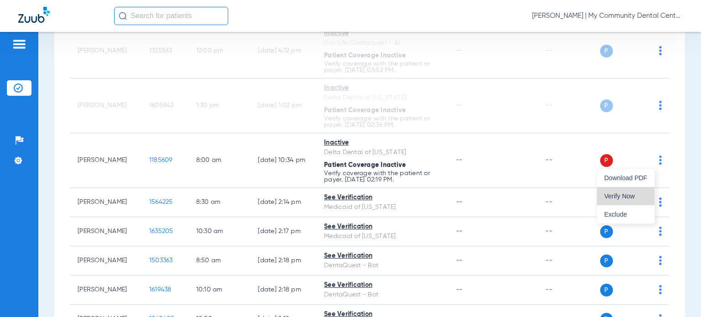
click at [628, 199] on span "Verify Now" at bounding box center [625, 196] width 43 height 6
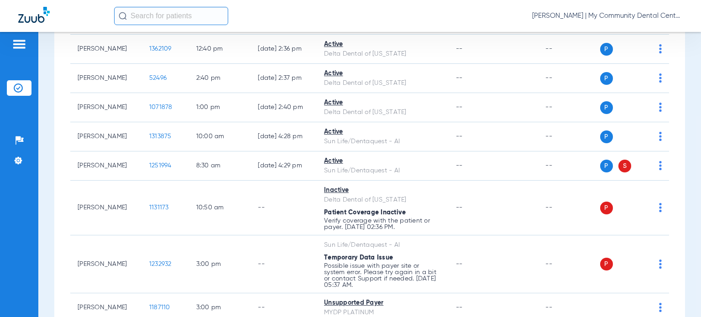
scroll to position [867, 0]
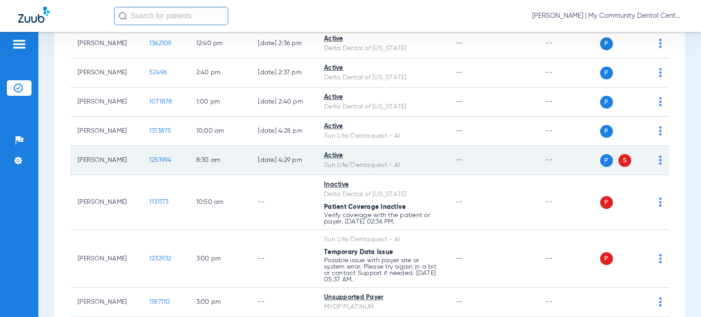
click at [659, 158] on img at bounding box center [660, 160] width 3 height 9
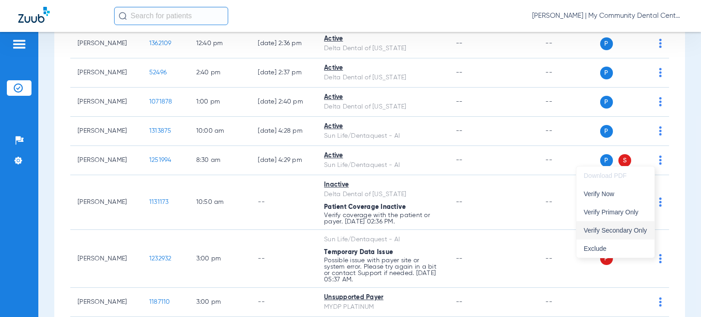
click at [648, 227] on button "Verify Secondary Only" at bounding box center [615, 230] width 78 height 18
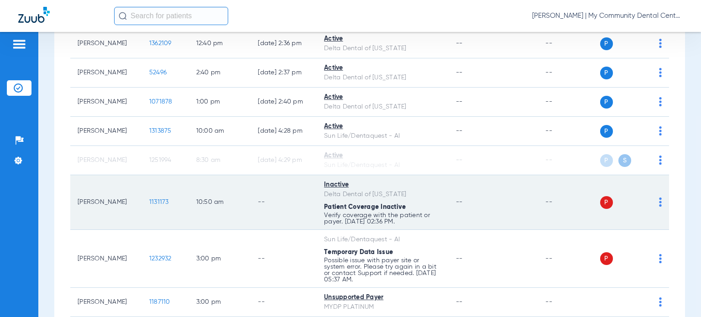
click at [659, 202] on img at bounding box center [660, 202] width 3 height 9
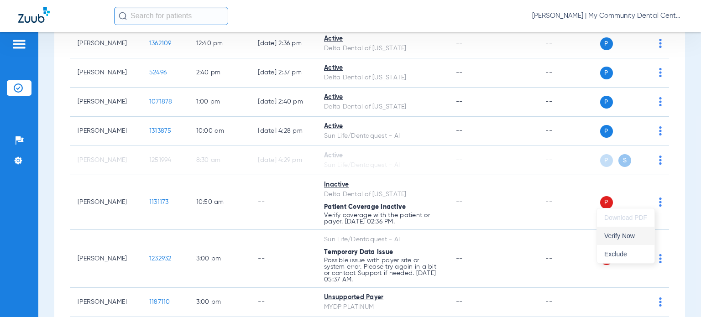
click at [635, 233] on span "Verify Now" at bounding box center [625, 236] width 43 height 6
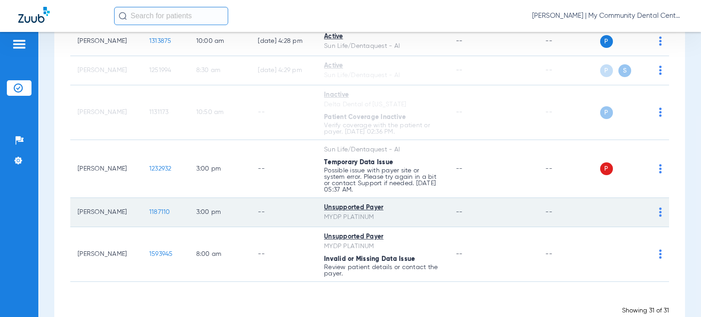
scroll to position [958, 0]
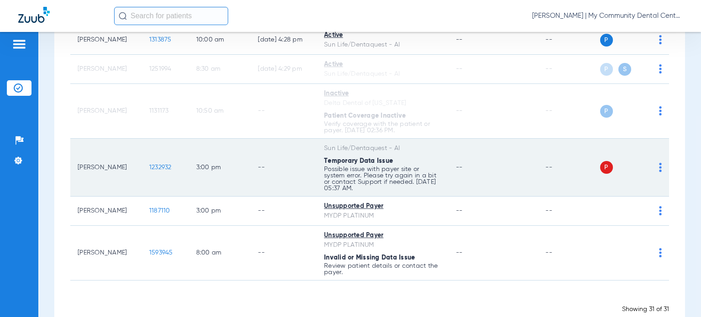
click at [659, 167] on img at bounding box center [660, 167] width 3 height 9
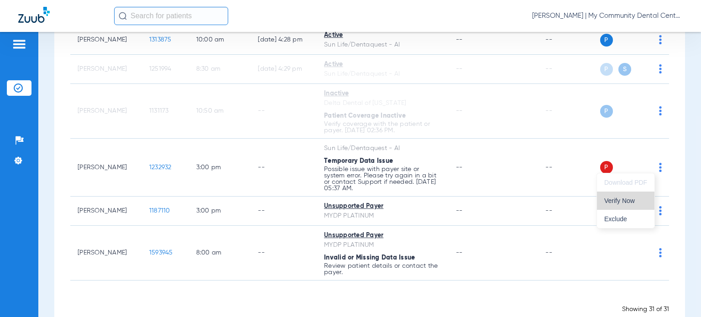
click at [643, 203] on span "Verify Now" at bounding box center [625, 201] width 43 height 6
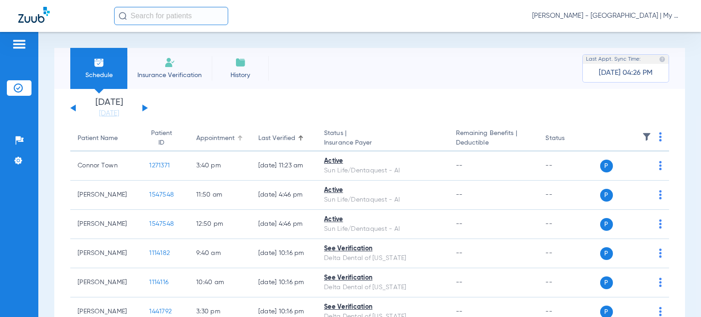
click at [199, 135] on div "Appointment" at bounding box center [215, 139] width 38 height 10
click at [282, 139] on div "Last Verified" at bounding box center [276, 139] width 37 height 10
click at [119, 134] on div "Patient Name" at bounding box center [106, 139] width 57 height 10
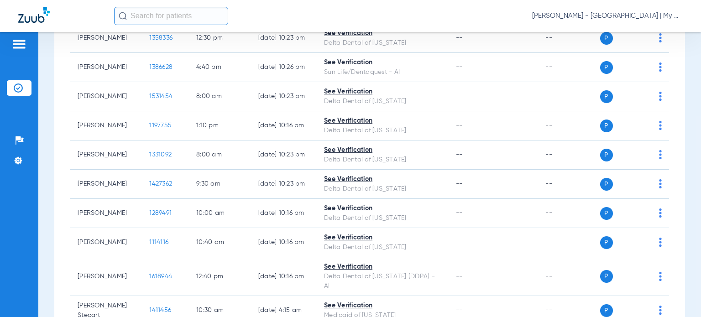
scroll to position [685, 0]
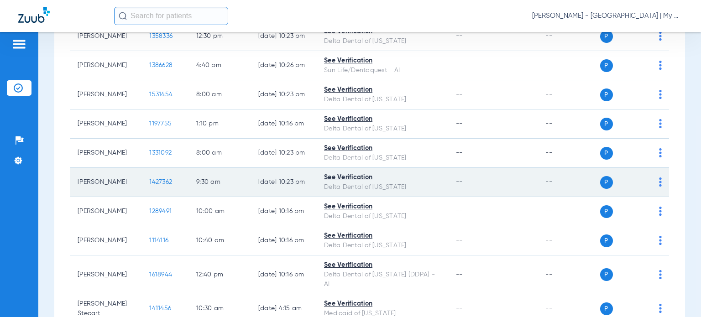
click at [153, 181] on span "1427362" at bounding box center [160, 182] width 23 height 6
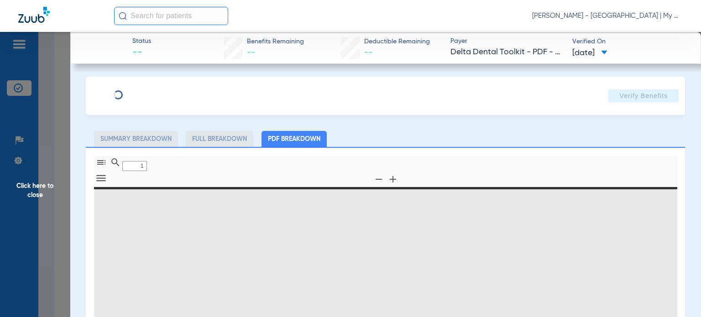
type input "0"
select select "page-width"
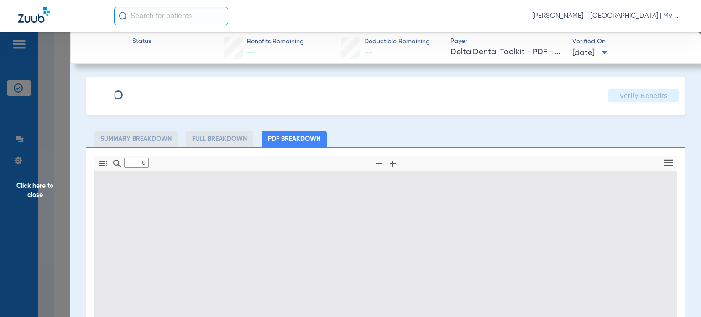
type input "1"
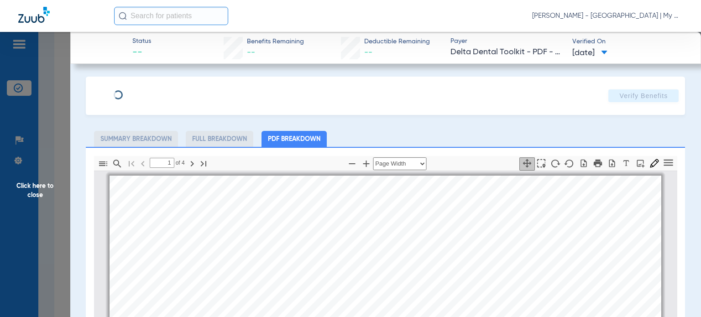
scroll to position [5, 0]
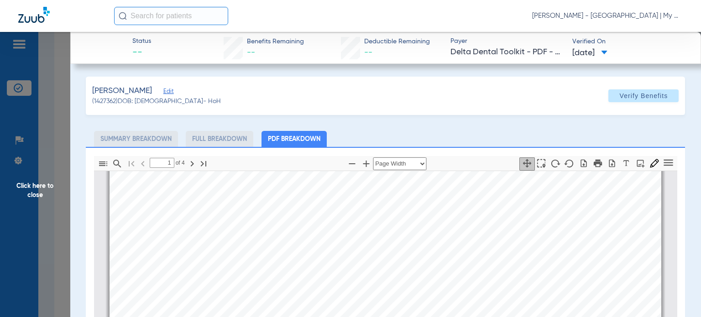
click at [51, 194] on span "Click here to close" at bounding box center [35, 190] width 70 height 317
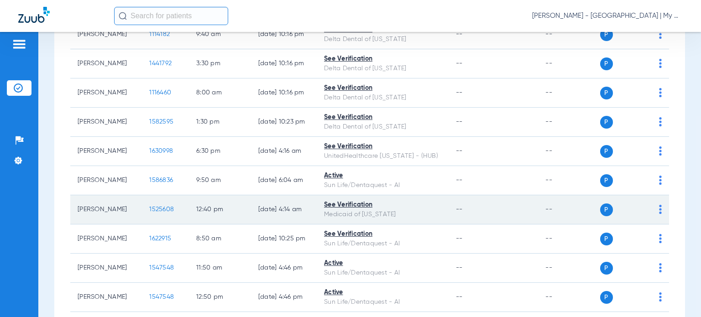
scroll to position [319, 0]
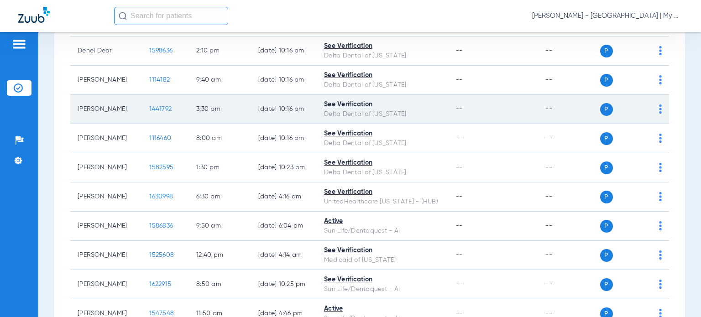
click at [157, 106] on span "1441792" at bounding box center [160, 109] width 22 height 6
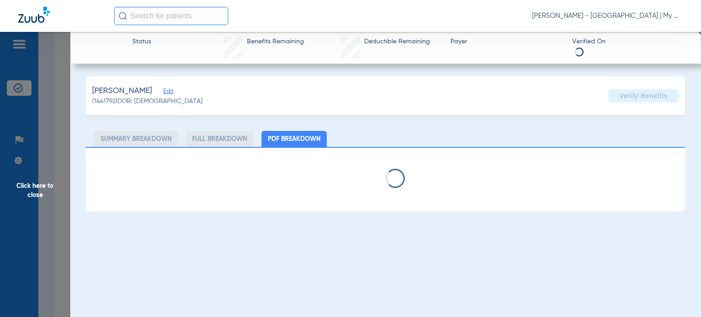
select select "page-width"
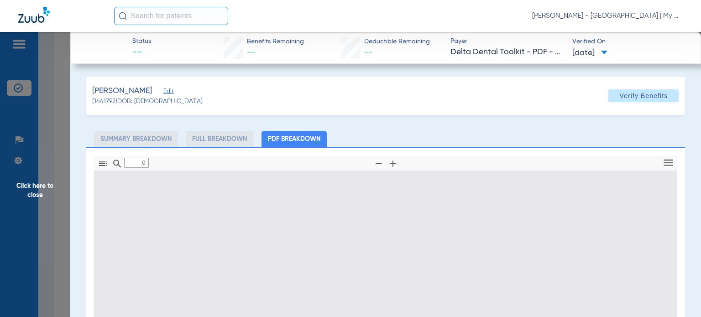
type input "1"
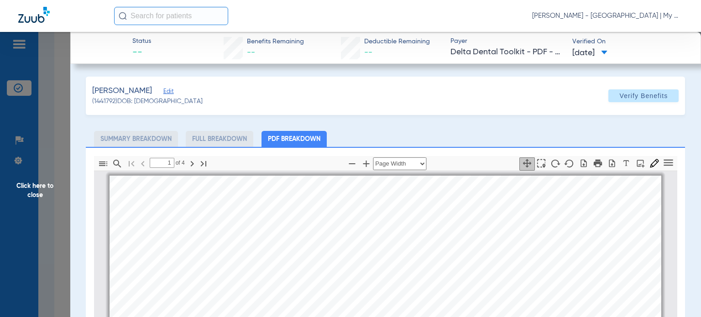
scroll to position [5, 0]
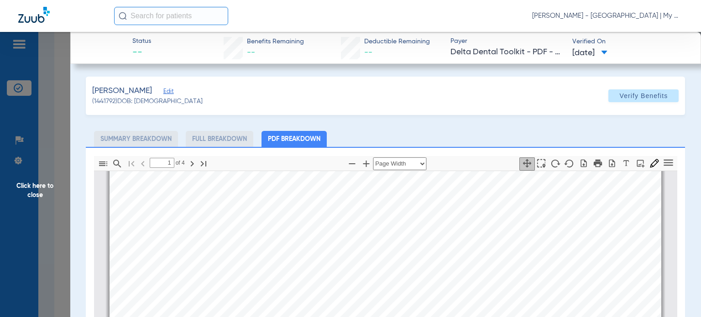
click at [47, 189] on span "Click here to close" at bounding box center [35, 190] width 70 height 317
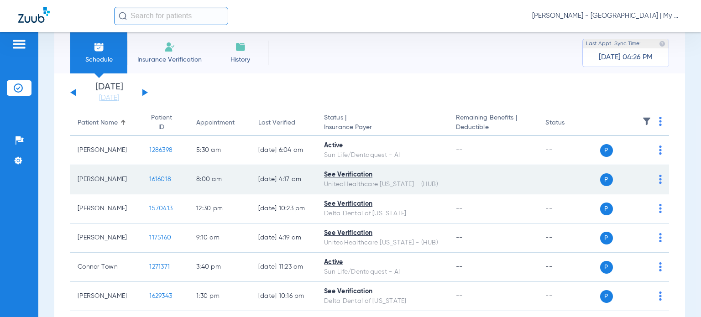
scroll to position [0, 0]
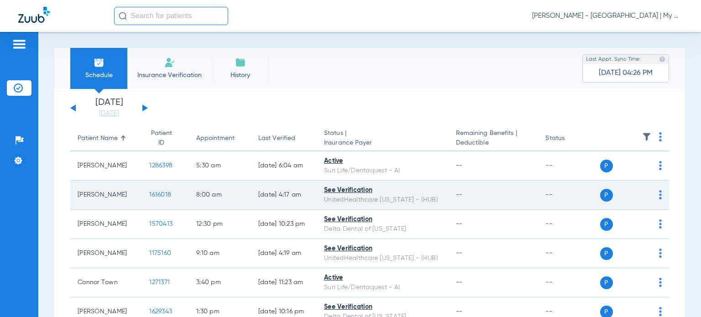
click at [149, 193] on span "1616018" at bounding box center [160, 195] width 22 height 6
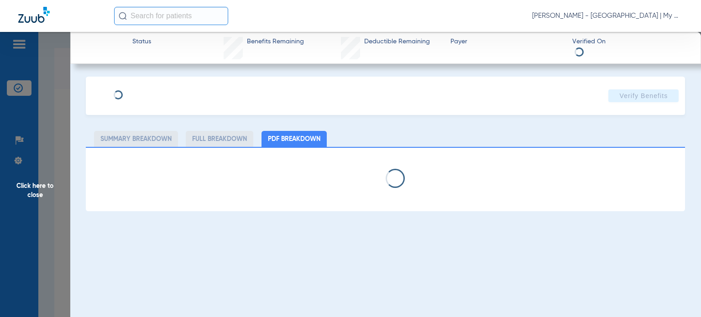
select select "page-width"
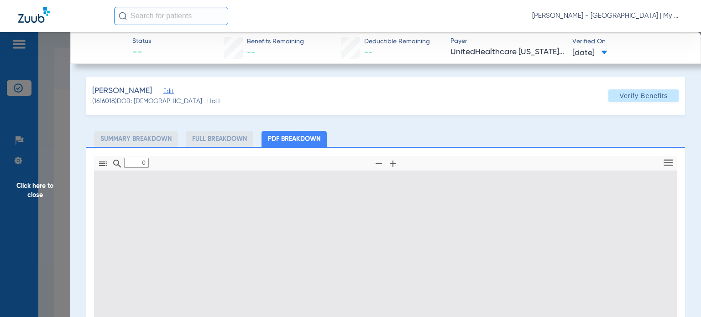
type input "1"
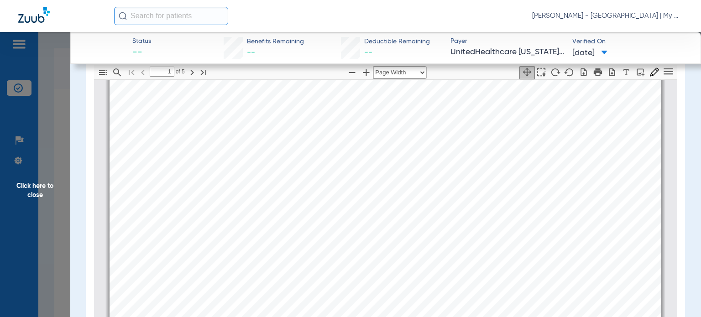
scroll to position [50, 0]
click at [52, 189] on span "Click here to close" at bounding box center [35, 190] width 70 height 317
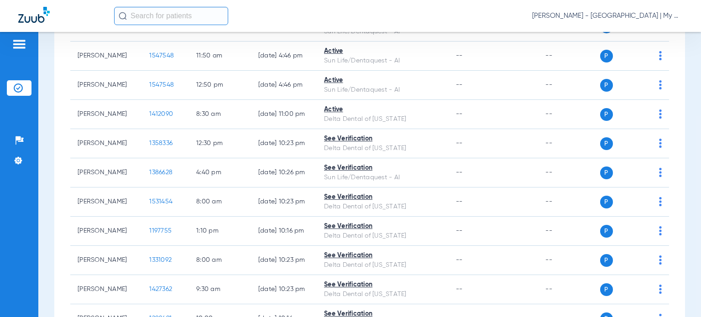
scroll to position [639, 0]
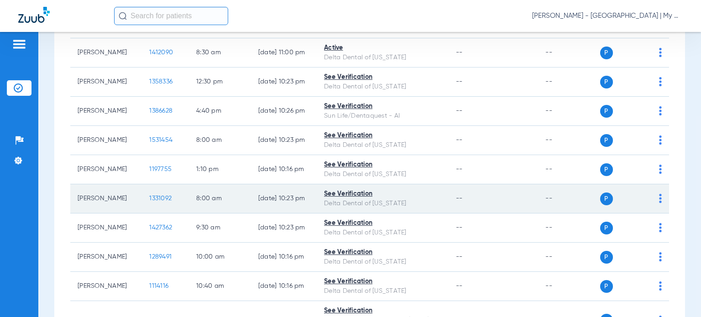
click at [149, 195] on span "1331092" at bounding box center [160, 198] width 22 height 6
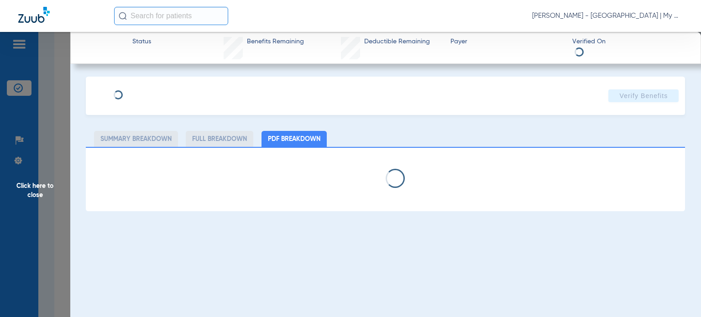
select select "page-width"
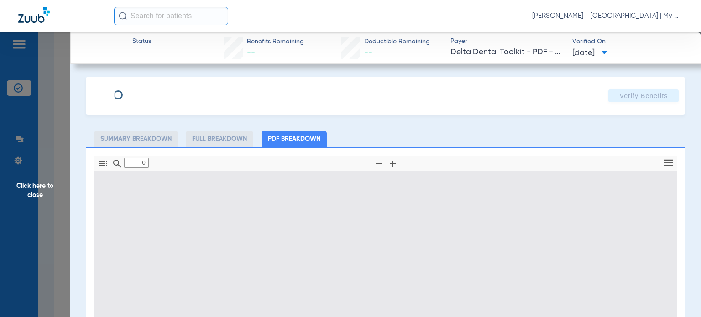
type input "1"
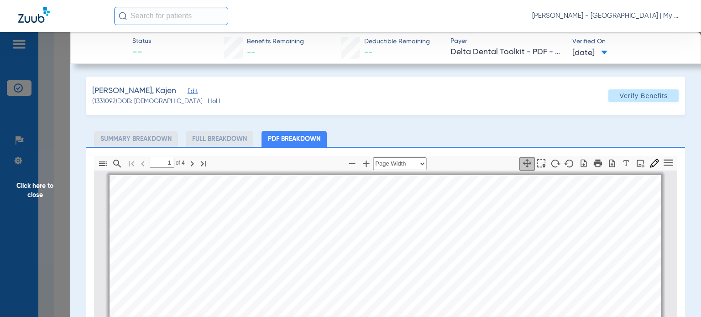
scroll to position [0, 0]
click at [43, 185] on span "Click here to close" at bounding box center [35, 190] width 70 height 317
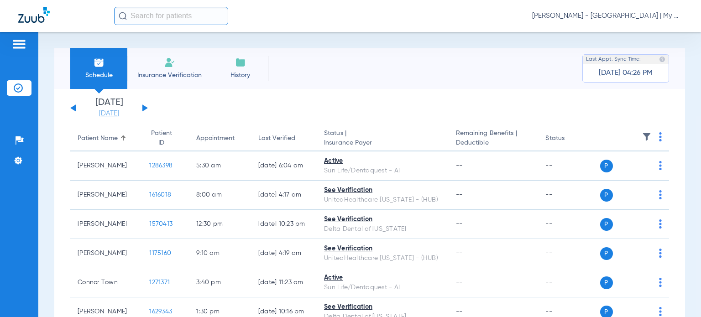
click at [120, 116] on link "[DATE]" at bounding box center [109, 113] width 55 height 9
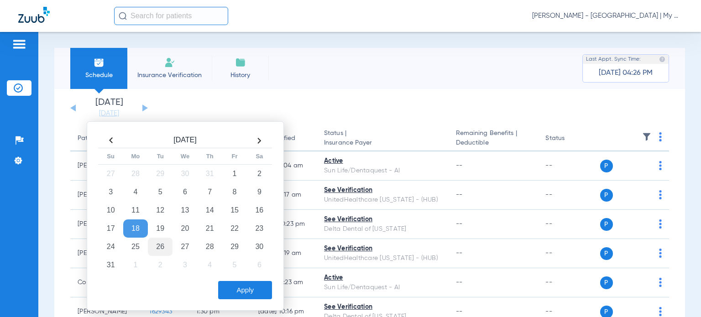
click at [165, 244] on td "26" at bounding box center [160, 247] width 25 height 18
drag, startPoint x: 241, startPoint y: 286, endPoint x: 246, endPoint y: 284, distance: 4.9
click at [241, 286] on button "Apply" at bounding box center [245, 290] width 54 height 18
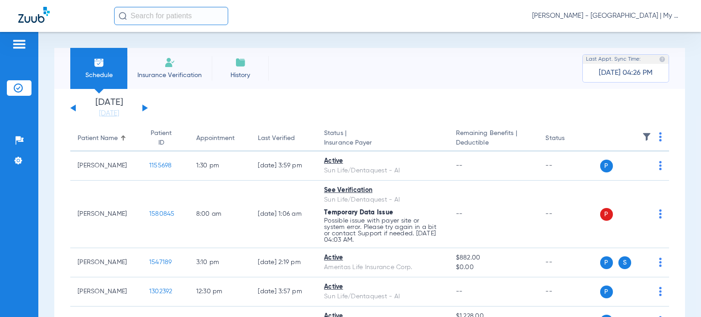
click at [679, 129] on div "Schedule Insurance Verification History Last Appt. Sync Time: [DATE] 04:26 PM […" at bounding box center [369, 174] width 663 height 285
click at [275, 136] on div "Last Verified" at bounding box center [276, 139] width 37 height 10
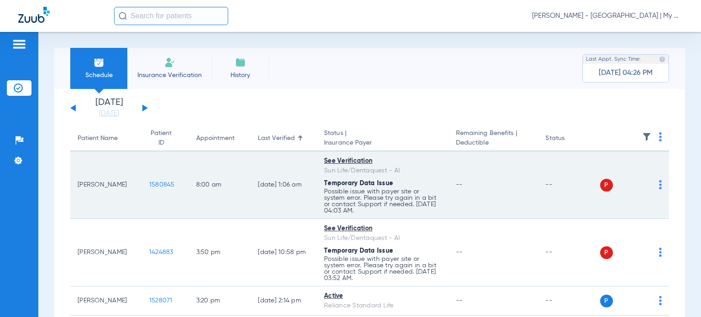
click at [651, 184] on div "P S" at bounding box center [631, 185] width 62 height 13
click at [659, 188] on img at bounding box center [660, 184] width 3 height 9
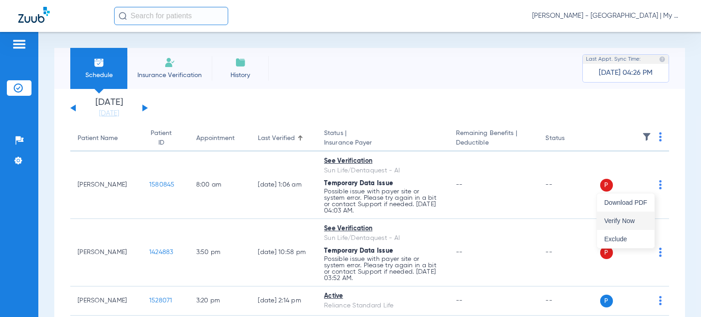
click at [634, 218] on span "Verify Now" at bounding box center [625, 221] width 43 height 6
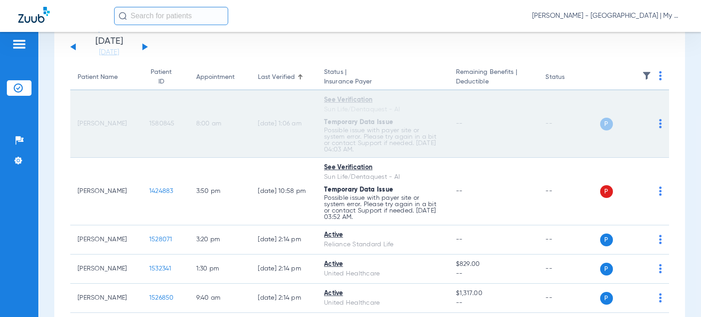
scroll to position [91, 0]
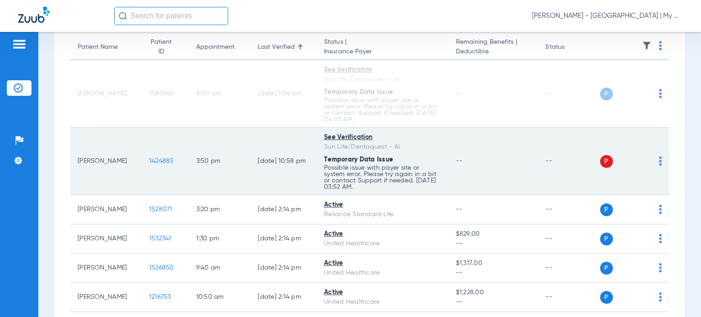
click at [659, 162] on img at bounding box center [660, 161] width 3 height 9
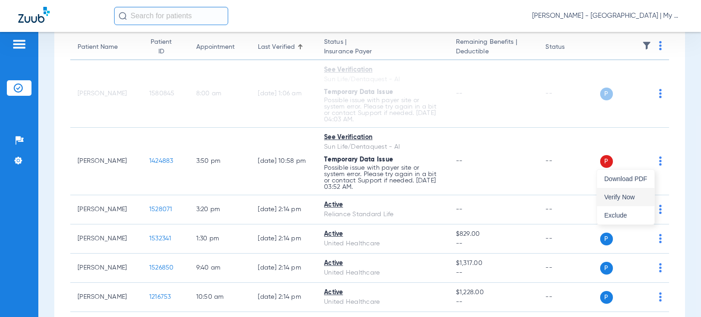
click at [635, 197] on span "Verify Now" at bounding box center [625, 197] width 43 height 6
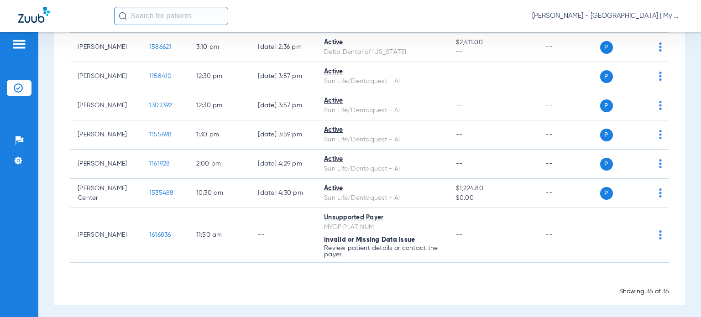
scroll to position [841, 0]
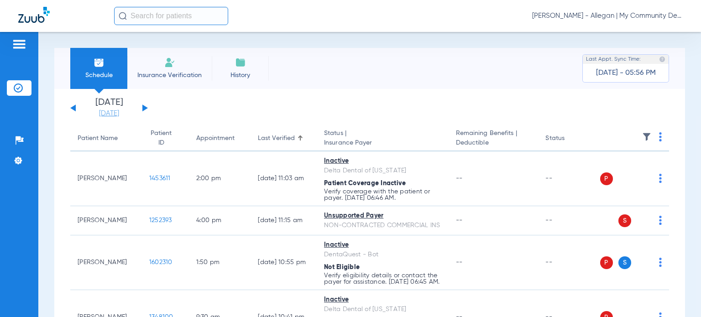
click at [114, 115] on link "[DATE]" at bounding box center [109, 113] width 55 height 9
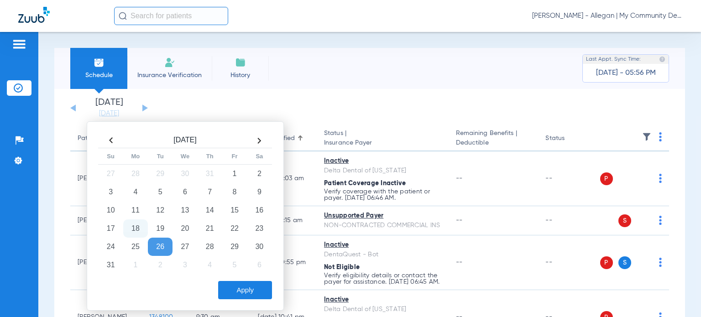
click at [320, 115] on app-single-date-navigator "[DATE] [DATE] [DATE] [DATE] [DATE] [DATE] [DATE] [DATE] [DATE] [DATE] [DATE] [D…" at bounding box center [369, 108] width 599 height 20
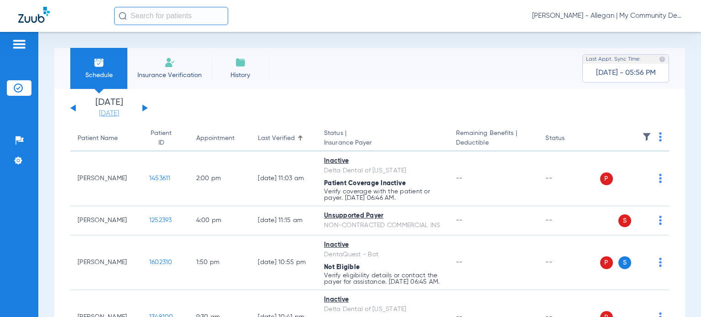
click at [93, 113] on link "[DATE]" at bounding box center [109, 113] width 55 height 9
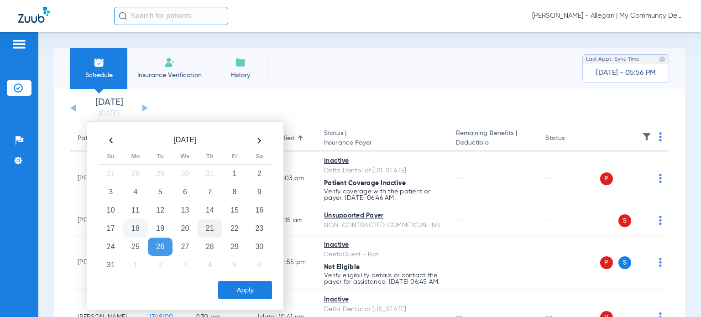
click at [211, 228] on td "21" at bounding box center [210, 229] width 25 height 18
click at [243, 290] on button "Apply" at bounding box center [245, 290] width 54 height 18
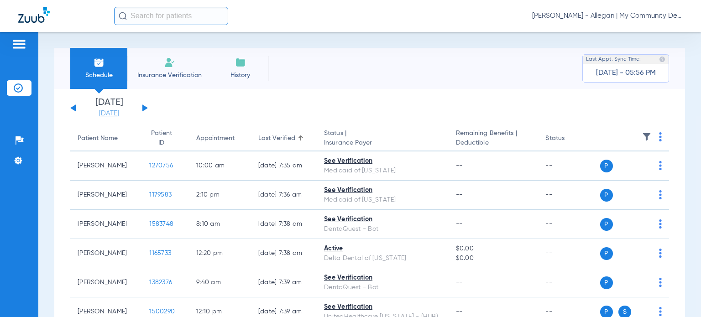
click at [119, 116] on link "[DATE]" at bounding box center [109, 113] width 55 height 9
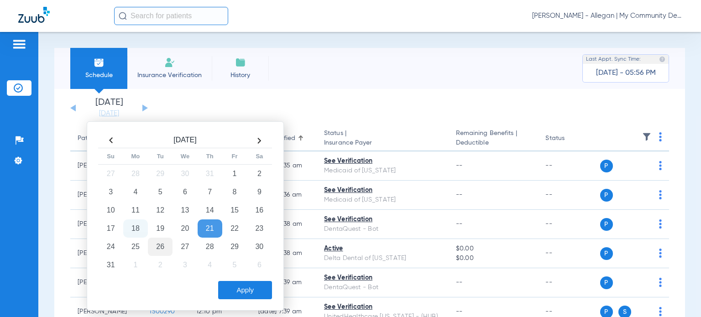
click at [162, 240] on td "26" at bounding box center [160, 247] width 25 height 18
click at [237, 286] on button "Apply" at bounding box center [245, 290] width 54 height 18
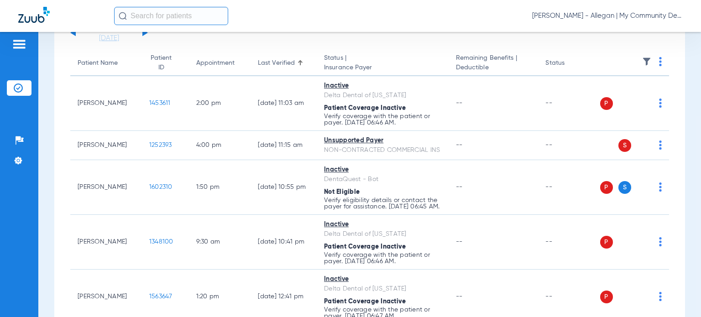
scroll to position [91, 0]
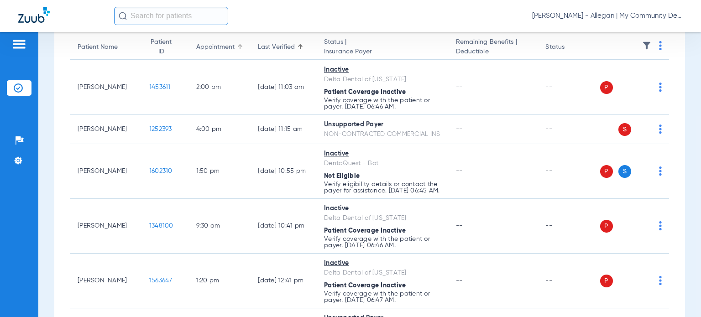
click at [206, 49] on div "Appointment" at bounding box center [215, 47] width 38 height 10
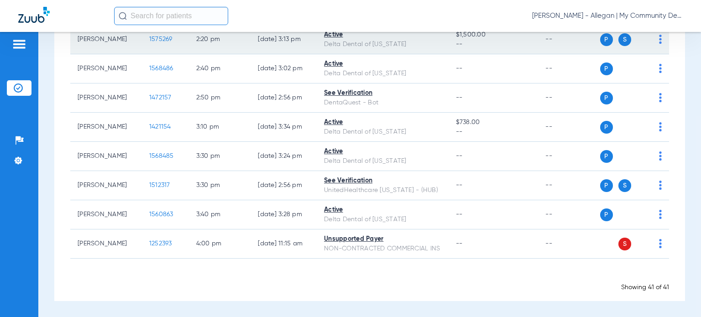
scroll to position [1296, 0]
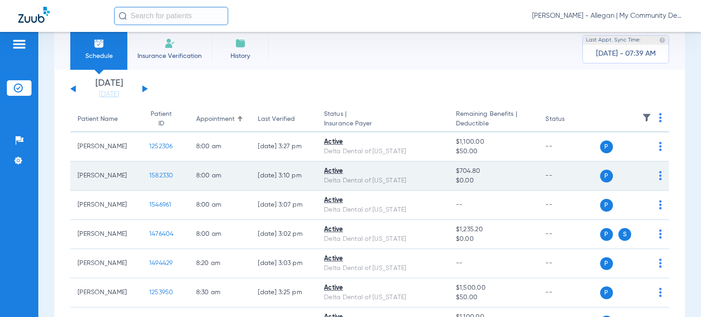
scroll to position [0, 0]
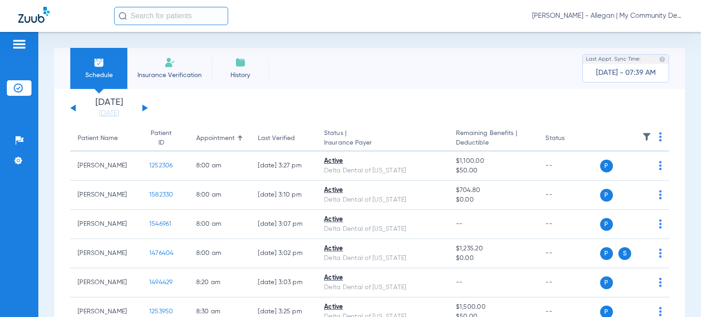
click at [275, 142] on div "Last Verified" at bounding box center [276, 139] width 37 height 10
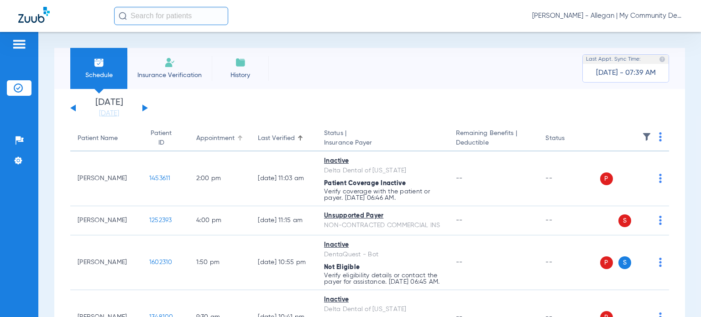
click at [218, 136] on div "Appointment" at bounding box center [215, 139] width 38 height 10
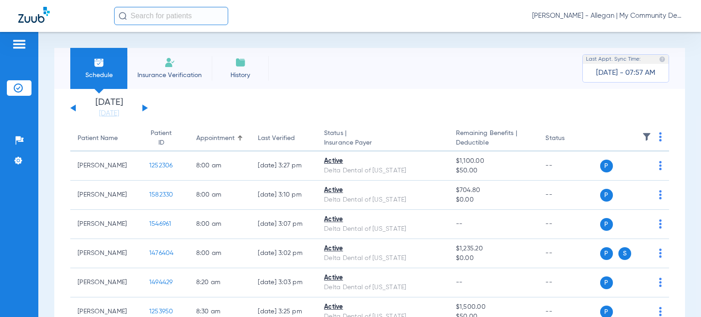
drag, startPoint x: 144, startPoint y: 109, endPoint x: 157, endPoint y: 86, distance: 26.3
click at [144, 109] on button at bounding box center [144, 108] width 5 height 7
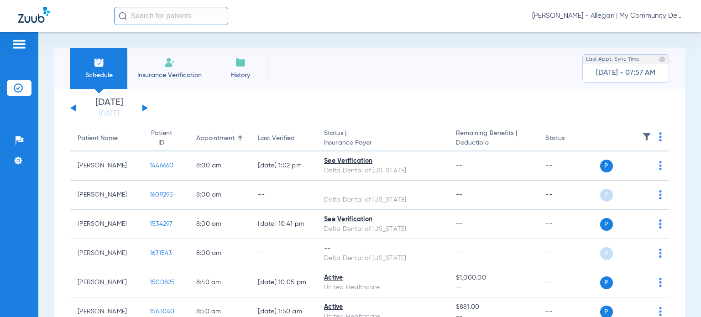
click at [655, 137] on th at bounding box center [634, 139] width 69 height 26
click at [659, 140] on img at bounding box center [660, 136] width 3 height 9
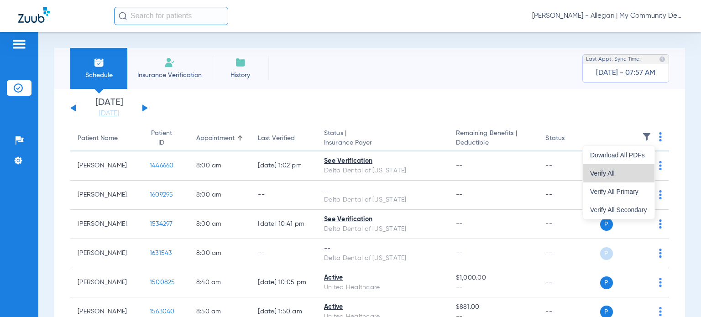
click at [628, 174] on span "Verify All" at bounding box center [618, 173] width 57 height 6
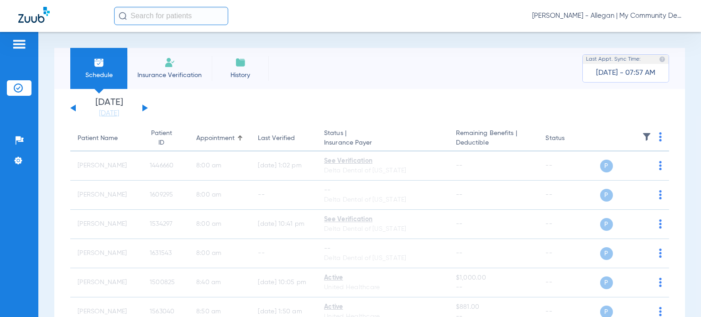
click at [75, 109] on button at bounding box center [72, 108] width 5 height 7
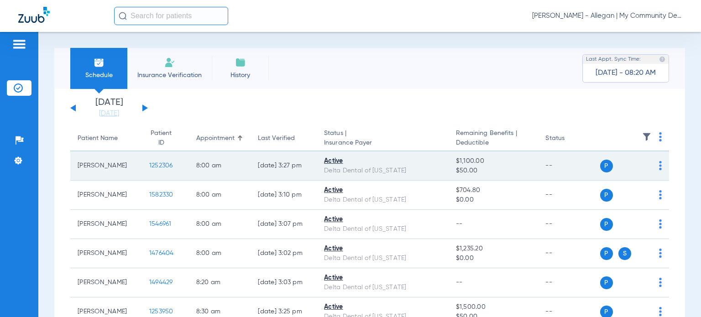
click at [149, 166] on span "1252306" at bounding box center [161, 165] width 24 height 6
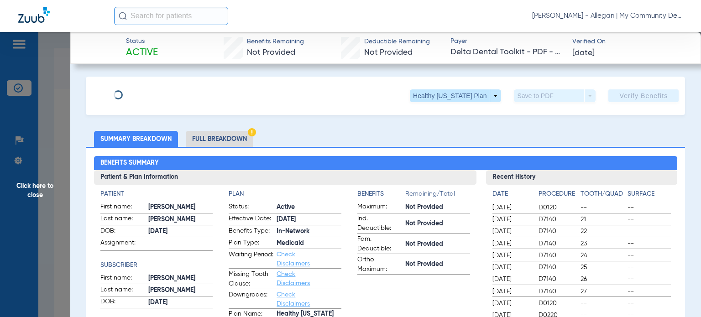
click at [240, 141] on li "Full Breakdown" at bounding box center [220, 139] width 68 height 16
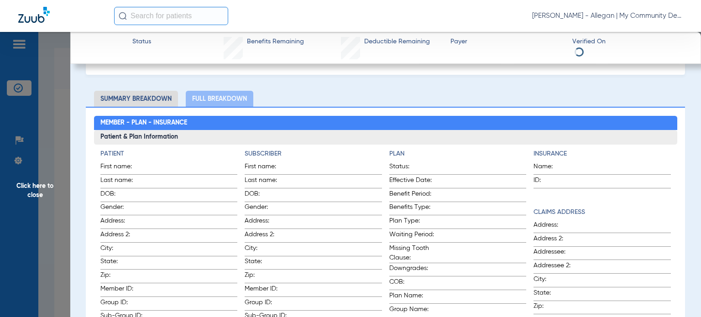
scroll to position [137, 0]
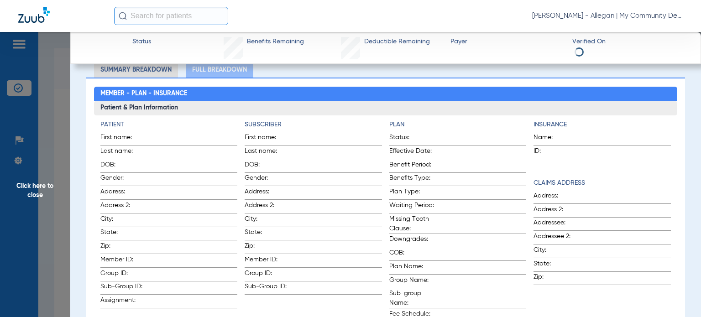
click at [45, 186] on span "Click here to close" at bounding box center [35, 190] width 70 height 317
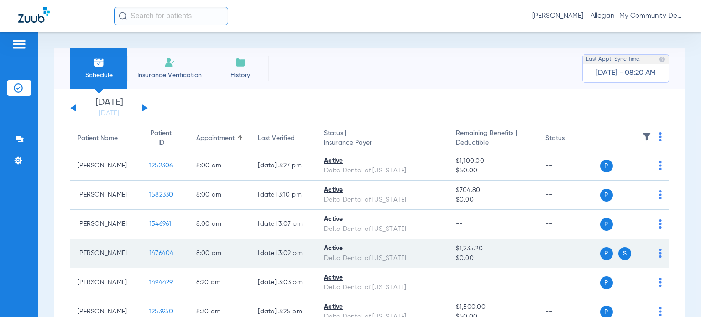
click at [152, 252] on span "1476404" at bounding box center [161, 253] width 25 height 6
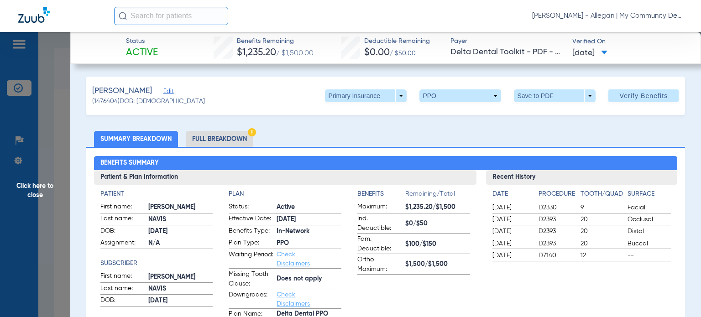
drag, startPoint x: 543, startPoint y: 132, endPoint x: 527, endPoint y: 135, distance: 16.7
click at [543, 132] on ul "Summary Breakdown Full Breakdown" at bounding box center [385, 139] width 599 height 16
click at [209, 141] on li "Full Breakdown" at bounding box center [220, 139] width 68 height 16
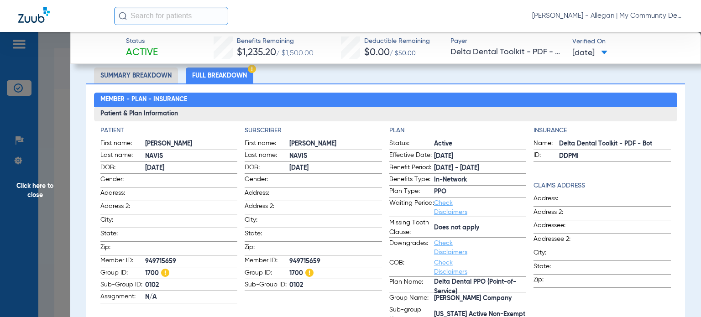
scroll to position [91, 0]
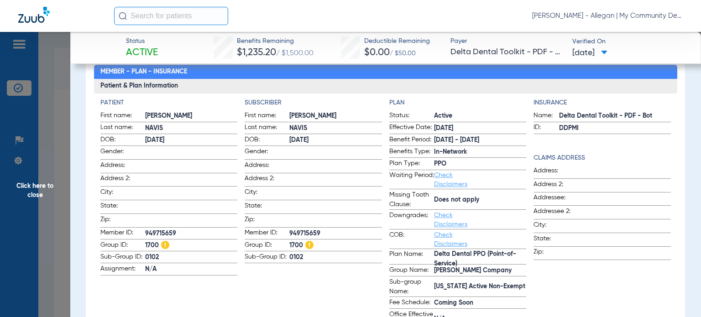
click at [490, 245] on label "COB: Check Disclaimers" at bounding box center [457, 239] width 137 height 19
drag, startPoint x: 432, startPoint y: 238, endPoint x: 304, endPoint y: 235, distance: 127.8
click at [434, 238] on link "Check Disclaimers" at bounding box center [450, 240] width 33 height 16
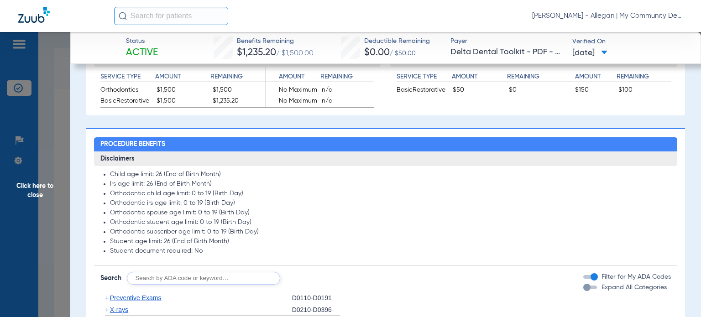
scroll to position [634, 0]
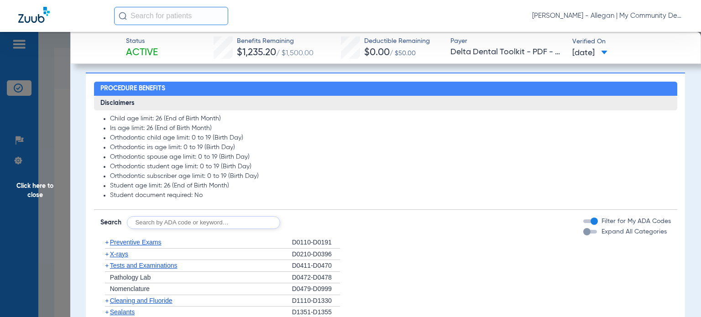
click at [37, 193] on span "Click here to close" at bounding box center [35, 190] width 70 height 317
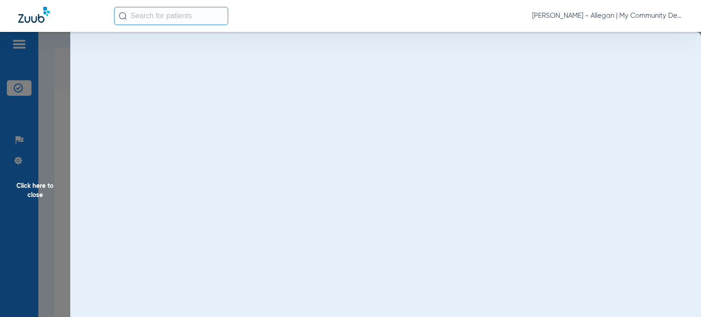
scroll to position [0, 0]
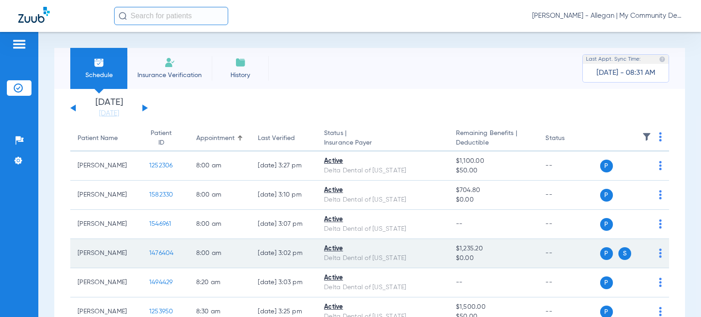
click at [456, 251] on span "$1,235.20" at bounding box center [493, 249] width 75 height 10
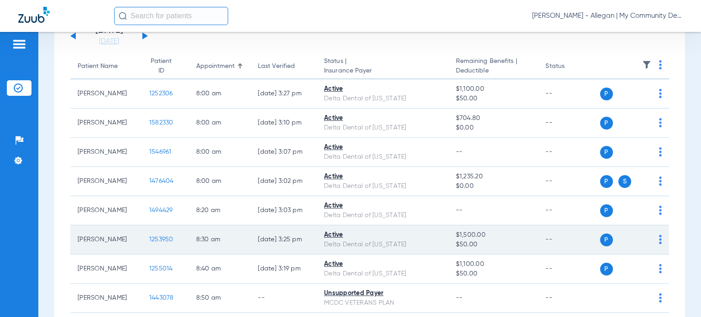
scroll to position [91, 0]
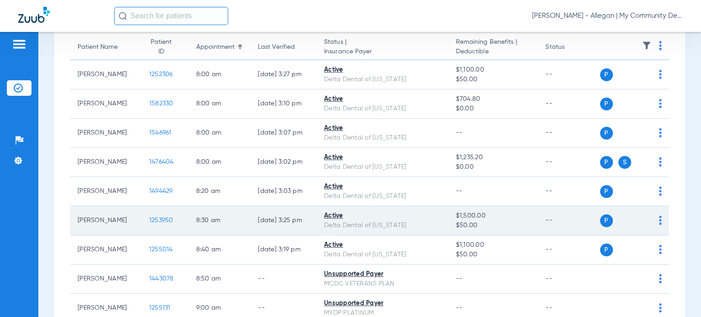
click at [151, 220] on span "1253950" at bounding box center [161, 220] width 24 height 6
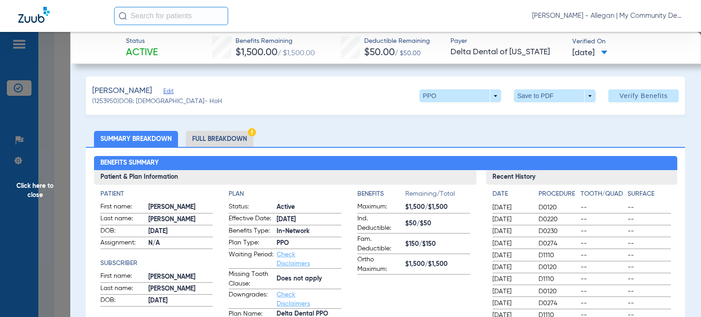
click at [230, 137] on li "Full Breakdown" at bounding box center [220, 139] width 68 height 16
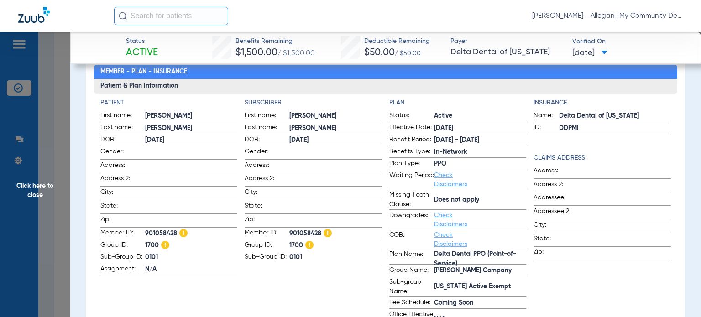
click at [586, 238] on span at bounding box center [624, 239] width 93 height 10
click at [500, 202] on span "Does not apply" at bounding box center [480, 200] width 93 height 10
click at [52, 188] on span "Click here to close" at bounding box center [35, 190] width 70 height 317
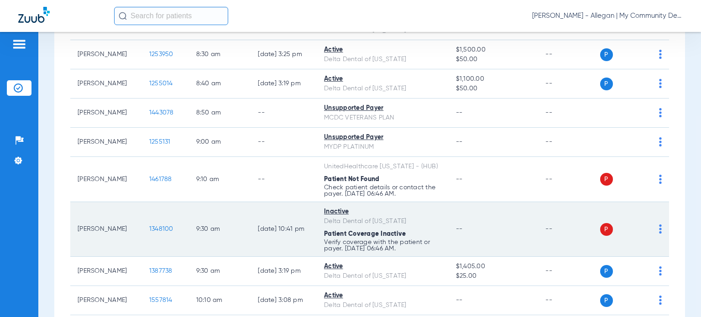
scroll to position [274, 0]
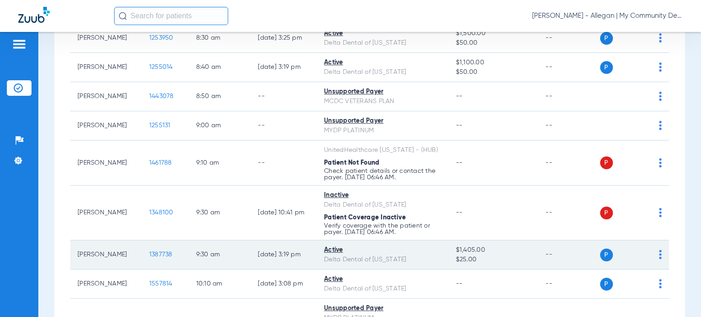
click at [152, 253] on span "1387738" at bounding box center [160, 254] width 23 height 6
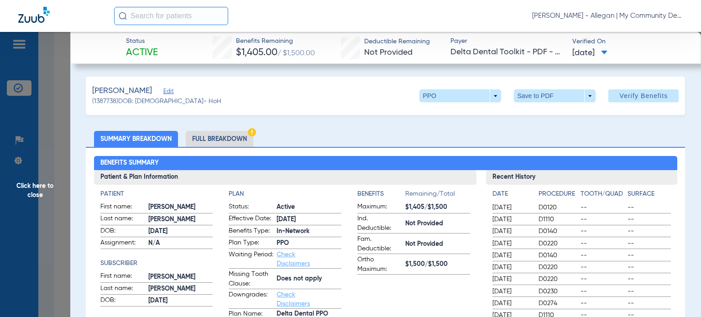
click at [548, 136] on ul "Summary Breakdown Full Breakdown" at bounding box center [385, 139] width 599 height 16
click at [223, 136] on li "Full Breakdown" at bounding box center [220, 139] width 68 height 16
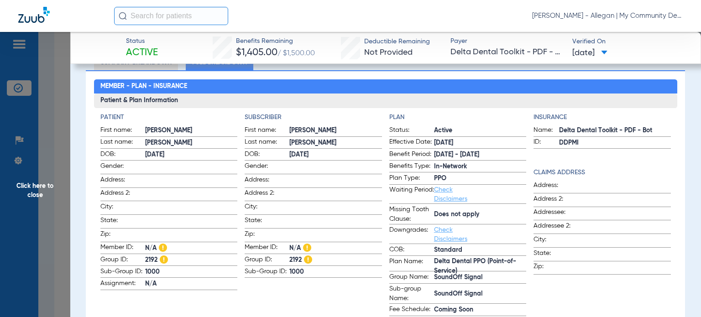
scroll to position [91, 0]
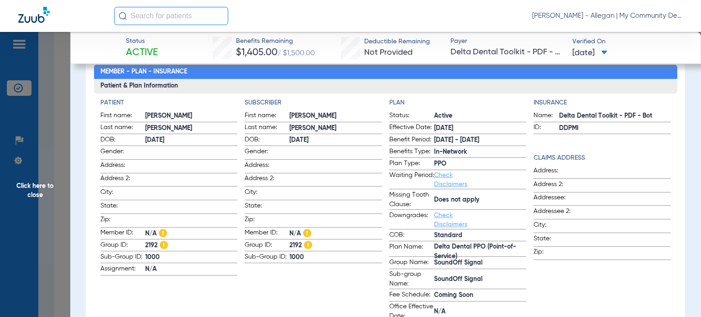
click at [523, 98] on div "Patient First name: STEVEN Last name: DEMITZ DOB: 04/30/1966 Gender: Address: A…" at bounding box center [385, 210] width 570 height 224
click at [389, 286] on span "Sub-group Name:" at bounding box center [411, 279] width 45 height 19
click at [63, 192] on span "Click here to close" at bounding box center [35, 190] width 70 height 317
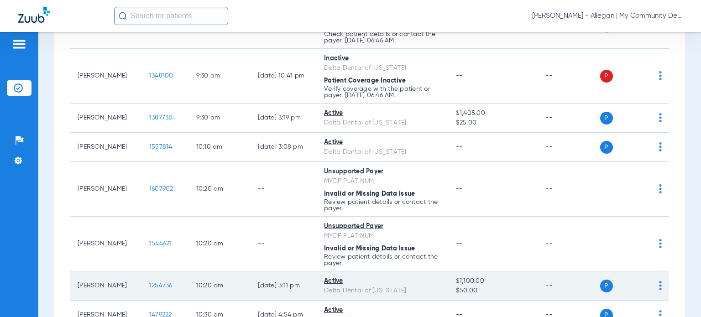
scroll to position [456, 0]
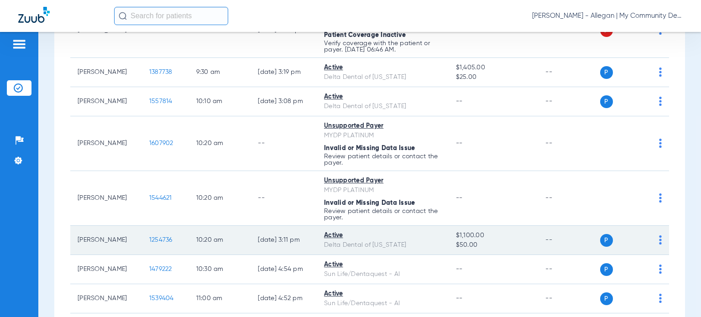
click at [150, 237] on span "1254736" at bounding box center [160, 240] width 23 height 6
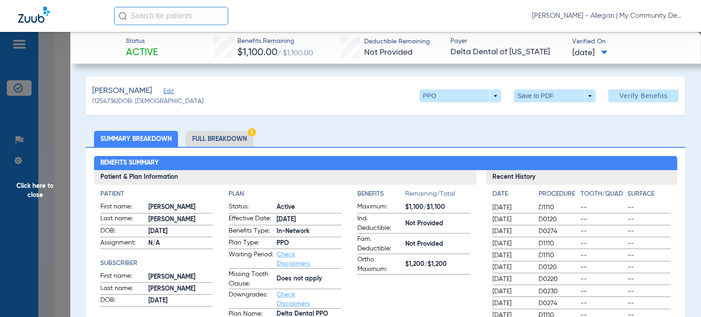
drag, startPoint x: 234, startPoint y: 141, endPoint x: 244, endPoint y: 146, distance: 12.1
click at [234, 141] on li "Full Breakdown" at bounding box center [220, 139] width 68 height 16
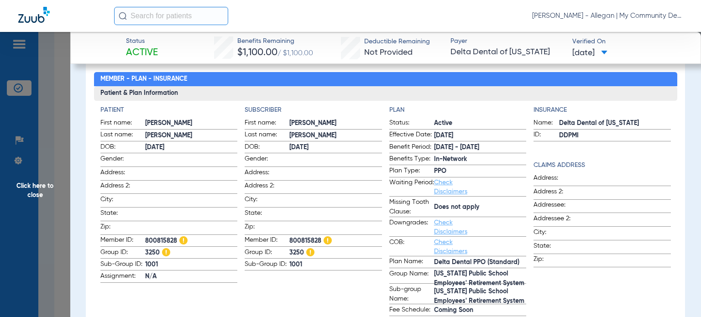
scroll to position [91, 0]
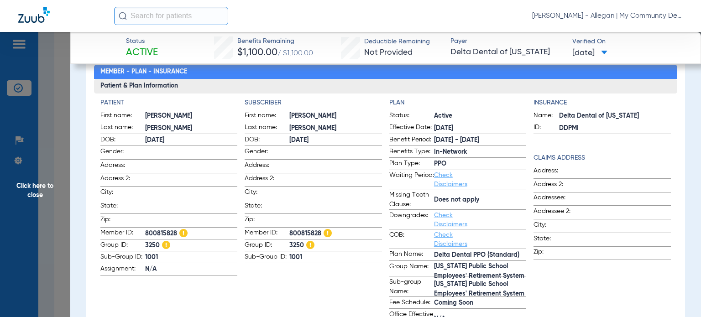
click at [470, 77] on h2 "Member - Plan - Insurance" at bounding box center [385, 72] width 583 height 15
click at [401, 252] on span "Plan Name:" at bounding box center [411, 255] width 45 height 11
click at [64, 183] on span "Click here to close" at bounding box center [35, 190] width 70 height 317
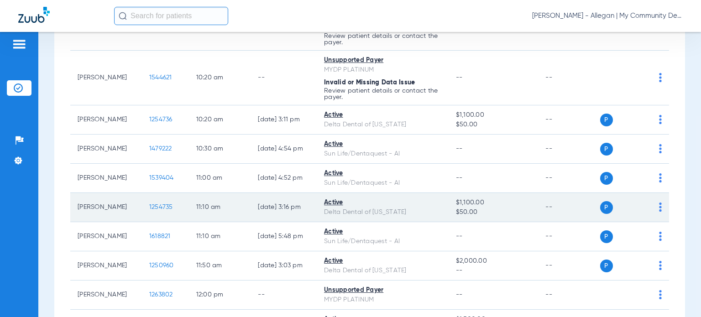
scroll to position [593, 0]
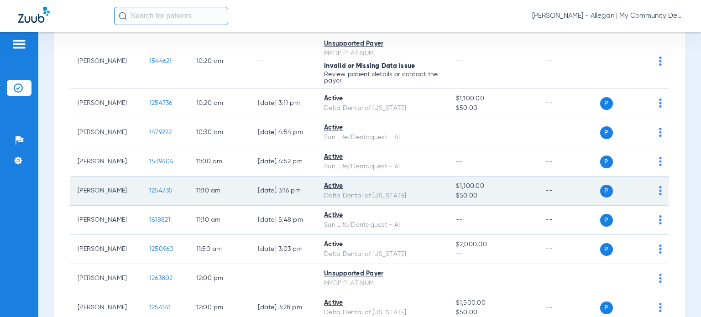
click at [149, 188] on span "1254735" at bounding box center [161, 191] width 24 height 6
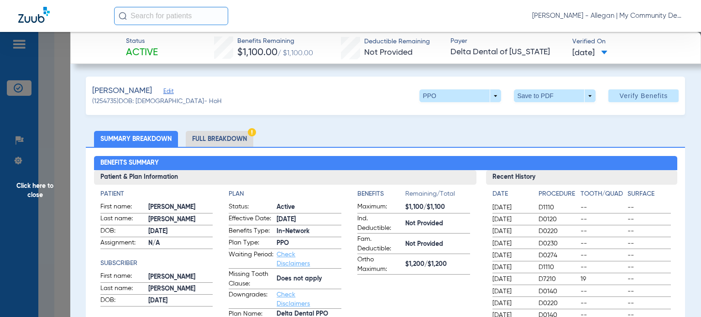
click at [193, 137] on li "Full Breakdown" at bounding box center [220, 139] width 68 height 16
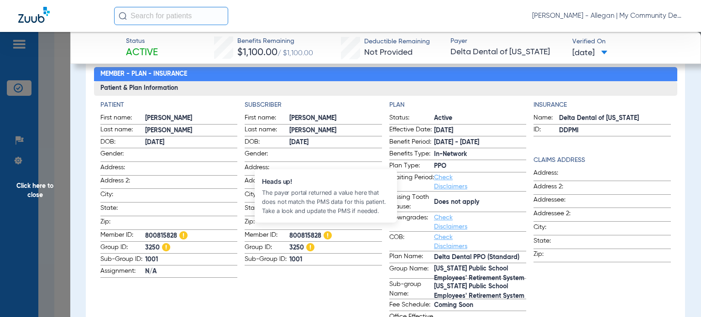
scroll to position [91, 0]
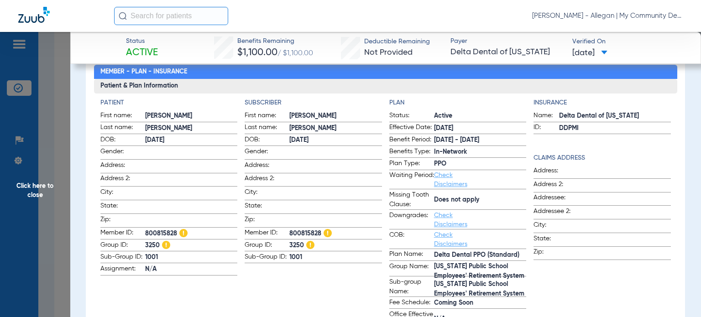
click at [518, 172] on label "Waiting Period: Check Disclaimers" at bounding box center [457, 180] width 137 height 19
click at [407, 262] on span "Group Name:" at bounding box center [411, 269] width 45 height 15
click at [46, 189] on span "Click here to close" at bounding box center [35, 190] width 70 height 317
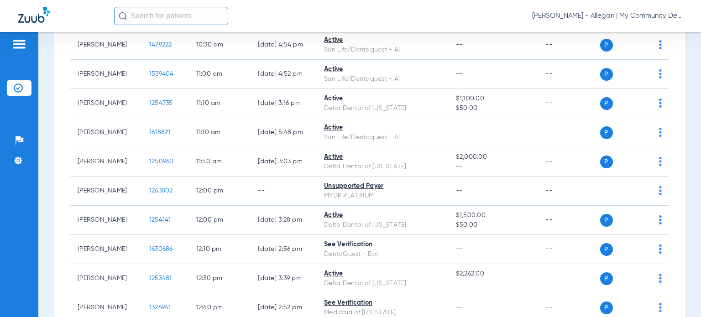
scroll to position [685, 0]
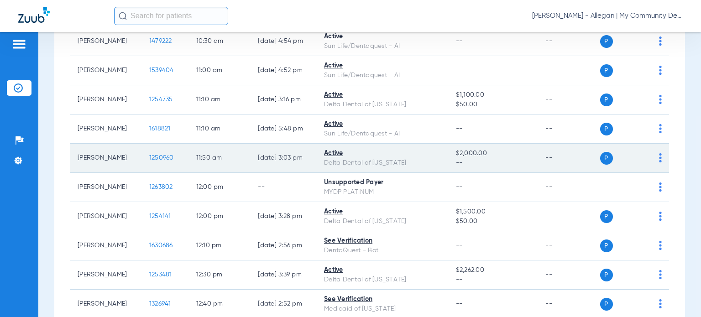
click at [151, 155] on span "1250960" at bounding box center [161, 158] width 25 height 6
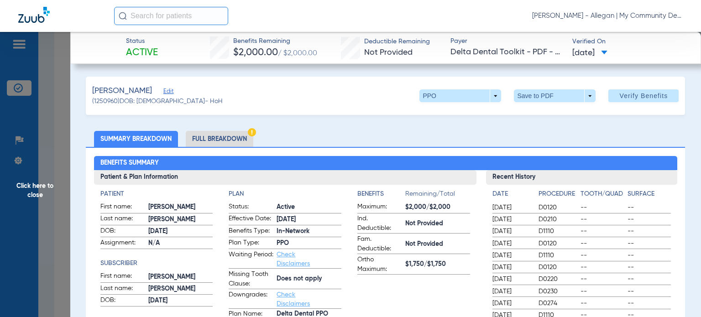
click at [387, 135] on ul "Summary Breakdown Full Breakdown" at bounding box center [385, 139] width 599 height 16
click at [233, 137] on li "Full Breakdown" at bounding box center [220, 139] width 68 height 16
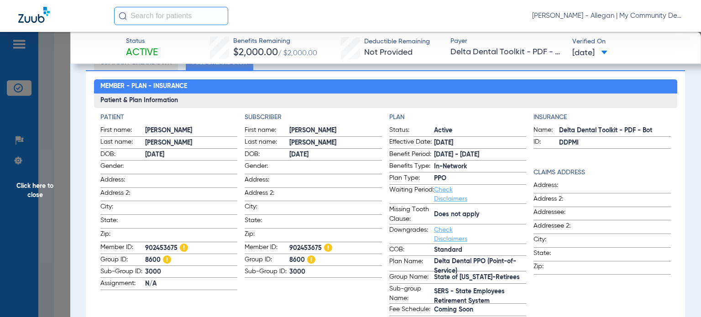
scroll to position [91, 0]
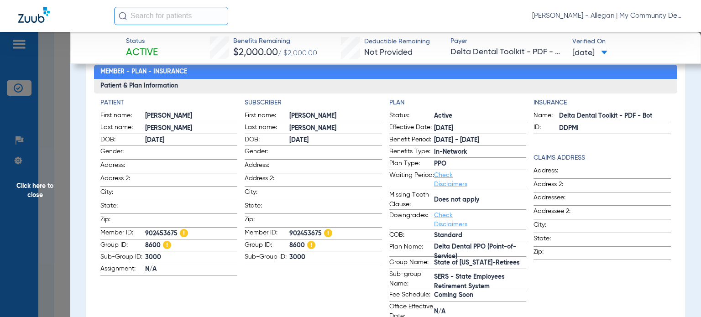
click at [565, 251] on span "Zip:" at bounding box center [555, 253] width 45 height 12
click at [52, 193] on span "Click here to close" at bounding box center [35, 190] width 70 height 317
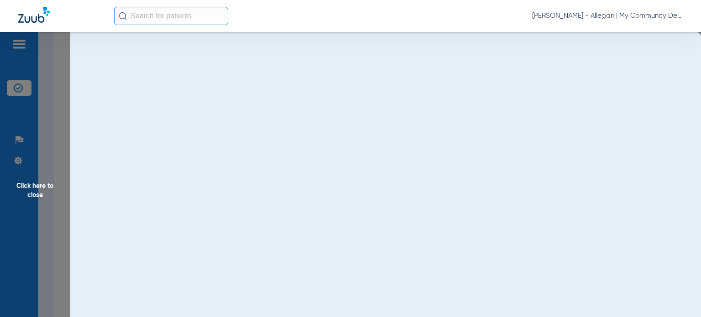
scroll to position [0, 0]
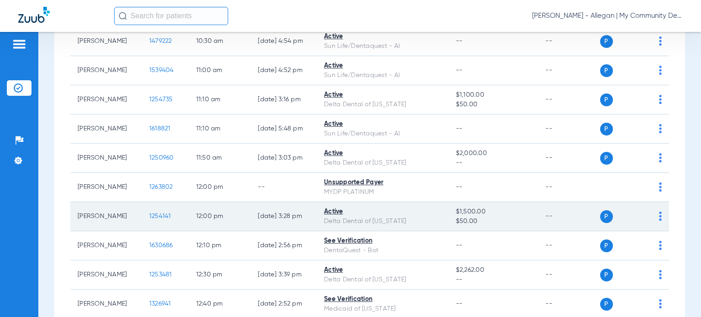
click at [150, 214] on span "1254141" at bounding box center [160, 216] width 22 height 6
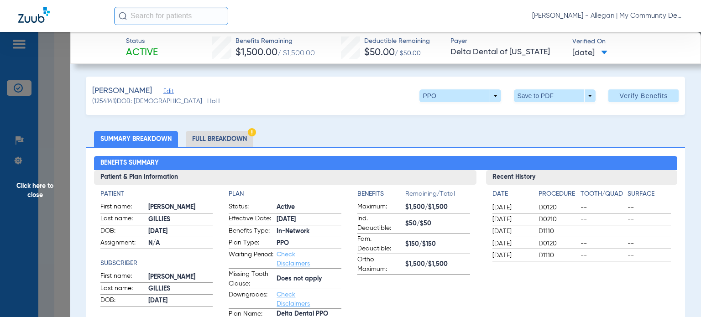
click at [225, 140] on li "Full Breakdown" at bounding box center [220, 139] width 68 height 16
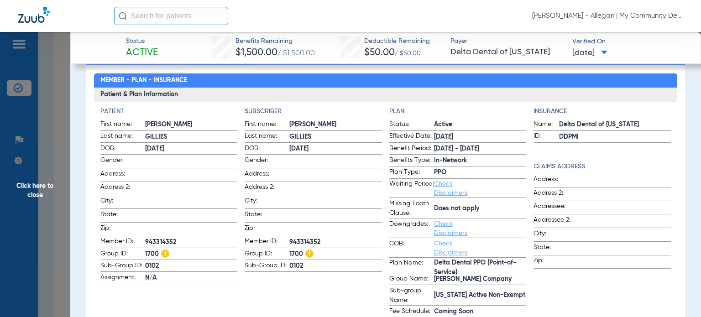
scroll to position [91, 0]
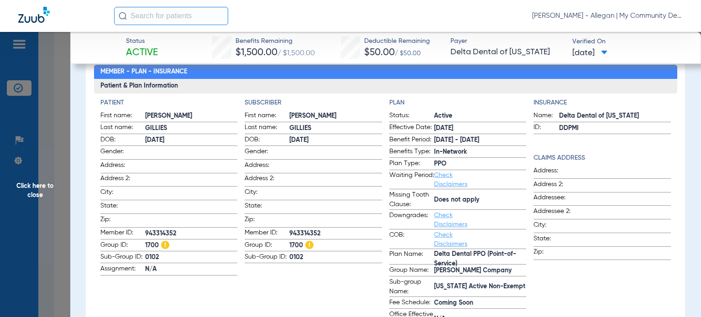
click at [518, 133] on label "Effective Date: 11/6/23" at bounding box center [457, 128] width 137 height 11
click at [426, 240] on span "COB:" at bounding box center [411, 239] width 45 height 18
drag, startPoint x: 24, startPoint y: 188, endPoint x: 33, endPoint y: 190, distance: 8.9
click at [24, 188] on span "Click here to close" at bounding box center [35, 190] width 70 height 317
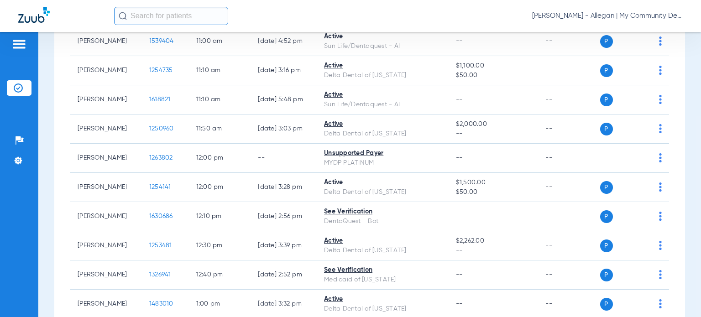
scroll to position [730, 0]
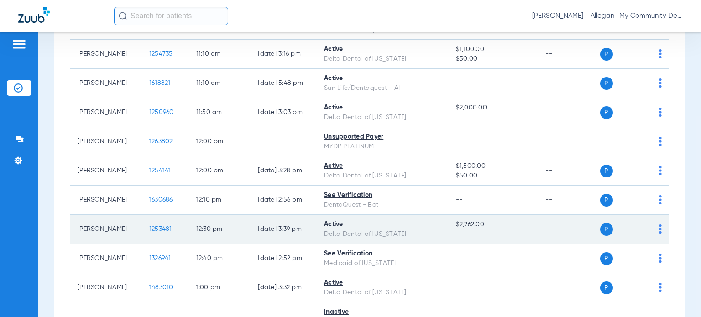
click at [149, 227] on span "1253481" at bounding box center [160, 229] width 23 height 6
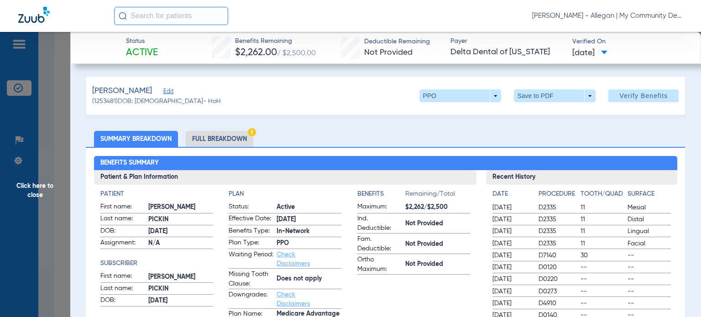
drag, startPoint x: 511, startPoint y: 129, endPoint x: 354, endPoint y: 131, distance: 157.5
click at [225, 135] on li "Full Breakdown" at bounding box center [220, 139] width 68 height 16
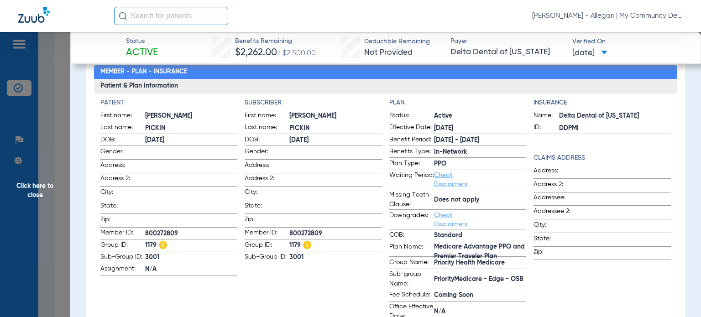
scroll to position [46, 0]
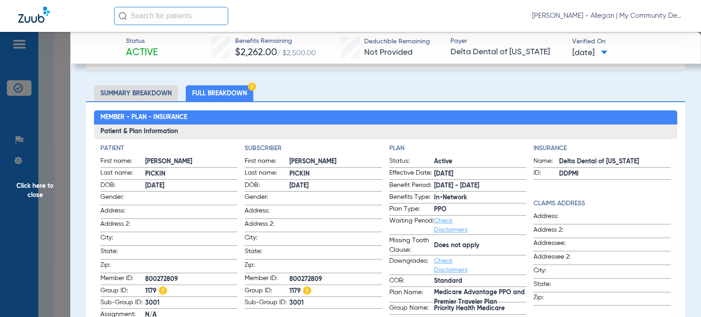
click at [491, 178] on span "1/1/25" at bounding box center [480, 174] width 93 height 10
click at [427, 87] on ul "Summary Breakdown Full Breakdown" at bounding box center [385, 93] width 599 height 16
click at [404, 87] on ul "Summary Breakdown Full Breakdown" at bounding box center [385, 93] width 599 height 16
click at [45, 191] on span "Click here to close" at bounding box center [35, 190] width 70 height 317
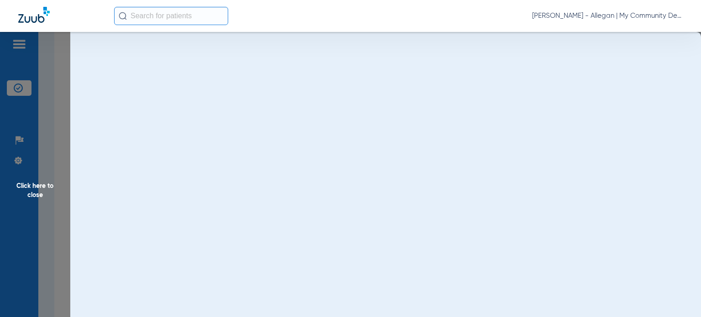
scroll to position [0, 0]
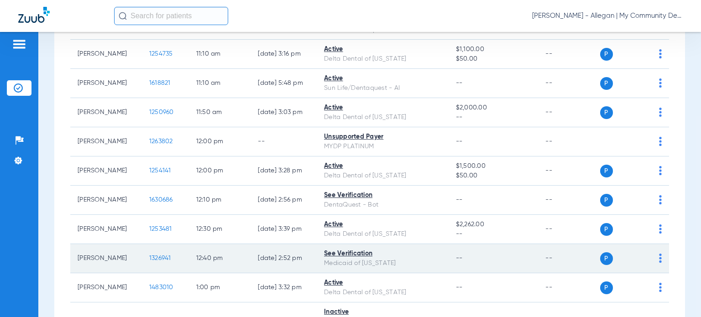
click at [152, 255] on span "1326941" at bounding box center [160, 258] width 22 height 6
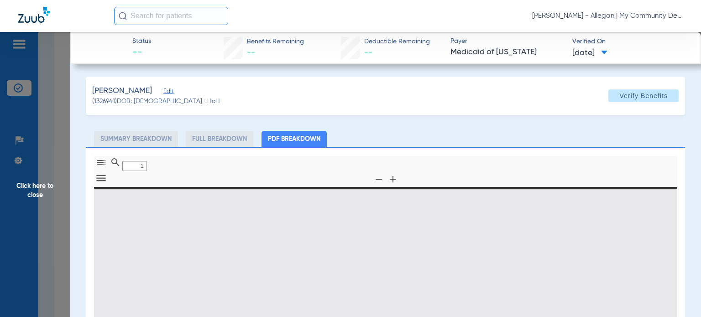
type input "0"
select select "page-width"
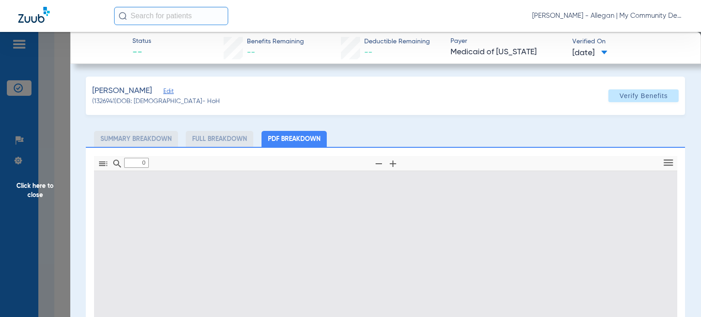
type input "1"
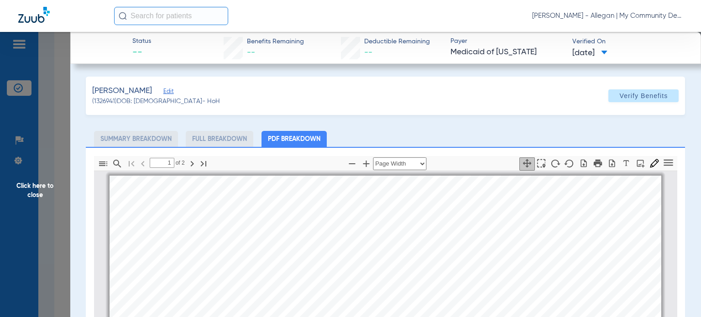
scroll to position [5, 0]
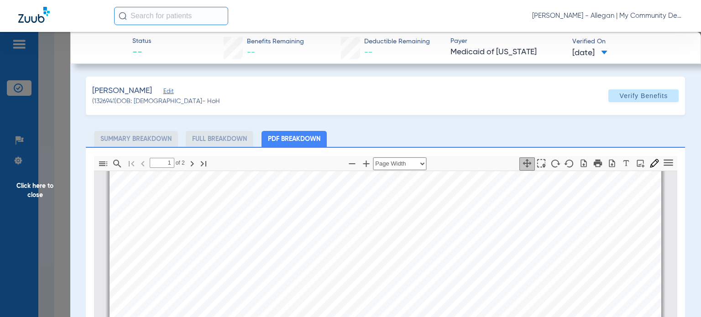
click at [664, 121] on div "Baughman, Destiny Edit (1326941) DOB: 12/05/1998 - HoH Verify Benefits Subscrib…" at bounding box center [385, 279] width 599 height 404
click at [347, 160] on icon "button" at bounding box center [351, 163] width 11 height 11
select select "custom"
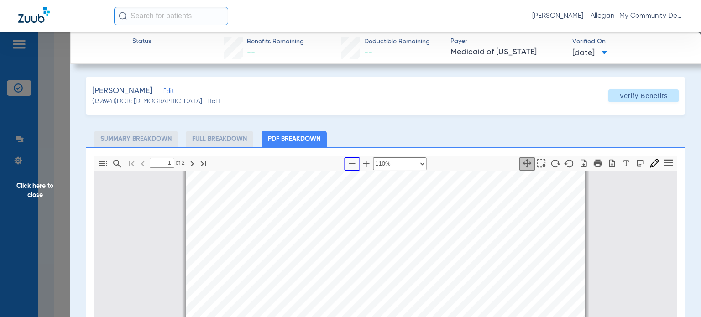
type input "2"
select select "custom"
click at [422, 245] on span "Co-Payment" at bounding box center [418, 247] width 24 height 5
click at [33, 186] on span "Click here to close" at bounding box center [35, 190] width 70 height 317
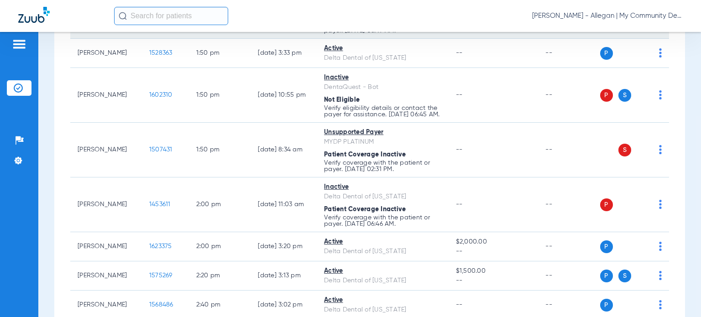
scroll to position [1095, 0]
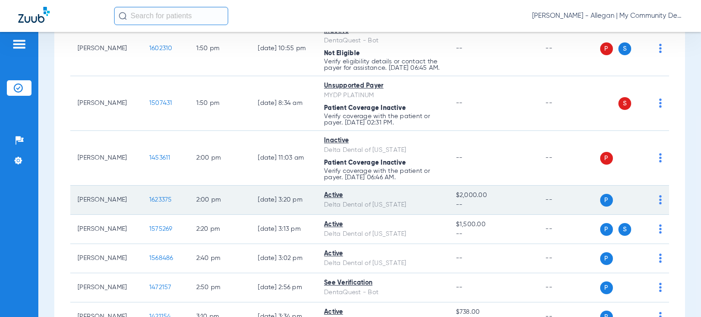
click at [153, 203] on span "1623375" at bounding box center [160, 200] width 23 height 6
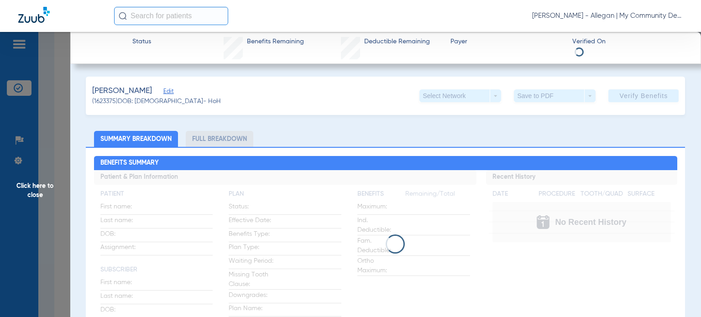
drag, startPoint x: 414, startPoint y: 135, endPoint x: 398, endPoint y: 136, distance: 16.5
click at [414, 135] on ul "Summary Breakdown Full Breakdown" at bounding box center [385, 139] width 599 height 16
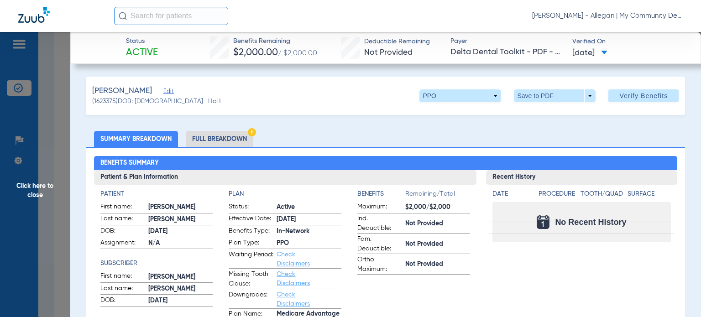
drag, startPoint x: 235, startPoint y: 140, endPoint x: 249, endPoint y: 149, distance: 16.5
click at [235, 140] on li "Full Breakdown" at bounding box center [220, 139] width 68 height 16
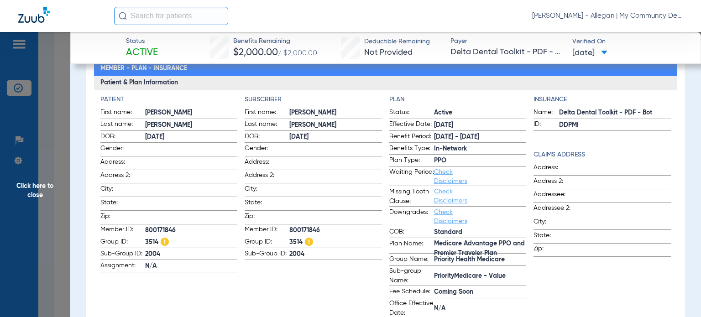
scroll to position [137, 0]
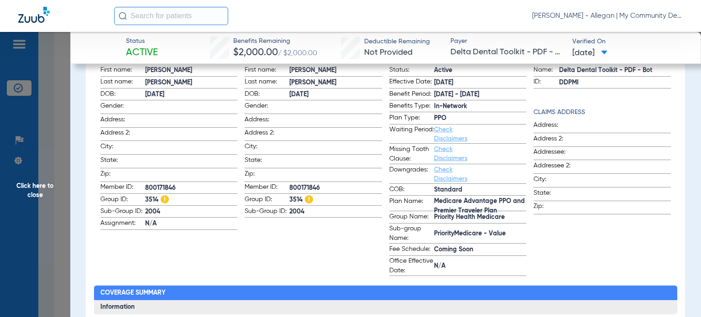
click at [446, 150] on link "Check Disclaimers" at bounding box center [450, 154] width 33 height 16
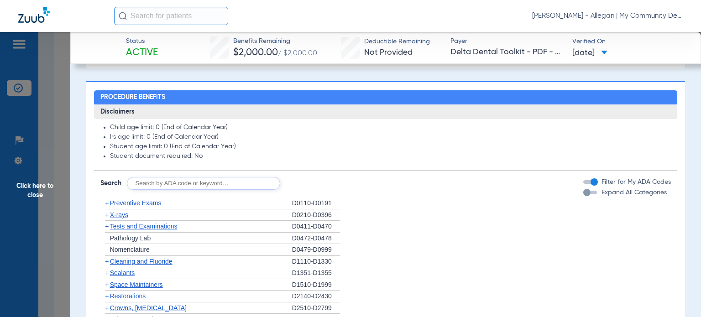
scroll to position [620, 0]
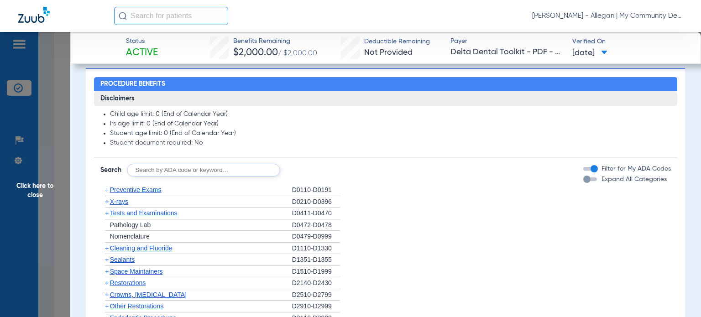
click at [450, 212] on li "+ Tests and Examinations D0411-D0470" at bounding box center [385, 214] width 570 height 12
click at [52, 183] on span "Click here to close" at bounding box center [35, 190] width 70 height 317
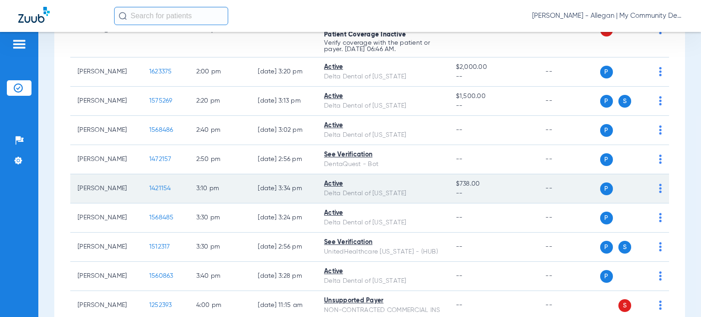
scroll to position [1232, 0]
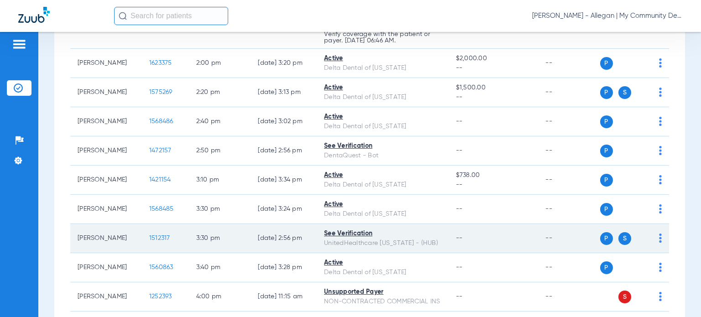
click at [149, 240] on span "1512317" at bounding box center [159, 238] width 21 height 6
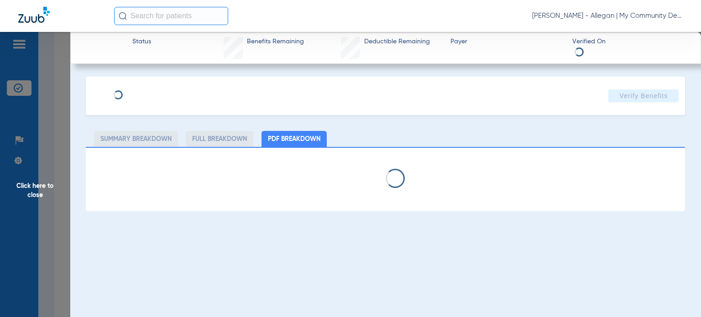
select select "page-width"
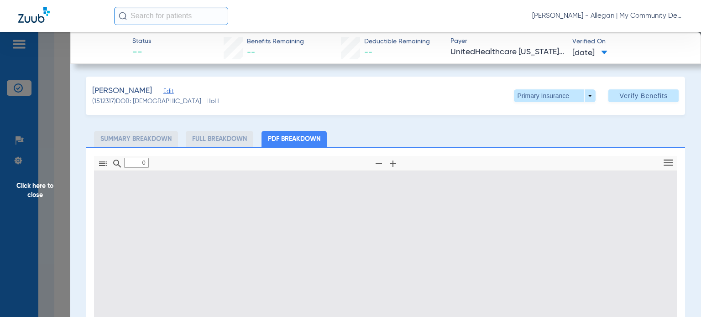
type input "1"
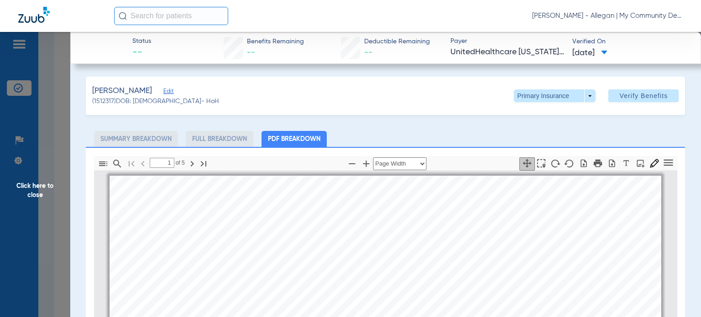
scroll to position [5, 0]
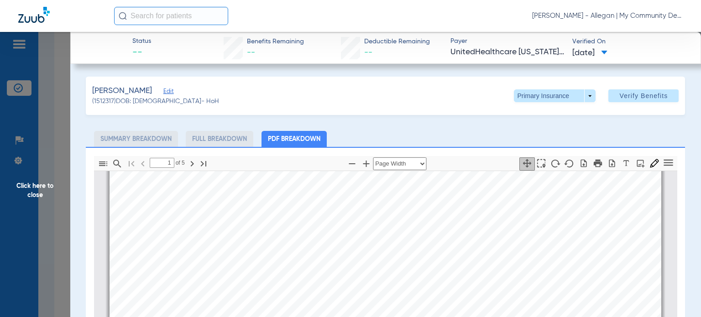
drag, startPoint x: 413, startPoint y: 134, endPoint x: 404, endPoint y: 136, distance: 8.5
click at [413, 134] on ul "Summary Breakdown Full Breakdown PDF Breakdown" at bounding box center [385, 139] width 599 height 16
click at [346, 159] on icon "button" at bounding box center [351, 163] width 11 height 11
select select "custom"
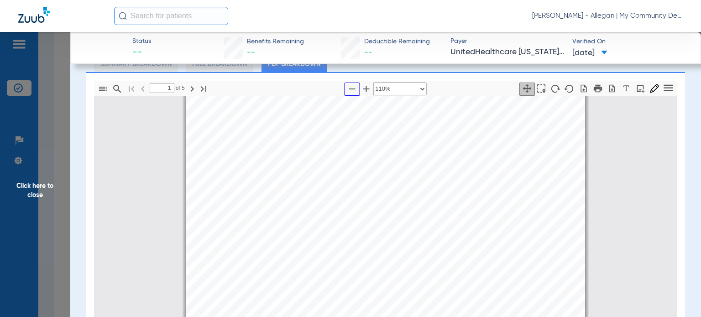
scroll to position [91, 0]
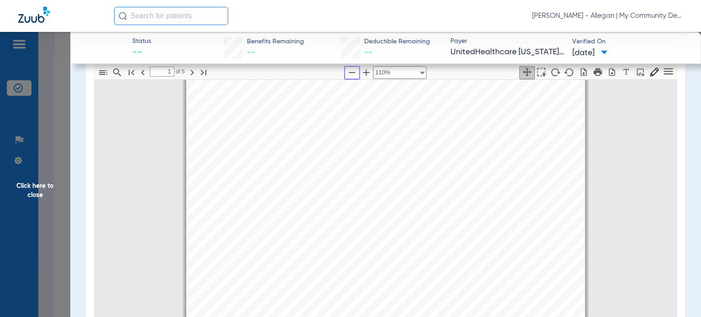
type input "2"
select select "custom"
click at [39, 182] on span "Click here to close" at bounding box center [35, 190] width 70 height 317
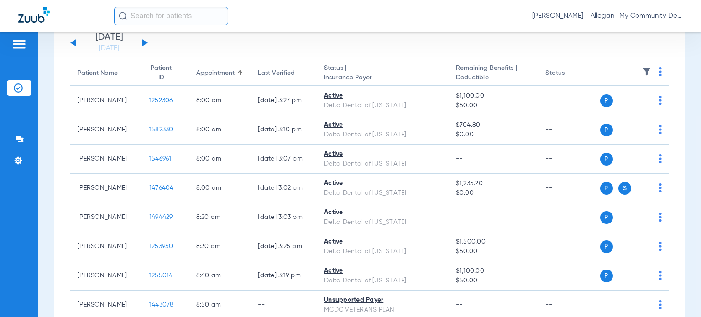
scroll to position [0, 0]
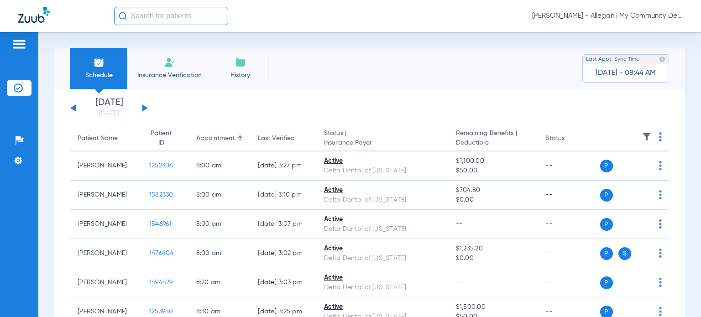
click at [145, 109] on button at bounding box center [144, 108] width 5 height 7
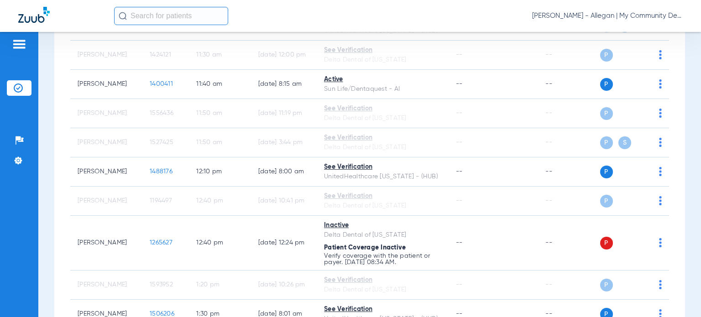
scroll to position [639, 0]
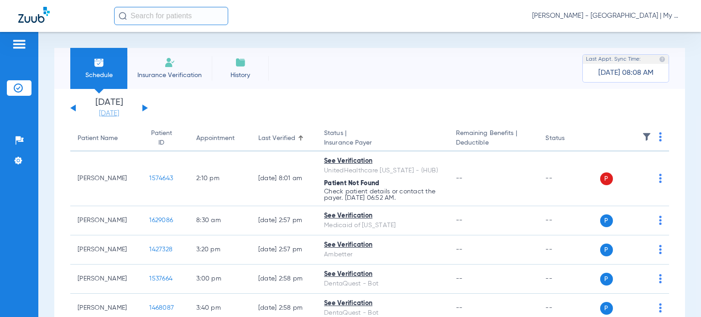
click at [104, 114] on link "[DATE]" at bounding box center [109, 113] width 55 height 9
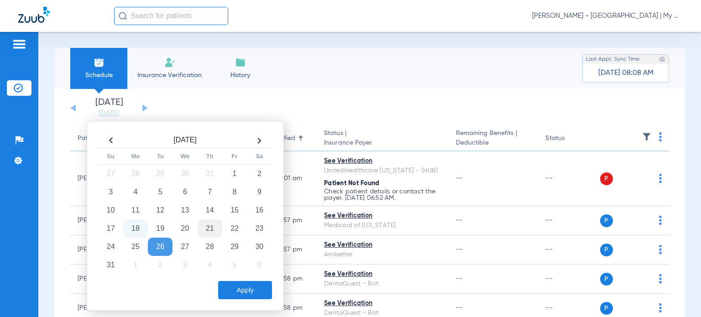
click at [209, 225] on td "21" at bounding box center [210, 229] width 25 height 18
click at [230, 288] on button "Apply" at bounding box center [245, 290] width 54 height 18
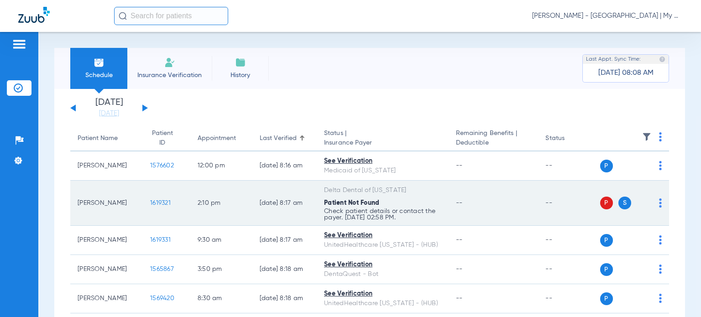
click at [659, 205] on img at bounding box center [660, 203] width 3 height 9
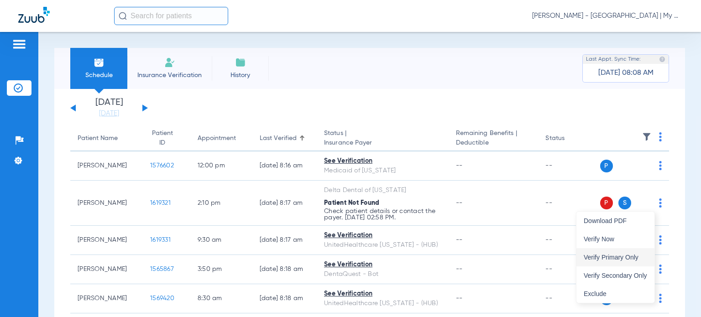
click at [636, 254] on span "Verify Primary Only" at bounding box center [615, 257] width 63 height 6
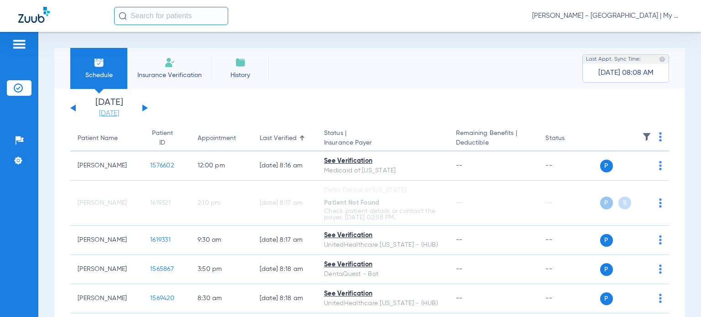
click at [110, 109] on link "[DATE]" at bounding box center [109, 113] width 55 height 9
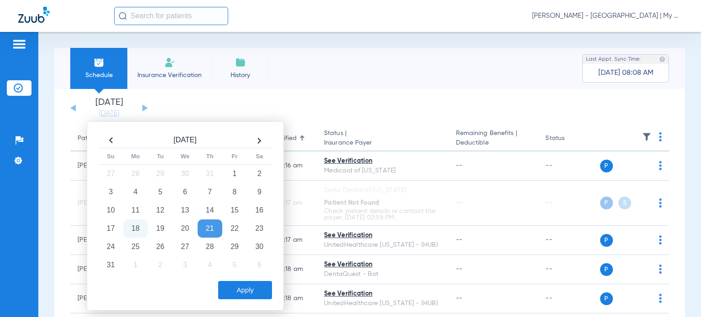
drag, startPoint x: 159, startPoint y: 251, endPoint x: 214, endPoint y: 275, distance: 59.9
click at [159, 251] on td "26" at bounding box center [160, 247] width 25 height 18
click at [245, 282] on button "Apply" at bounding box center [245, 290] width 54 height 18
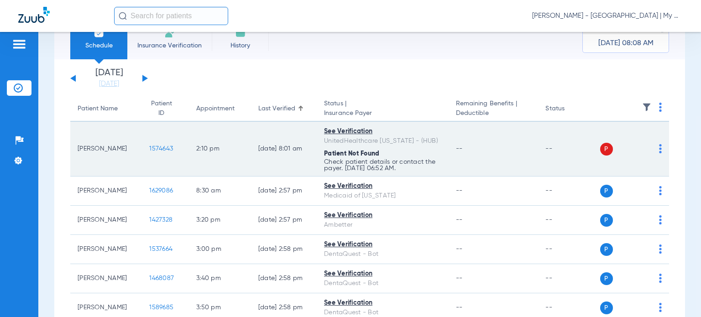
scroll to position [46, 0]
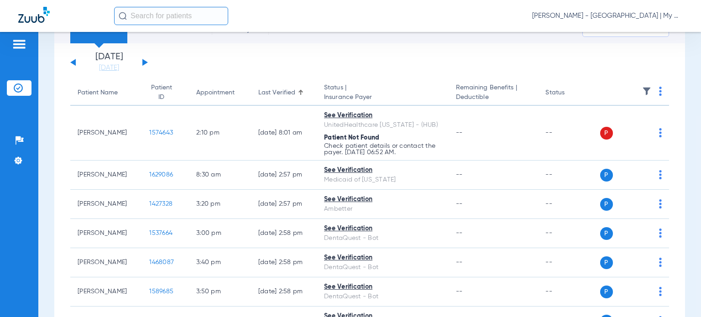
click at [210, 91] on div "Appointment" at bounding box center [215, 93] width 38 height 10
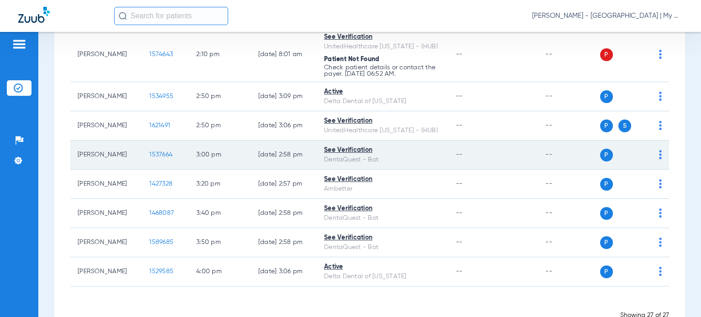
scroll to position [755, 0]
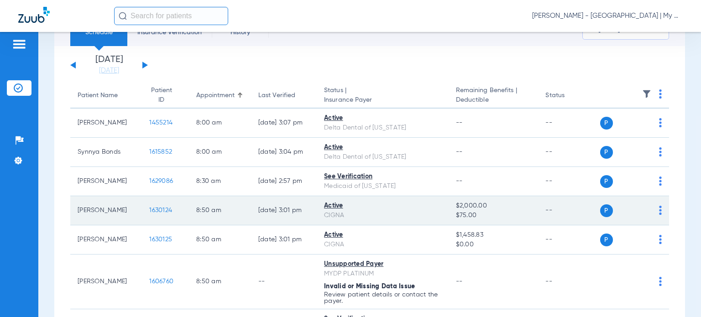
scroll to position [0, 0]
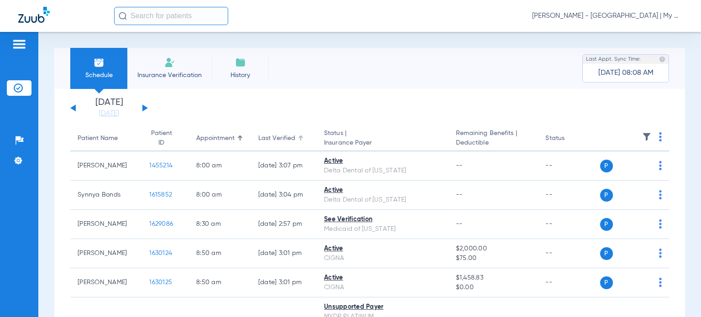
click at [270, 142] on div "Last Verified" at bounding box center [276, 139] width 37 height 10
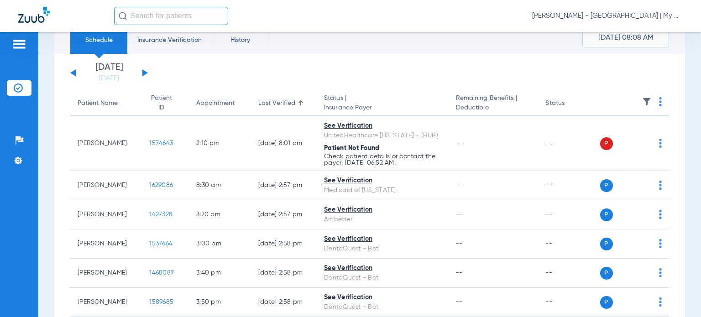
scroll to position [46, 0]
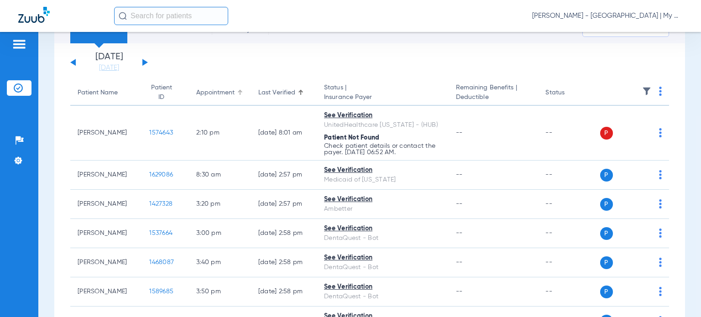
click at [196, 96] on div "Appointment" at bounding box center [215, 93] width 38 height 10
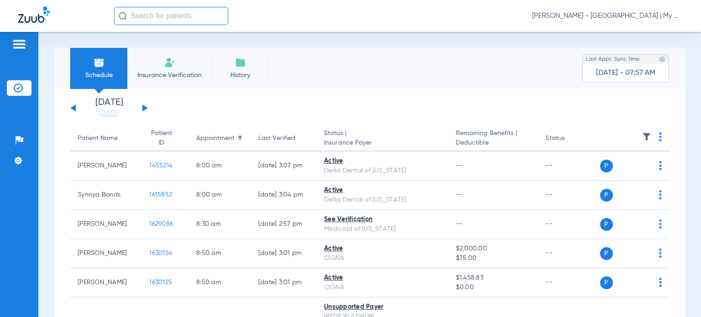
drag, startPoint x: 144, startPoint y: 109, endPoint x: 141, endPoint y: 98, distance: 11.8
click at [144, 109] on button at bounding box center [144, 108] width 5 height 7
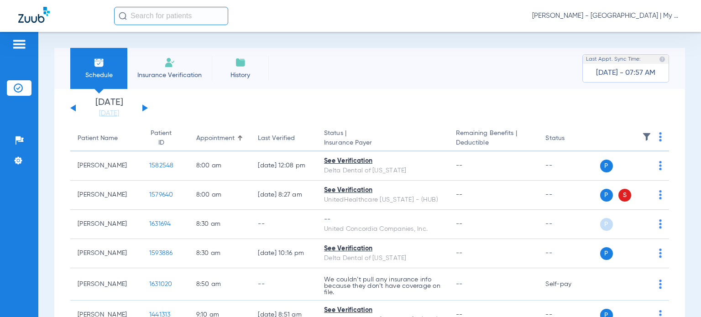
click at [659, 138] on img at bounding box center [660, 136] width 3 height 9
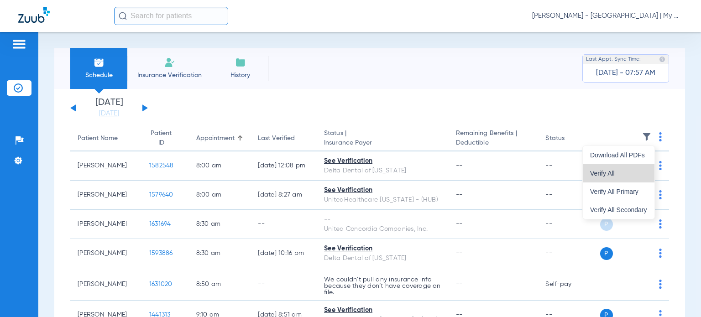
click at [628, 173] on span "Verify All" at bounding box center [618, 173] width 57 height 6
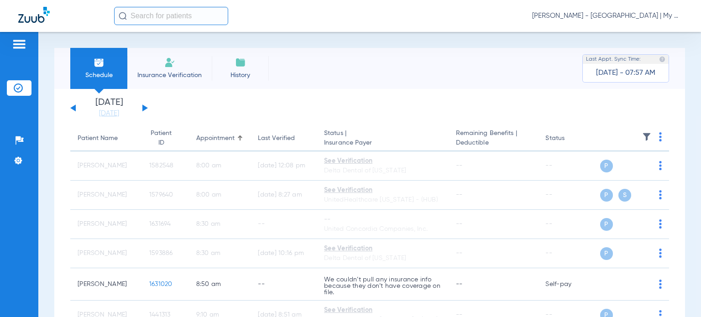
click at [72, 106] on div "Saturday 06-14-2025 Sunday 06-15-2025 Monday 06-16-2025 Tuesday 06-17-2025 Wedn…" at bounding box center [109, 108] width 78 height 20
click at [73, 107] on button at bounding box center [72, 108] width 5 height 7
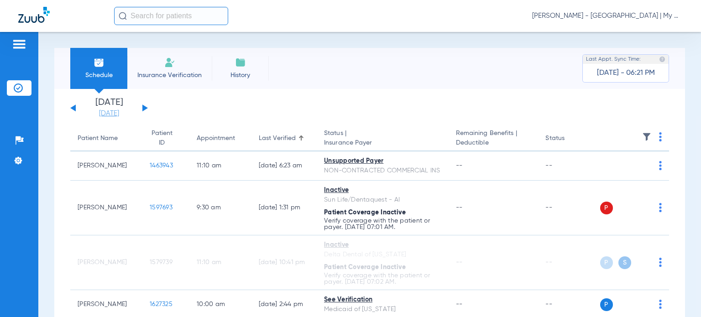
click at [111, 113] on link "[DATE]" at bounding box center [109, 113] width 55 height 9
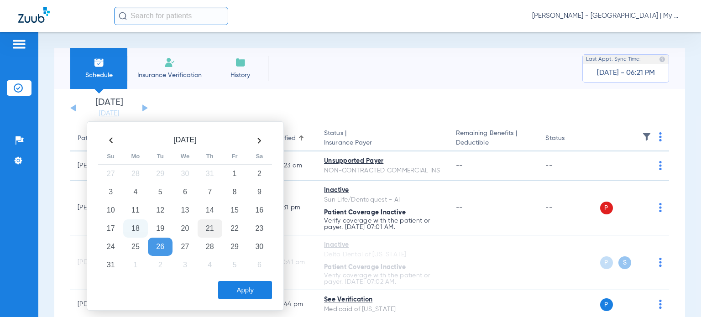
click at [210, 226] on td "21" at bounding box center [210, 229] width 25 height 18
click at [248, 288] on button "Apply" at bounding box center [245, 290] width 54 height 18
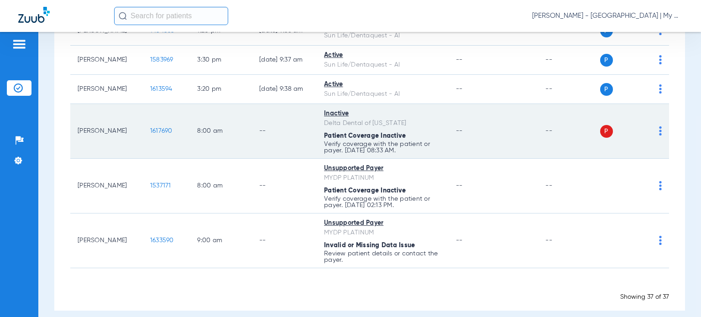
scroll to position [1046, 0]
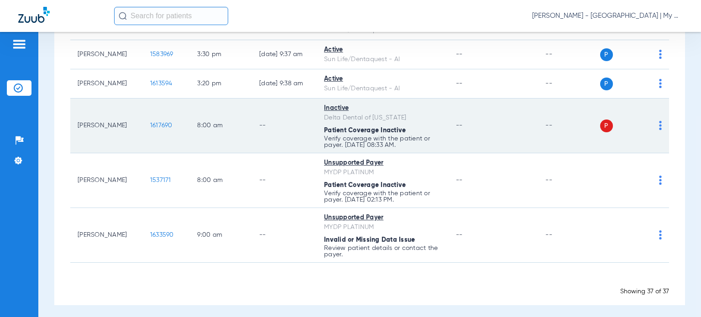
click at [655, 122] on td "P S" at bounding box center [634, 126] width 69 height 55
click at [659, 122] on img at bounding box center [660, 125] width 3 height 9
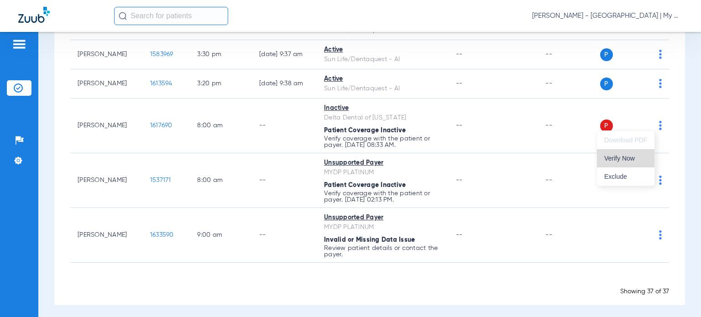
click at [633, 160] on span "Verify Now" at bounding box center [625, 158] width 43 height 6
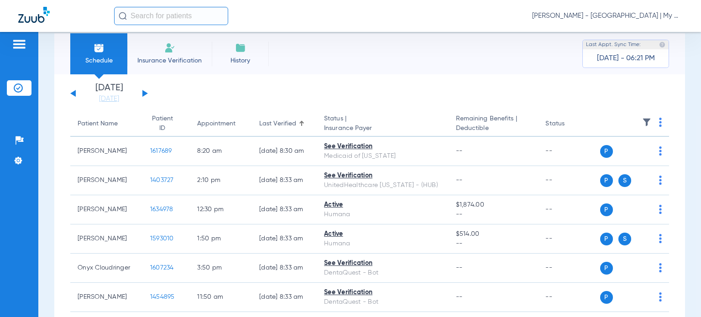
scroll to position [0, 0]
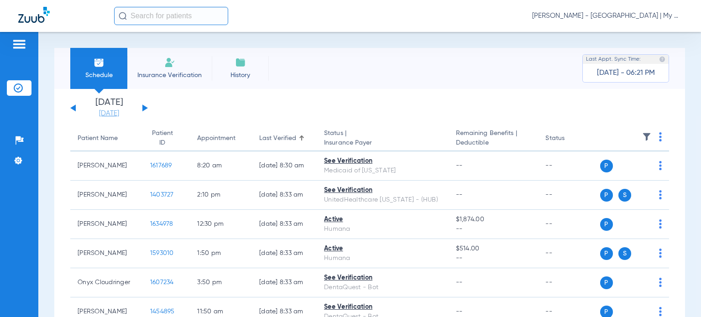
click at [117, 115] on link "[DATE]" at bounding box center [109, 113] width 55 height 9
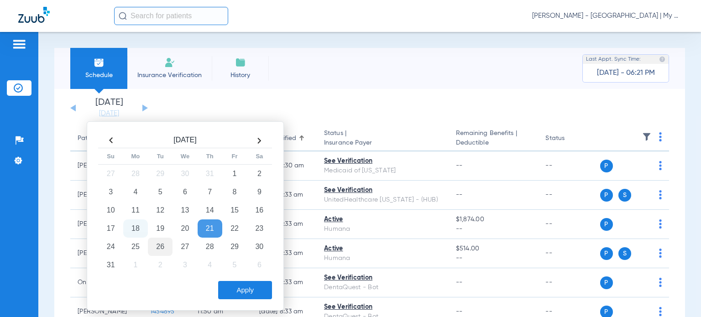
click at [166, 242] on td "26" at bounding box center [160, 247] width 25 height 18
click at [245, 286] on button "Apply" at bounding box center [245, 290] width 54 height 18
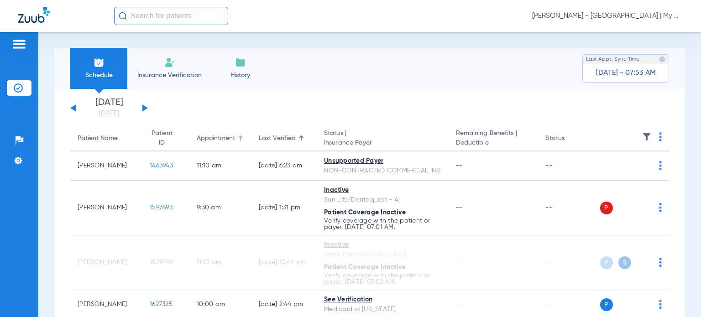
click at [207, 136] on div "Appointment" at bounding box center [216, 139] width 38 height 10
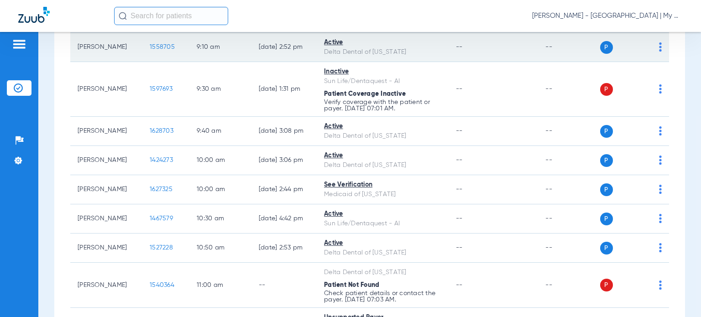
scroll to position [365, 0]
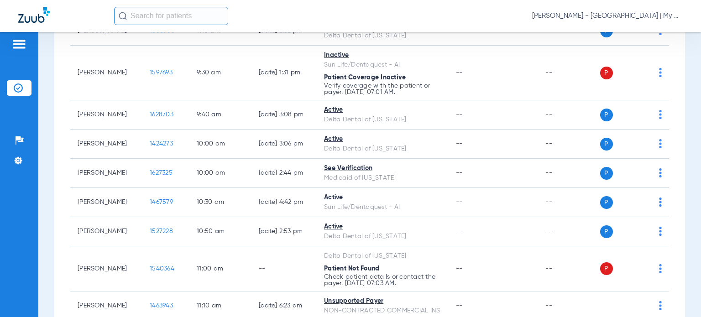
click at [684, 223] on div "Schedule Insurance Verification History Last Appt. Sync Time: [DATE] - 07:53 AM…" at bounding box center [369, 174] width 663 height 285
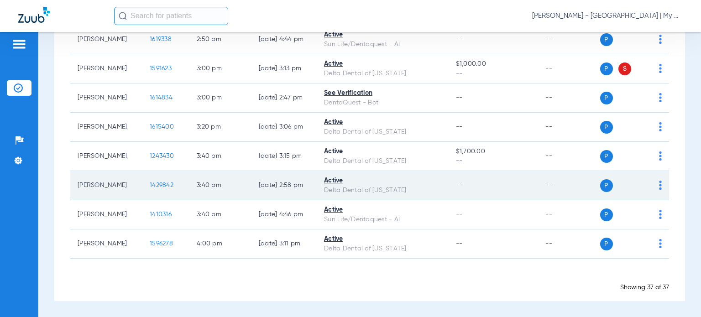
scroll to position [1072, 0]
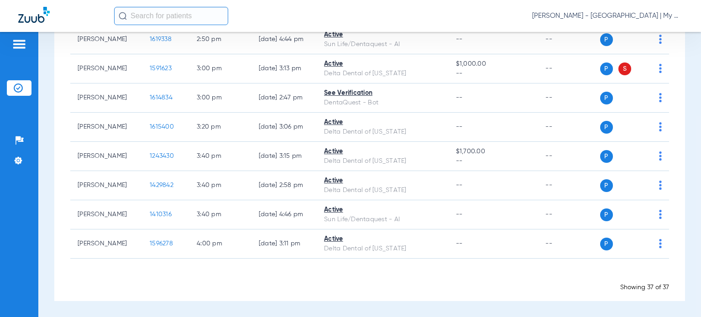
click at [686, 174] on div "Schedule Insurance Verification History Last Appt. Sync Time: [DATE] - 07:53 AM…" at bounding box center [369, 174] width 663 height 285
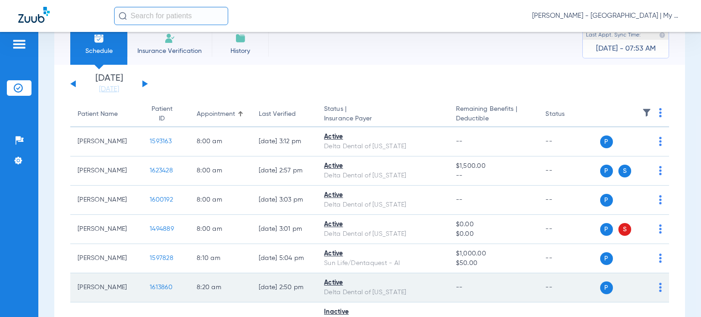
scroll to position [0, 0]
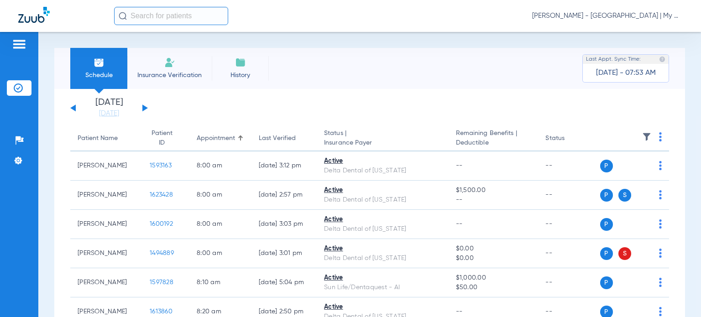
click at [281, 140] on div "Last Verified" at bounding box center [277, 139] width 37 height 10
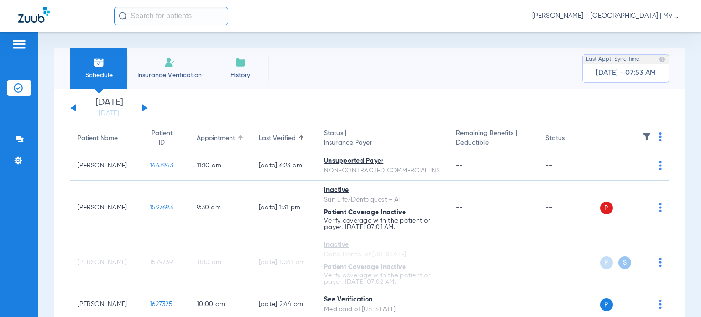
click at [208, 138] on div "Appointment" at bounding box center [216, 139] width 38 height 10
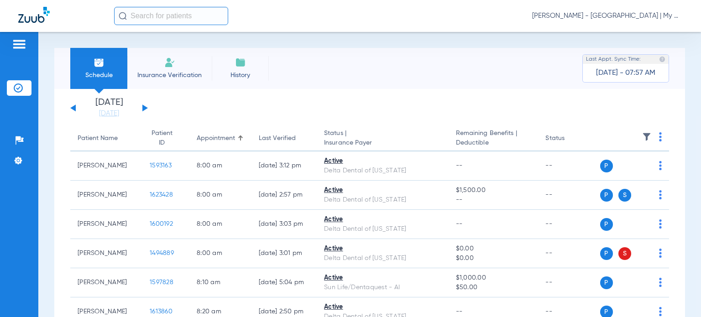
click at [144, 107] on button at bounding box center [144, 108] width 5 height 7
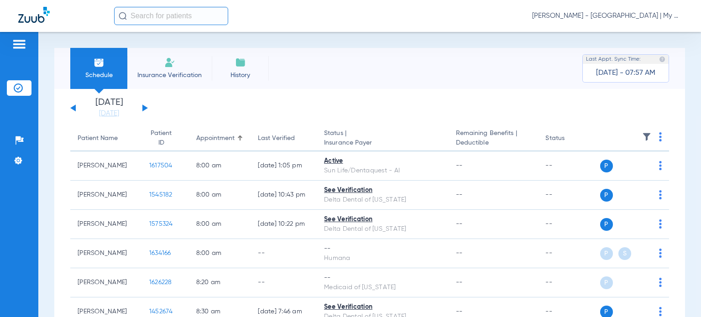
click at [659, 137] on img at bounding box center [660, 136] width 3 height 9
click at [619, 174] on span "Verify All" at bounding box center [618, 173] width 57 height 6
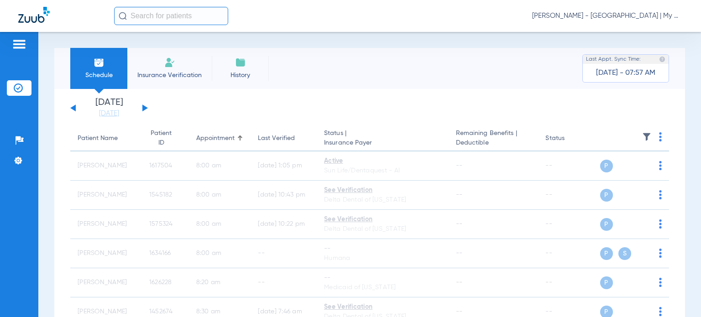
click at [73, 109] on button at bounding box center [72, 108] width 5 height 7
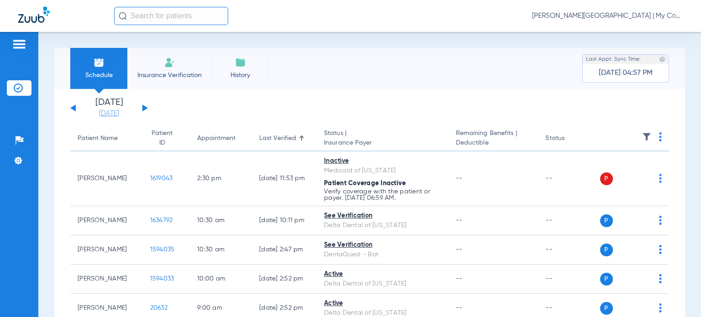
click at [104, 111] on link "[DATE]" at bounding box center [109, 113] width 55 height 9
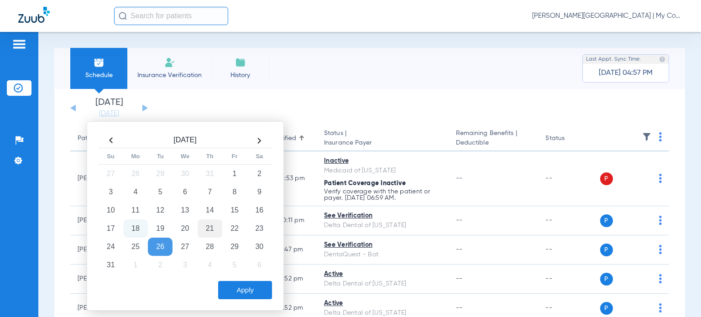
click at [207, 225] on td "21" at bounding box center [210, 229] width 25 height 18
drag, startPoint x: 241, startPoint y: 284, endPoint x: 242, endPoint y: 256, distance: 28.3
click at [241, 283] on button "Apply" at bounding box center [245, 290] width 54 height 18
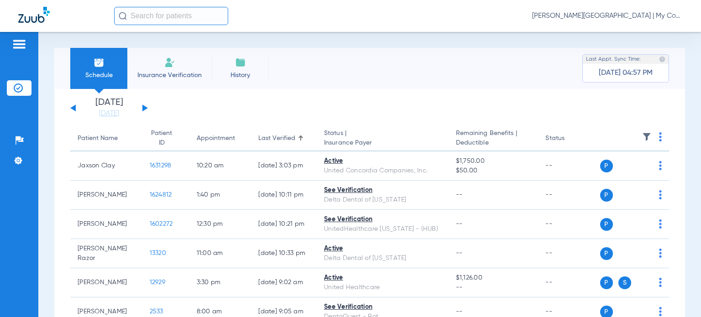
click at [263, 137] on div "Last Verified" at bounding box center [276, 139] width 37 height 10
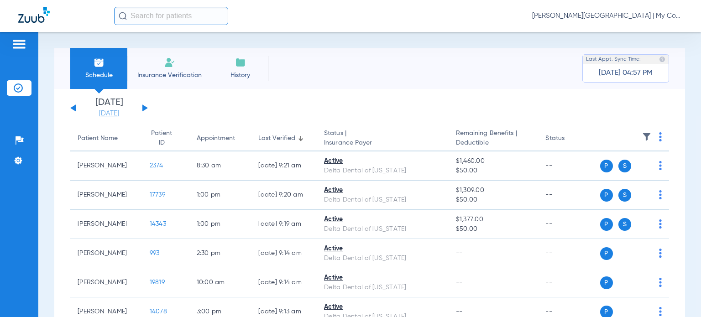
click at [100, 116] on link "[DATE]" at bounding box center [109, 113] width 55 height 9
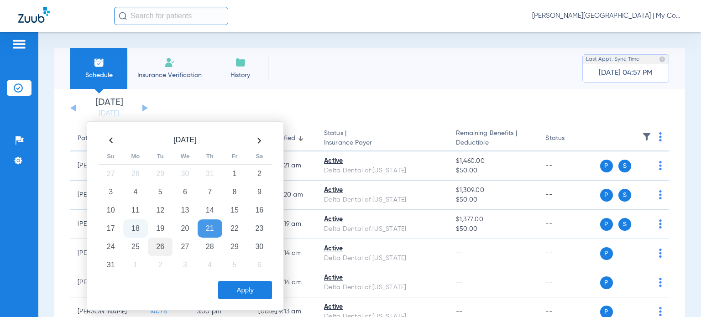
click at [162, 246] on td "26" at bounding box center [160, 247] width 25 height 18
drag, startPoint x: 247, startPoint y: 289, endPoint x: 253, endPoint y: 268, distance: 21.8
click at [248, 289] on button "Apply" at bounding box center [245, 290] width 54 height 18
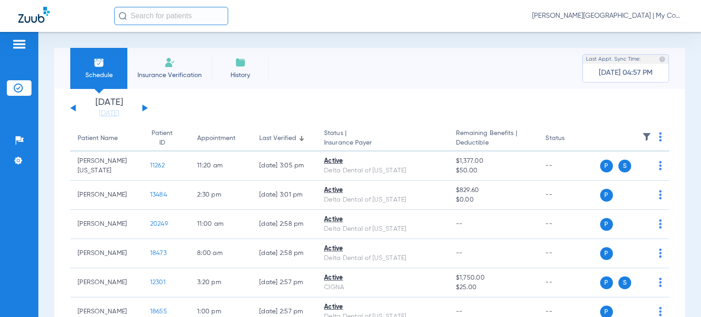
click at [212, 140] on div "Appointment" at bounding box center [216, 139] width 38 height 10
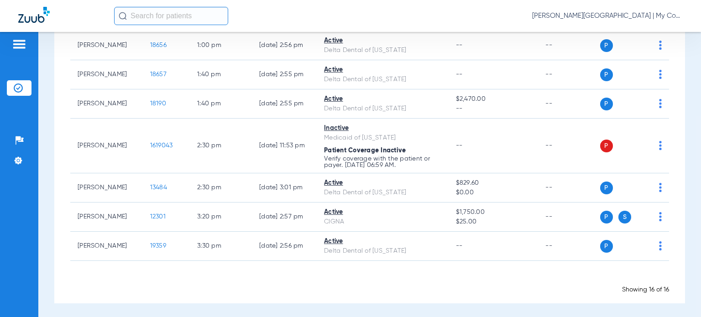
scroll to position [383, 0]
drag, startPoint x: 690, startPoint y: 182, endPoint x: 683, endPoint y: 182, distance: 7.8
click at [690, 182] on div "Schedule Insurance Verification History Last Appt. Sync Time: 08/15/25 - 04:57 …" at bounding box center [369, 174] width 663 height 285
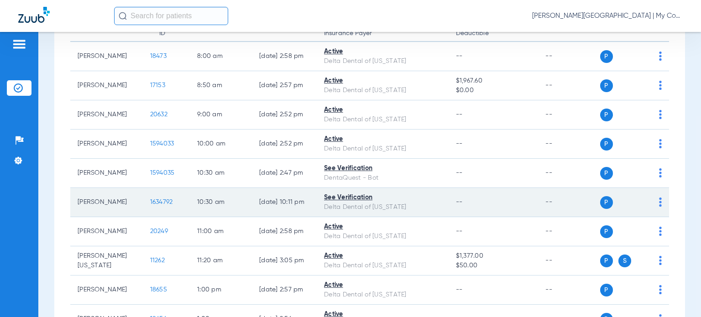
scroll to position [0, 0]
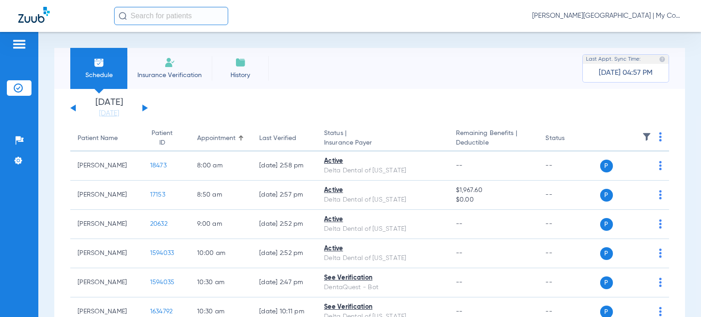
click at [268, 142] on div "Last Verified" at bounding box center [277, 139] width 37 height 10
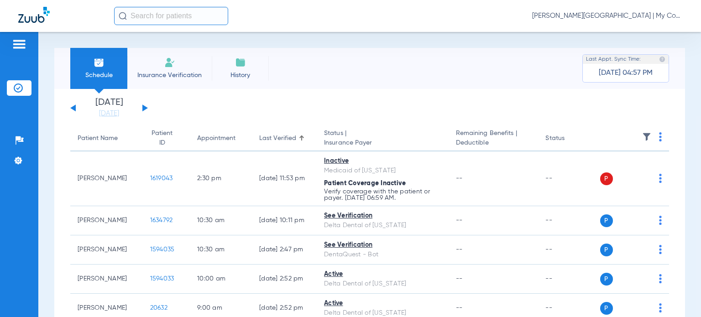
click at [684, 199] on div "Schedule Insurance Verification History Last Appt. Sync Time: 08/15/25 - 04:57 …" at bounding box center [369, 174] width 663 height 285
click at [209, 142] on div "Appointment" at bounding box center [216, 139] width 38 height 10
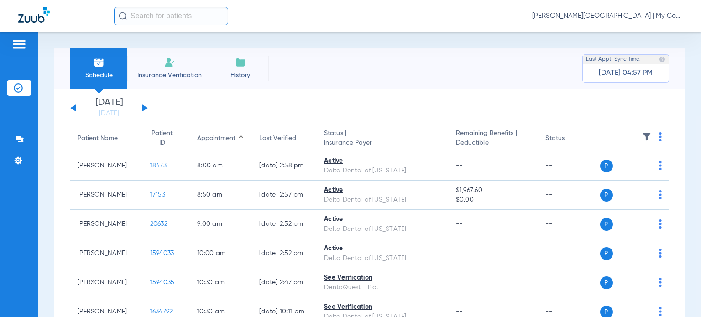
click at [142, 105] on button at bounding box center [144, 108] width 5 height 7
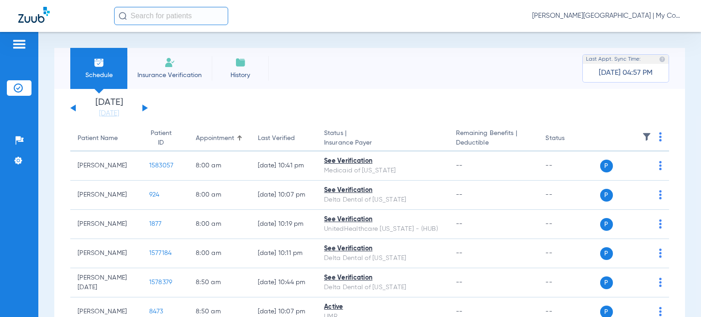
click at [659, 139] on img at bounding box center [660, 136] width 3 height 9
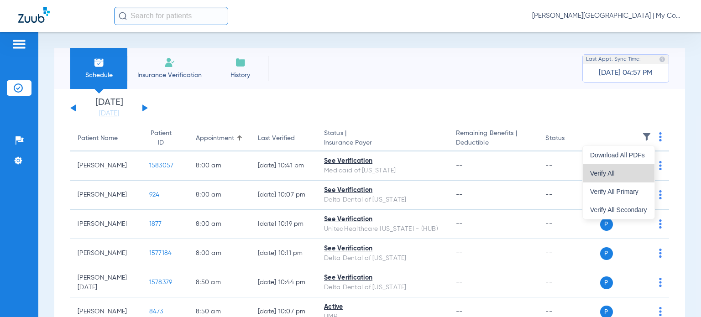
click at [644, 169] on button "Verify All" at bounding box center [619, 173] width 72 height 18
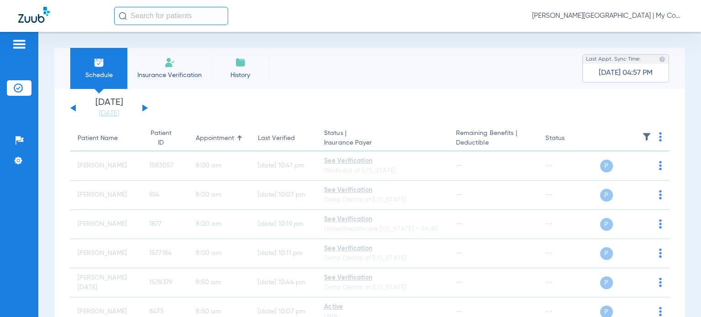
click at [73, 109] on button at bounding box center [72, 108] width 5 height 7
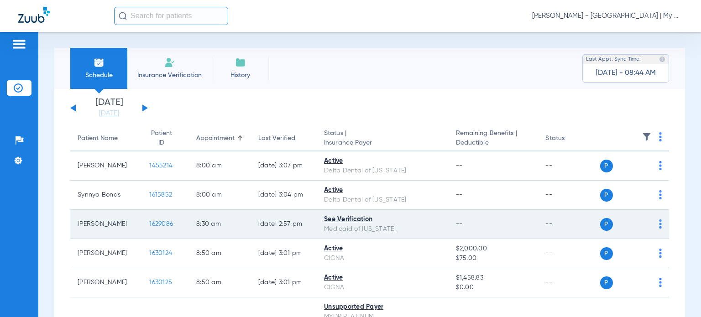
click at [152, 224] on span "1629086" at bounding box center [161, 224] width 24 height 6
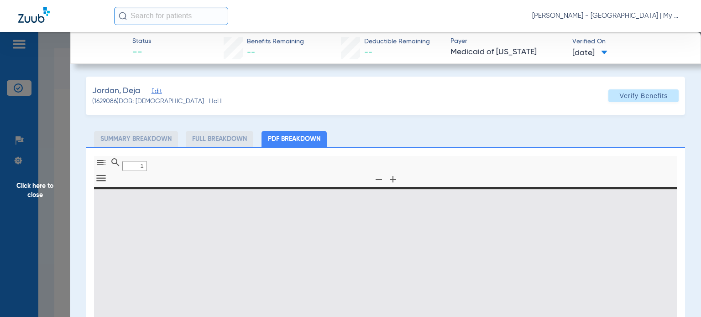
type input "0"
select select "page-width"
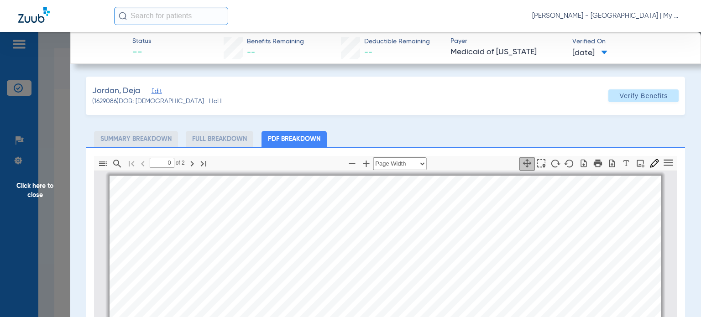
type input "1"
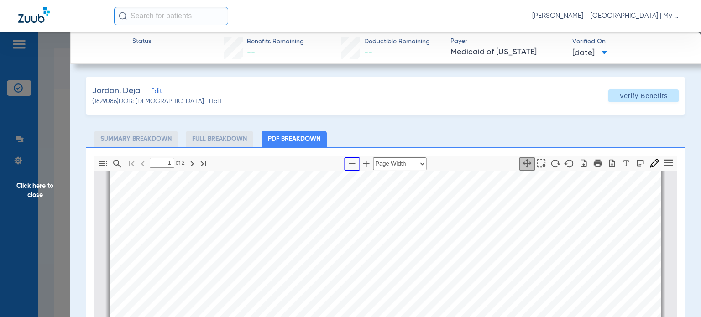
click at [351, 163] on icon "button" at bounding box center [352, 163] width 6 height 1
select select "custom"
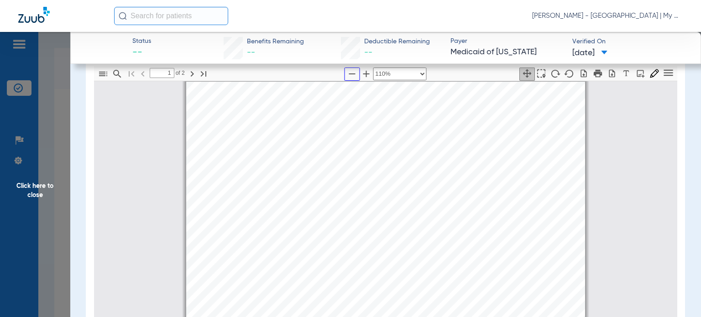
scroll to position [91, 0]
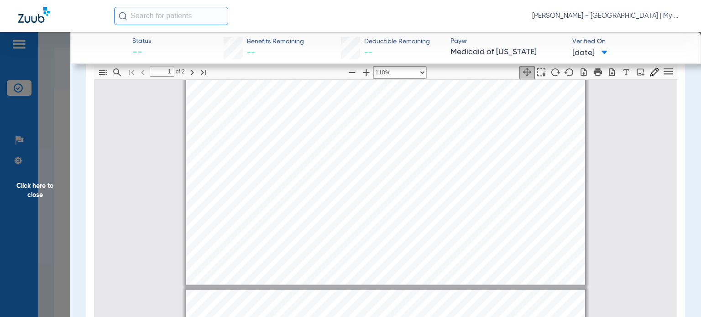
type input "2"
select select "custom"
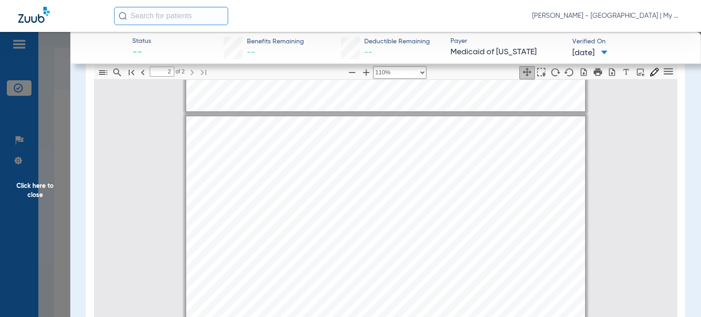
scroll to position [552, 0]
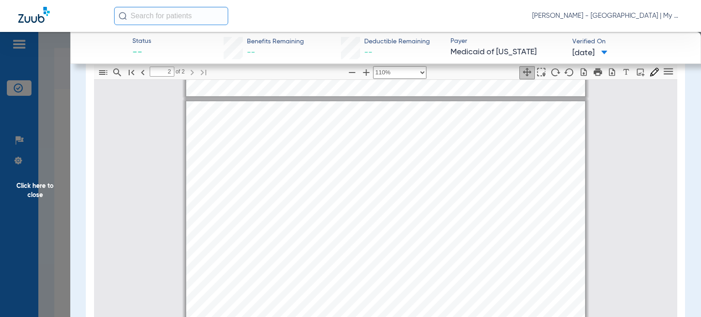
click at [44, 187] on span "Click here to close" at bounding box center [35, 190] width 70 height 317
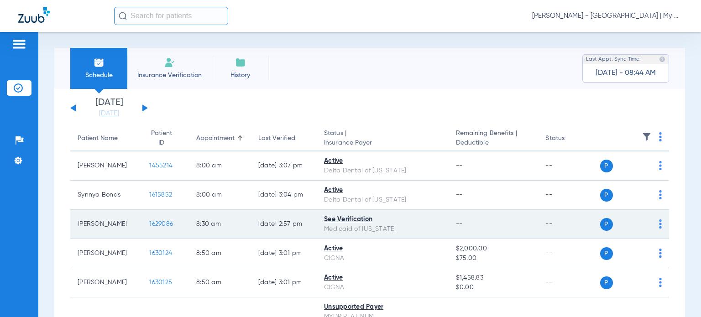
scroll to position [46, 0]
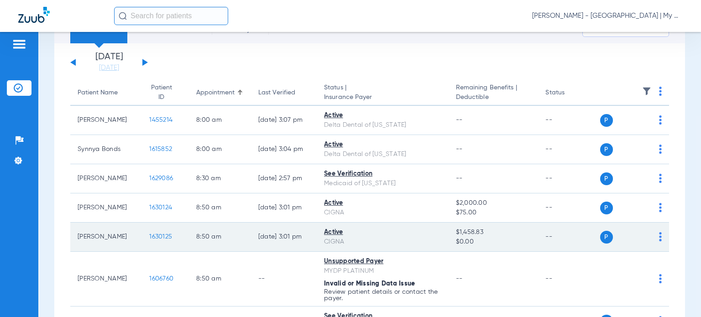
click at [149, 235] on span "1630125" at bounding box center [160, 237] width 23 height 6
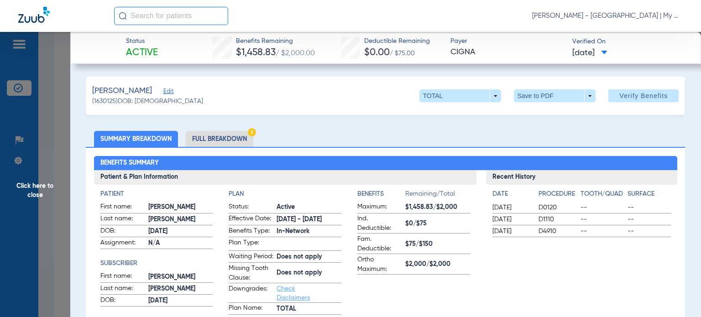
click at [403, 139] on ul "Summary Breakdown Full Breakdown" at bounding box center [385, 139] width 599 height 16
click at [225, 137] on li "Full Breakdown" at bounding box center [220, 139] width 68 height 16
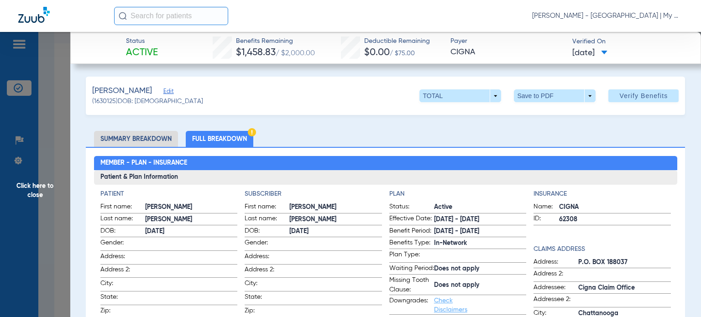
click at [449, 142] on ul "Summary Breakdown Full Breakdown" at bounding box center [385, 139] width 599 height 16
click at [421, 144] on ul "Summary Breakdown Full Breakdown" at bounding box center [385, 139] width 599 height 16
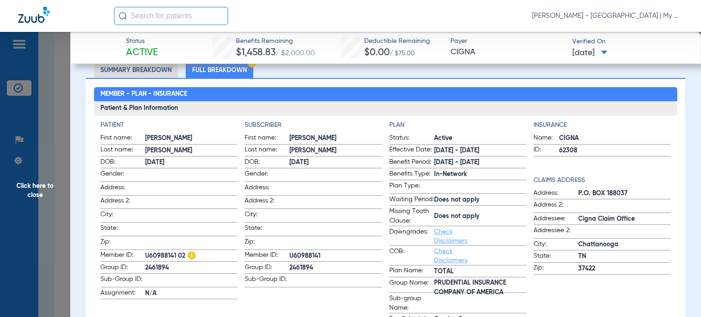
scroll to position [91, 0]
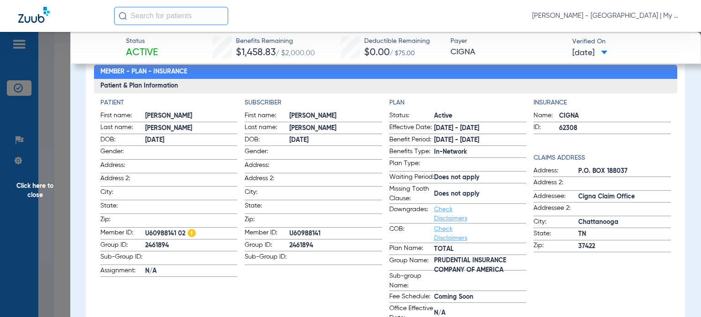
drag, startPoint x: 408, startPoint y: 251, endPoint x: 403, endPoint y: 248, distance: 6.1
click at [408, 251] on span "Plan Name:" at bounding box center [411, 249] width 45 height 11
click at [29, 184] on span "Click here to close" at bounding box center [35, 190] width 70 height 317
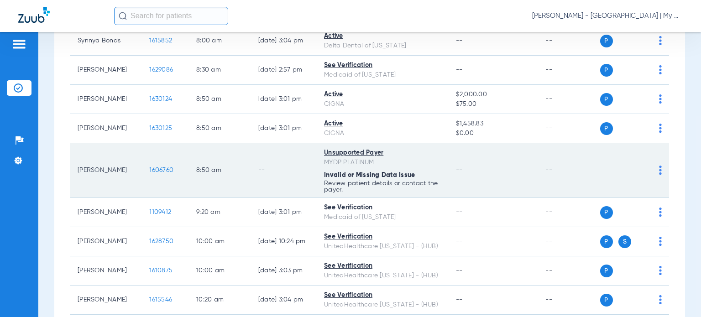
scroll to position [183, 0]
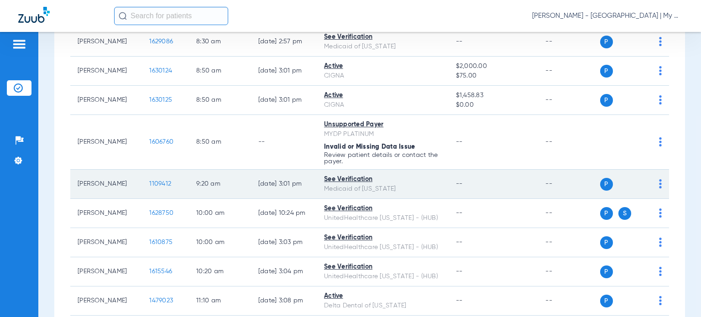
click at [156, 183] on span "1109412" at bounding box center [160, 184] width 22 height 6
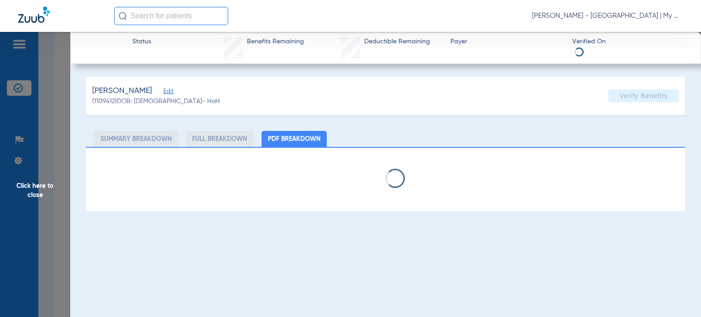
select select "page-width"
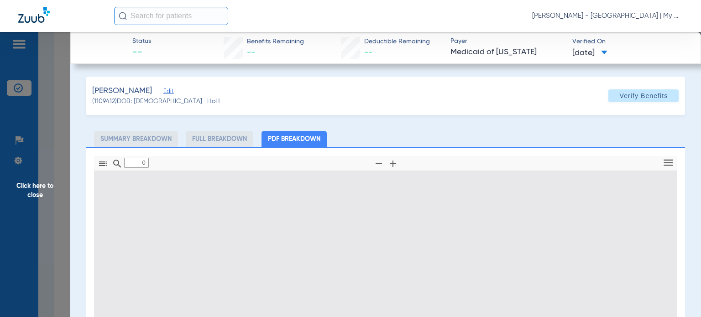
type input "1"
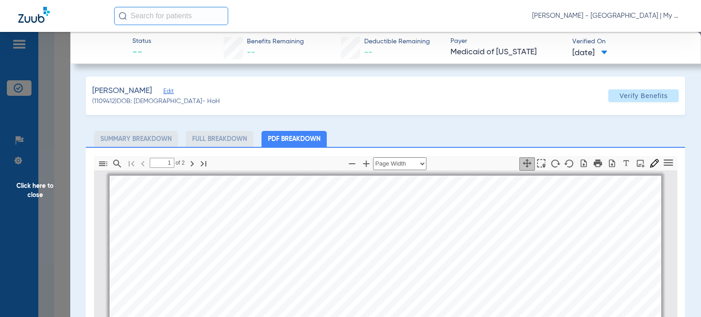
scroll to position [5, 0]
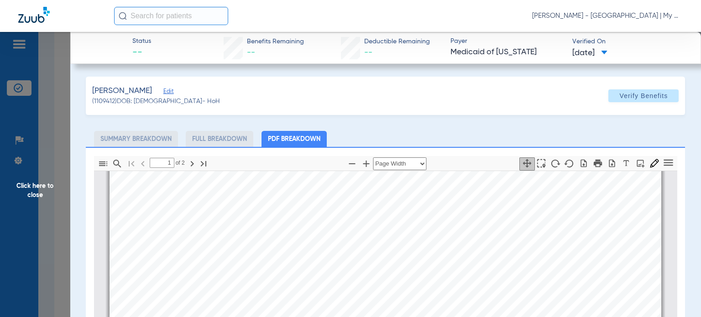
click at [455, 129] on div "McBride, Talia Edit (1109412) DOB: 03/21/2003 - HoH Verify Benefits Subscriber …" at bounding box center [385, 279] width 599 height 404
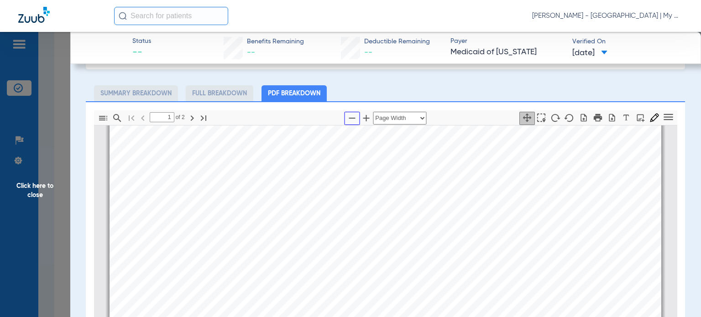
click at [349, 118] on icon "button" at bounding box center [351, 118] width 11 height 11
select select "custom"
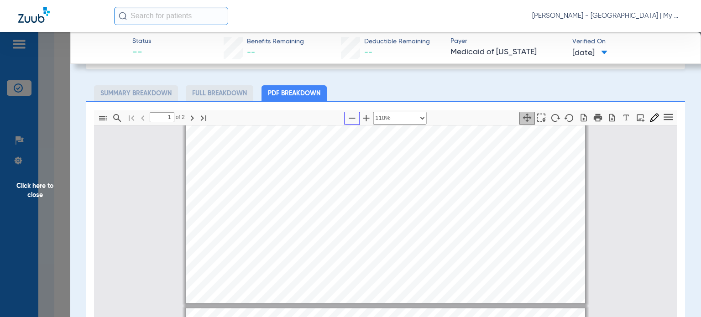
type input "2"
select select "custom"
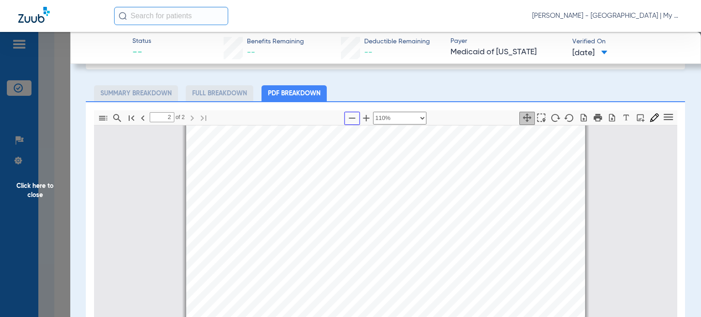
scroll to position [618, 0]
drag, startPoint x: 412, startPoint y: 253, endPoint x: 277, endPoint y: 241, distance: 135.1
click at [43, 193] on span "Click here to close" at bounding box center [35, 190] width 70 height 317
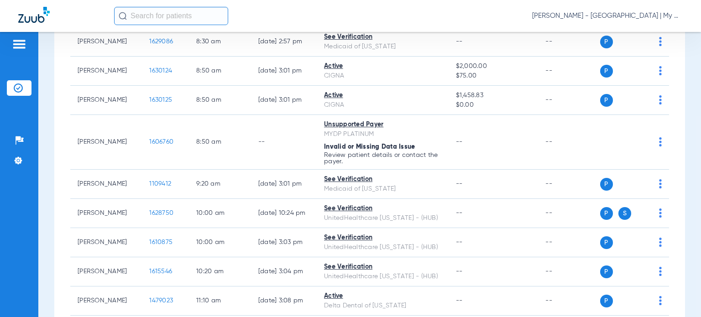
scroll to position [0, 0]
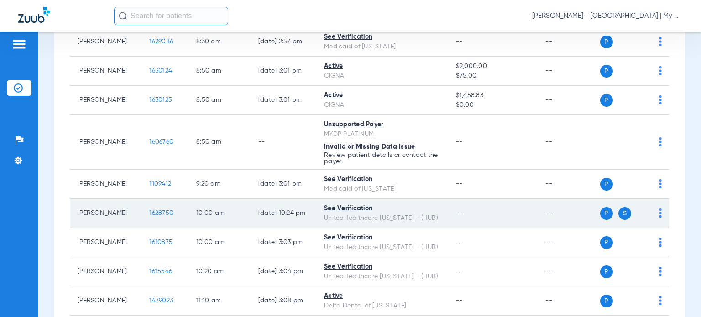
click at [153, 211] on span "1628750" at bounding box center [161, 213] width 24 height 6
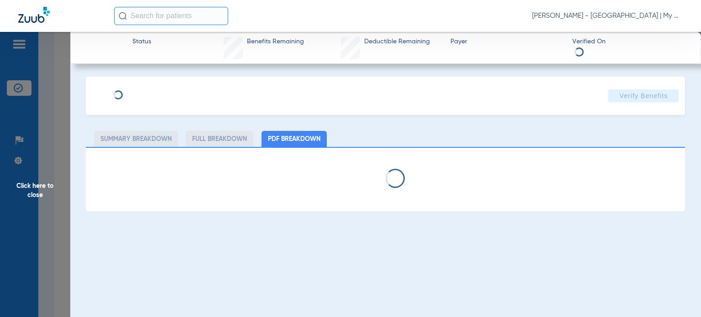
select select "page-width"
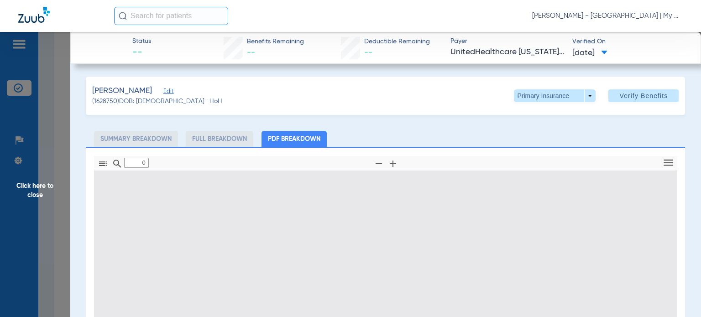
type input "1"
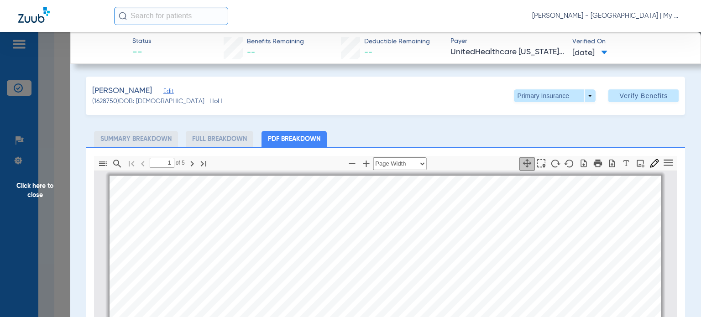
scroll to position [5, 0]
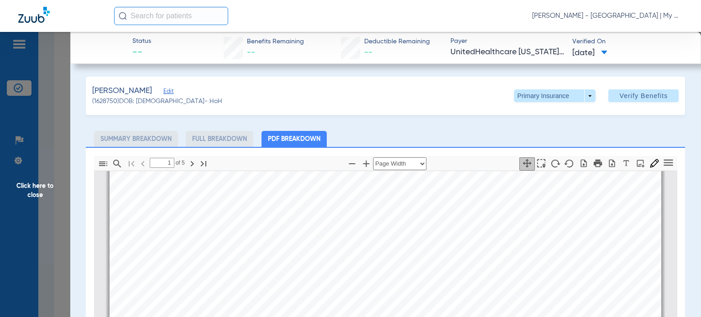
click at [413, 123] on div "Coss, David Edit (1628750) DOB: 09/01/1962 - HoH Primary Insurance arrow_drop_d…" at bounding box center [385, 279] width 599 height 404
click at [347, 162] on icon "button" at bounding box center [351, 163] width 11 height 11
select select "custom"
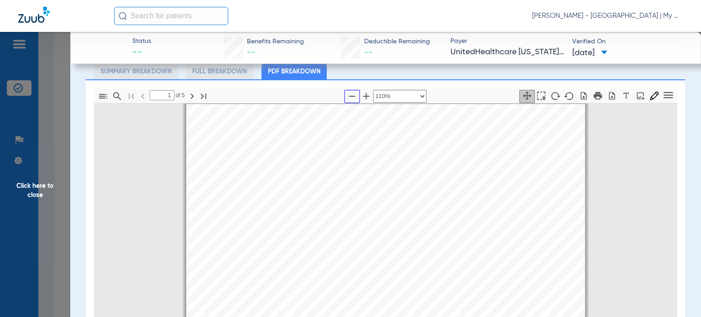
scroll to position [91, 0]
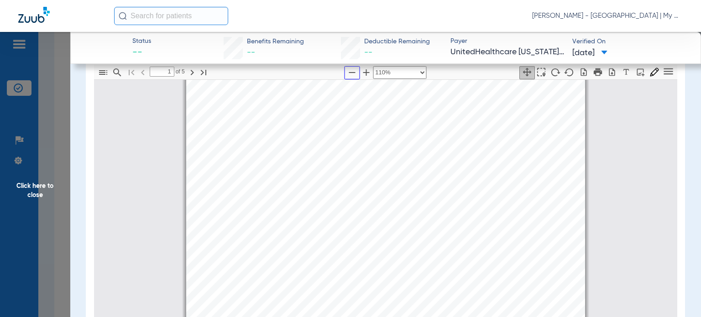
type input "2"
select select "custom"
click at [49, 186] on span "Click here to close" at bounding box center [35, 190] width 70 height 317
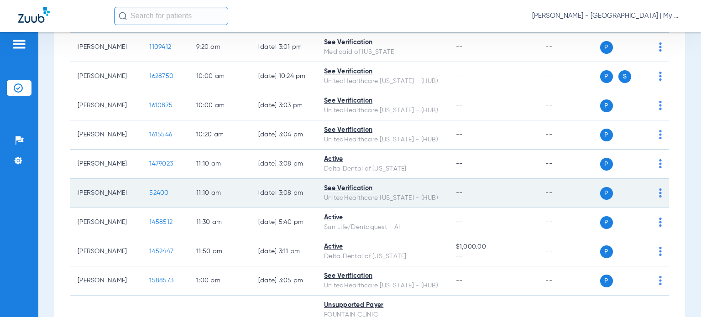
scroll to position [365, 0]
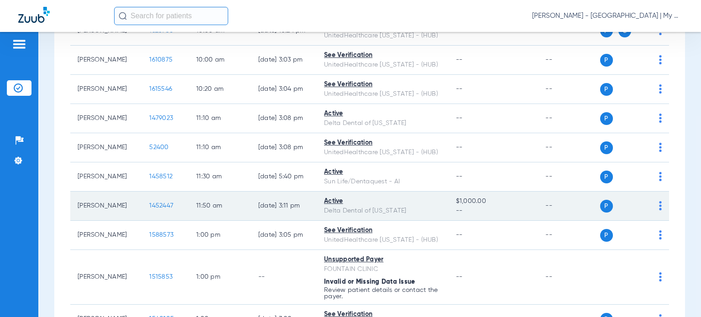
click at [152, 204] on span "1452447" at bounding box center [161, 206] width 24 height 6
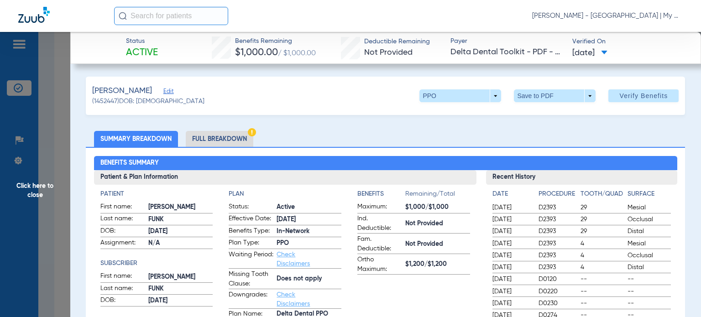
click at [225, 141] on li "Full Breakdown" at bounding box center [220, 139] width 68 height 16
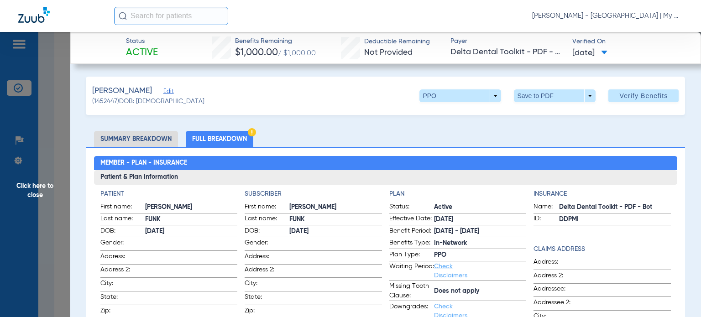
click at [558, 0] on html "Donna Thiel - Battle Creek | My Community Dental Centers Patients Insurance Ver…" at bounding box center [350, 158] width 701 height 317
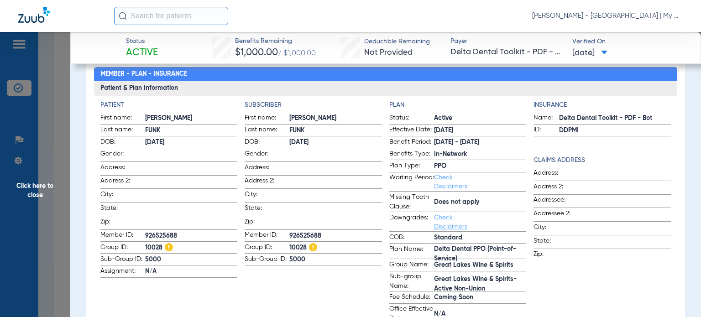
scroll to position [91, 0]
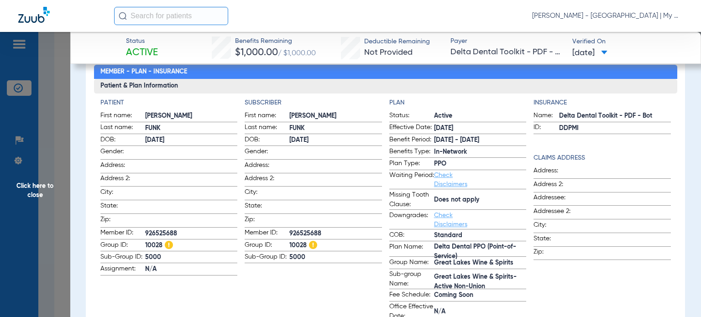
click at [400, 157] on span "Benefits Type:" at bounding box center [411, 152] width 45 height 11
click at [391, 184] on span "Waiting Period:" at bounding box center [411, 180] width 45 height 18
click at [552, 273] on div "Insurance Name: Delta Dental Toolkit - PDF - Bot ID: DDPMI Claims Address Addre…" at bounding box center [601, 210] width 137 height 224
click at [48, 184] on span "Click here to close" at bounding box center [35, 190] width 70 height 317
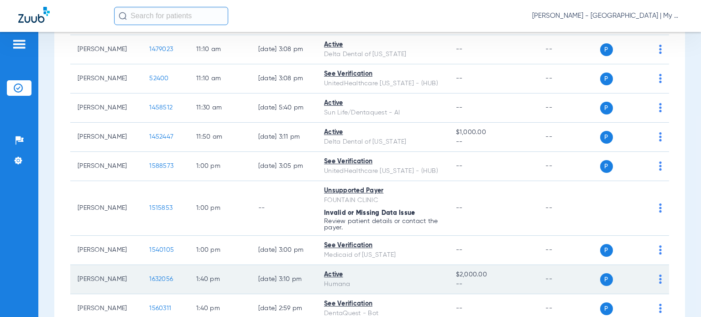
scroll to position [456, 0]
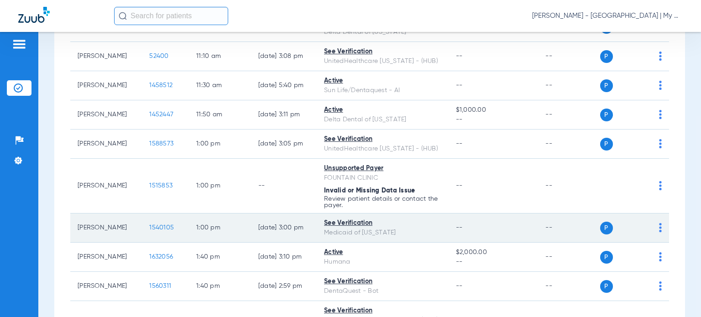
click at [154, 228] on span "1540105" at bounding box center [161, 228] width 25 height 6
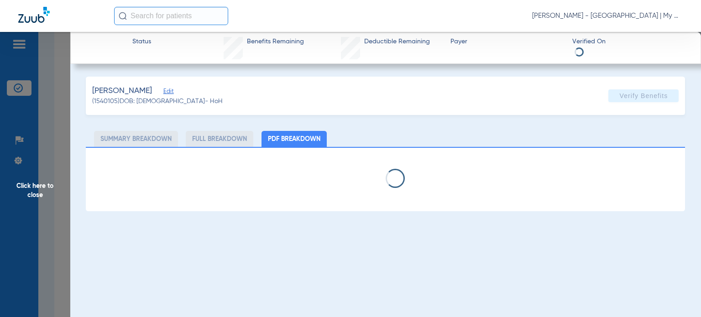
select select "page-width"
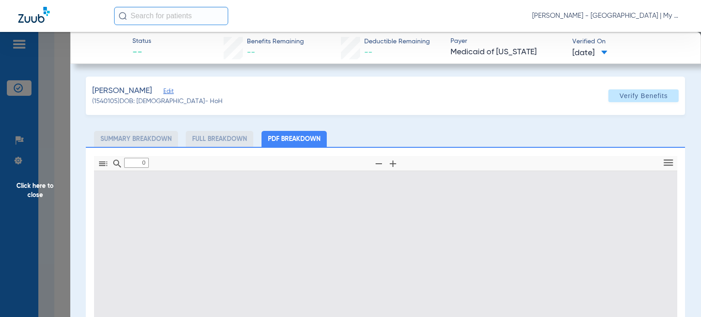
type input "1"
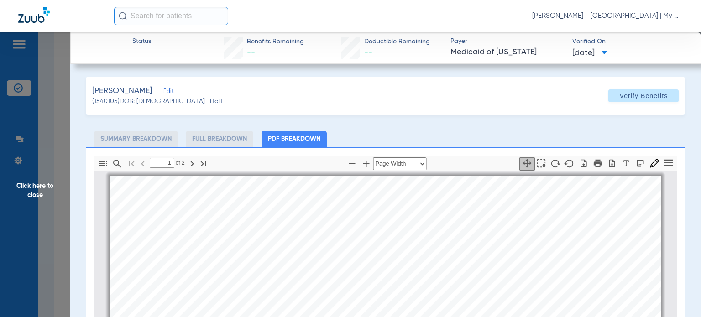
scroll to position [5, 0]
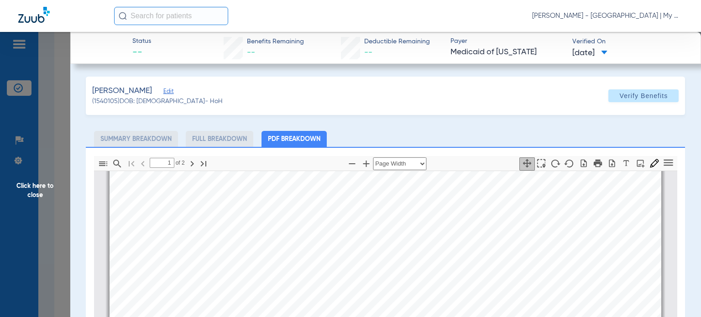
click at [442, 121] on div "Vickers, Alexis Edit (1540105) DOB: 09/12/1997 - HoH Verify Benefits Subscriber…" at bounding box center [385, 279] width 599 height 404
click at [347, 166] on icon "button" at bounding box center [351, 163] width 11 height 11
select select "custom"
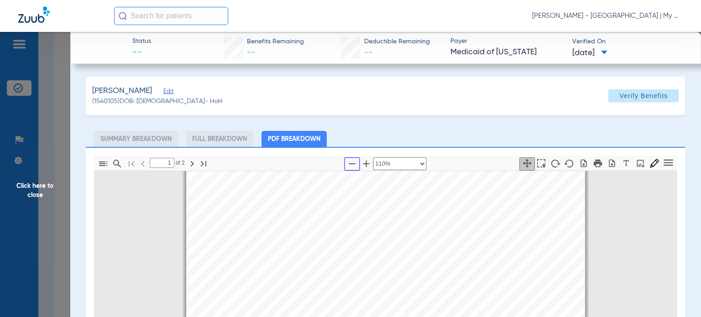
type input "2"
select select "custom"
click at [378, 256] on span "Page ⁨2⁩" at bounding box center [378, 258] width 1 height 5
click at [42, 190] on span "Click here to close" at bounding box center [35, 190] width 70 height 317
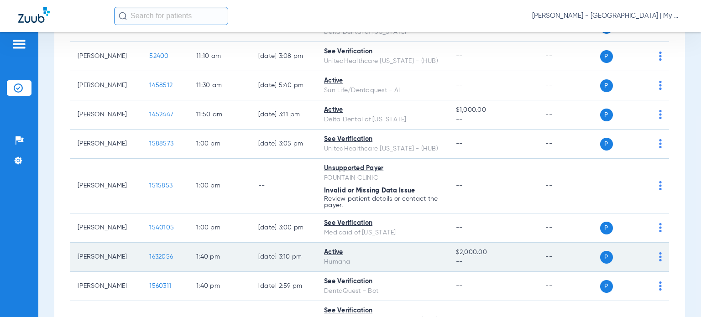
click at [158, 254] on span "1632056" at bounding box center [161, 257] width 24 height 6
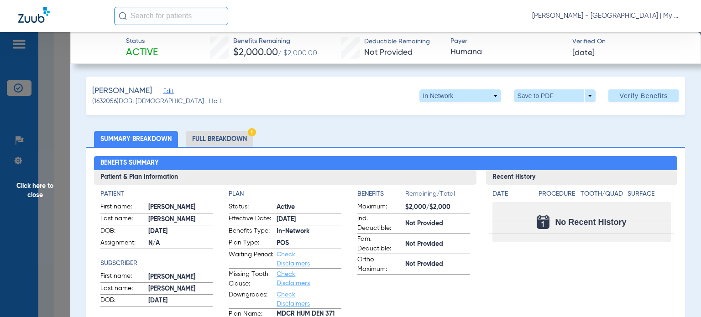
drag, startPoint x: 400, startPoint y: 131, endPoint x: 368, endPoint y: 135, distance: 32.6
click at [400, 131] on ul "Summary Breakdown Full Breakdown" at bounding box center [385, 139] width 599 height 16
click at [231, 143] on li "Full Breakdown" at bounding box center [220, 139] width 68 height 16
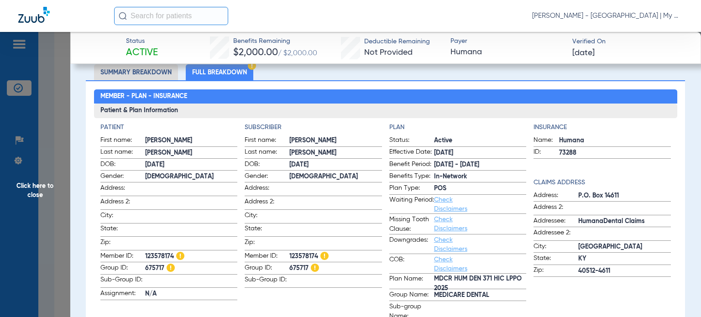
scroll to position [46, 0]
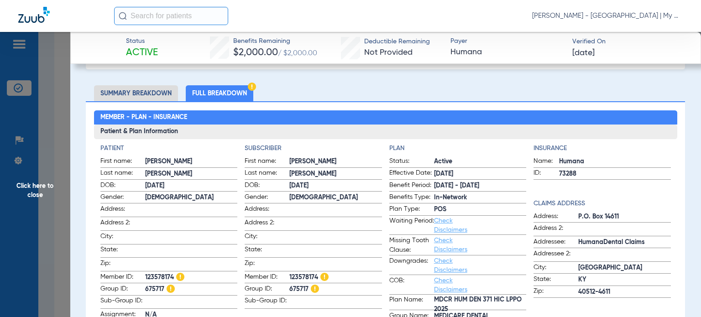
drag, startPoint x: 120, startPoint y: 94, endPoint x: 141, endPoint y: 100, distance: 22.3
click at [120, 94] on li "Summary Breakdown" at bounding box center [136, 93] width 84 height 16
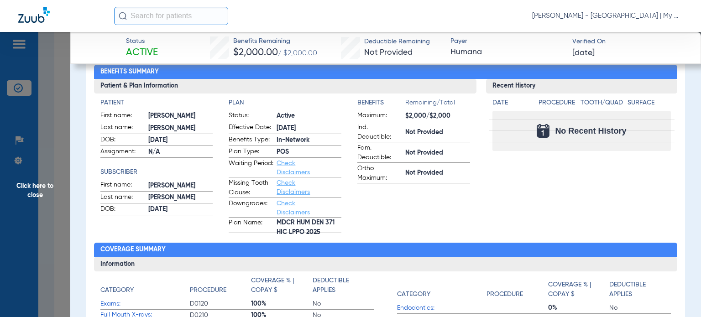
click at [475, 205] on div "Patient & Plan Information Patient First name: JENNIFER Last name: VINCENT DOB:…" at bounding box center [385, 156] width 583 height 154
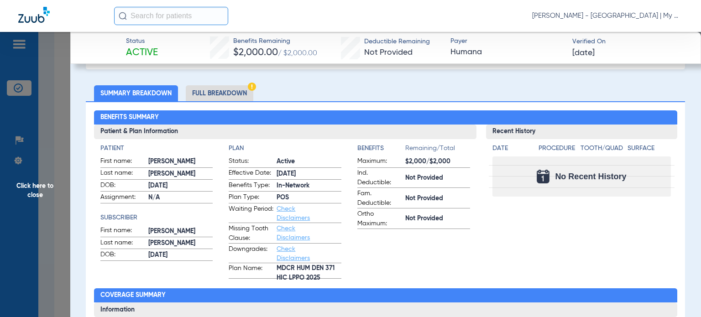
click at [204, 92] on li "Full Breakdown" at bounding box center [220, 93] width 68 height 16
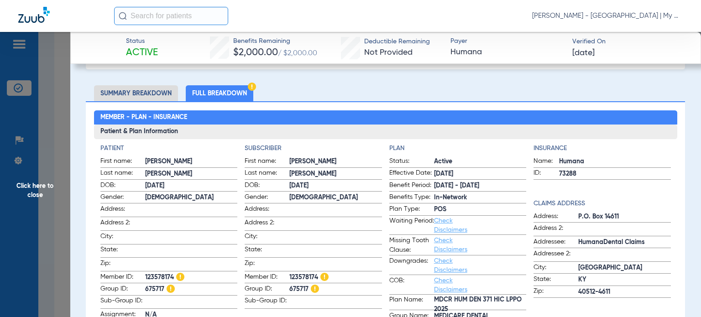
click at [451, 125] on h3 "Patient & Plan Information" at bounding box center [385, 132] width 583 height 15
click at [293, 273] on span "123578174" at bounding box center [335, 278] width 93 height 10
drag, startPoint x: 293, startPoint y: 270, endPoint x: 294, endPoint y: 275, distance: 5.0
click at [294, 273] on span "123578174" at bounding box center [335, 278] width 93 height 10
copy span "123578174"
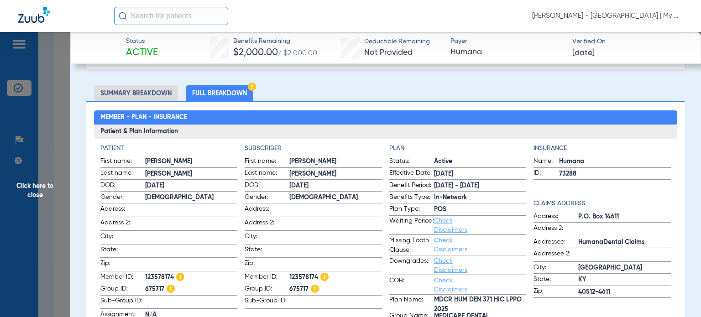
click at [436, 246] on link "Check Disclaimers" at bounding box center [450, 245] width 33 height 16
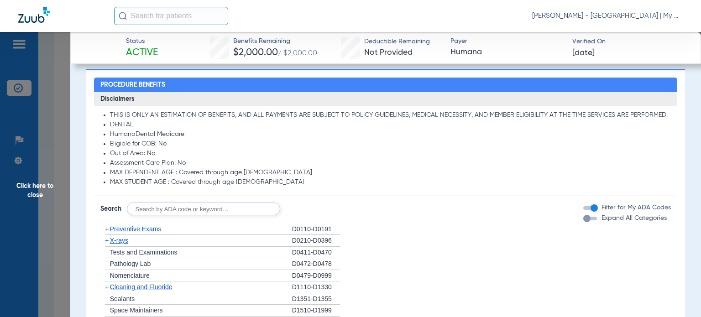
scroll to position [672, 0]
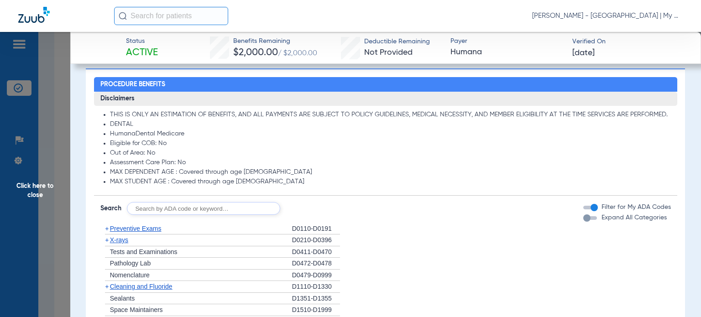
click at [34, 191] on span "Click here to close" at bounding box center [35, 190] width 70 height 317
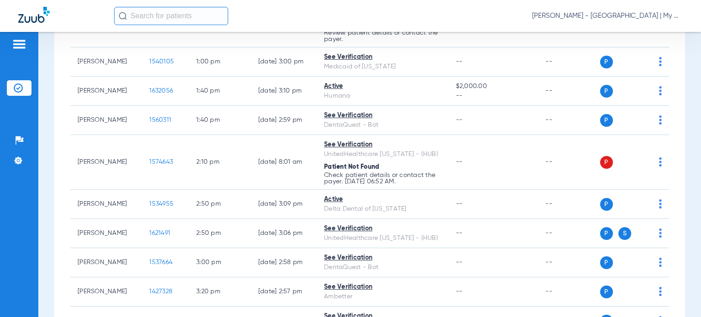
scroll to position [639, 0]
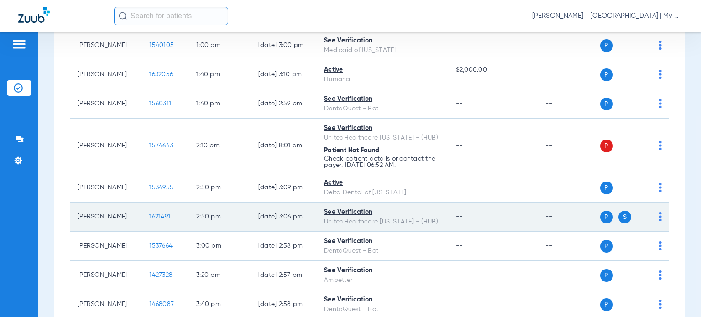
click at [155, 214] on span "1621491" at bounding box center [159, 217] width 21 height 6
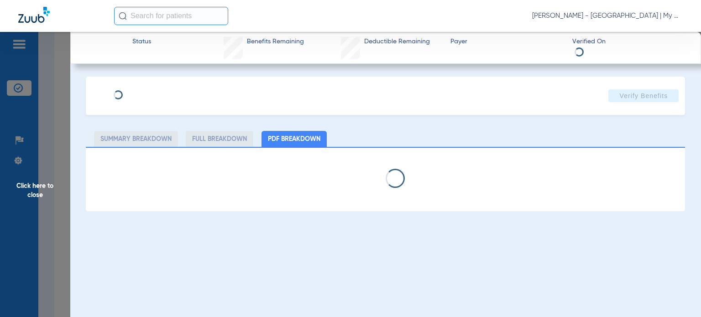
select select "page-width"
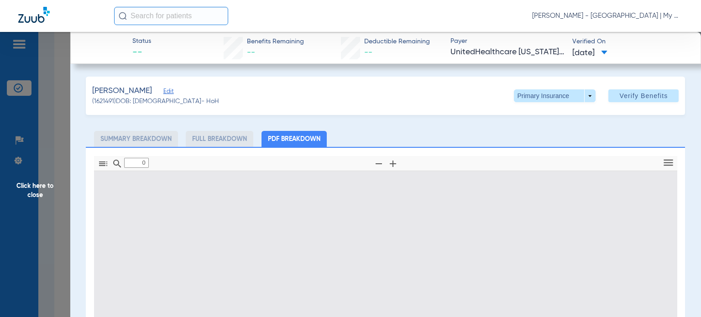
type input "1"
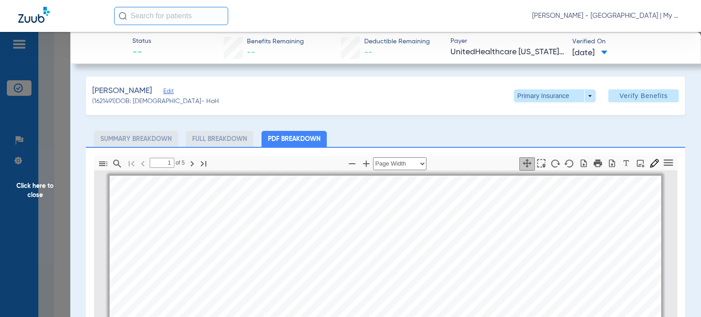
scroll to position [5, 0]
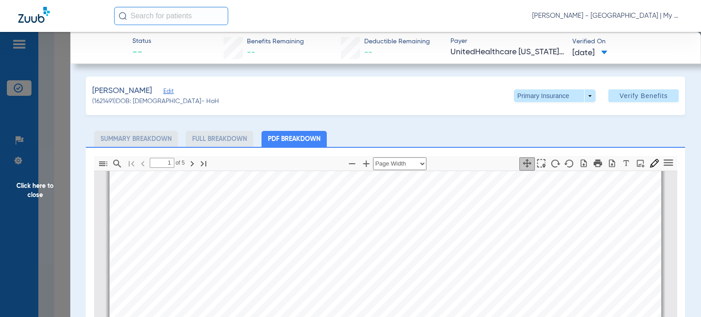
click at [512, 135] on ul "Summary Breakdown Full Breakdown PDF Breakdown" at bounding box center [385, 139] width 599 height 16
drag, startPoint x: 349, startPoint y: 163, endPoint x: 383, endPoint y: 145, distance: 39.4
click at [349, 163] on icon "button" at bounding box center [352, 163] width 6 height 1
select select "custom"
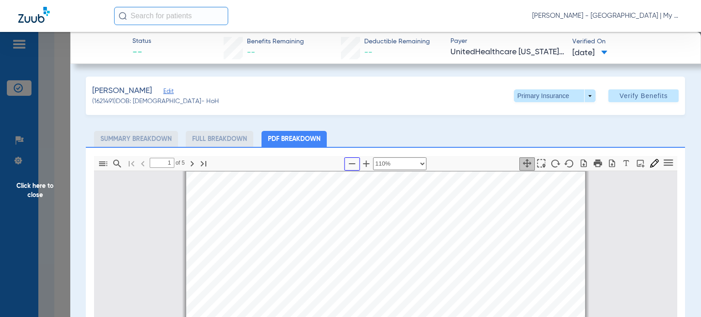
scroll to position [91, 0]
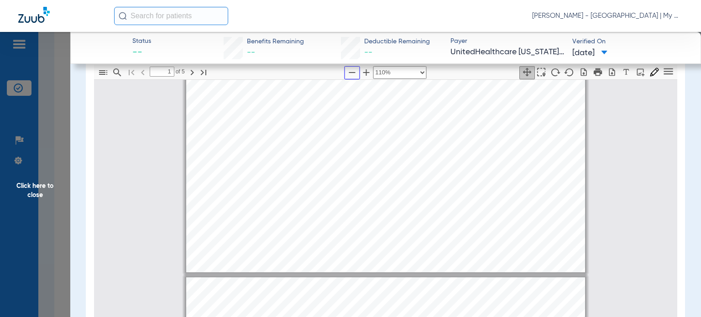
type input "2"
select select "custom"
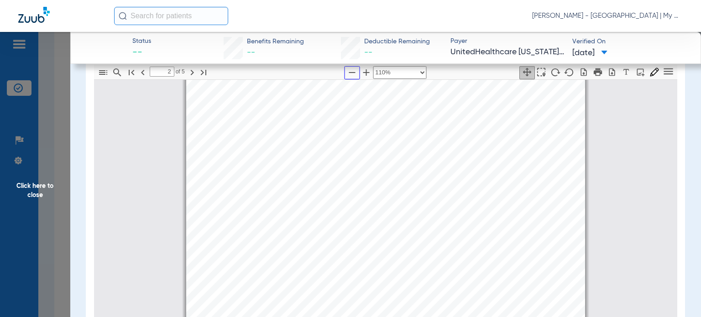
scroll to position [689, 0]
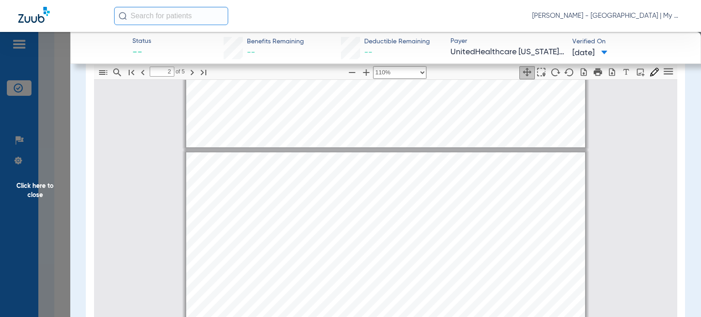
type input "1"
select select "custom"
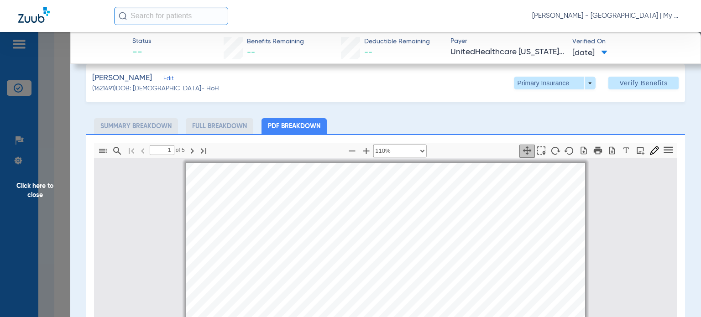
scroll to position [0, 0]
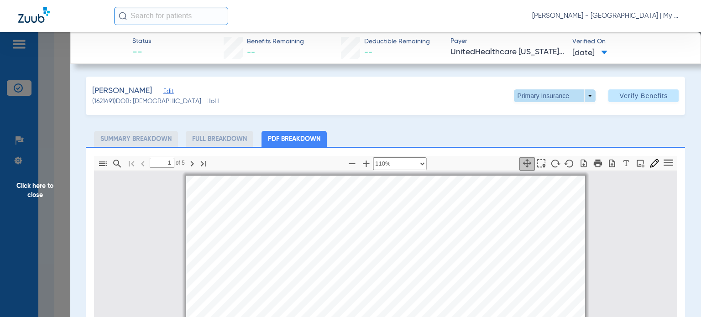
click at [553, 100] on span at bounding box center [555, 96] width 22 height 22
click at [537, 130] on span "Secondary Insurance" at bounding box center [545, 132] width 60 height 6
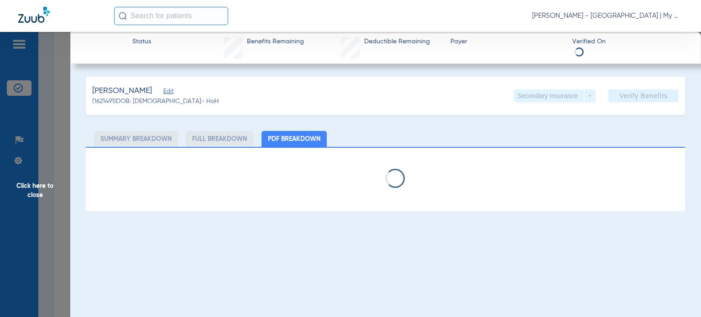
select select "page-width"
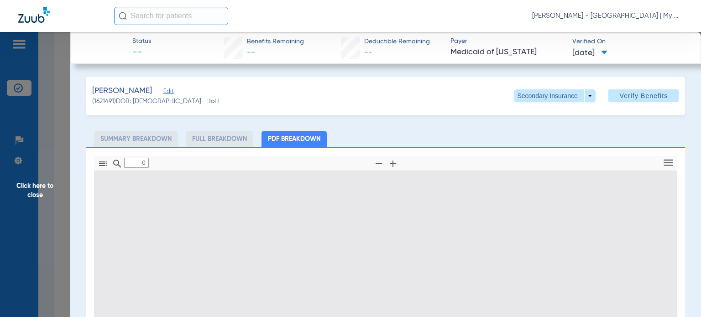
type input "1"
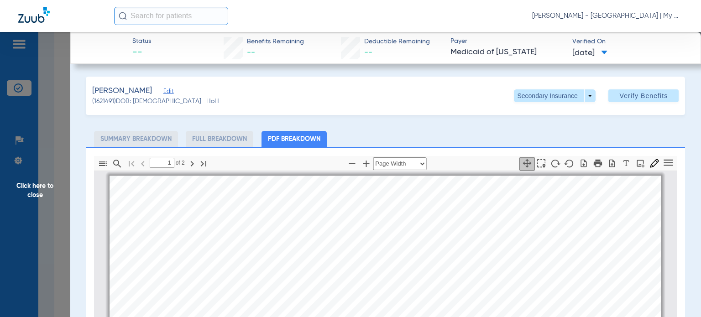
scroll to position [5, 0]
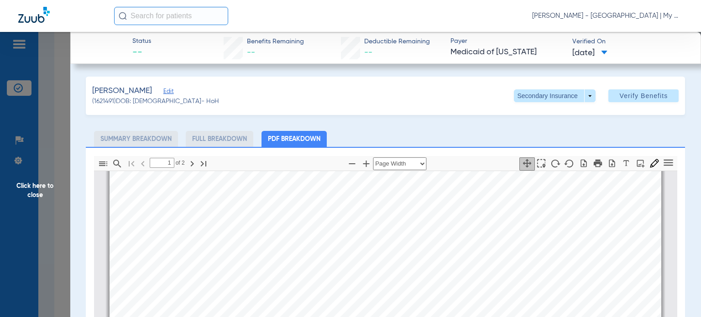
click at [549, 220] on span "Fee for Service Dental Coverage (Note: Refer to Medicaid Provider Manual / MDHH…" at bounding box center [396, 222] width 433 height 7
click at [347, 165] on icon "button" at bounding box center [351, 163] width 11 height 11
select select "custom"
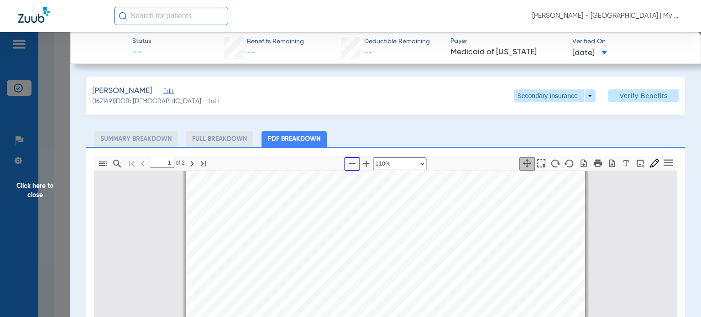
type input "2"
select select "custom"
click at [442, 262] on span "OSBORN" at bounding box center [459, 264] width 36 height 5
drag, startPoint x: 45, startPoint y: 184, endPoint x: 68, endPoint y: 195, distance: 25.1
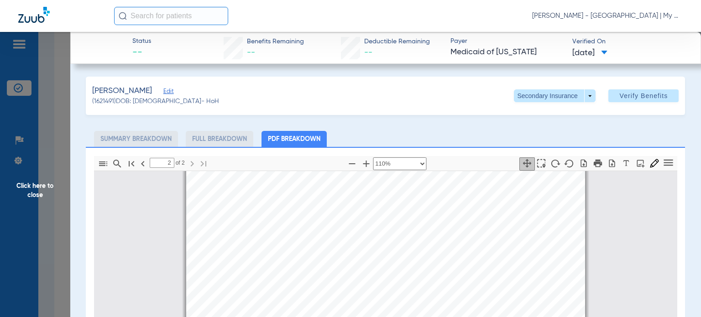
click at [44, 184] on span "Click here to close" at bounding box center [35, 190] width 70 height 317
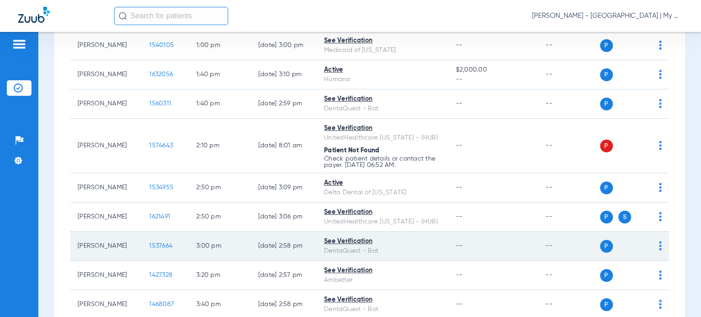
click at [154, 243] on span "1537664" at bounding box center [160, 246] width 23 height 6
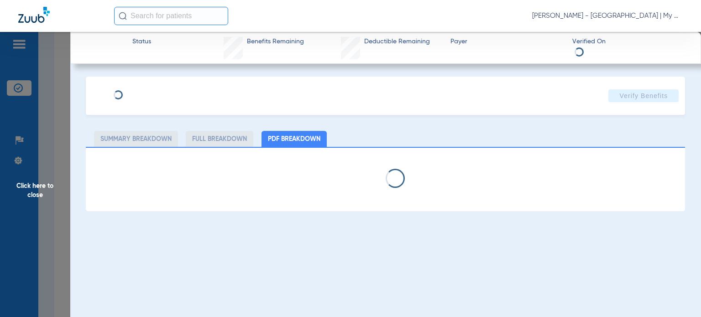
select select "page-width"
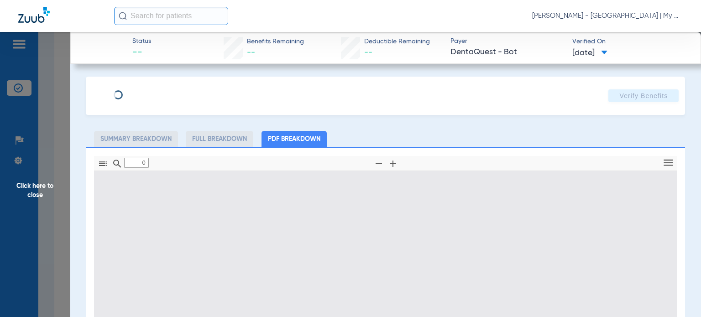
type input "1"
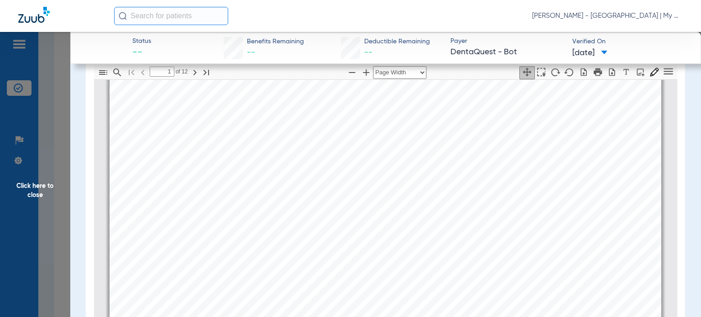
scroll to position [96, 0]
drag, startPoint x: 428, startPoint y: 214, endPoint x: 416, endPoint y: 214, distance: 11.4
click at [428, 214] on div " Print SHERRY MARCUS DAMON Member is eligible: My Community Dental Centers Inc…" at bounding box center [386, 184] width 552 height 391
click at [40, 193] on span "Click here to close" at bounding box center [35, 190] width 70 height 317
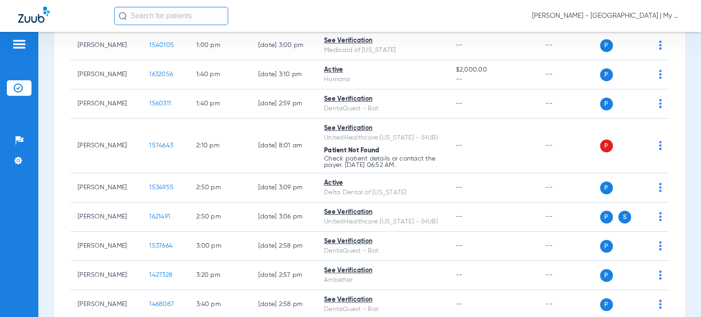
scroll to position [0, 0]
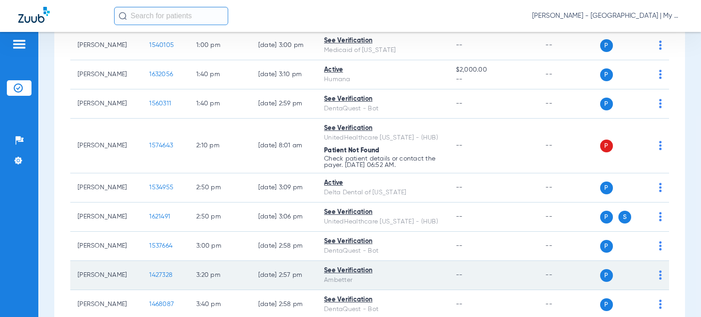
click at [149, 272] on span "1427328" at bounding box center [160, 275] width 23 height 6
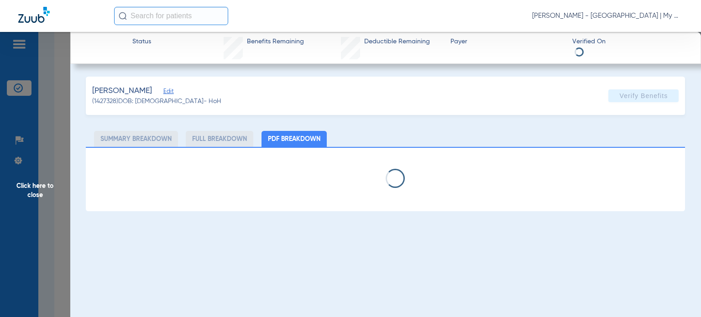
select select "page-width"
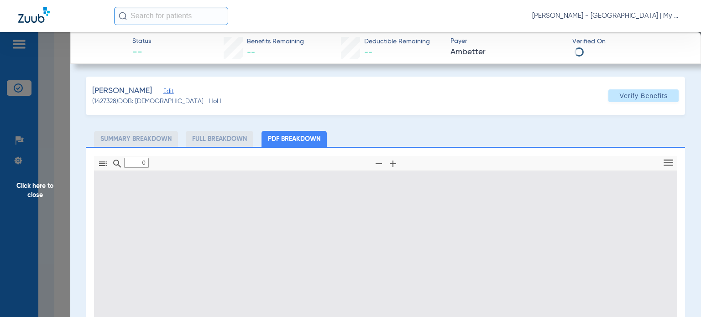
type input "1"
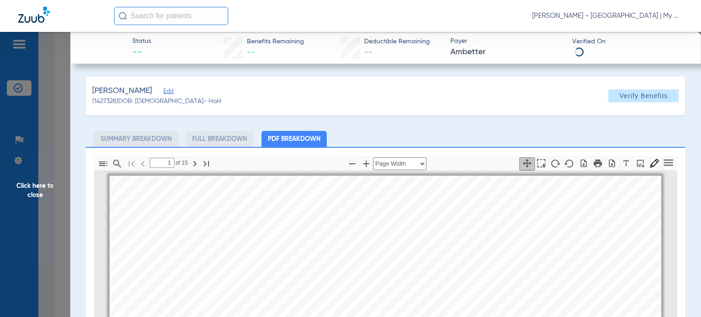
scroll to position [5, 0]
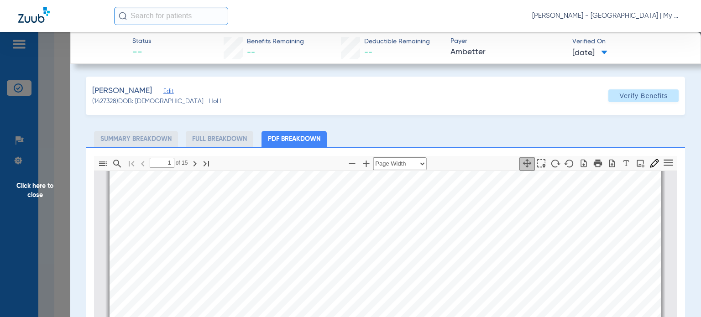
click at [385, 130] on div "Halliday, Corin Edit (1427328) DOB: 08/21/1990 - HoH Verify Benefits Subscriber…" at bounding box center [385, 279] width 599 height 404
click at [346, 164] on icon "button" at bounding box center [351, 163] width 11 height 11
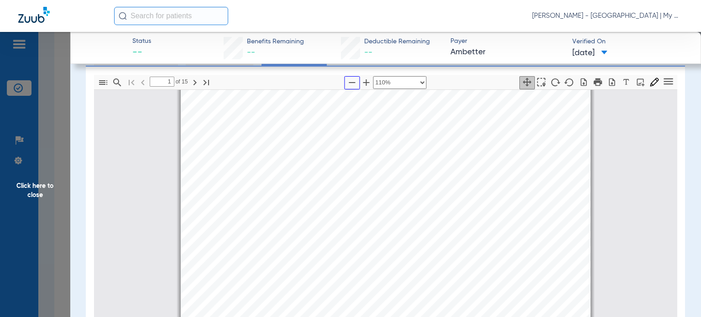
scroll to position [91, 0]
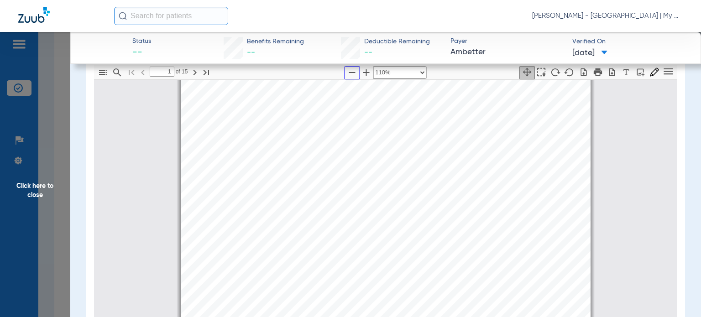
click at [347, 76] on icon "button" at bounding box center [351, 72] width 11 height 11
select select "custom"
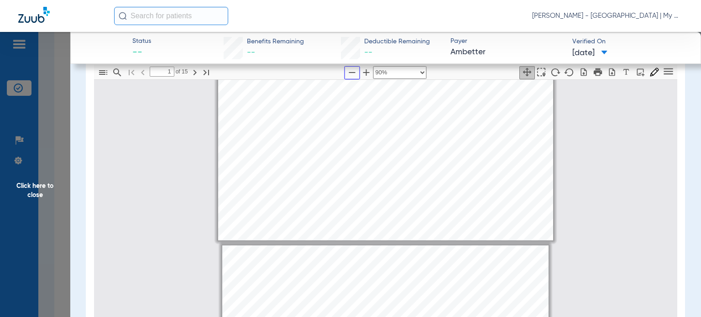
type input "2"
select select "custom"
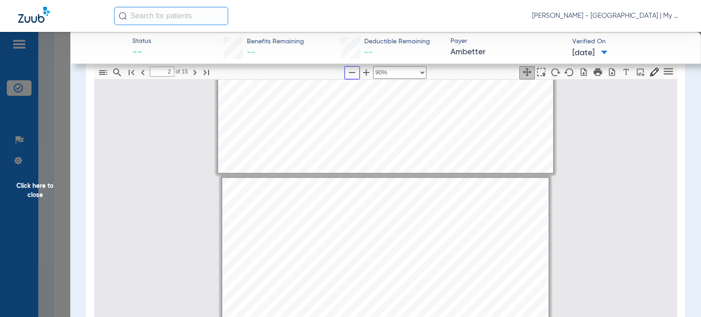
scroll to position [370, 0]
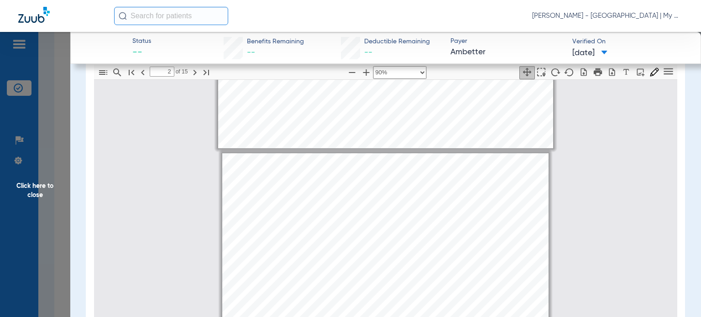
drag, startPoint x: 394, startPoint y: 174, endPoint x: 378, endPoint y: 174, distance: 16.0
click at [58, 190] on span "Click here to close" at bounding box center [35, 190] width 70 height 317
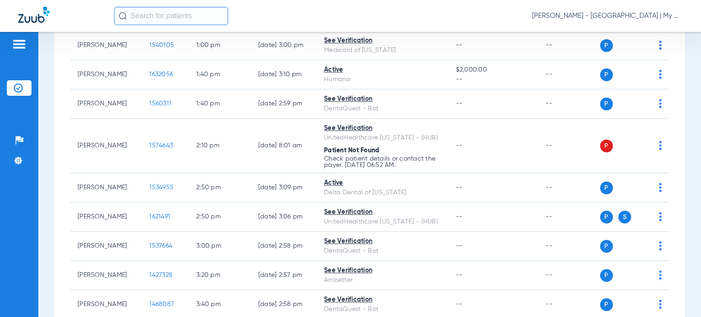
scroll to position [0, 0]
click at [49, 146] on div "Schedule Insurance Verification History Last Appt. Sync Time: Today - 08:51 AM …" at bounding box center [369, 174] width 663 height 285
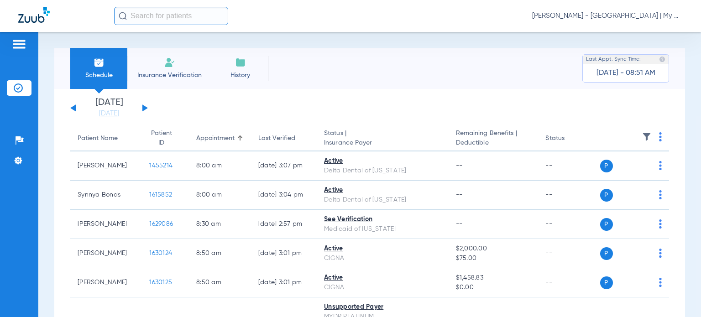
drag, startPoint x: 144, startPoint y: 108, endPoint x: 156, endPoint y: 5, distance: 103.8
click at [144, 109] on button at bounding box center [144, 108] width 5 height 7
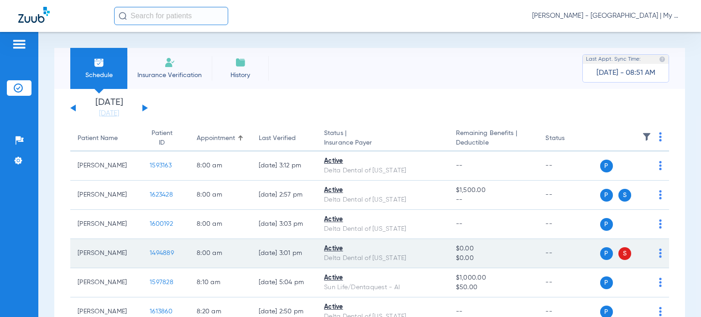
click at [162, 251] on span "1494889" at bounding box center [162, 253] width 24 height 6
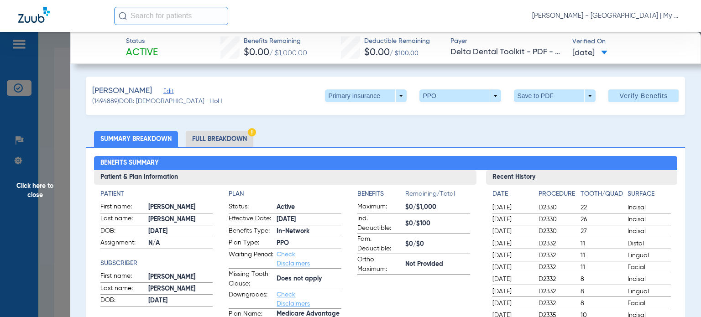
drag, startPoint x: 416, startPoint y: 132, endPoint x: 376, endPoint y: 136, distance: 40.0
click at [416, 132] on ul "Summary Breakdown Full Breakdown" at bounding box center [385, 139] width 599 height 16
drag, startPoint x: 234, startPoint y: 137, endPoint x: 248, endPoint y: 143, distance: 15.3
click at [233, 137] on li "Full Breakdown" at bounding box center [220, 139] width 68 height 16
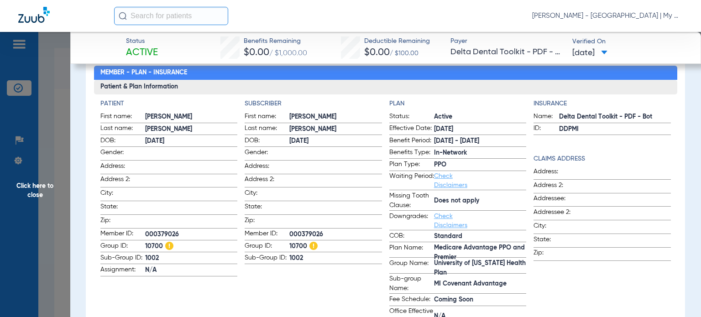
scroll to position [91, 0]
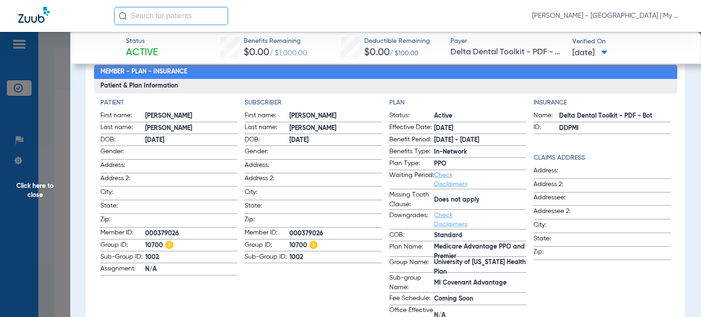
click at [585, 191] on label "Address 2:" at bounding box center [601, 186] width 137 height 13
click at [378, 231] on span "000379026" at bounding box center [335, 234] width 93 height 10
click at [41, 188] on span "Click here to close" at bounding box center [35, 190] width 70 height 317
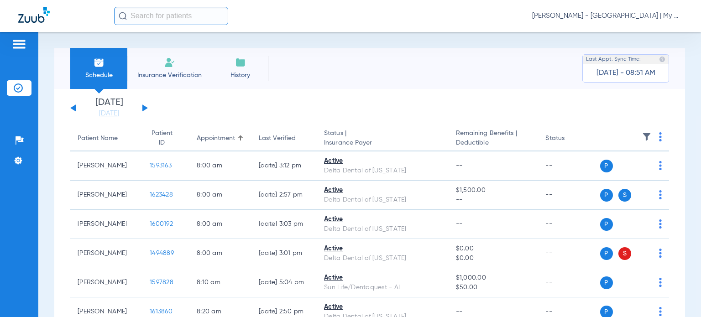
scroll to position [0, 0]
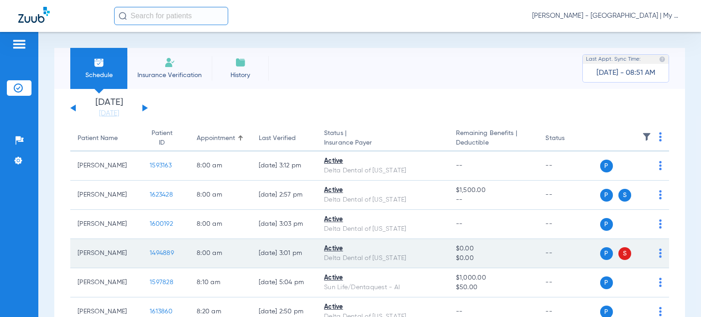
drag, startPoint x: 460, startPoint y: 261, endPoint x: 450, endPoint y: 260, distance: 10.1
click at [460, 261] on span "$0.00" at bounding box center [493, 259] width 75 height 10
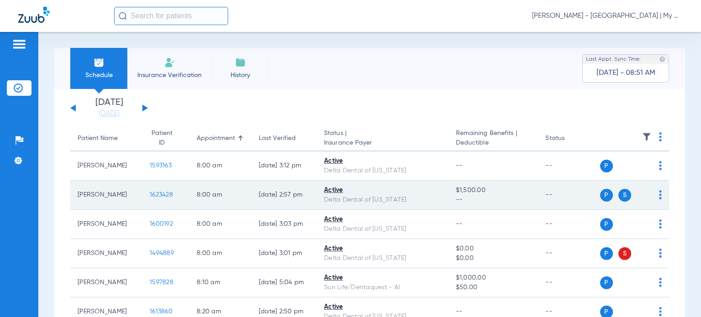
click at [156, 194] on span "1623428" at bounding box center [161, 195] width 23 height 6
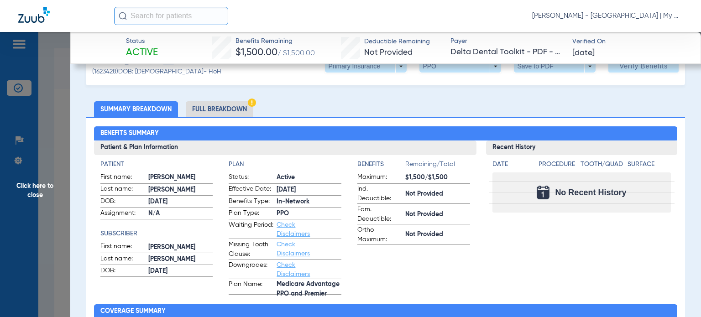
scroll to position [46, 0]
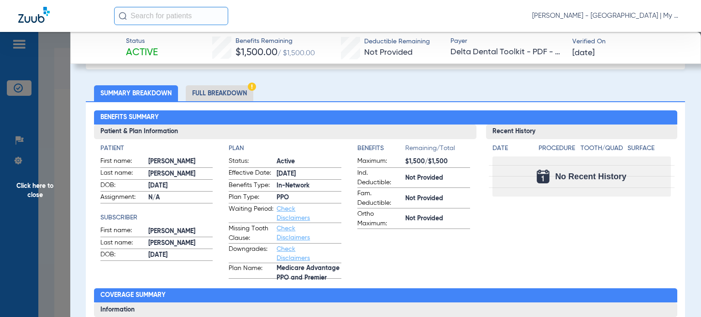
click at [230, 89] on li "Full Breakdown" at bounding box center [220, 93] width 68 height 16
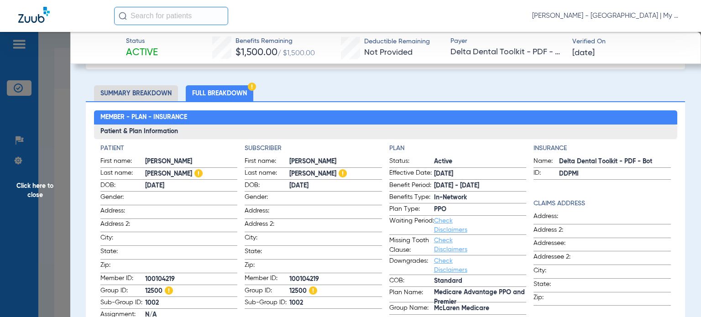
click at [422, 241] on span "Missing Tooth Clause:" at bounding box center [411, 245] width 45 height 19
click at [43, 187] on span "Click here to close" at bounding box center [35, 190] width 70 height 317
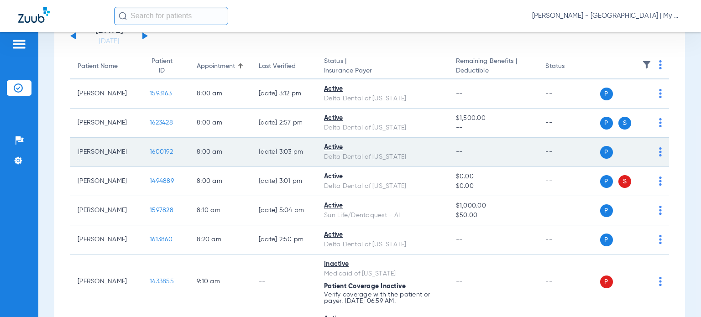
scroll to position [91, 0]
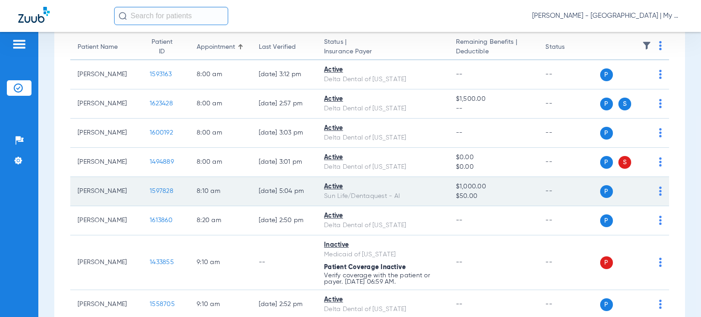
click at [151, 189] on span "1597828" at bounding box center [162, 191] width 24 height 6
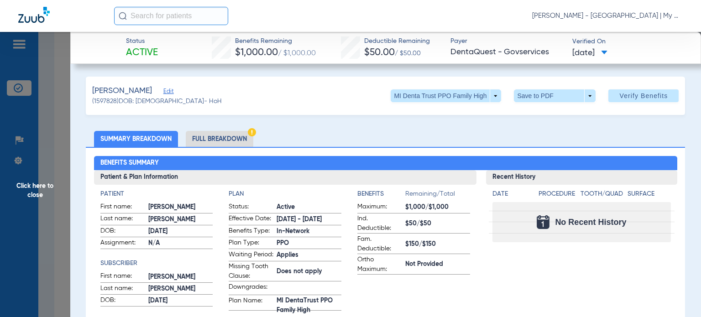
click at [374, 132] on ul "Summary Breakdown Full Breakdown" at bounding box center [385, 139] width 599 height 16
drag, startPoint x: 376, startPoint y: 140, endPoint x: 369, endPoint y: 143, distance: 7.8
click at [376, 140] on ul "Summary Breakdown Full Breakdown" at bounding box center [385, 139] width 599 height 16
click at [226, 141] on li "Full Breakdown" at bounding box center [220, 139] width 68 height 16
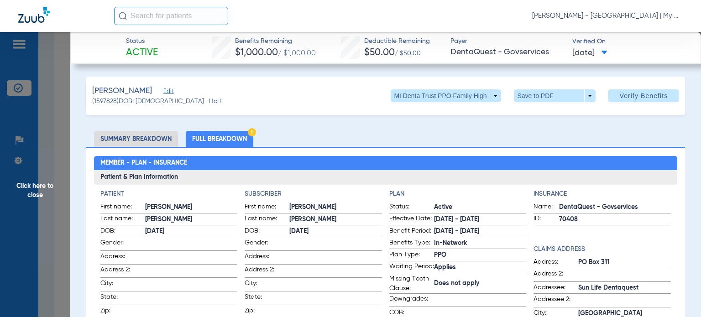
click at [54, 190] on span "Click here to close" at bounding box center [35, 190] width 70 height 317
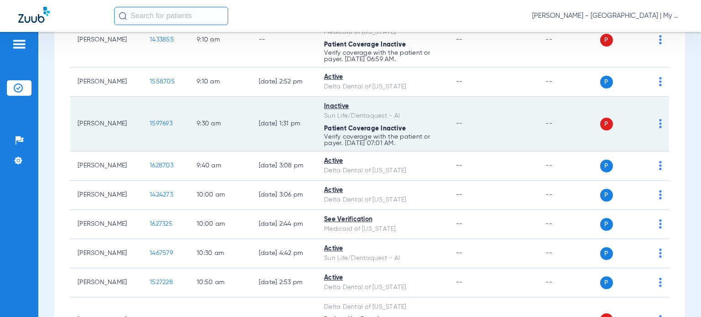
scroll to position [319, 0]
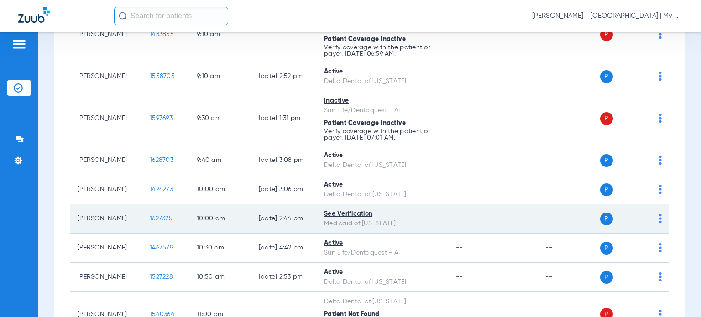
click at [150, 217] on span "1627325" at bounding box center [161, 218] width 23 height 6
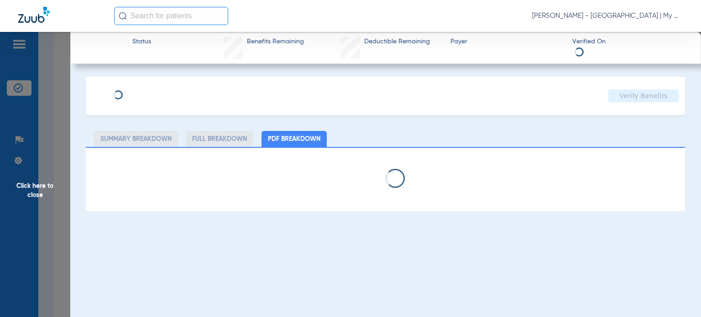
select select "page-width"
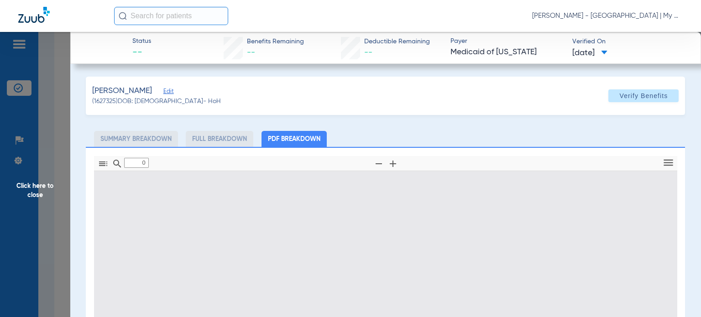
type input "1"
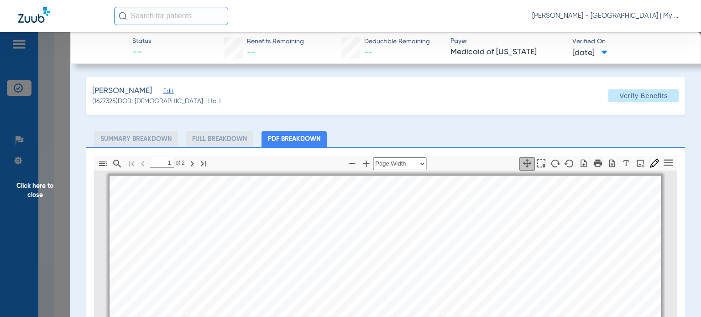
scroll to position [5, 0]
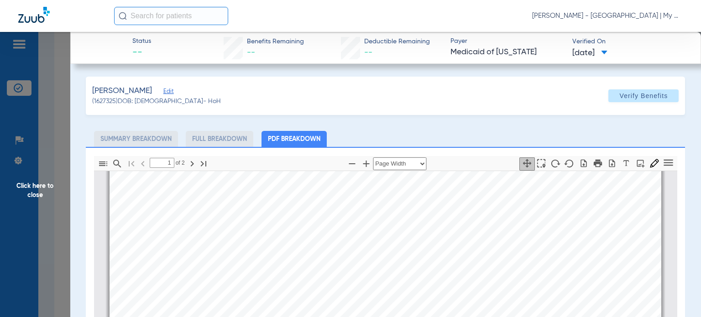
drag, startPoint x: 439, startPoint y: 129, endPoint x: 420, endPoint y: 139, distance: 21.2
click at [439, 129] on div "[PERSON_NAME] (1627325) DOB: [DEMOGRAPHIC_DATA] - HoH Verify Benefits Subscribe…" at bounding box center [385, 279] width 599 height 404
click at [392, 136] on ul "Summary Breakdown Full Breakdown PDF Breakdown" at bounding box center [385, 139] width 599 height 16
click at [350, 161] on icon "button" at bounding box center [351, 163] width 11 height 11
select select "custom"
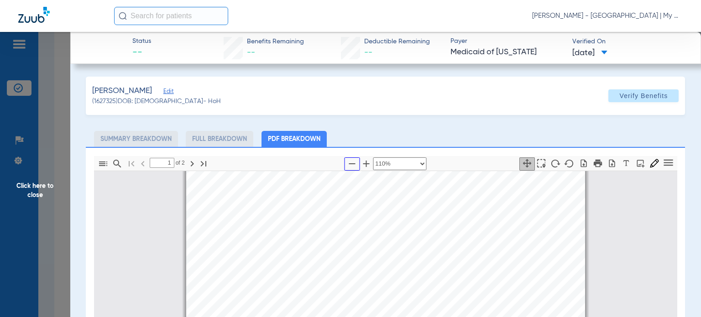
type input "2"
select select "custom"
drag, startPoint x: 538, startPoint y: 287, endPoint x: 193, endPoint y: 201, distance: 355.5
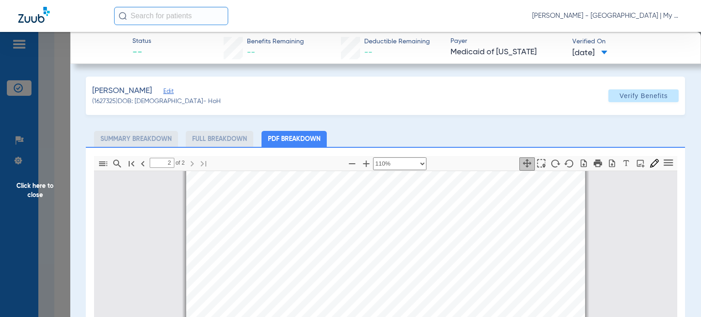
scroll to position [690, 0]
click at [34, 182] on span "Click here to close" at bounding box center [35, 190] width 70 height 317
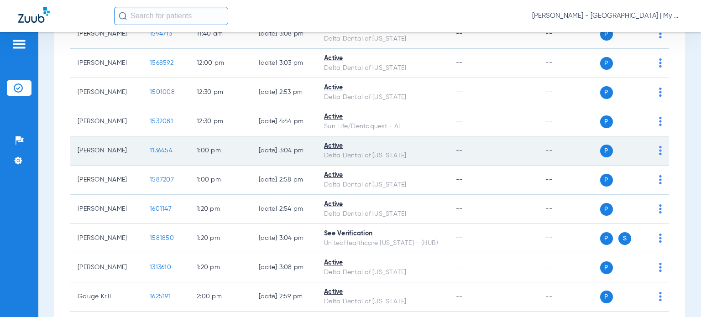
scroll to position [730, 0]
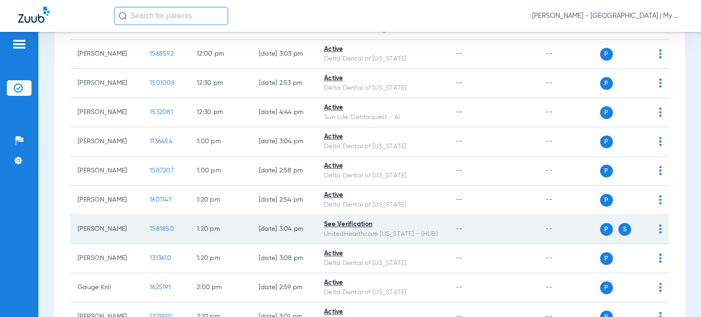
click at [151, 232] on span "1581850" at bounding box center [162, 229] width 24 height 6
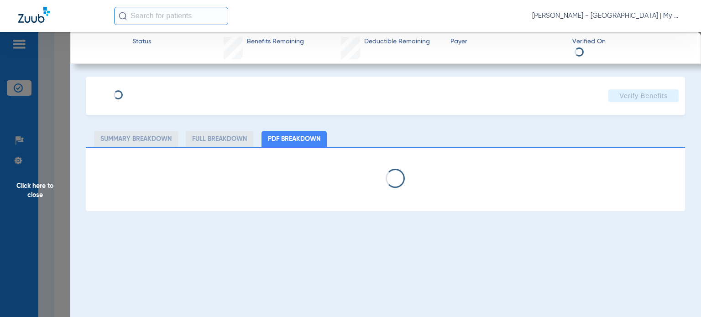
select select "page-width"
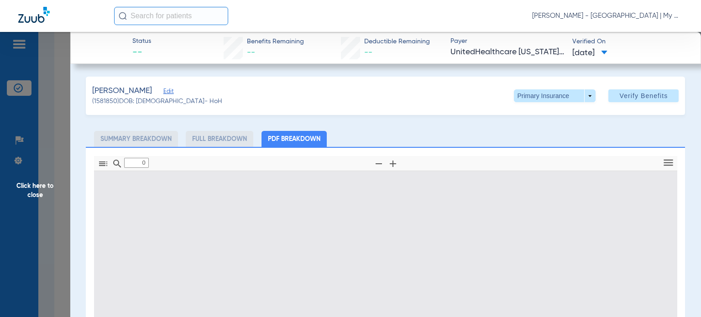
type input "1"
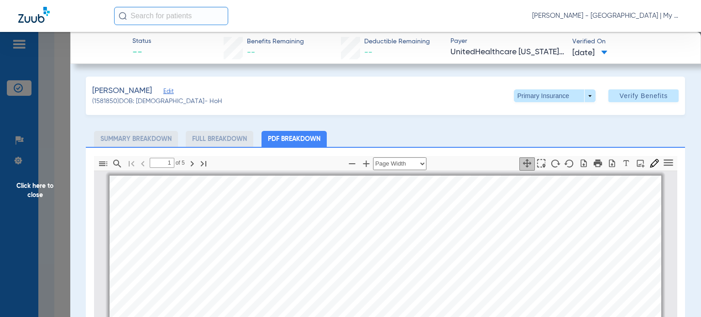
scroll to position [5, 0]
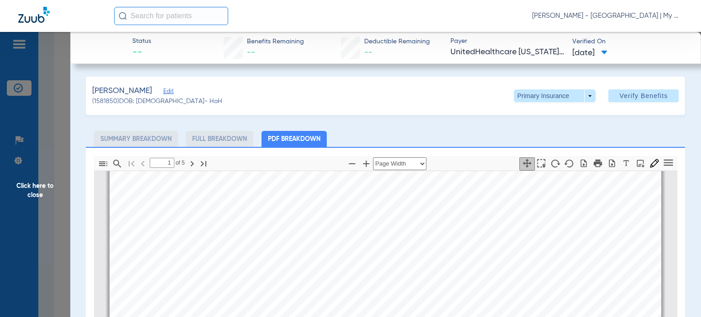
click at [664, 133] on ul "Summary Breakdown Full Breakdown PDF Breakdown" at bounding box center [385, 139] width 599 height 16
click at [346, 162] on icon "button" at bounding box center [351, 163] width 11 height 11
select select "custom"
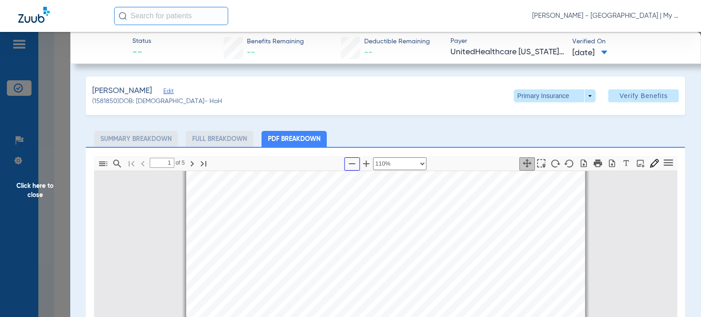
scroll to position [141, 0]
type input "2"
select select "custom"
click at [410, 259] on div "Benefit Summary Patient Information Member Name DENISE URBAN Member Type Subscr…" at bounding box center [385, 246] width 399 height 564
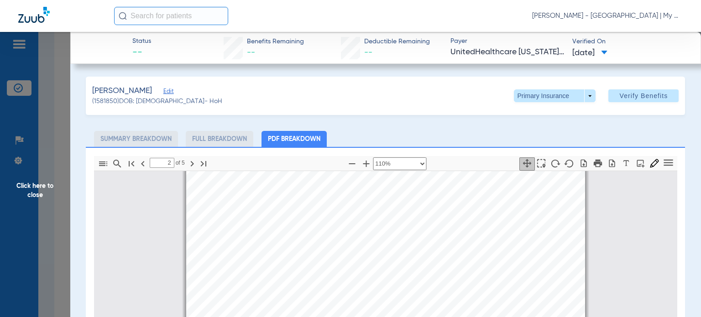
click at [37, 188] on span "Click here to close" at bounding box center [35, 190] width 70 height 317
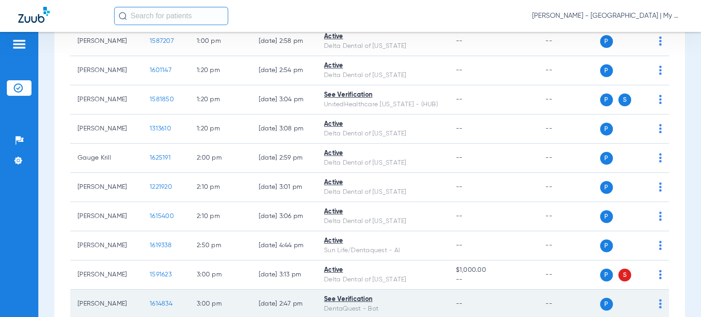
scroll to position [913, 0]
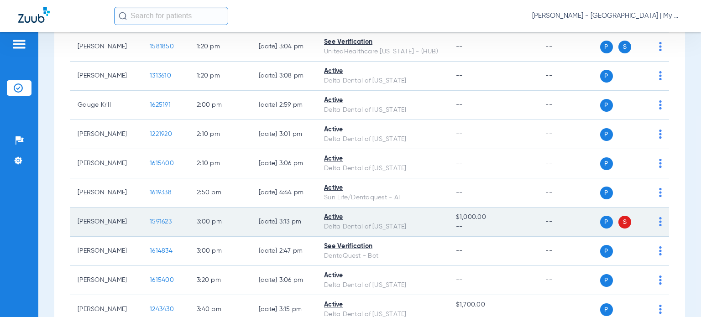
click at [157, 225] on span "1591623" at bounding box center [161, 222] width 22 height 6
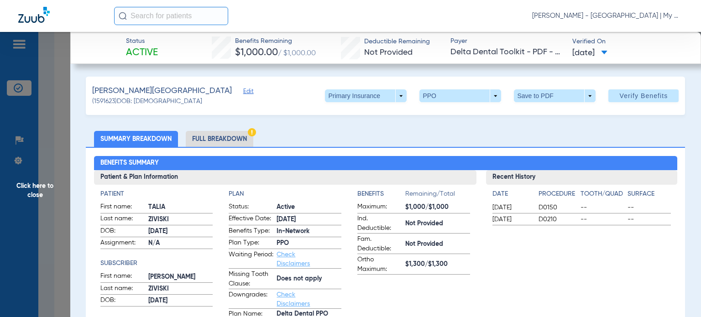
click at [512, 135] on ul "Summary Breakdown Full Breakdown" at bounding box center [385, 139] width 599 height 16
click at [228, 140] on li "Full Breakdown" at bounding box center [220, 139] width 68 height 16
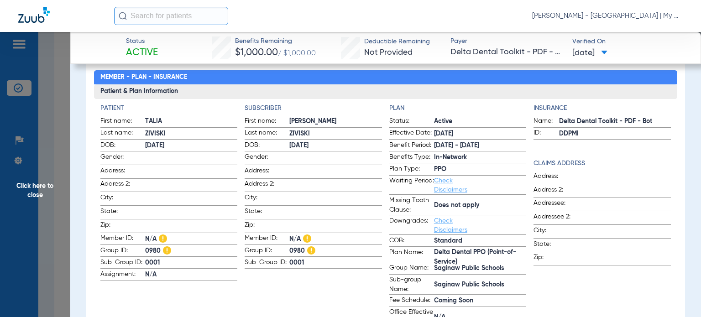
scroll to position [91, 0]
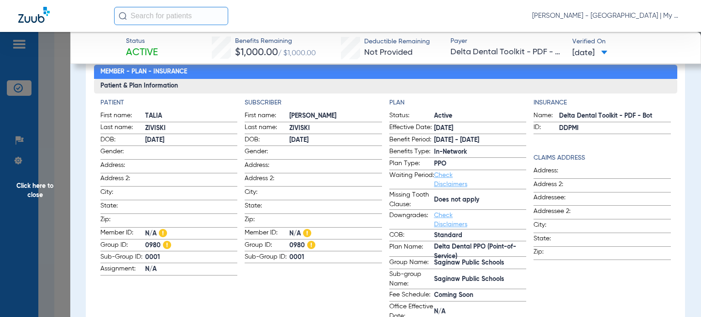
click at [400, 273] on span "Sub-group Name:" at bounding box center [411, 279] width 45 height 19
click at [57, 184] on span "Click here to close" at bounding box center [35, 190] width 70 height 317
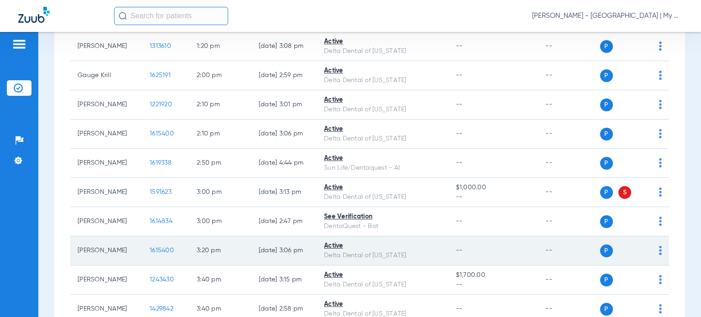
scroll to position [958, 0]
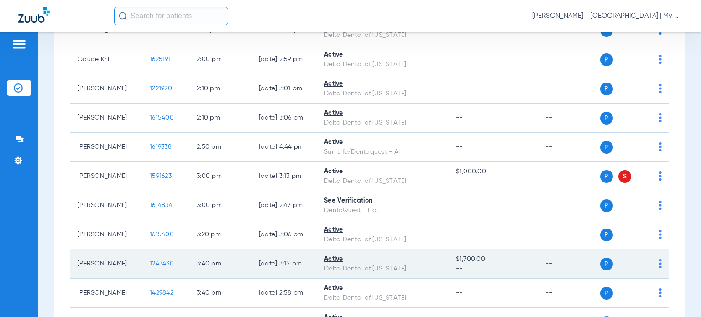
click at [150, 267] on span "1243430" at bounding box center [162, 264] width 24 height 6
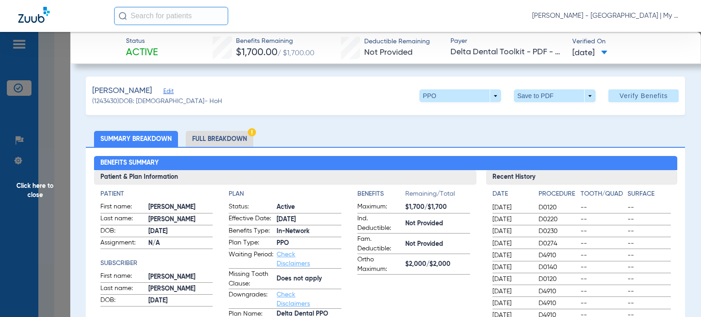
click at [422, 140] on ul "Summary Breakdown Full Breakdown" at bounding box center [385, 139] width 599 height 16
drag, startPoint x: 215, startPoint y: 140, endPoint x: 248, endPoint y: 153, distance: 35.6
click at [215, 140] on li "Full Breakdown" at bounding box center [220, 139] width 68 height 16
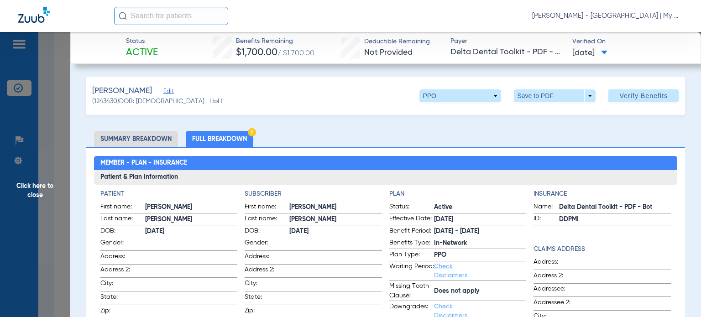
click at [197, 140] on li "Full Breakdown" at bounding box center [220, 139] width 68 height 16
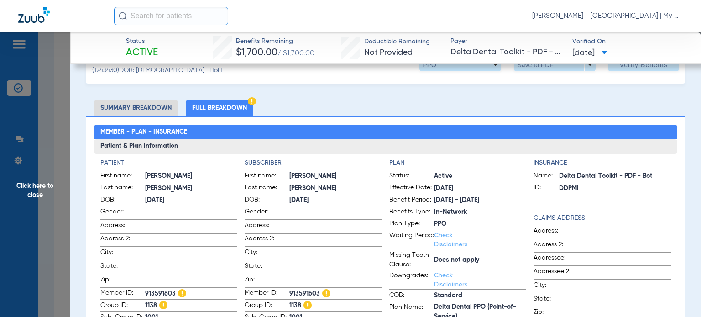
scroll to position [46, 0]
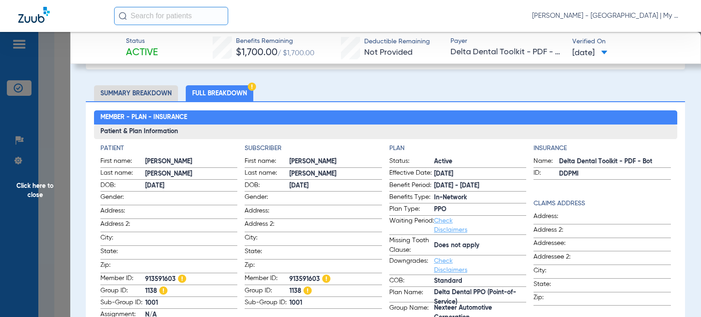
click at [442, 153] on app-plan-information "Plan Status: Active Effective Date: 1/1/24 Benefit Period: 1/1/25 - 12/31/25 Be…" at bounding box center [457, 257] width 137 height 227
click at [56, 189] on span "Click here to close" at bounding box center [35, 190] width 70 height 317
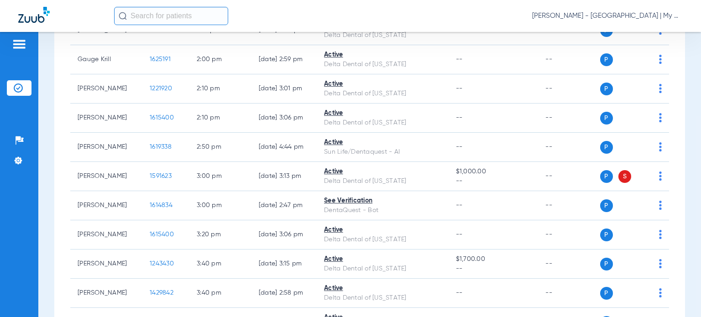
scroll to position [0, 0]
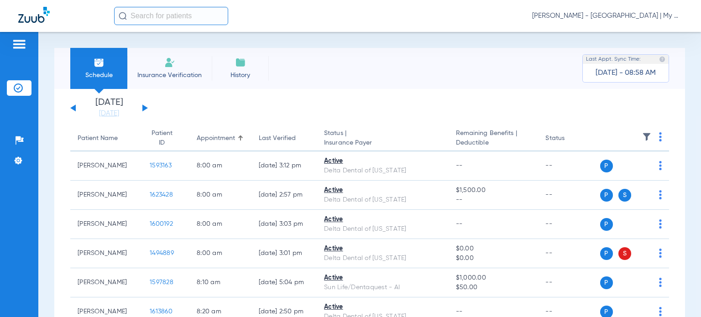
click at [144, 107] on button at bounding box center [144, 108] width 5 height 7
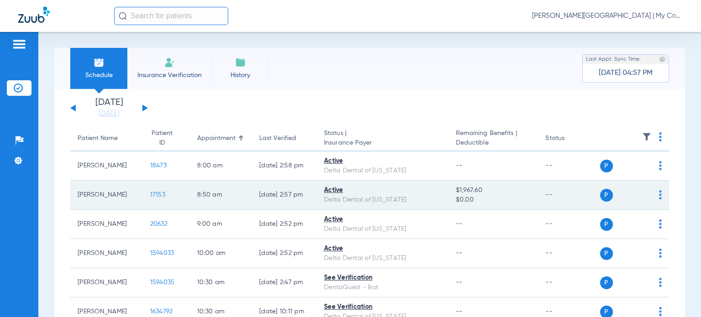
click at [150, 195] on span "17153" at bounding box center [157, 195] width 15 height 6
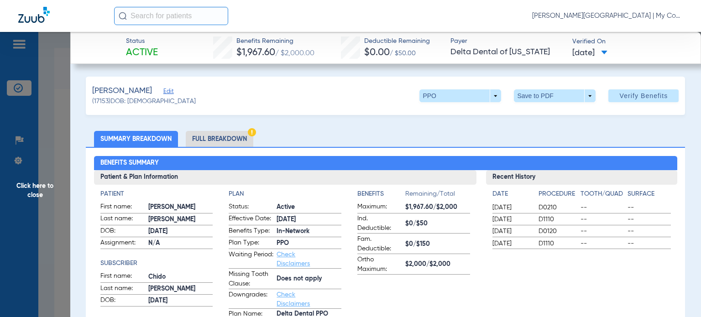
click at [390, 143] on ul "Summary Breakdown Full Breakdown" at bounding box center [385, 139] width 599 height 16
click at [232, 140] on li "Full Breakdown" at bounding box center [220, 139] width 68 height 16
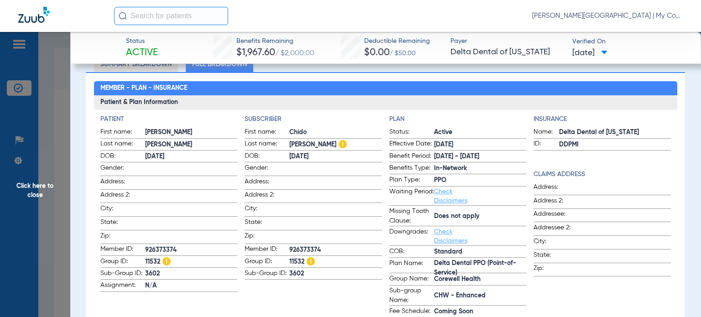
scroll to position [91, 0]
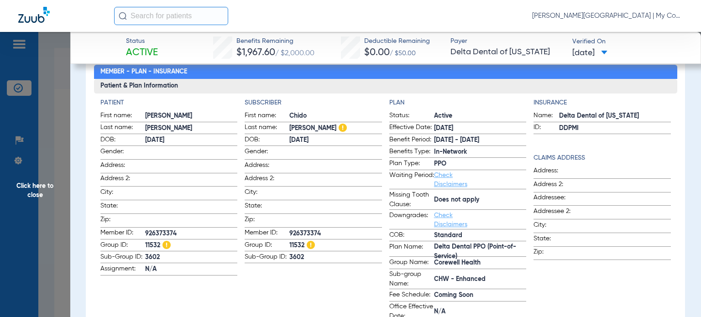
click at [619, 211] on span at bounding box center [624, 212] width 93 height 10
click at [625, 202] on app-input-field at bounding box center [624, 199] width 93 height 12
click at [45, 191] on span "Click here to close" at bounding box center [35, 190] width 70 height 317
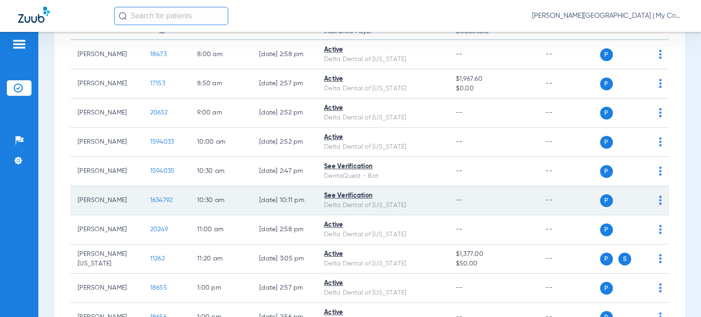
scroll to position [137, 0]
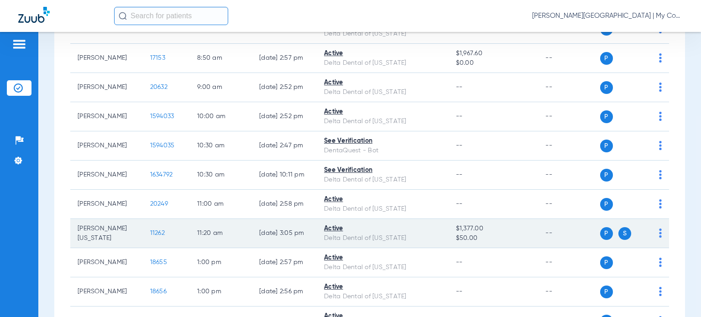
click at [150, 231] on span "11262" at bounding box center [157, 233] width 15 height 6
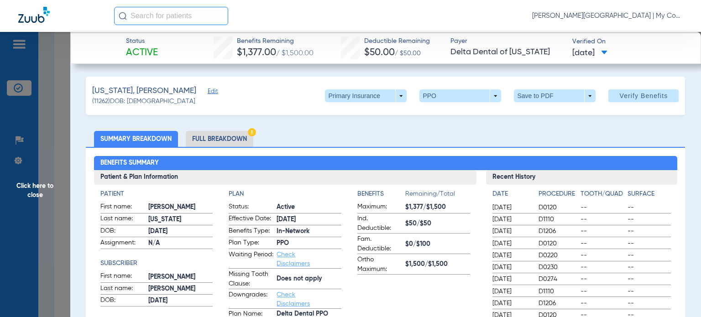
drag, startPoint x: 382, startPoint y: 126, endPoint x: 359, endPoint y: 135, distance: 24.3
click at [214, 140] on li "Full Breakdown" at bounding box center [220, 139] width 68 height 16
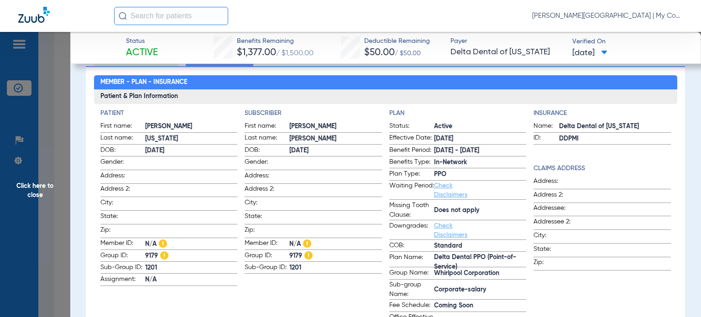
scroll to position [91, 0]
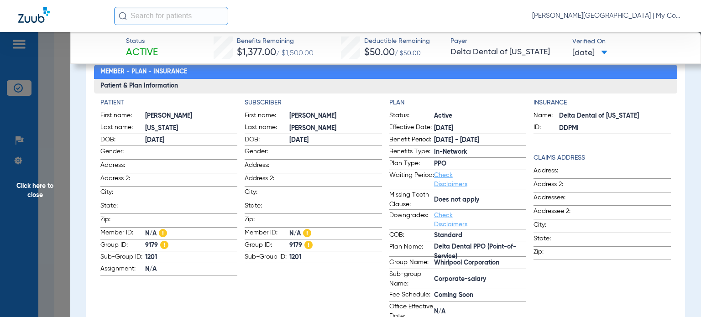
click at [590, 275] on div "Insurance Name: Delta Dental of Michigan ID: DDPMI Claims Address Address: Addr…" at bounding box center [601, 210] width 137 height 224
click at [497, 268] on span "Whirlpool Corporation" at bounding box center [480, 263] width 93 height 10
click at [190, 295] on app-patient-information "Patient First name: JAKOBI Last name: WASHINGTON DOB: 06/27/2007 Gender: Addres…" at bounding box center [168, 210] width 137 height 224
drag, startPoint x: 48, startPoint y: 186, endPoint x: 60, endPoint y: 186, distance: 12.3
click at [48, 186] on span "Click here to close" at bounding box center [35, 190] width 70 height 317
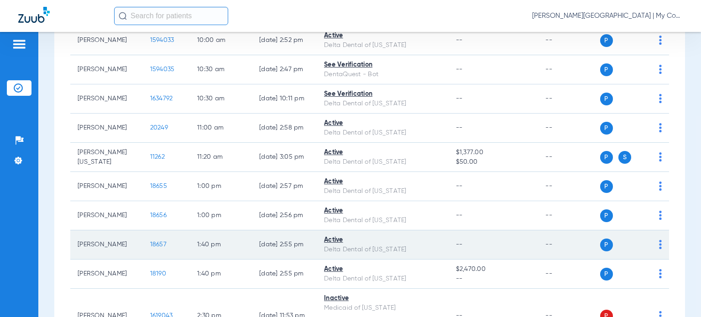
scroll to position [228, 0]
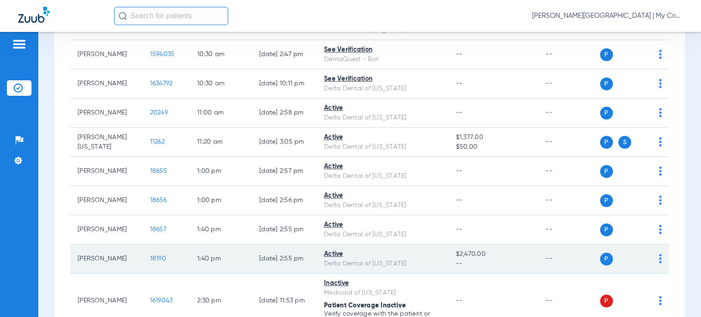
click at [150, 257] on span "18190" at bounding box center [158, 259] width 16 height 6
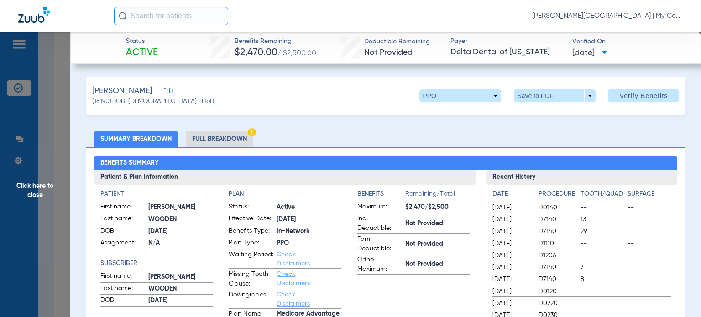
click at [400, 139] on ul "Summary Breakdown Full Breakdown" at bounding box center [385, 139] width 599 height 16
click at [223, 137] on li "Full Breakdown" at bounding box center [220, 139] width 68 height 16
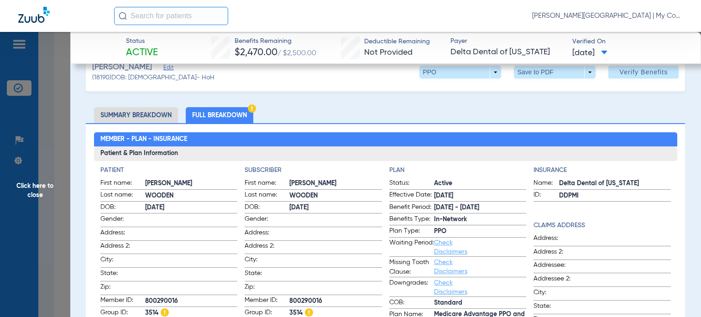
scroll to position [91, 0]
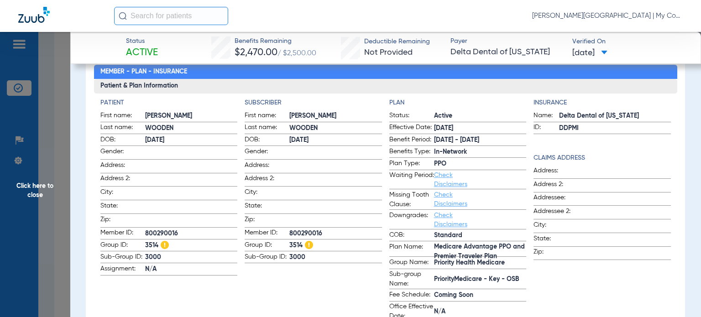
click at [467, 214] on span "Check Disclaimers" at bounding box center [456, 220] width 45 height 18
click at [418, 257] on label "Plan Name: Medicare Advantage PPO and Premier Traveler Plan" at bounding box center [457, 249] width 137 height 15
click at [35, 186] on span "Click here to close" at bounding box center [35, 190] width 70 height 317
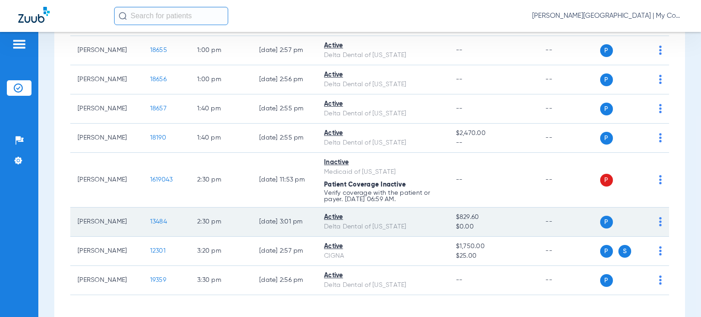
scroll to position [365, 0]
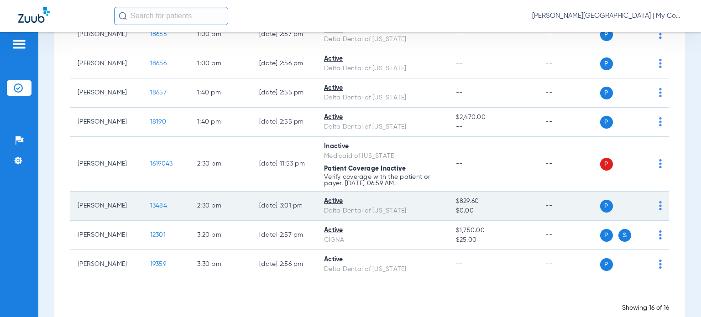
click at [150, 203] on span "13484" at bounding box center [158, 206] width 17 height 6
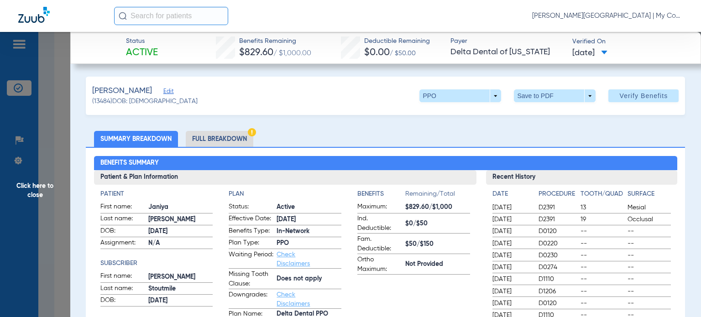
click at [413, 139] on ul "Summary Breakdown Full Breakdown" at bounding box center [385, 139] width 599 height 16
click at [239, 138] on li "Full Breakdown" at bounding box center [220, 139] width 68 height 16
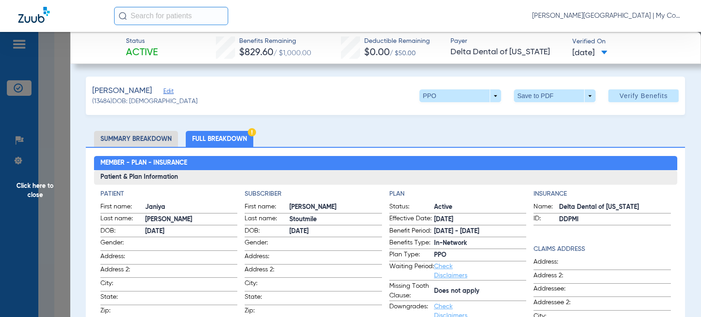
click at [422, 162] on h2 "Member - Plan - Insurance" at bounding box center [385, 163] width 583 height 15
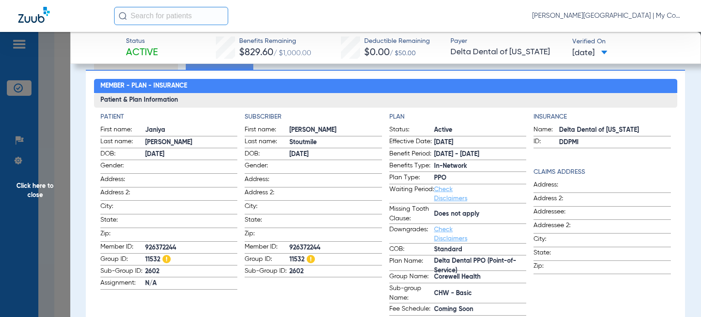
scroll to position [91, 0]
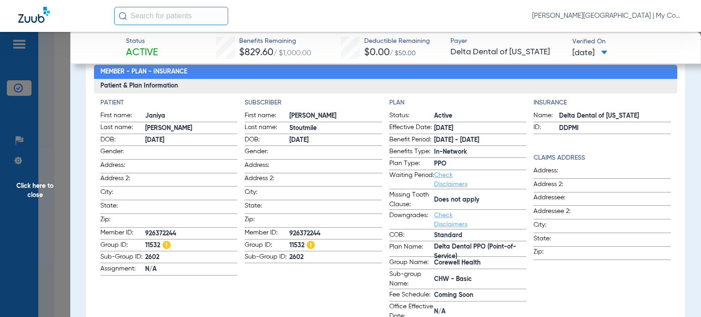
click at [520, 210] on label "Missing Tooth Clause: Does not apply" at bounding box center [457, 200] width 137 height 20
click at [554, 253] on span "Zip:" at bounding box center [555, 253] width 45 height 12
click at [391, 170] on form "Status: Active Effective Date: 3/1/24 Benefit Period: 1/1/25 - 12/31/25 Benefit…" at bounding box center [457, 216] width 137 height 211
click at [39, 186] on span "Click here to close" at bounding box center [35, 190] width 70 height 317
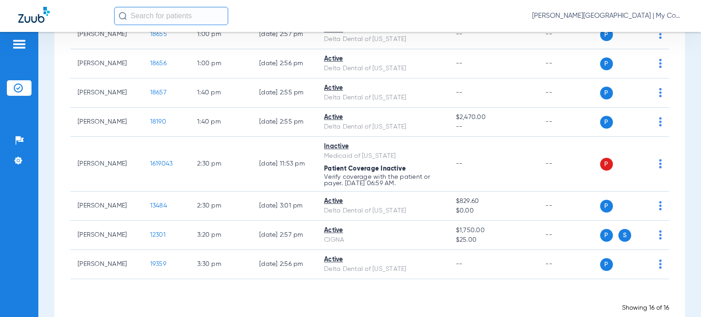
scroll to position [0, 0]
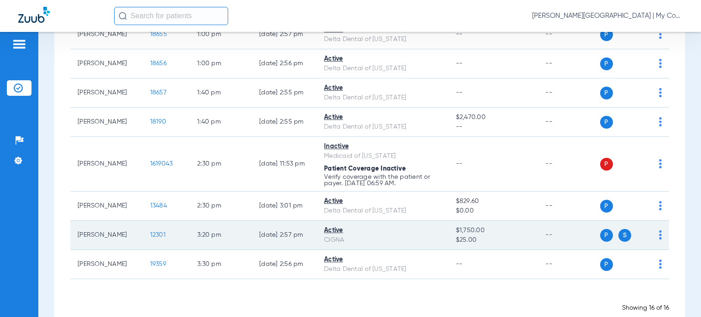
click at [151, 232] on span "12301" at bounding box center [158, 235] width 16 height 6
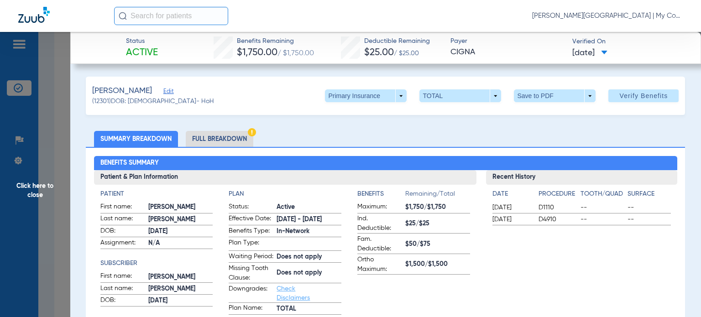
click at [220, 137] on li "Full Breakdown" at bounding box center [220, 139] width 68 height 16
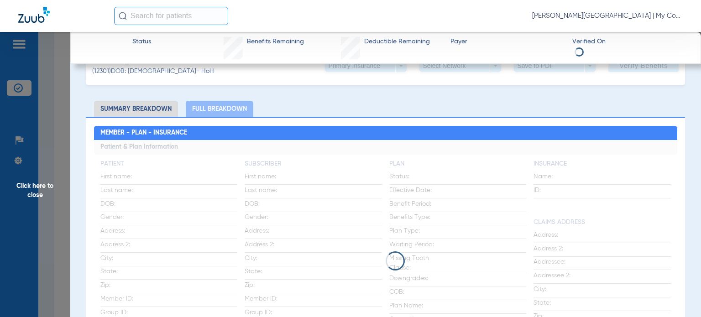
scroll to position [46, 0]
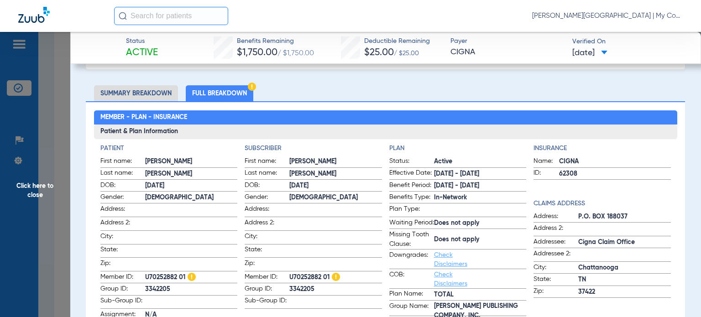
click at [602, 130] on h3 "Patient & Plan Information" at bounding box center [385, 132] width 583 height 15
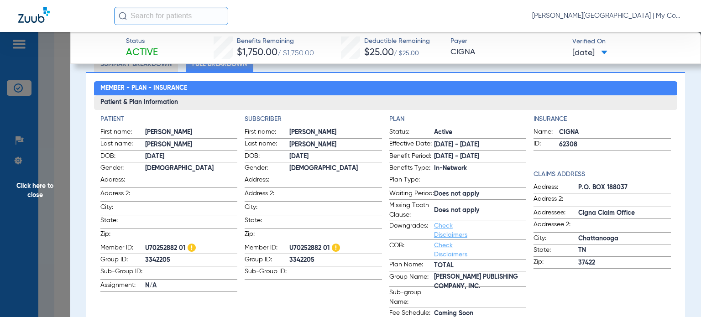
scroll to position [91, 0]
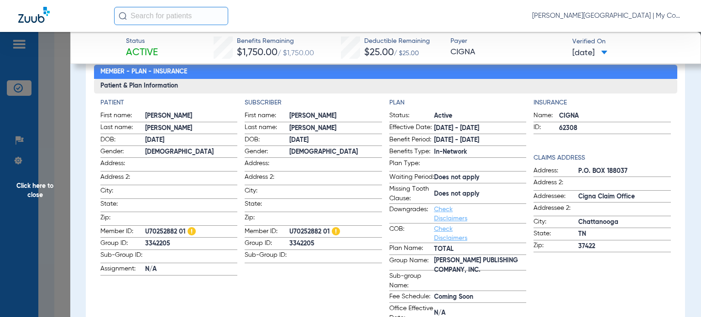
click at [607, 290] on div "Insurance Name: CIGNA ID: 62308 Claims Address Address: P.O. BOX 188037 Address…" at bounding box center [601, 210] width 137 height 225
click at [368, 278] on app-subscriber-information "Subscriber First name: Sandra Last name: Gordon DOB: 06/25/1970 Gender: Female …" at bounding box center [313, 210] width 137 height 225
click at [47, 186] on span "Click here to close" at bounding box center [35, 190] width 70 height 317
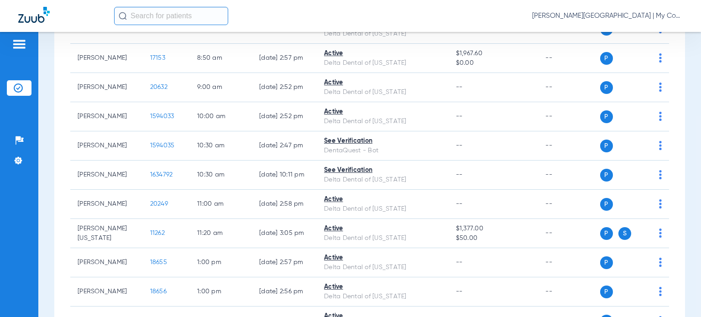
scroll to position [0, 0]
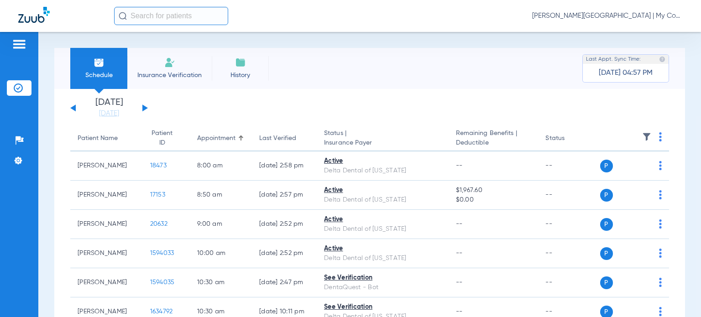
click at [144, 105] on div "Saturday 06-14-2025 Sunday 06-15-2025 Monday 06-16-2025 Tuesday 06-17-2025 Wedn…" at bounding box center [109, 108] width 78 height 20
click at [146, 108] on button at bounding box center [144, 108] width 5 height 7
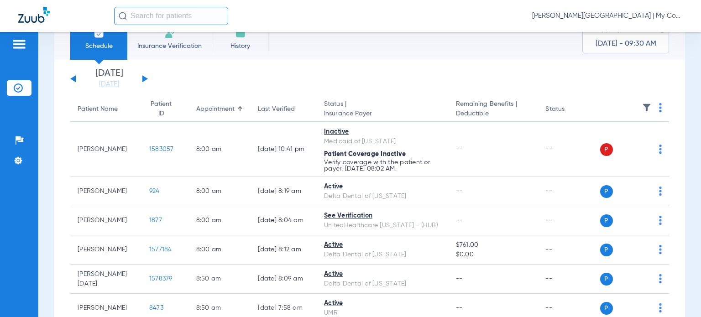
scroll to position [46, 0]
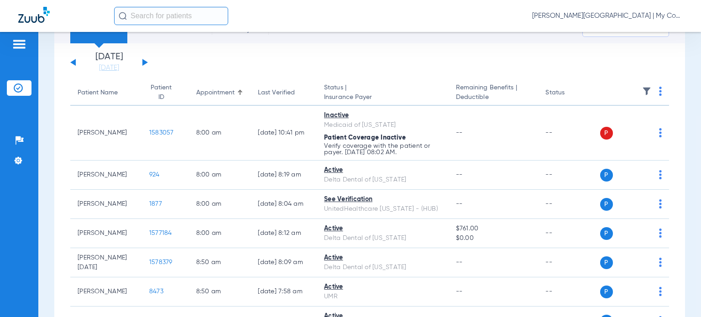
click at [267, 97] on div "Last Verified" at bounding box center [276, 93] width 37 height 10
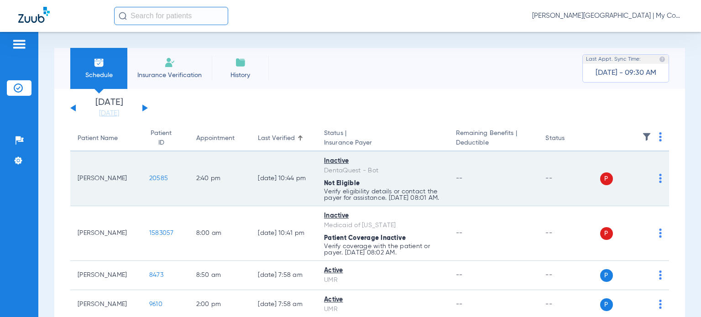
click at [659, 183] on img at bounding box center [660, 178] width 3 height 9
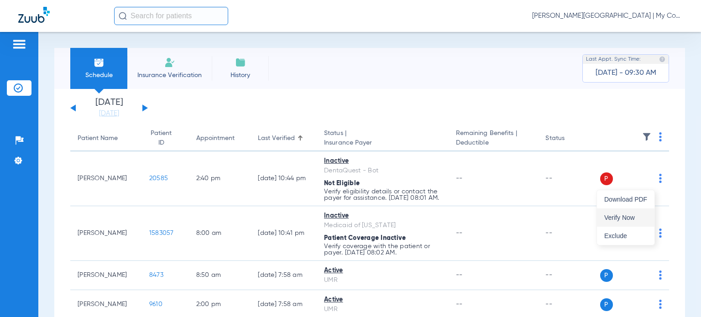
click at [621, 213] on button "Verify Now" at bounding box center [626, 218] width 58 height 18
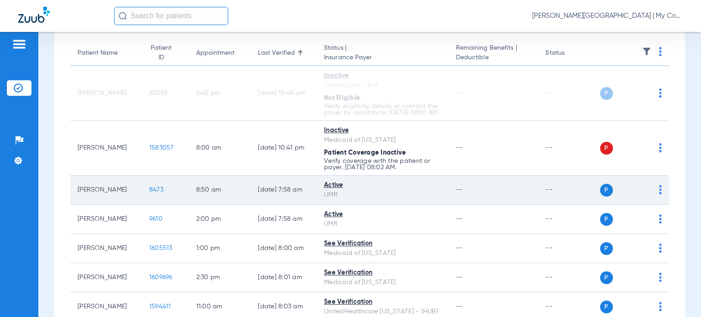
scroll to position [91, 0]
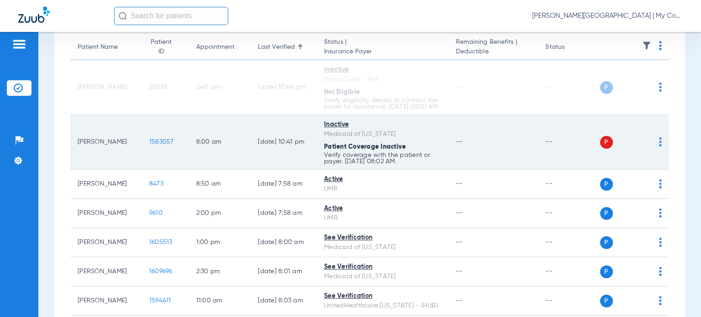
click at [659, 146] on img at bounding box center [660, 141] width 3 height 9
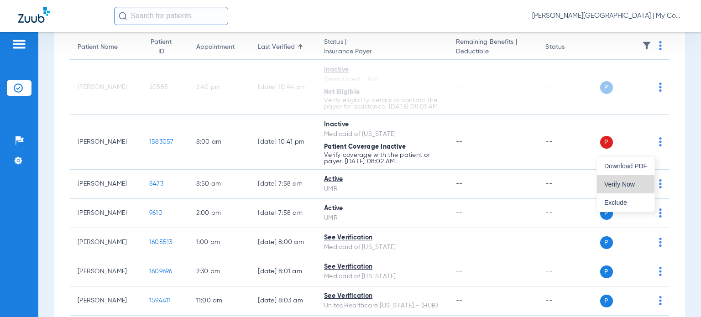
click at [625, 183] on span "Verify Now" at bounding box center [625, 184] width 43 height 6
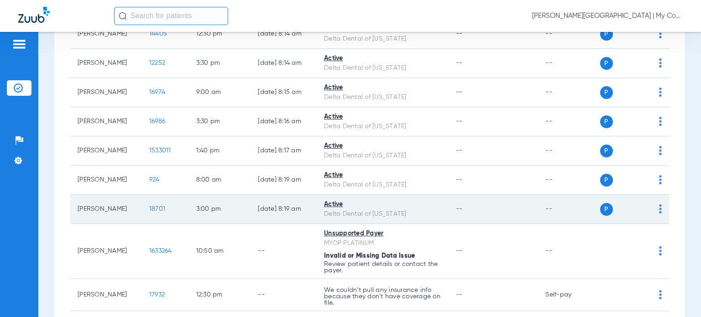
scroll to position [897, 0]
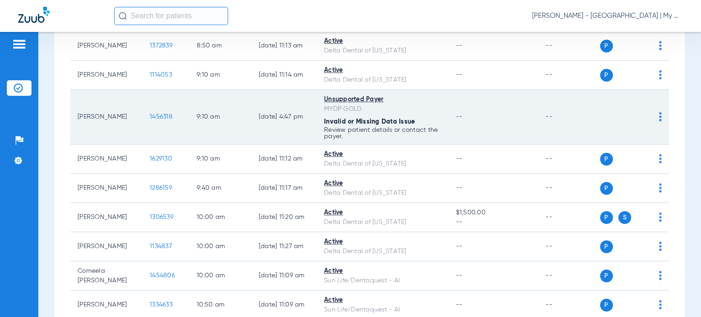
scroll to position [228, 0]
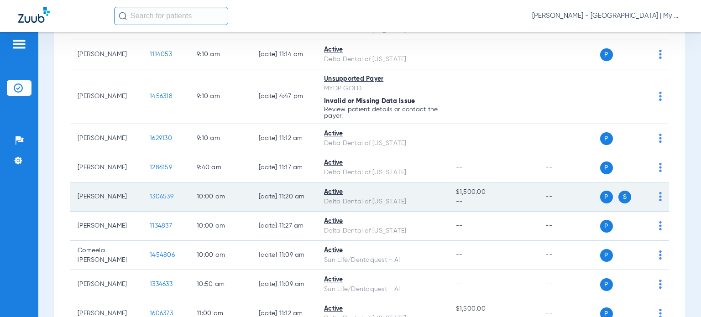
click at [151, 194] on span "1306539" at bounding box center [162, 196] width 24 height 6
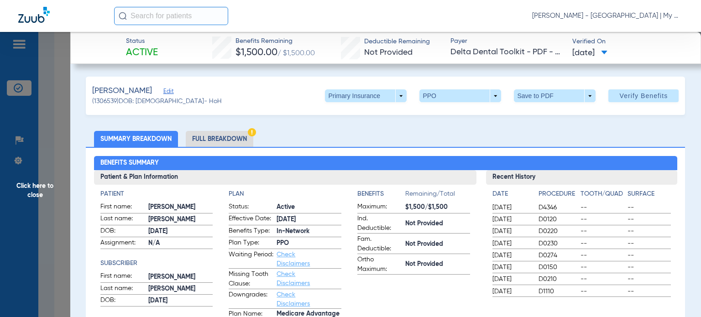
click at [469, 261] on div "Patient First name: [PERSON_NAME] Last name: [PERSON_NAME] DOB: [DEMOGRAPHIC_DA…" at bounding box center [285, 255] width 382 height 140
click at [217, 144] on li "Full Breakdown" at bounding box center [220, 139] width 68 height 16
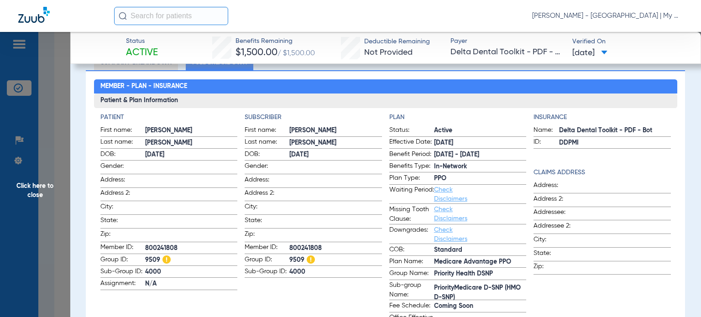
scroll to position [91, 0]
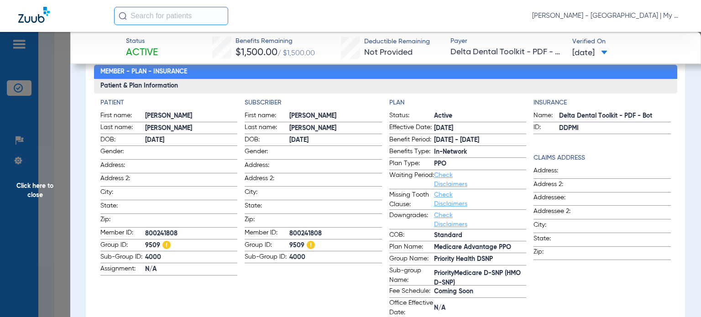
click at [437, 283] on span "PriorityMedicare D-SNP (HMO D-SNP)" at bounding box center [480, 278] width 93 height 10
drag, startPoint x: 203, startPoint y: 291, endPoint x: 137, endPoint y: 224, distance: 93.6
click at [203, 291] on app-patient-information "Patient First name: [PERSON_NAME] Last name: [PERSON_NAME] DOB: [DEMOGRAPHIC_DA…" at bounding box center [168, 208] width 137 height 220
drag, startPoint x: 53, startPoint y: 189, endPoint x: 98, endPoint y: 200, distance: 46.0
click at [52, 189] on span "Click here to close" at bounding box center [35, 190] width 70 height 317
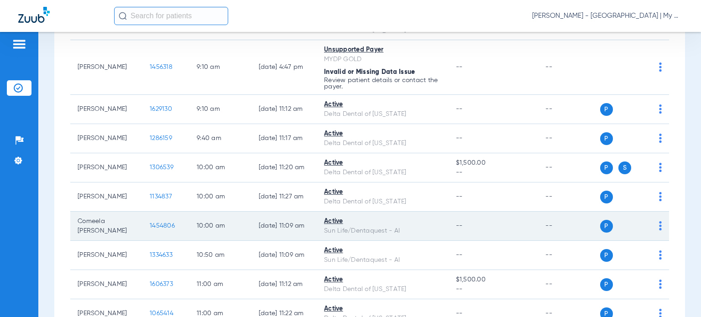
scroll to position [274, 0]
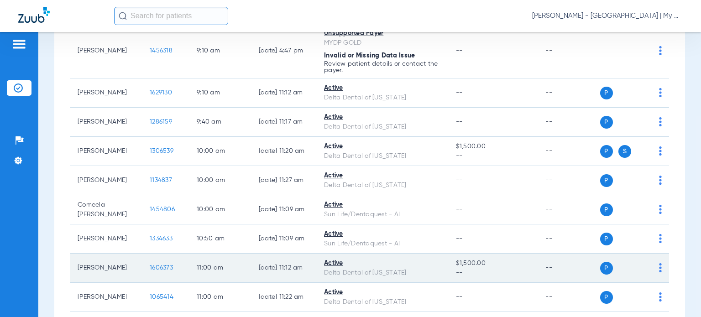
click at [154, 265] on span "1606373" at bounding box center [161, 268] width 23 height 6
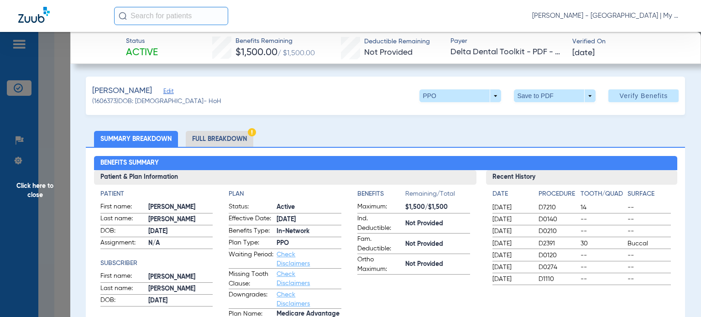
click at [382, 136] on ul "Summary Breakdown Full Breakdown" at bounding box center [385, 139] width 599 height 16
click at [223, 134] on li "Full Breakdown" at bounding box center [220, 139] width 68 height 16
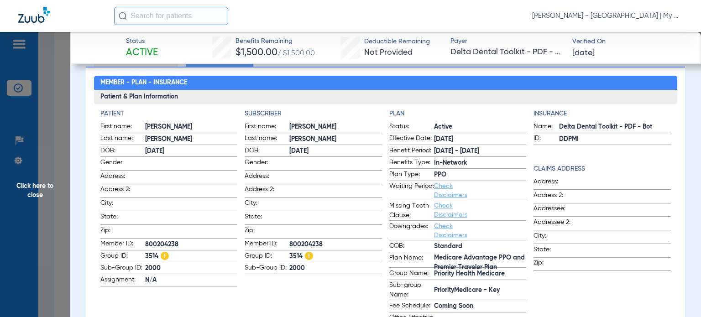
scroll to position [91, 0]
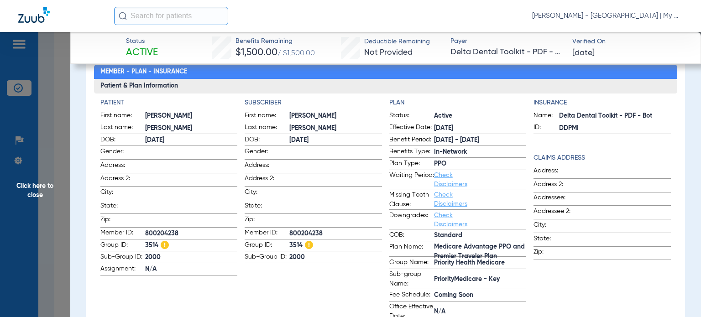
click at [373, 280] on app-subscriber-information "Subscriber First name: WILMA Last name: GANZAK DOB: 10/08/1943 Gender: Address:…" at bounding box center [313, 210] width 137 height 224
click at [46, 178] on span "Click here to close" at bounding box center [35, 190] width 70 height 317
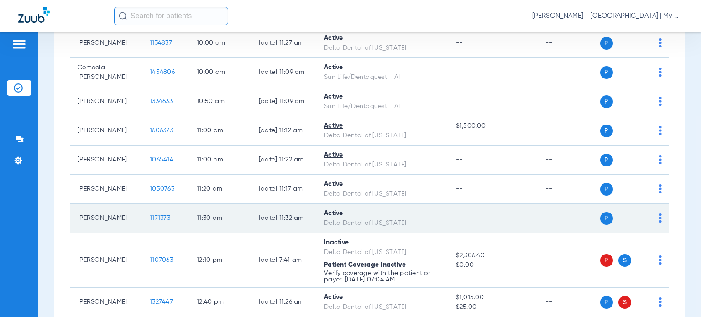
scroll to position [456, 0]
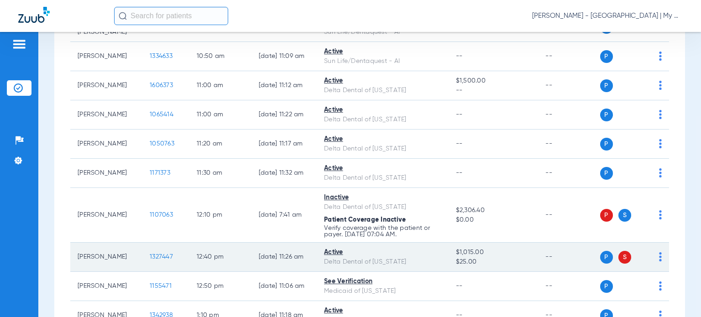
click at [157, 255] on span "1327447" at bounding box center [161, 257] width 23 height 6
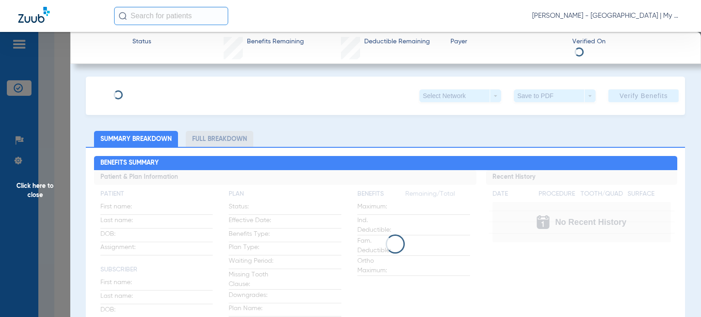
drag, startPoint x: 407, startPoint y: 134, endPoint x: 402, endPoint y: 135, distance: 5.1
click at [407, 134] on ul "Summary Breakdown Full Breakdown" at bounding box center [385, 139] width 599 height 16
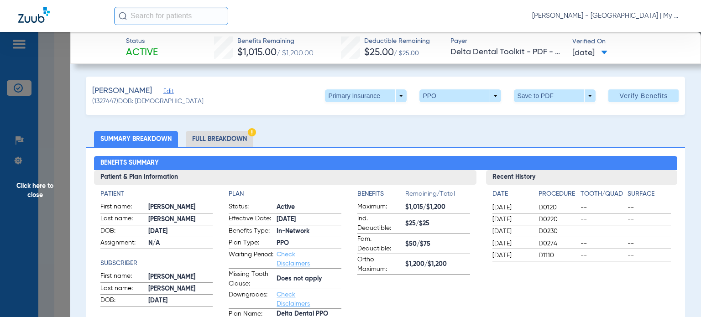
click at [375, 132] on ul "Summary Breakdown Full Breakdown" at bounding box center [385, 139] width 599 height 16
click at [234, 138] on li "Full Breakdown" at bounding box center [220, 139] width 68 height 16
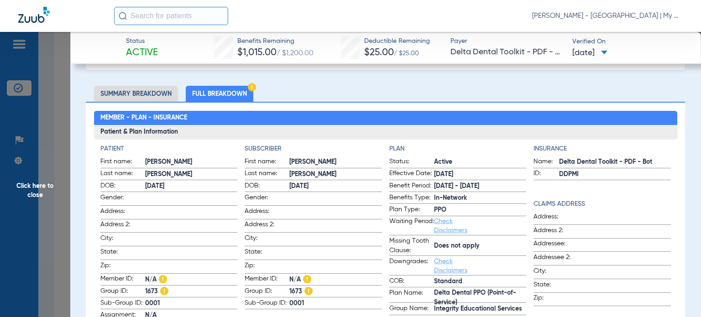
scroll to position [91, 0]
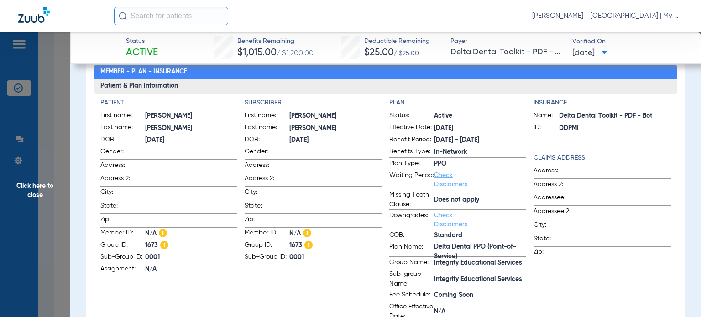
click at [450, 199] on span "Does not apply" at bounding box center [480, 200] width 93 height 10
drag, startPoint x: 343, startPoint y: 285, endPoint x: 338, endPoint y: 285, distance: 5.0
click at [343, 285] on app-subscriber-information "Subscriber First name: BRENDA Last name: NAWROT DOB: 08/06/1982 Gender: Address…" at bounding box center [313, 210] width 137 height 224
drag, startPoint x: 58, startPoint y: 192, endPoint x: 244, endPoint y: 219, distance: 188.1
click at [56, 191] on span "Click here to close" at bounding box center [35, 190] width 70 height 317
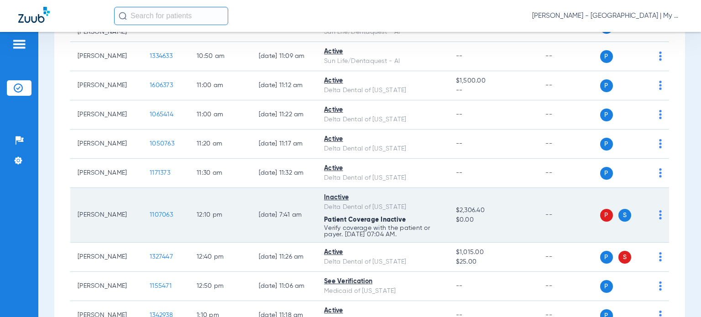
scroll to position [502, 0]
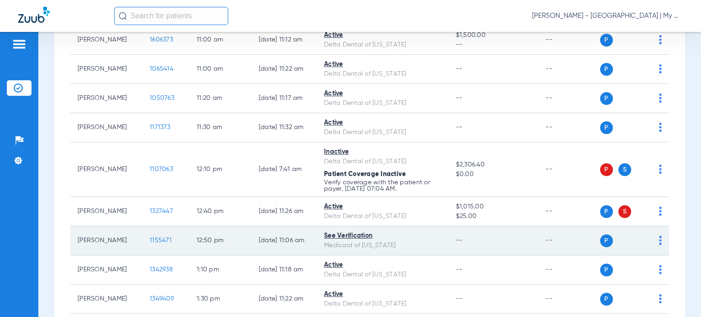
click at [150, 239] on span "1155471" at bounding box center [161, 240] width 22 height 6
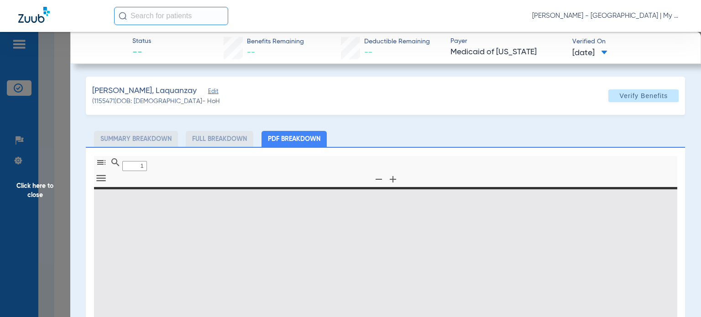
type input "0"
select select "page-width"
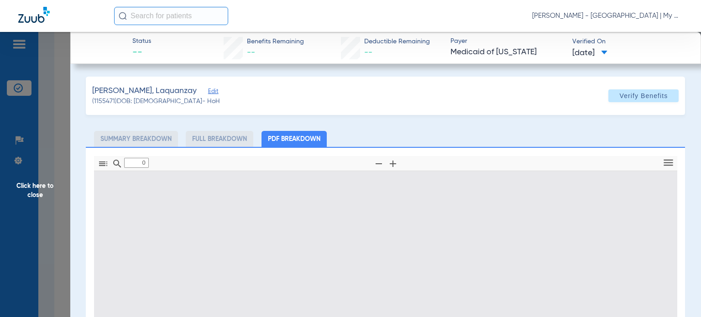
type input "1"
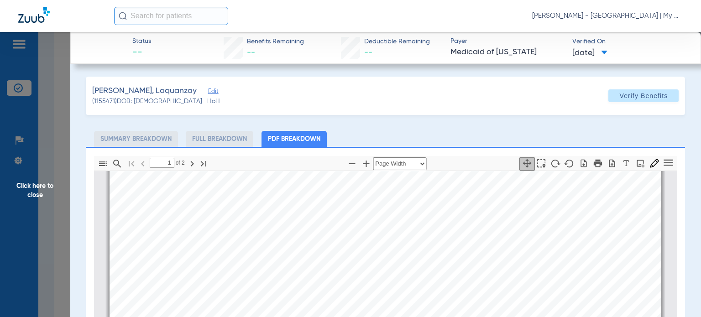
click at [410, 128] on div "Turner, Laquanzay Edit (1155471) DOB: 10/12/1993 - HoH Verify Benefits Subscrib…" at bounding box center [385, 279] width 599 height 404
click at [348, 160] on icon "button" at bounding box center [351, 163] width 11 height 11
select select "custom"
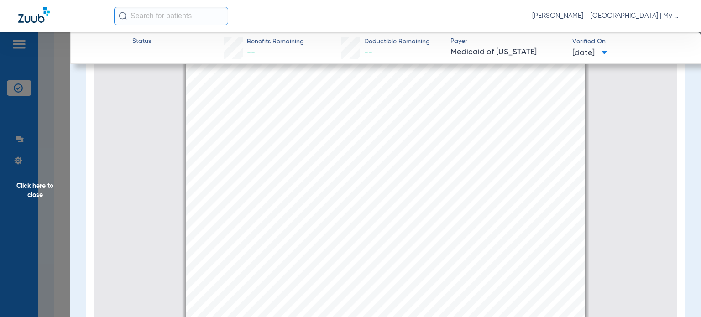
scroll to position [131, 0]
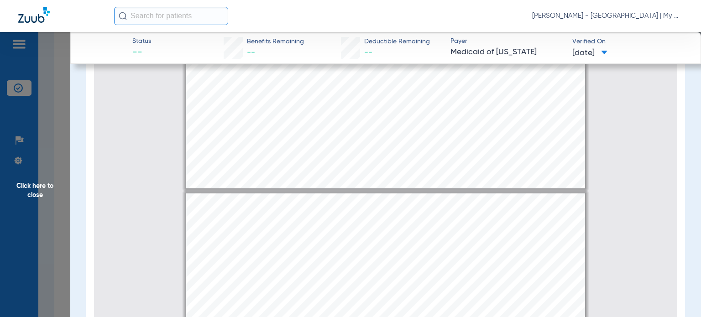
type input "2"
select select "custom"
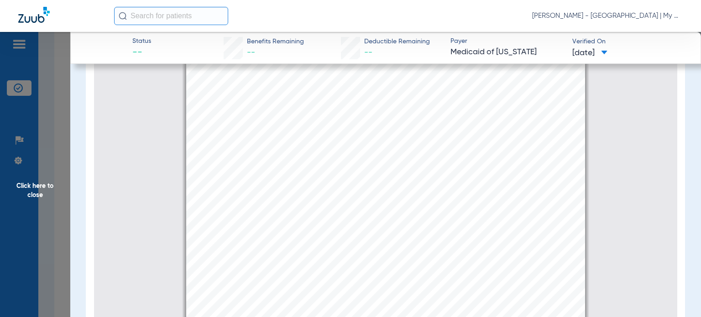
scroll to position [597, 0]
click at [43, 192] on span "Click here to close" at bounding box center [35, 190] width 70 height 317
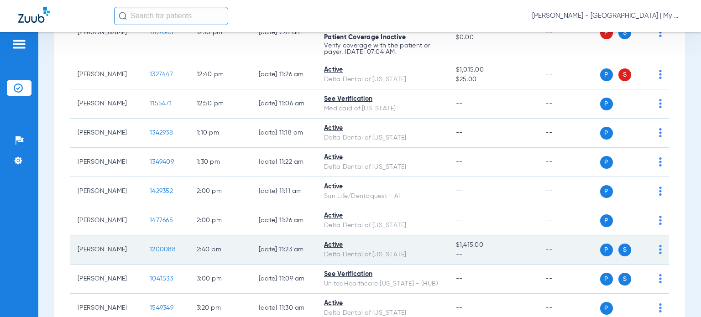
scroll to position [685, 0]
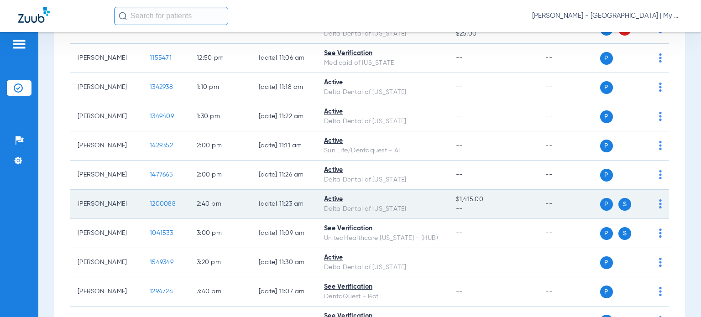
click at [151, 201] on span "1200088" at bounding box center [163, 204] width 26 height 6
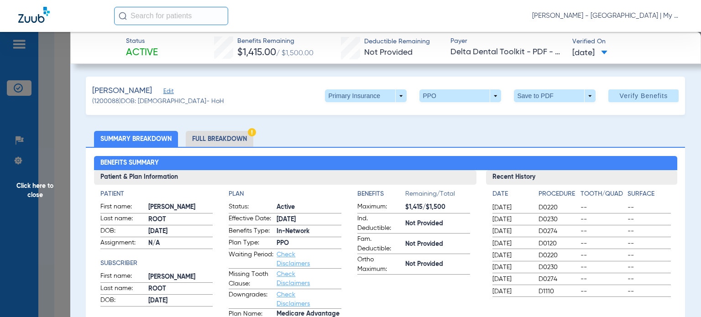
click at [471, 131] on ul "Summary Breakdown Full Breakdown" at bounding box center [385, 139] width 599 height 16
click at [214, 137] on li "Full Breakdown" at bounding box center [220, 139] width 68 height 16
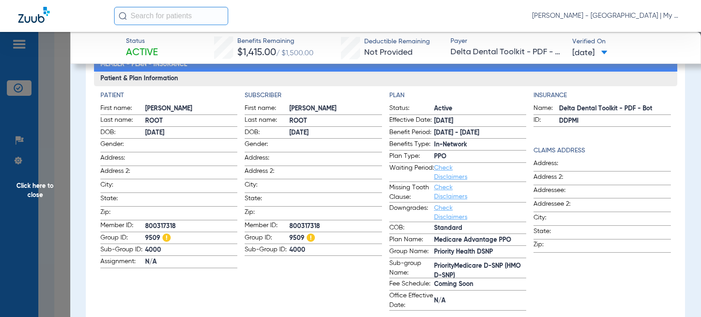
scroll to position [137, 0]
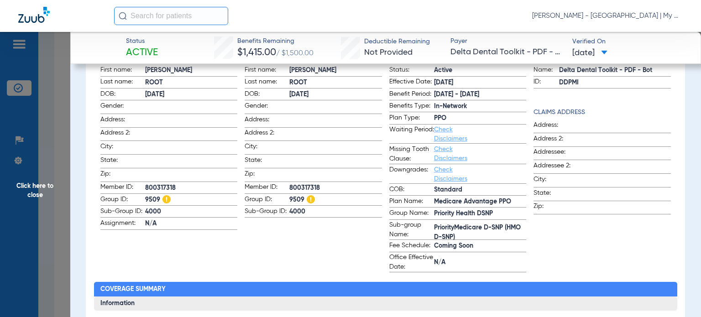
drag, startPoint x: 409, startPoint y: 277, endPoint x: 372, endPoint y: 277, distance: 36.5
click at [409, 277] on div "Member - Plan - Insurance Patient & Plan Information Patient First name: BETSY …" at bounding box center [385, 272] width 599 height 525
click at [42, 192] on span "Click here to close" at bounding box center [35, 190] width 70 height 317
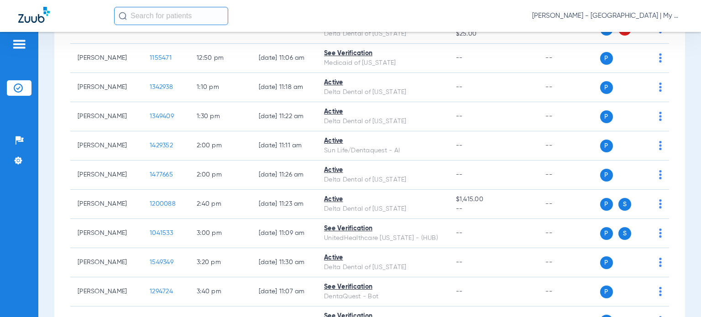
scroll to position [0, 0]
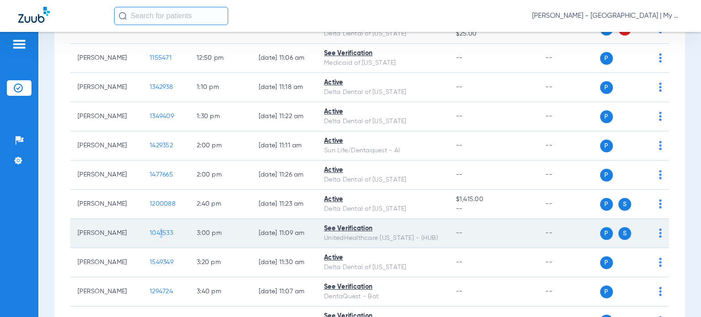
click at [150, 230] on span "1041533" at bounding box center [161, 233] width 23 height 6
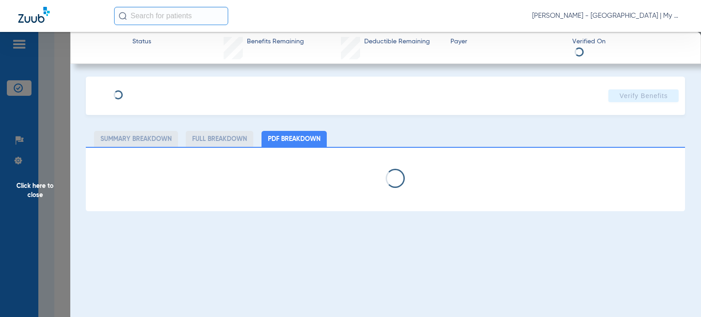
select select "page-width"
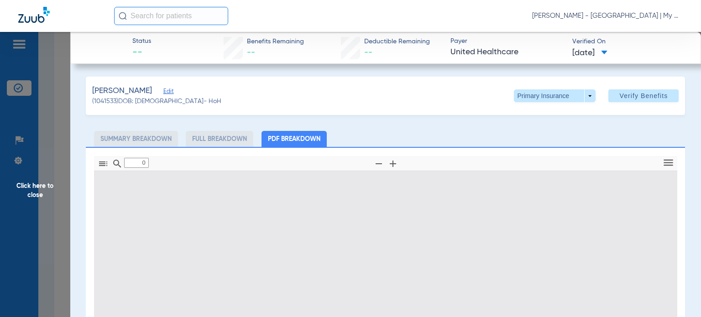
type input "1"
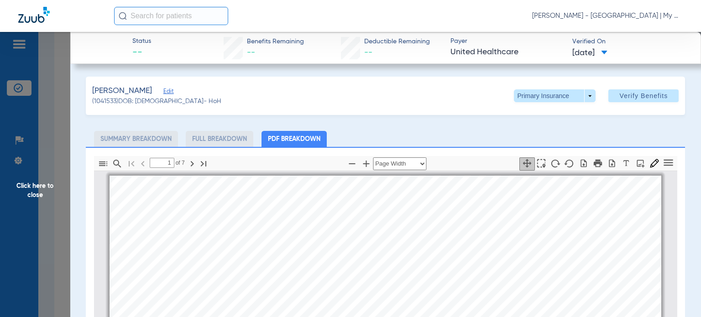
scroll to position [5, 0]
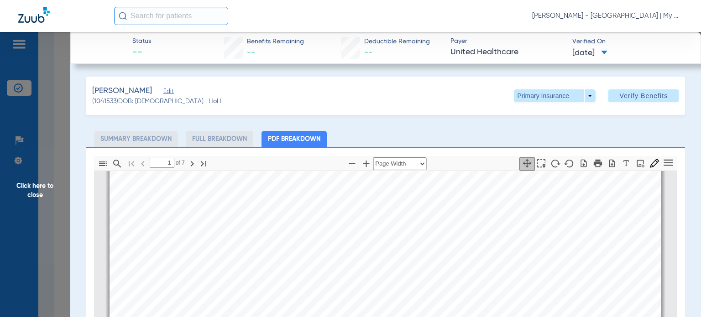
click at [411, 126] on div "Kelly, Debra Edit (1041533) DOB: 01/13/1954 - HoH Primary Insurance arrow_drop_…" at bounding box center [385, 279] width 599 height 404
click at [346, 162] on icon "button" at bounding box center [351, 163] width 11 height 11
select select "custom"
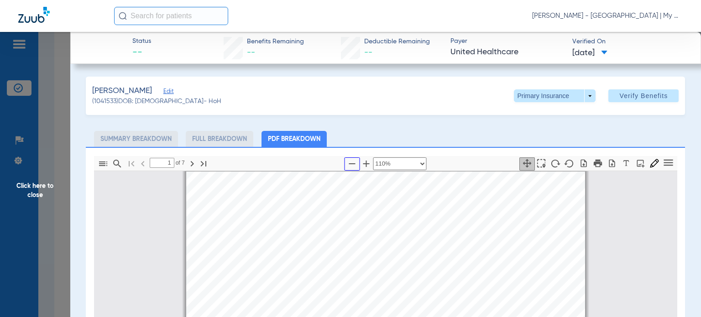
scroll to position [46, 0]
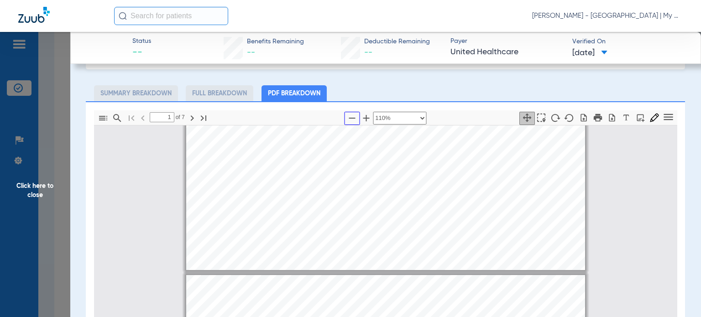
type input "2"
select select "custom"
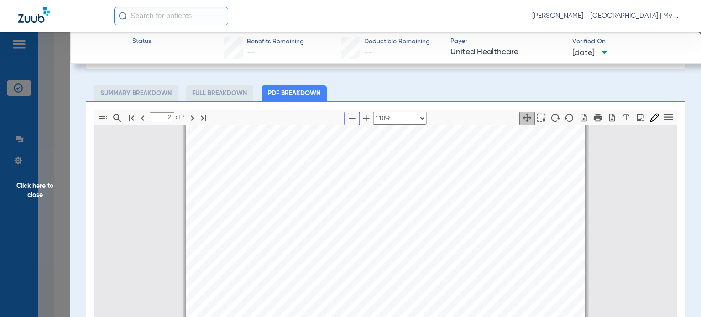
scroll to position [643, 0]
click at [44, 186] on span "Click here to close" at bounding box center [35, 190] width 70 height 317
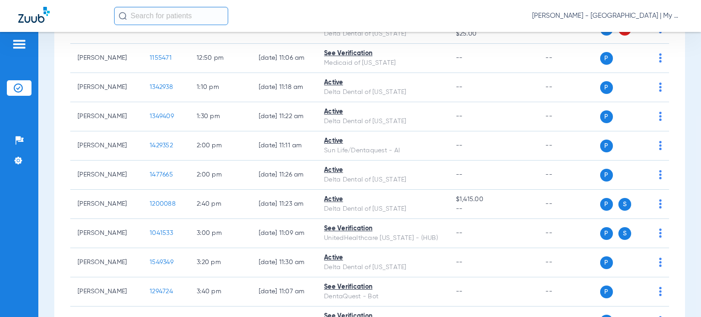
scroll to position [0, 0]
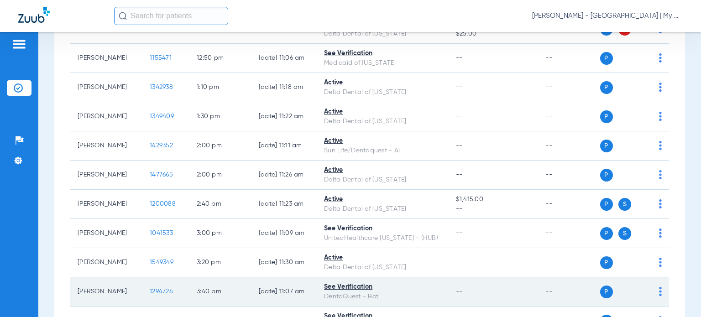
click at [150, 288] on span "1294724" at bounding box center [161, 291] width 23 height 6
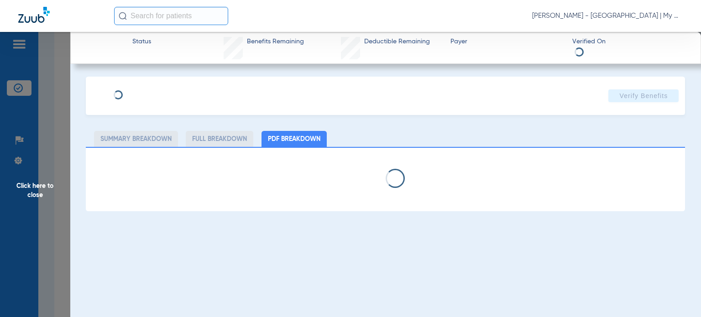
select select "page-width"
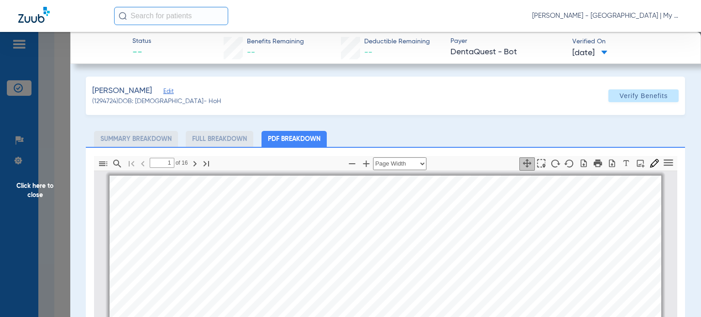
scroll to position [5, 0]
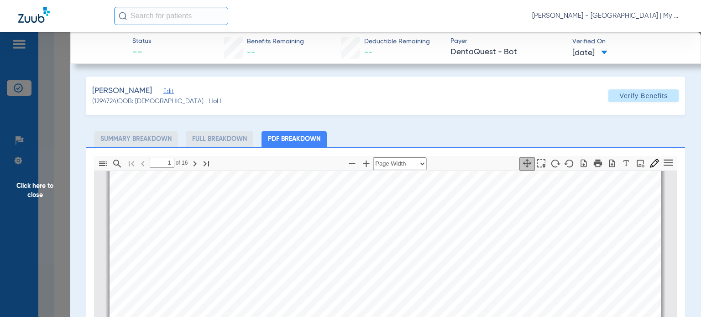
type input "2"
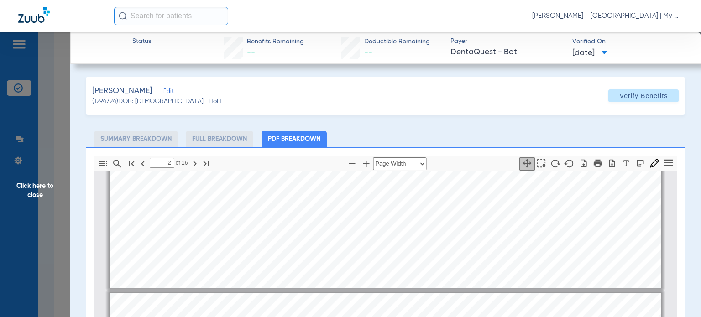
click at [481, 232] on div "JESSICA CRAWFORD Member is eligible: My Community Dental Centers Inc - Mike Jaa…" at bounding box center [386, 92] width 552 height 391
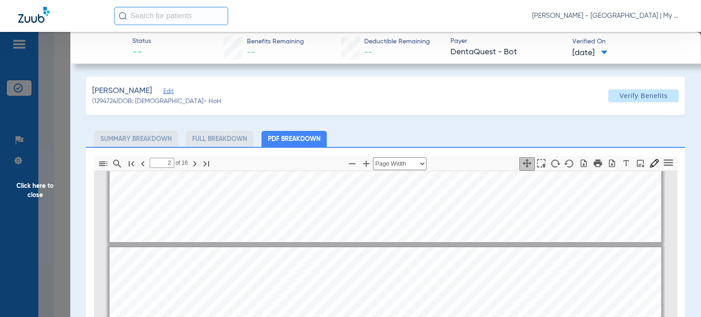
scroll to position [370, 0]
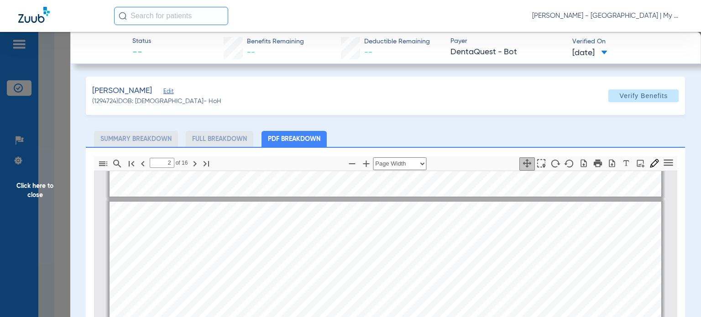
click at [46, 188] on span "Click here to close" at bounding box center [35, 190] width 70 height 317
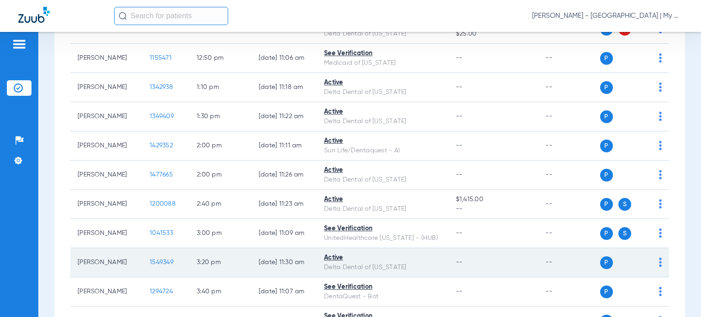
scroll to position [730, 0]
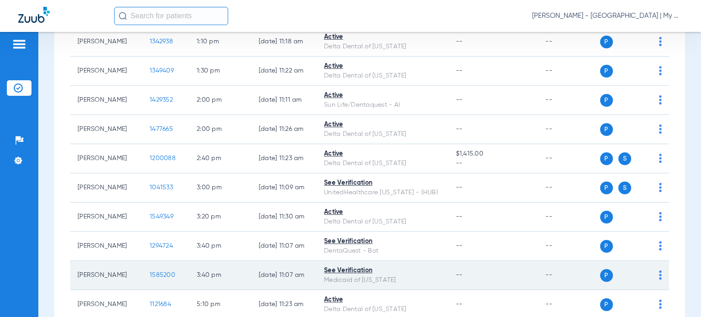
click at [153, 272] on span "1585200" at bounding box center [163, 275] width 26 height 6
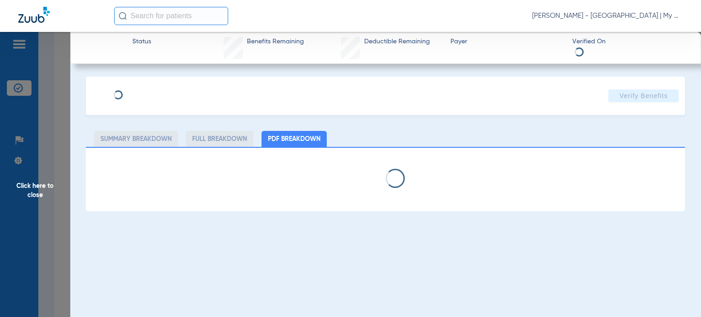
select select "page-width"
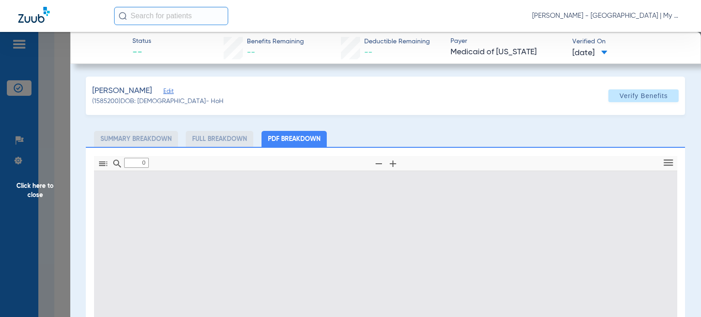
type input "1"
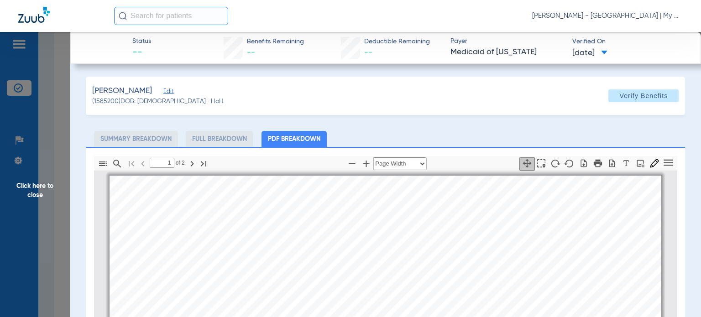
scroll to position [5, 0]
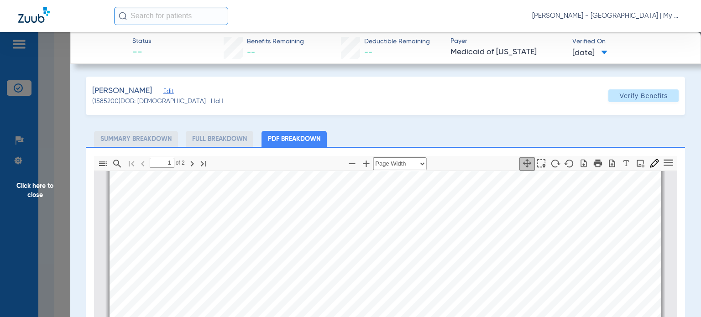
drag, startPoint x: 655, startPoint y: 130, endPoint x: 647, endPoint y: 133, distance: 9.1
click at [655, 130] on div "Medlin, Muriel Edit (1585200) DOB: 08/12/1932 - HoH Verify Benefits Subscriber …" at bounding box center [385, 279] width 599 height 404
click at [346, 162] on icon "button" at bounding box center [351, 163] width 11 height 11
select select "custom"
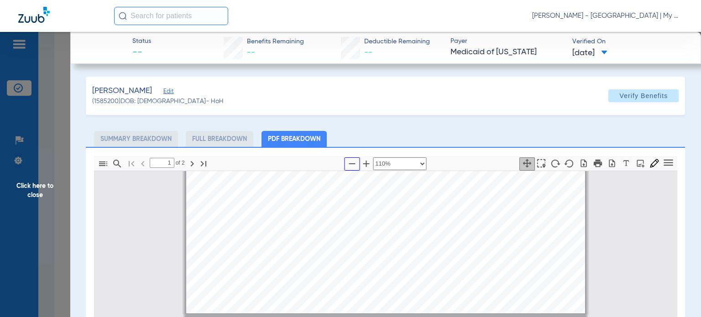
type input "2"
select select "custom"
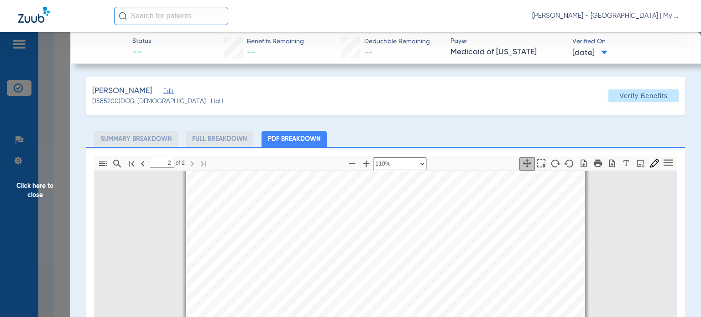
click at [526, 128] on div "Medlin, Muriel Edit (1585200) DOB: 08/12/1932 - HoH Verify Benefits Subscriber …" at bounding box center [385, 279] width 599 height 404
click at [42, 186] on span "Click here to close" at bounding box center [35, 190] width 70 height 317
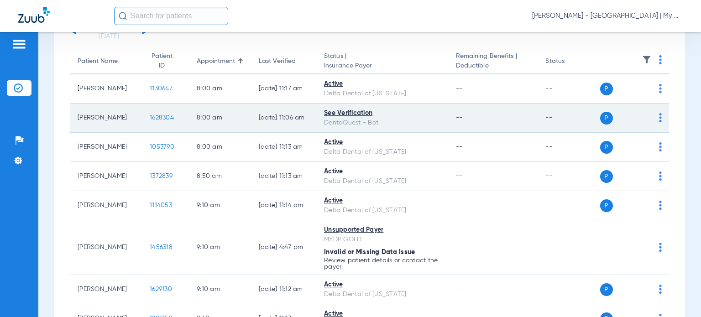
scroll to position [0, 0]
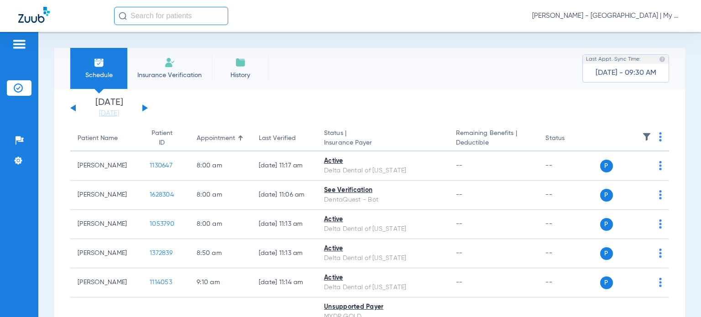
click at [144, 108] on button at bounding box center [144, 108] width 5 height 7
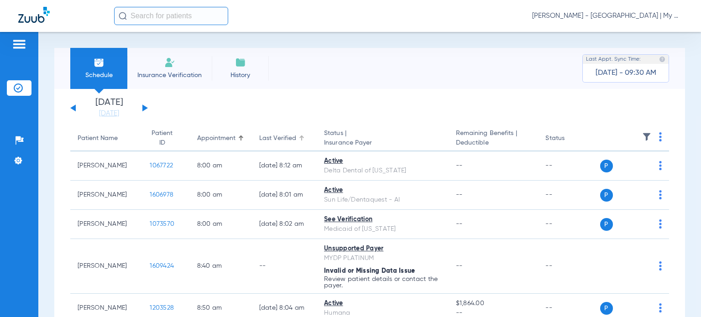
click at [266, 136] on div "Last Verified" at bounding box center [277, 139] width 37 height 10
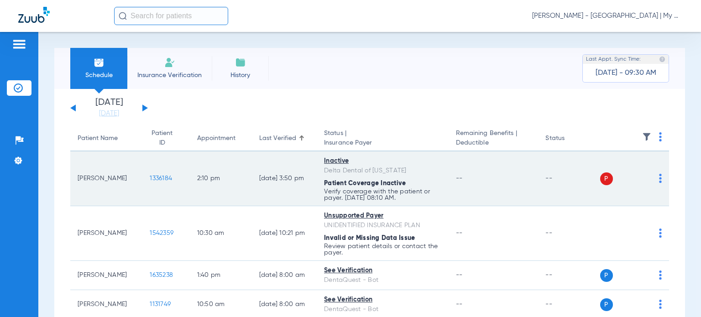
click at [659, 180] on img at bounding box center [660, 178] width 3 height 9
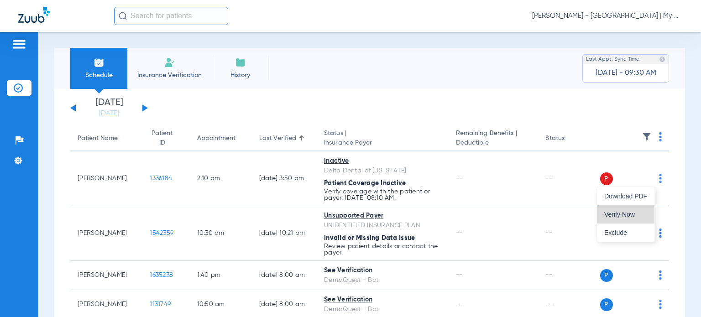
click at [640, 209] on button "Verify Now" at bounding box center [626, 214] width 58 height 18
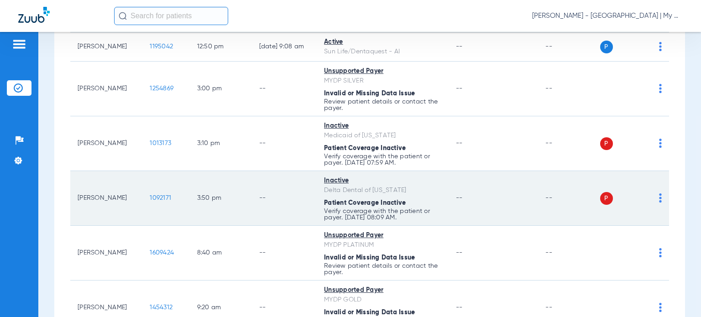
scroll to position [892, 0]
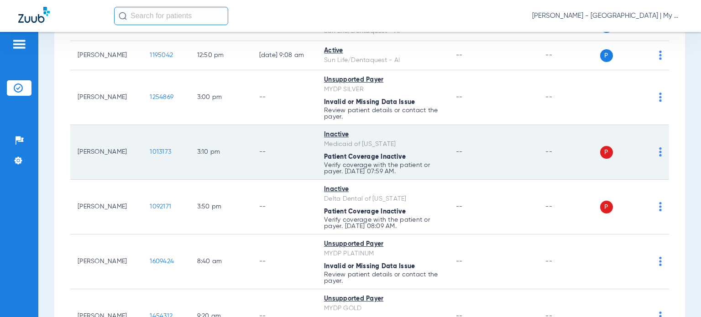
click at [659, 157] on img at bounding box center [660, 151] width 3 height 9
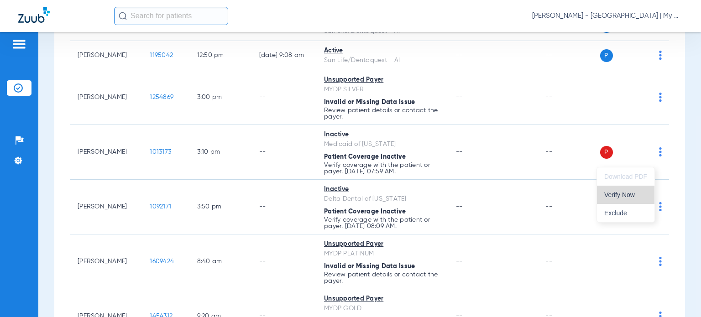
click at [640, 197] on span "Verify Now" at bounding box center [625, 195] width 43 height 6
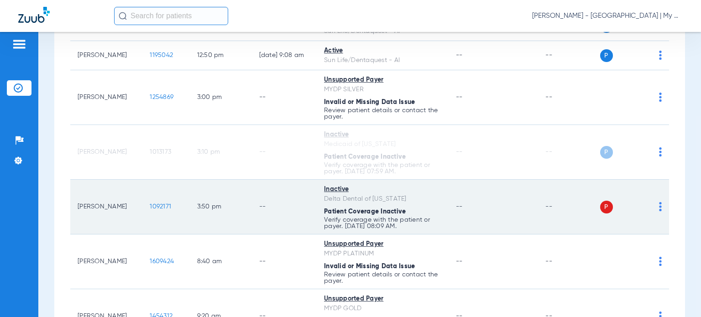
click at [659, 211] on img at bounding box center [660, 206] width 3 height 9
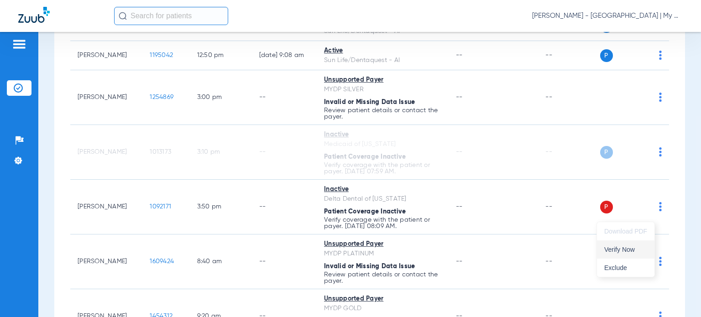
click at [633, 248] on span "Verify Now" at bounding box center [625, 249] width 43 height 6
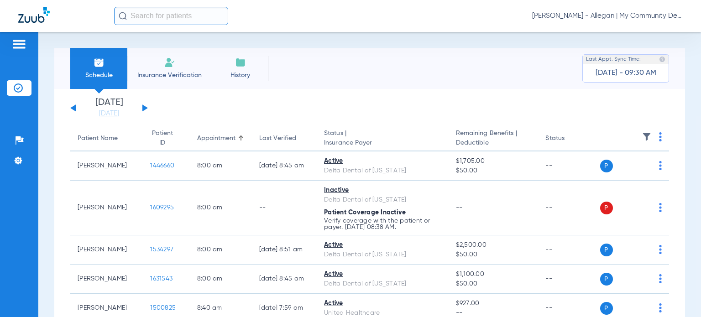
click at [142, 110] on button at bounding box center [144, 108] width 5 height 7
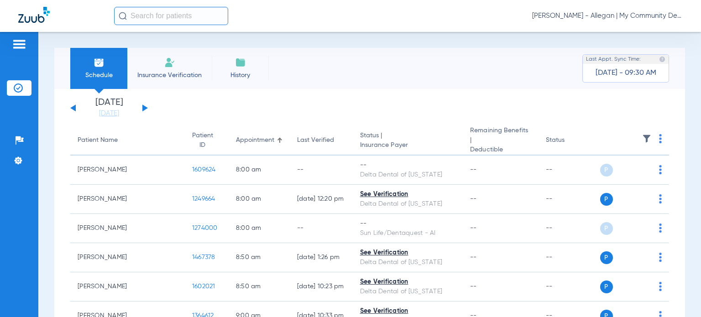
click at [74, 110] on button at bounding box center [72, 108] width 5 height 7
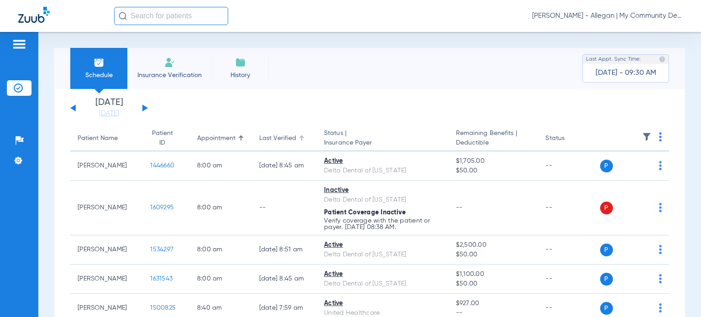
click at [273, 136] on div "Last Verified" at bounding box center [277, 139] width 37 height 10
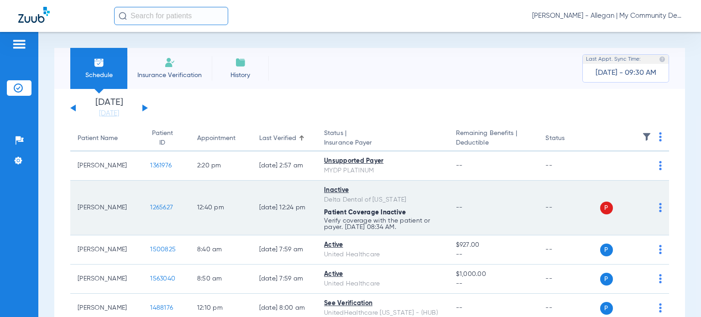
click at [659, 209] on img at bounding box center [660, 207] width 3 height 9
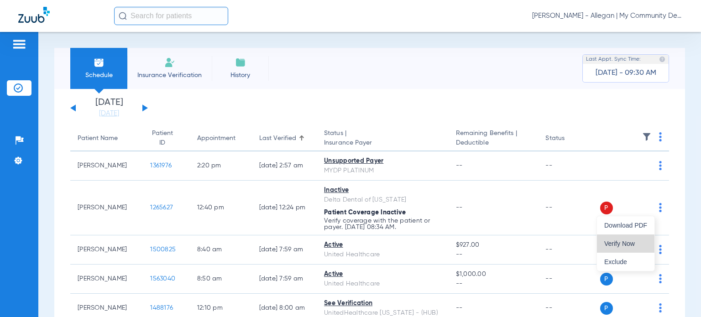
click at [631, 240] on span "Verify Now" at bounding box center [625, 243] width 43 height 6
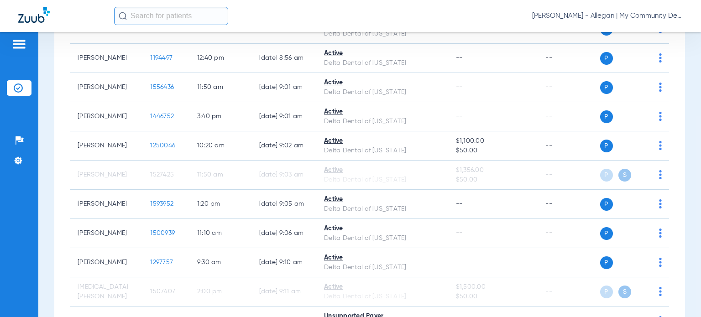
scroll to position [904, 0]
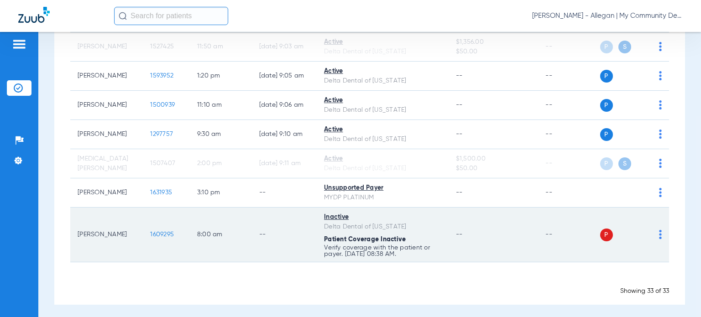
click at [659, 231] on img at bounding box center [660, 234] width 3 height 9
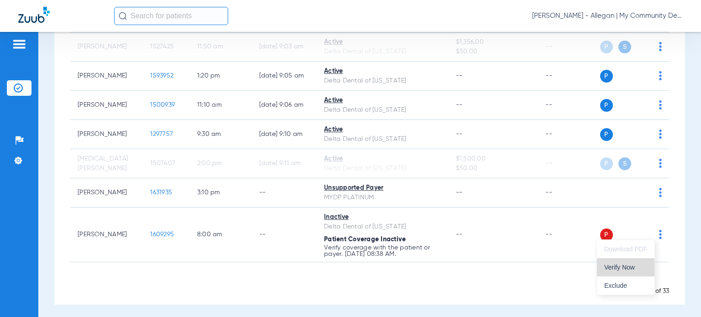
click at [633, 264] on span "Verify Now" at bounding box center [625, 267] width 43 height 6
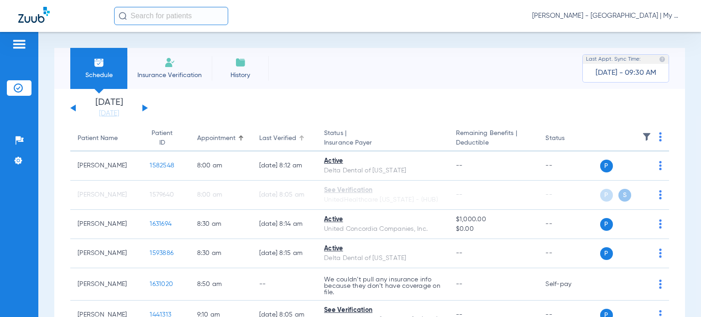
click at [274, 137] on div "Last Verified" at bounding box center [277, 139] width 37 height 10
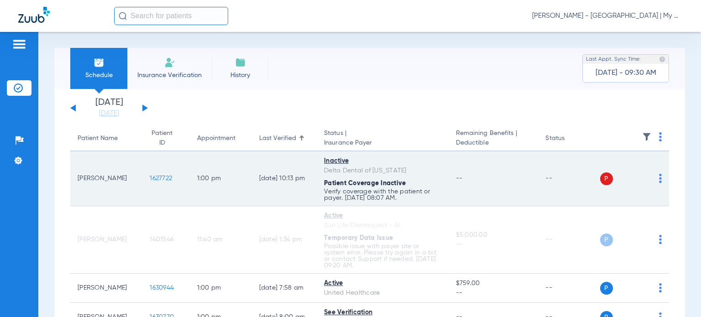
click at [659, 178] on img at bounding box center [660, 178] width 3 height 9
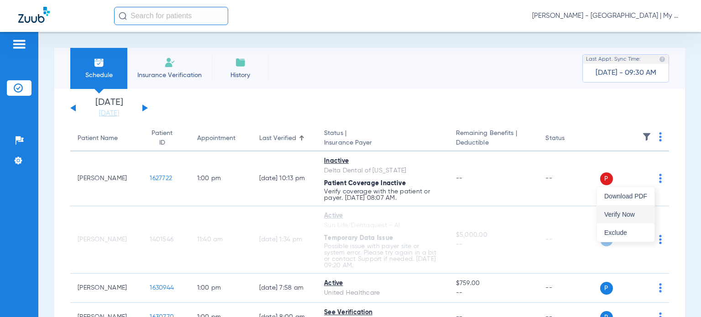
click at [630, 211] on span "Verify Now" at bounding box center [625, 214] width 43 height 6
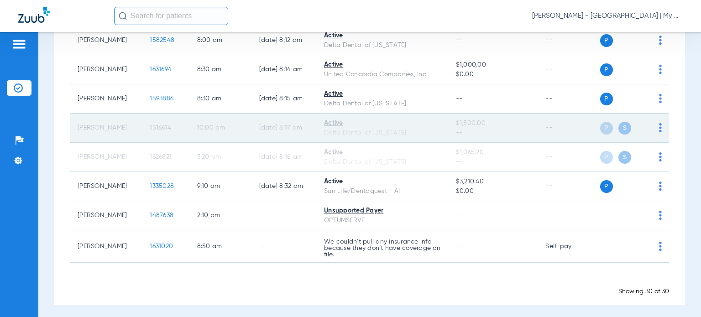
scroll to position [849, 0]
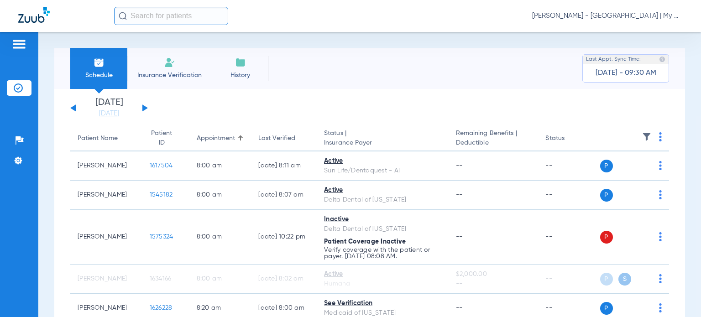
click at [276, 142] on div "Last Verified" at bounding box center [276, 139] width 37 height 10
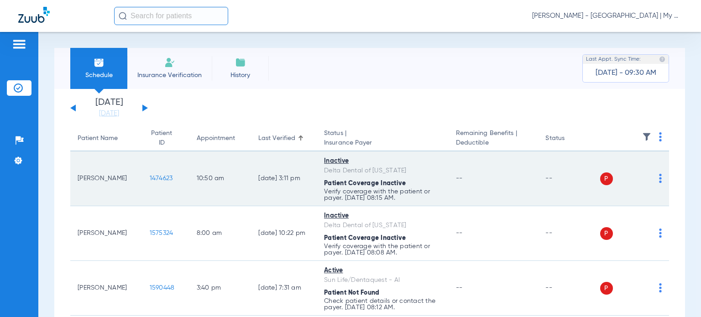
click at [655, 180] on td "P S" at bounding box center [634, 179] width 69 height 55
click at [659, 180] on img at bounding box center [660, 178] width 3 height 9
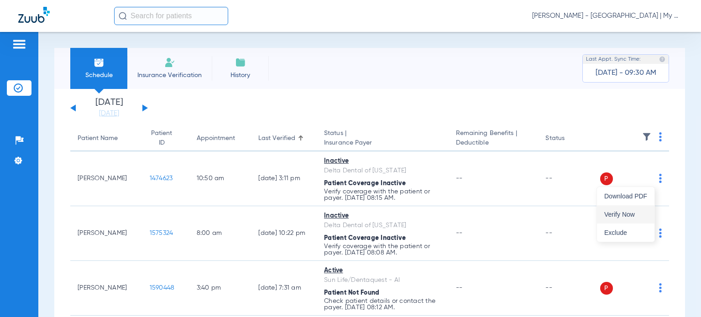
click at [632, 215] on span "Verify Now" at bounding box center [625, 214] width 43 height 6
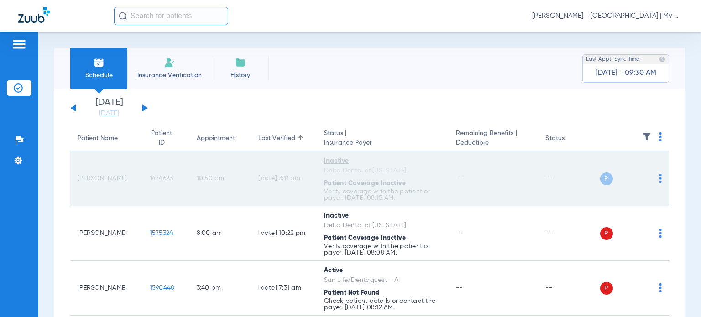
scroll to position [46, 0]
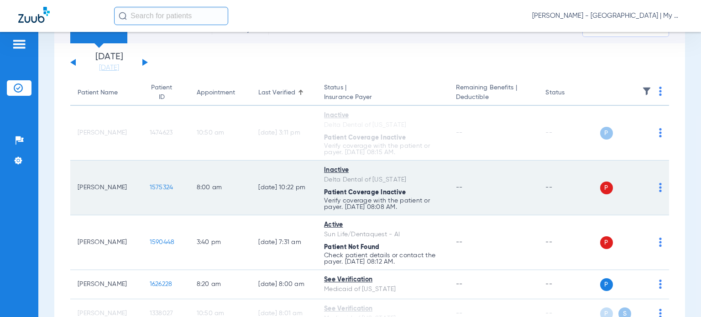
click at [659, 185] on img at bounding box center [660, 187] width 3 height 9
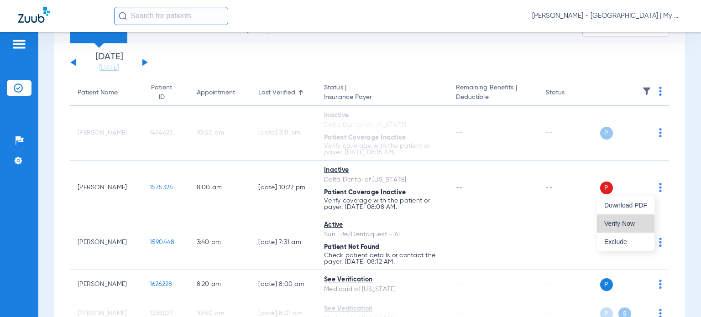
click at [636, 222] on span "Verify Now" at bounding box center [625, 223] width 43 height 6
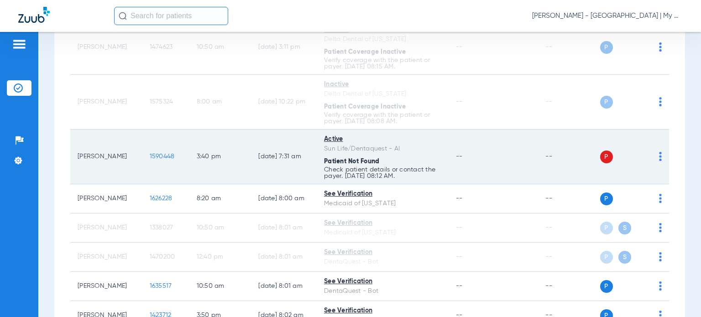
scroll to position [137, 0]
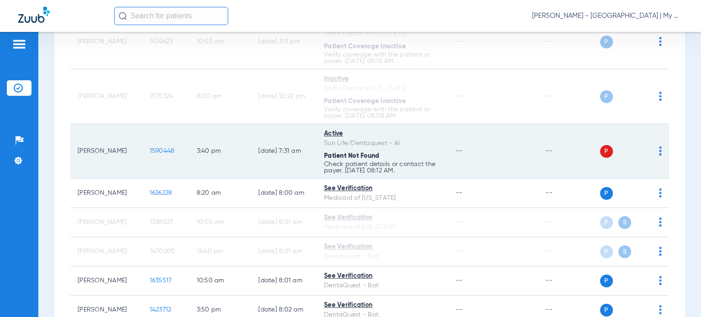
click at [652, 153] on div "P S" at bounding box center [631, 151] width 62 height 13
click at [653, 150] on div "P S" at bounding box center [631, 151] width 62 height 13
click at [659, 150] on img at bounding box center [660, 150] width 3 height 9
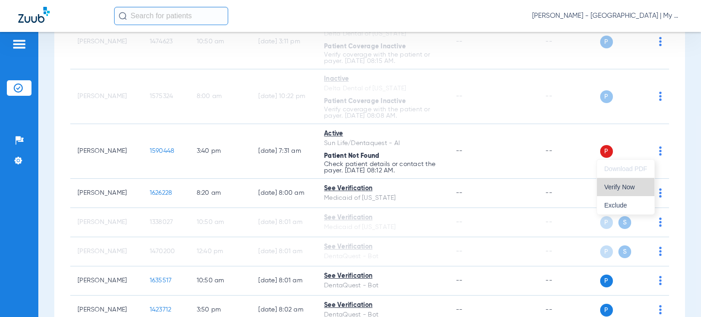
click at [627, 189] on span "Verify Now" at bounding box center [625, 187] width 43 height 6
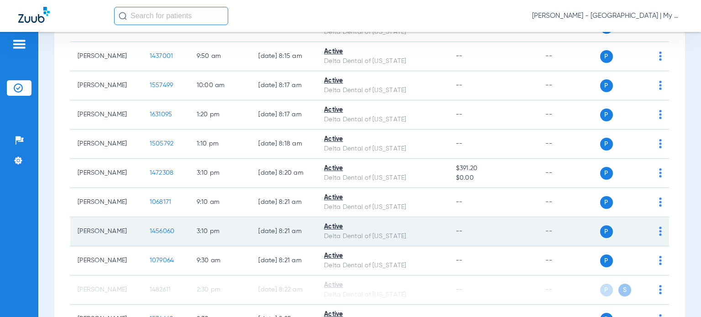
scroll to position [968, 0]
